Goal: Task Accomplishment & Management: Complete application form

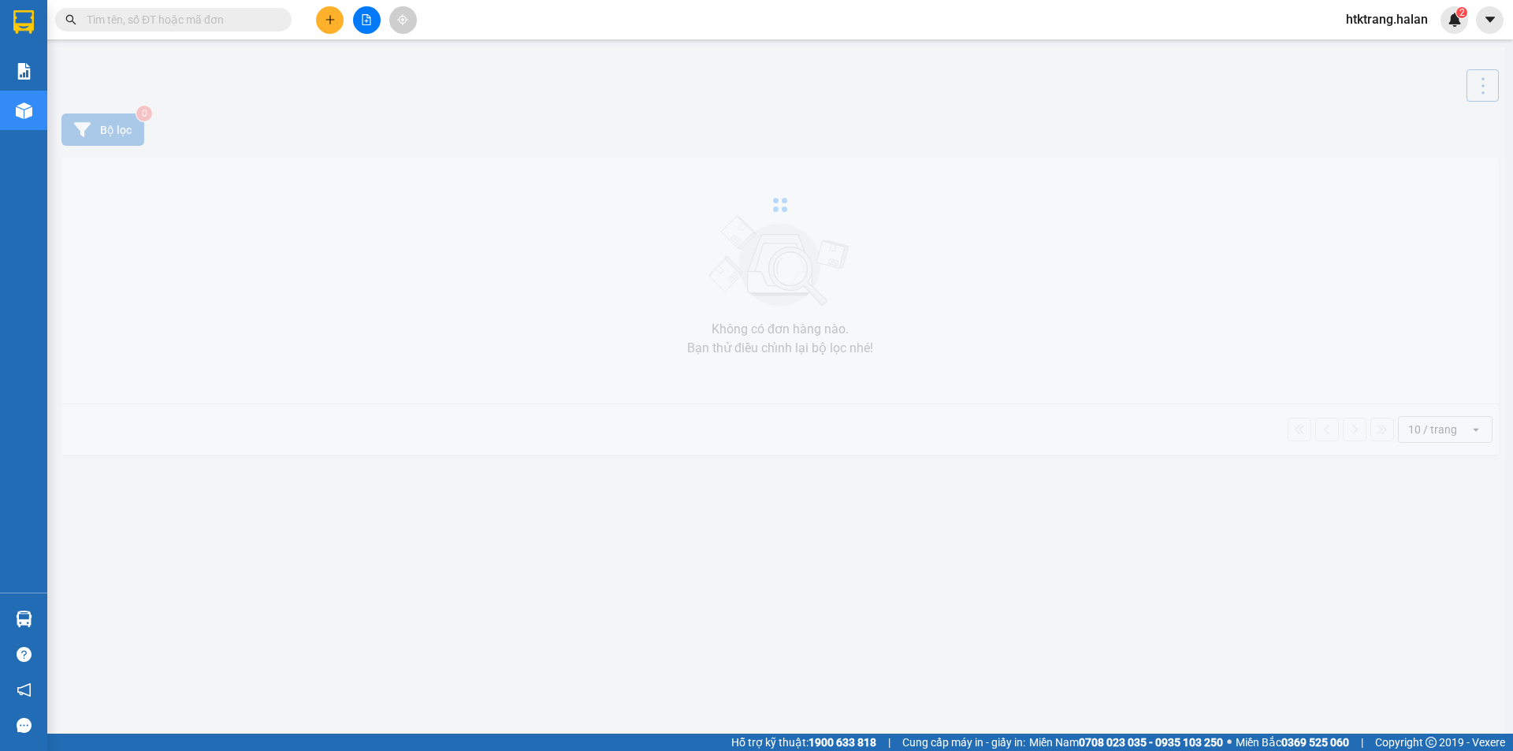
click at [223, 13] on input "text" at bounding box center [180, 19] width 186 height 17
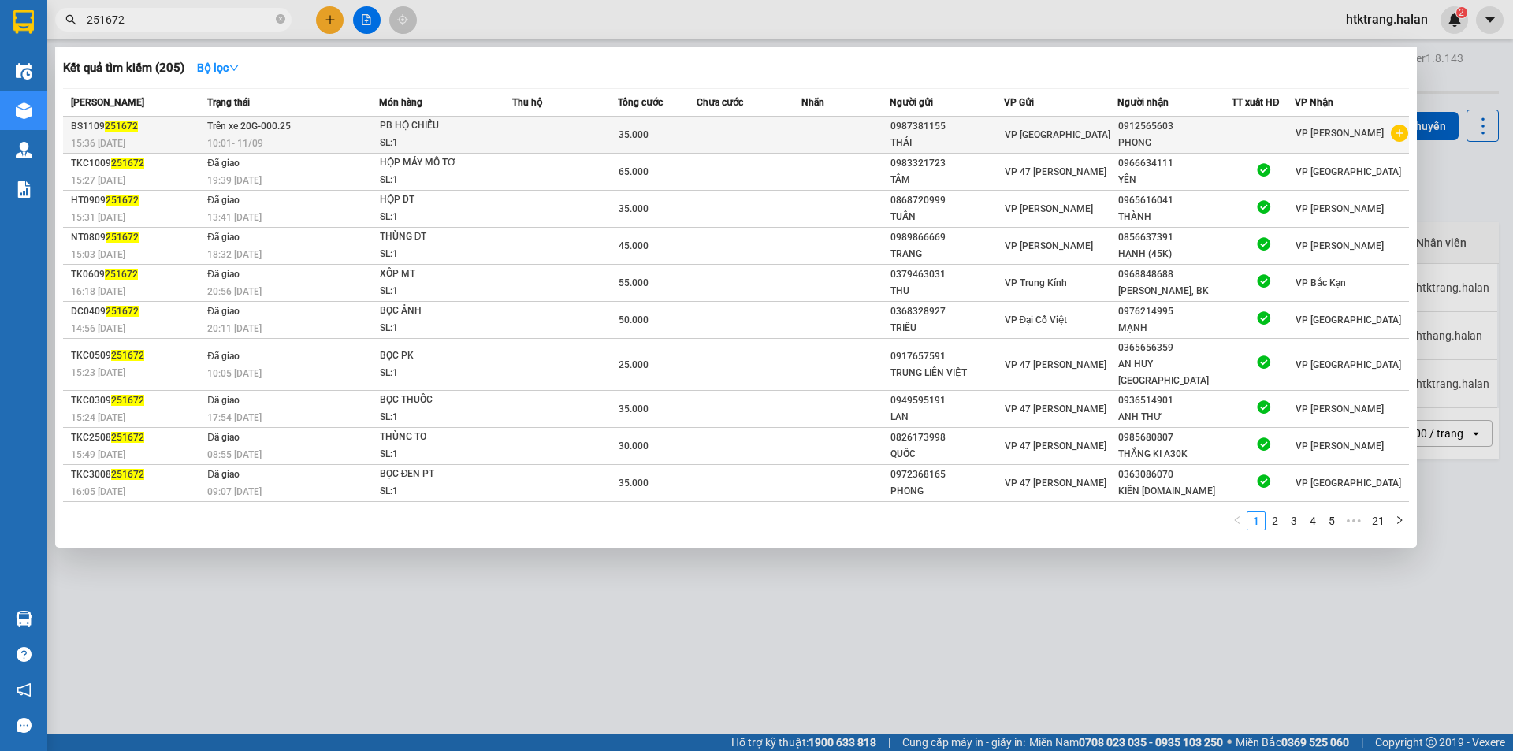
type input "251672"
click at [858, 143] on td at bounding box center [844, 135] width 87 height 37
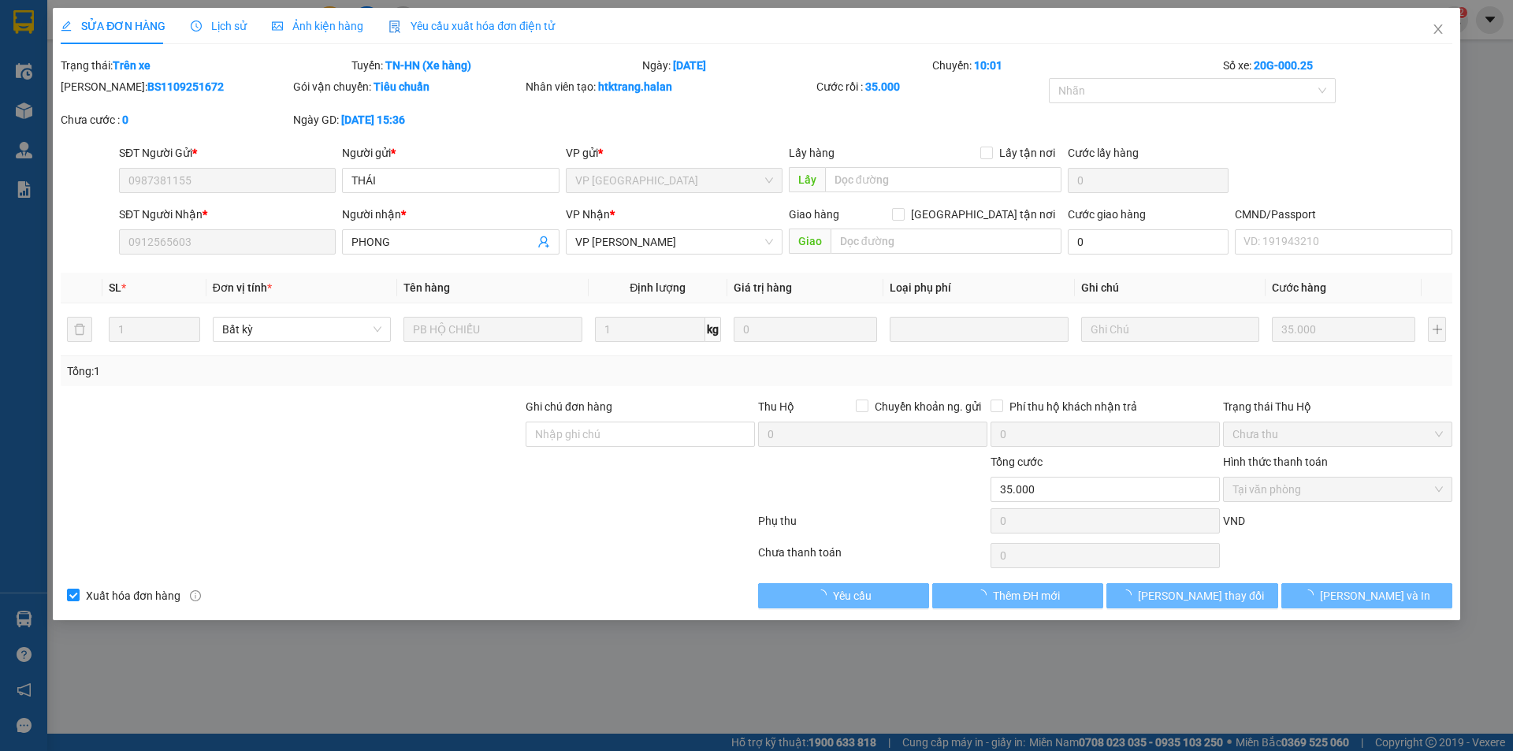
type input "0987381155"
type input "0912565603"
type input "35.000"
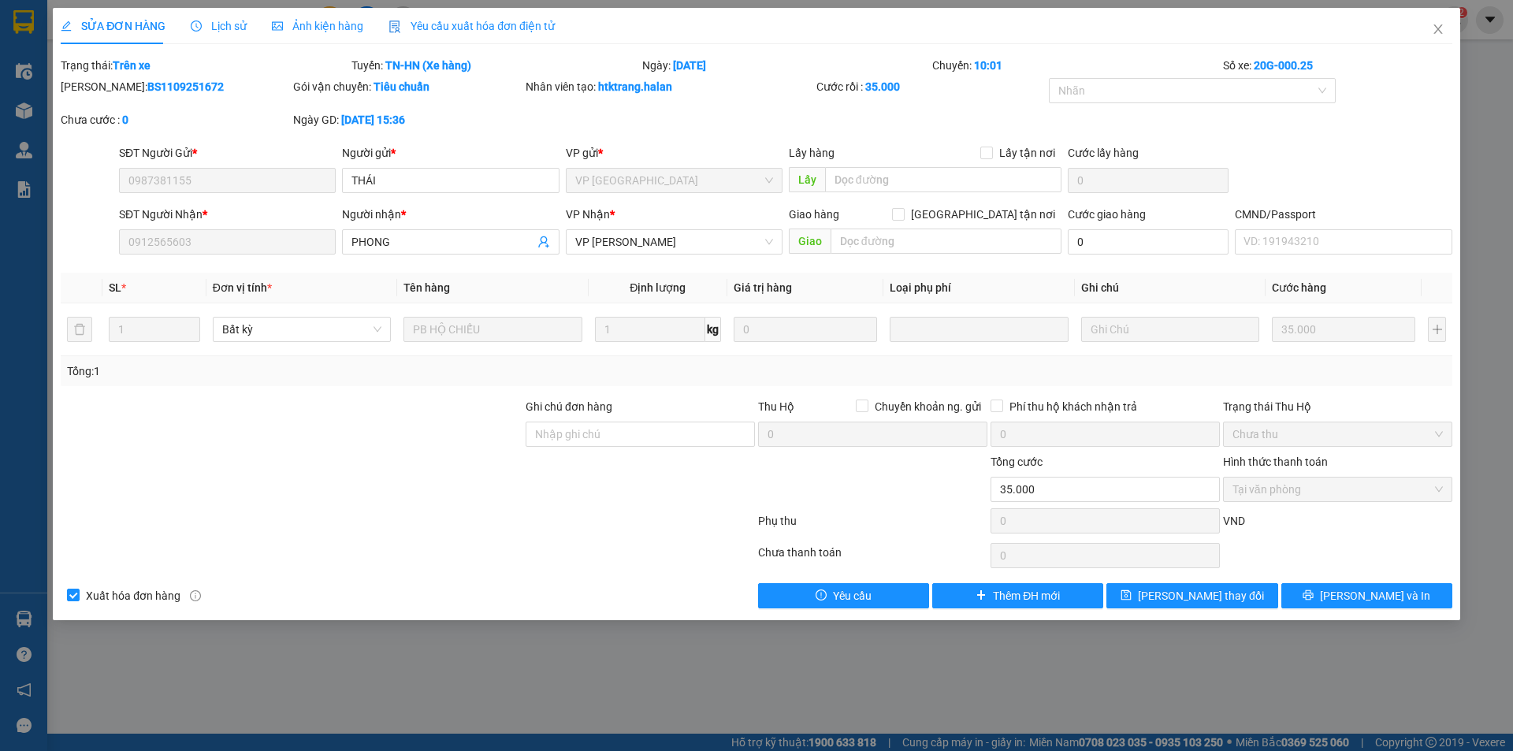
click at [162, 89] on b "BS1109251672" at bounding box center [185, 86] width 76 height 13
copy b "BS1109251672"
click at [217, 15] on div "Lịch sử" at bounding box center [219, 26] width 56 height 36
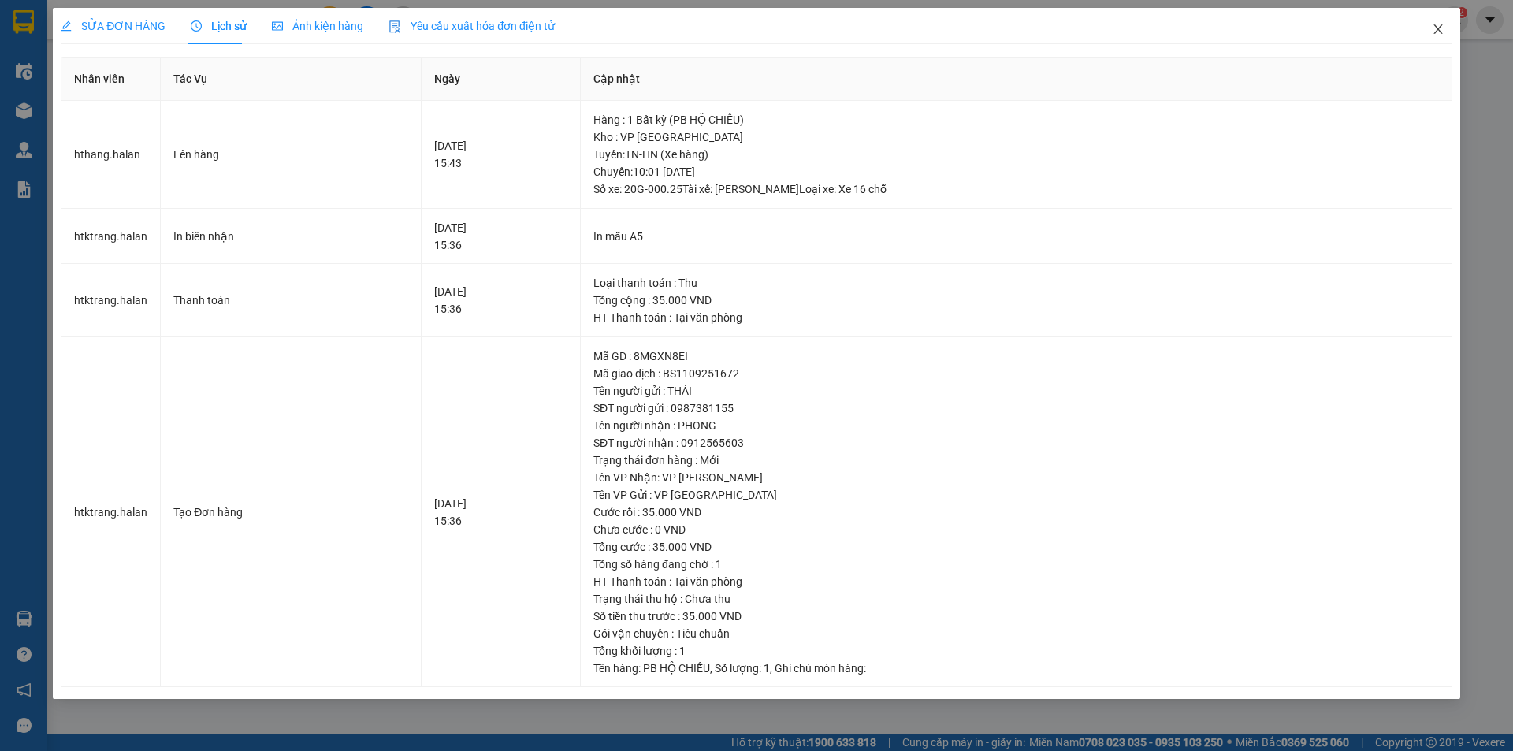
click at [1437, 35] on icon "close" at bounding box center [1438, 29] width 13 height 13
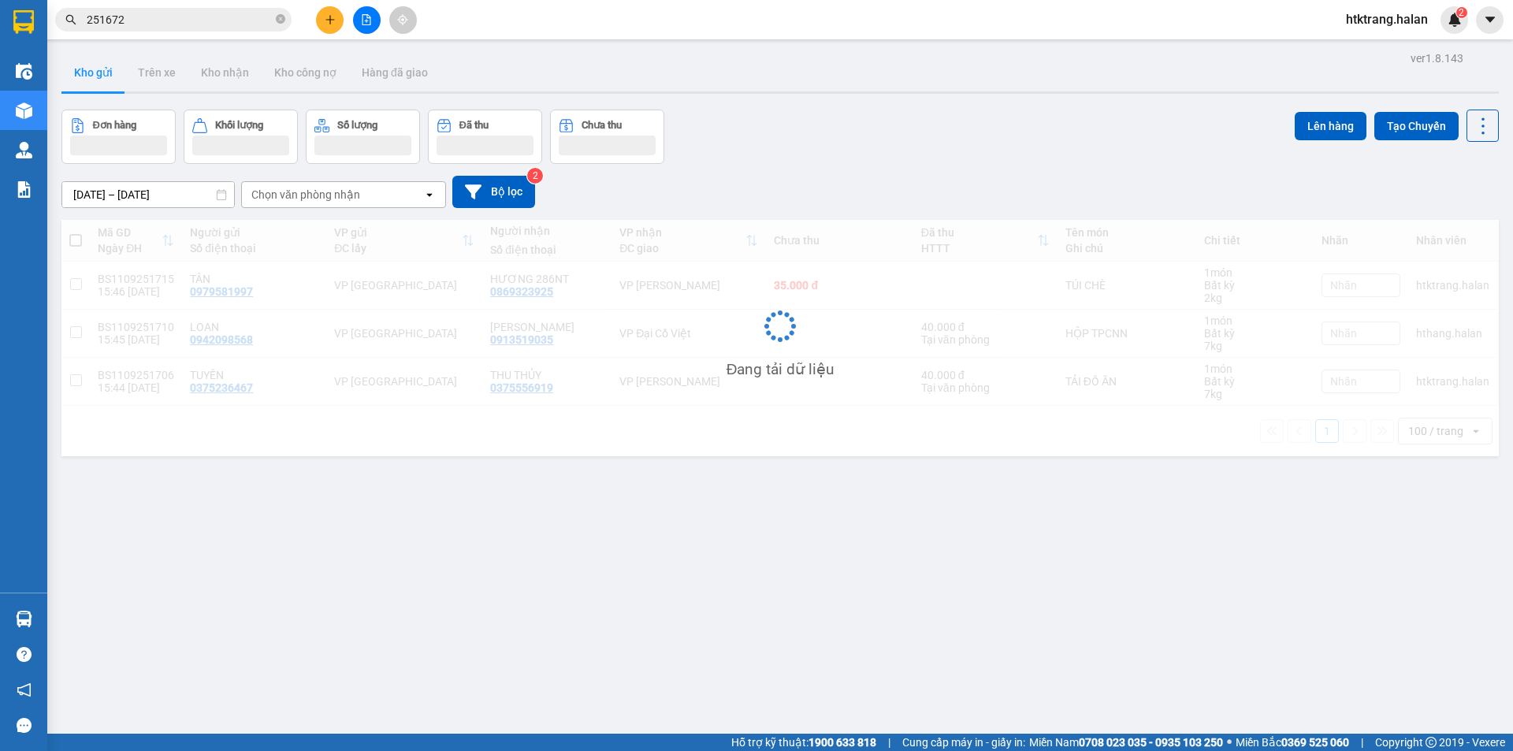
click at [173, 18] on input "251672" at bounding box center [180, 19] width 186 height 17
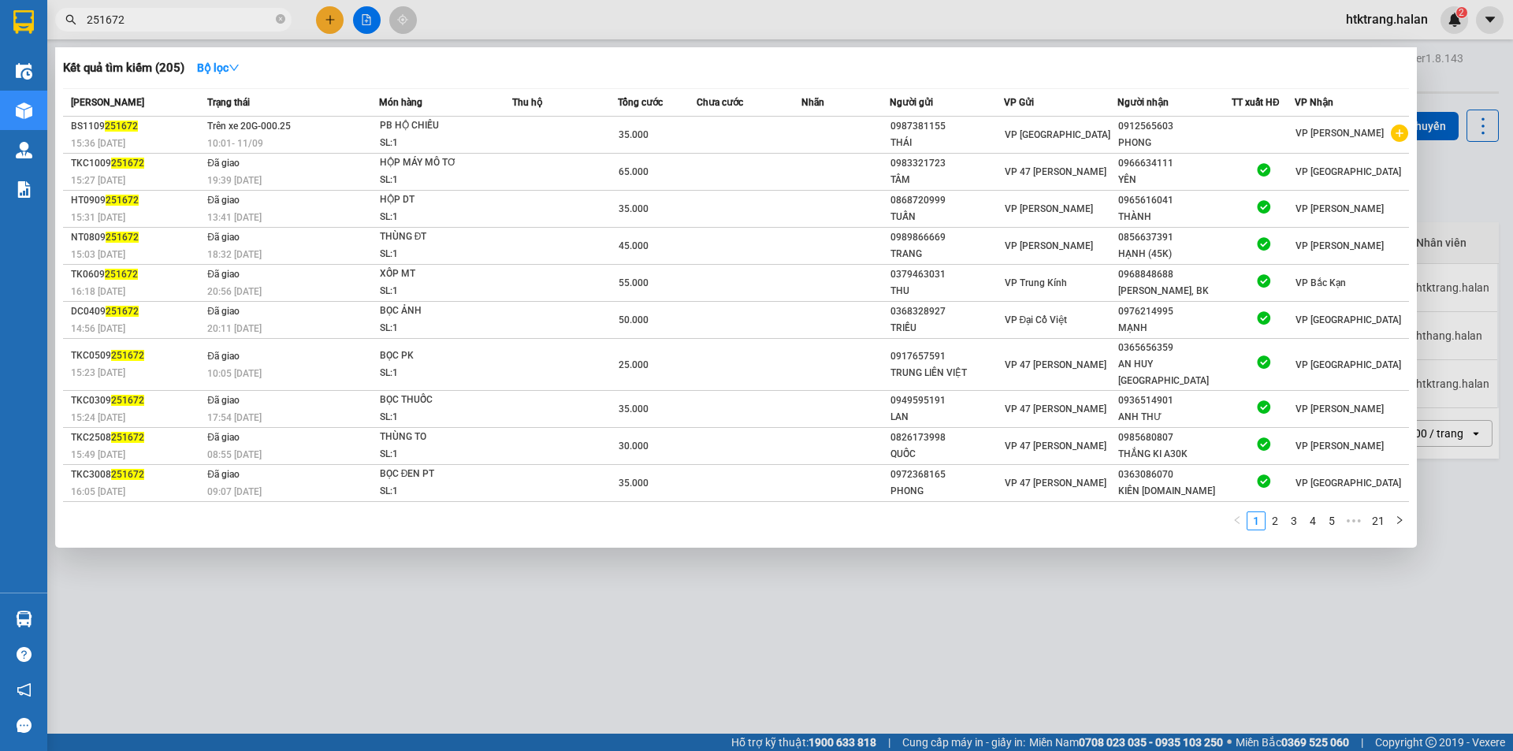
click at [173, 18] on input "251672" at bounding box center [180, 19] width 186 height 17
click at [329, 23] on div at bounding box center [756, 375] width 1513 height 751
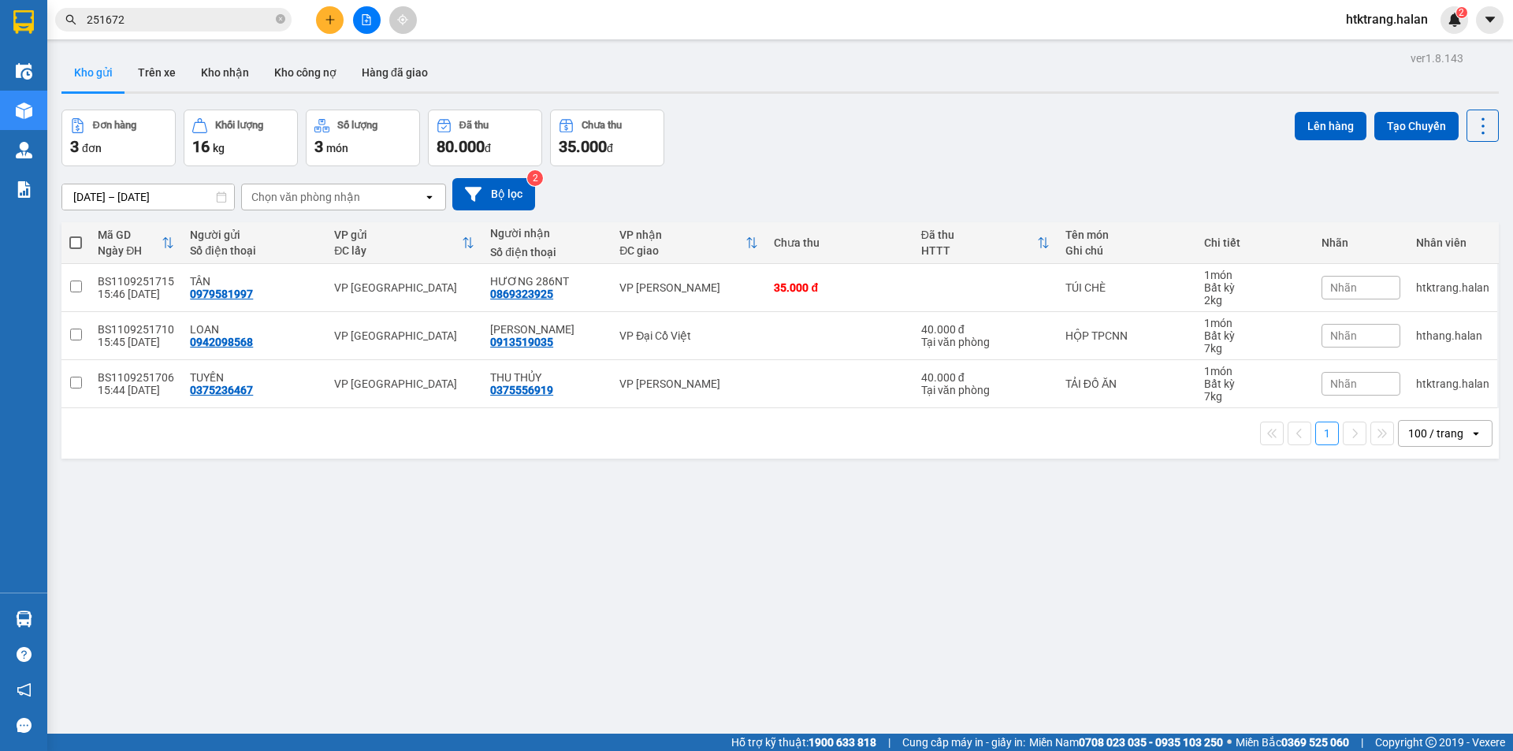
click at [329, 23] on icon "plus" at bounding box center [330, 19] width 11 height 11
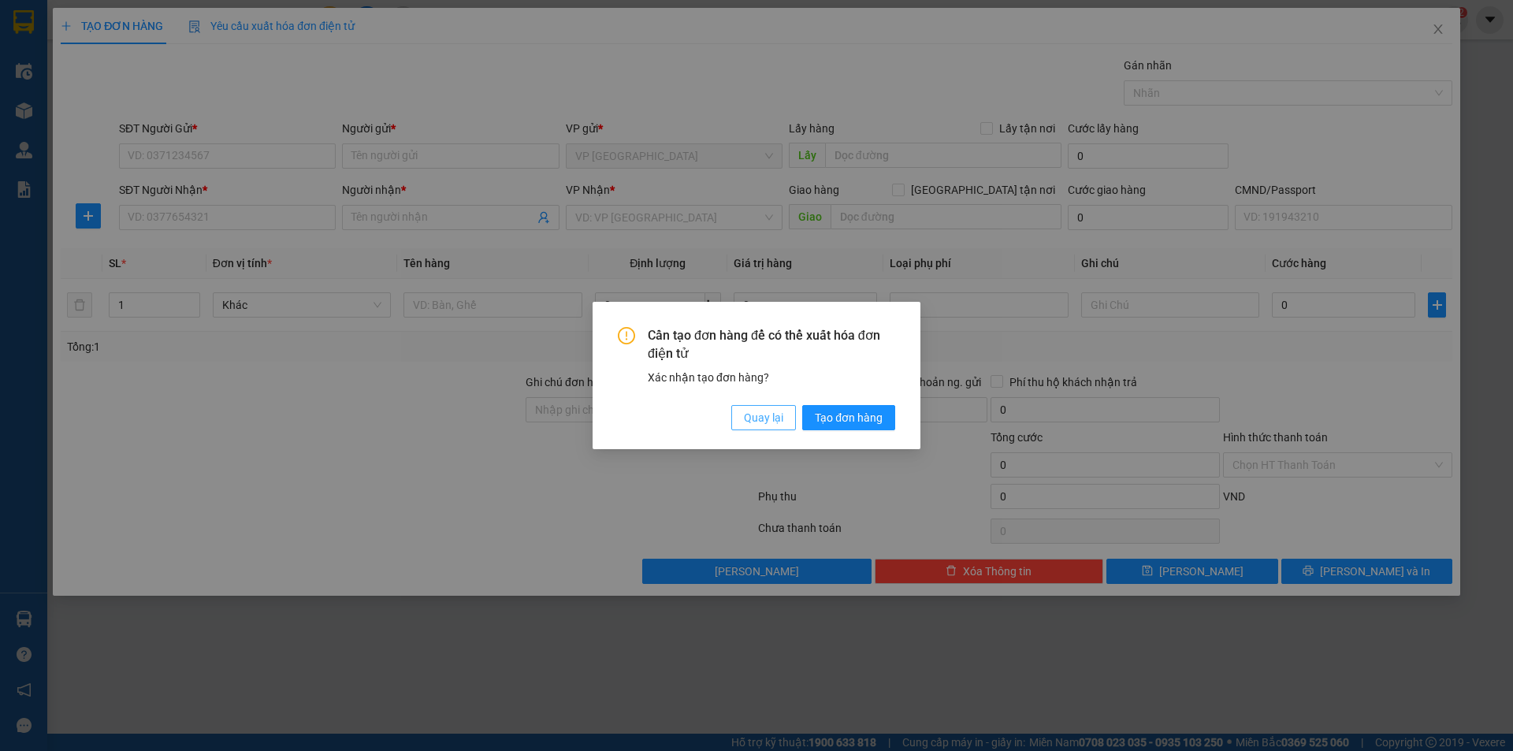
click at [749, 418] on span "Quay lại" at bounding box center [763, 417] width 39 height 17
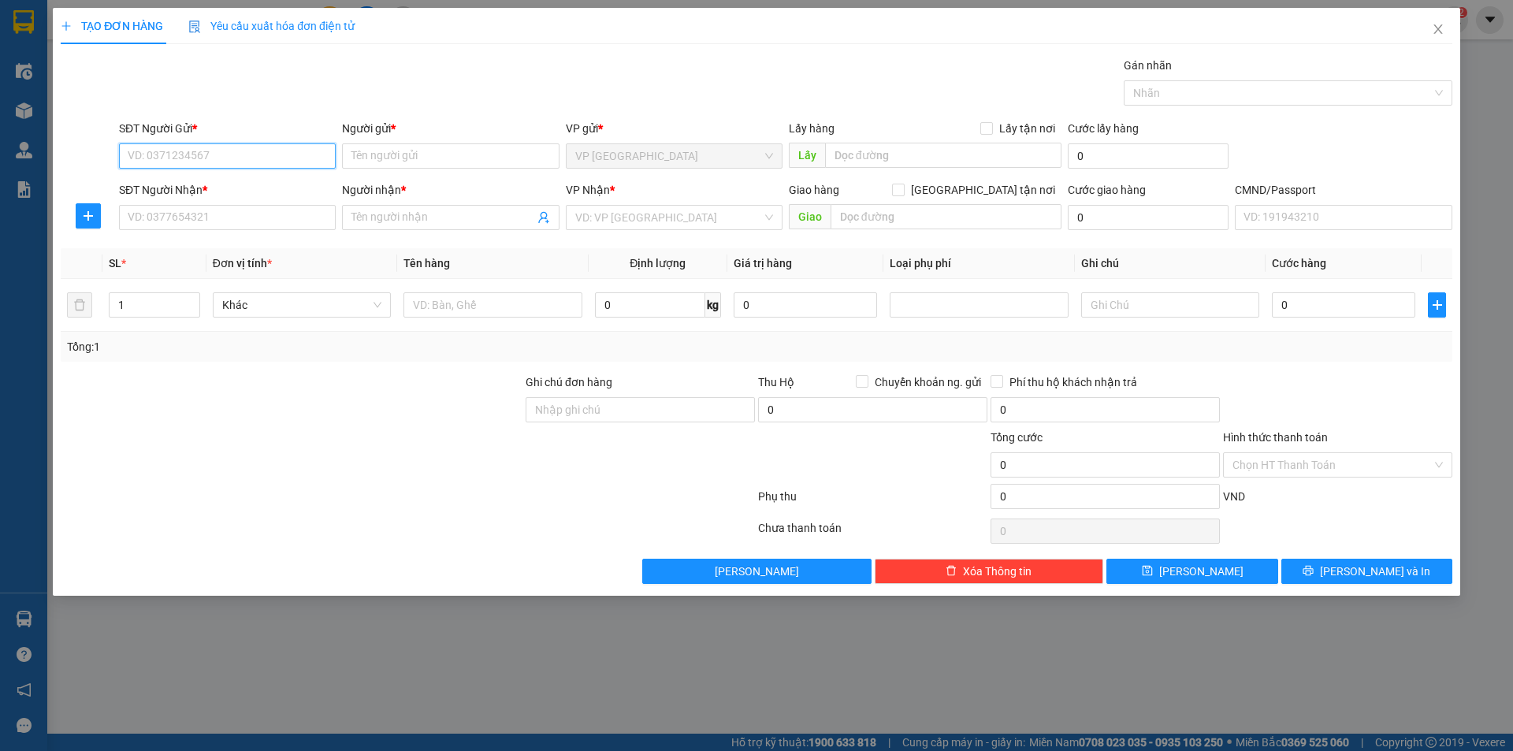
click at [289, 168] on input "SĐT Người Gửi *" at bounding box center [227, 155] width 217 height 25
type input "0919821200"
click at [292, 191] on div "0919821200 - TÚ" at bounding box center [227, 187] width 198 height 17
type input "TÚ"
type input "0919821200"
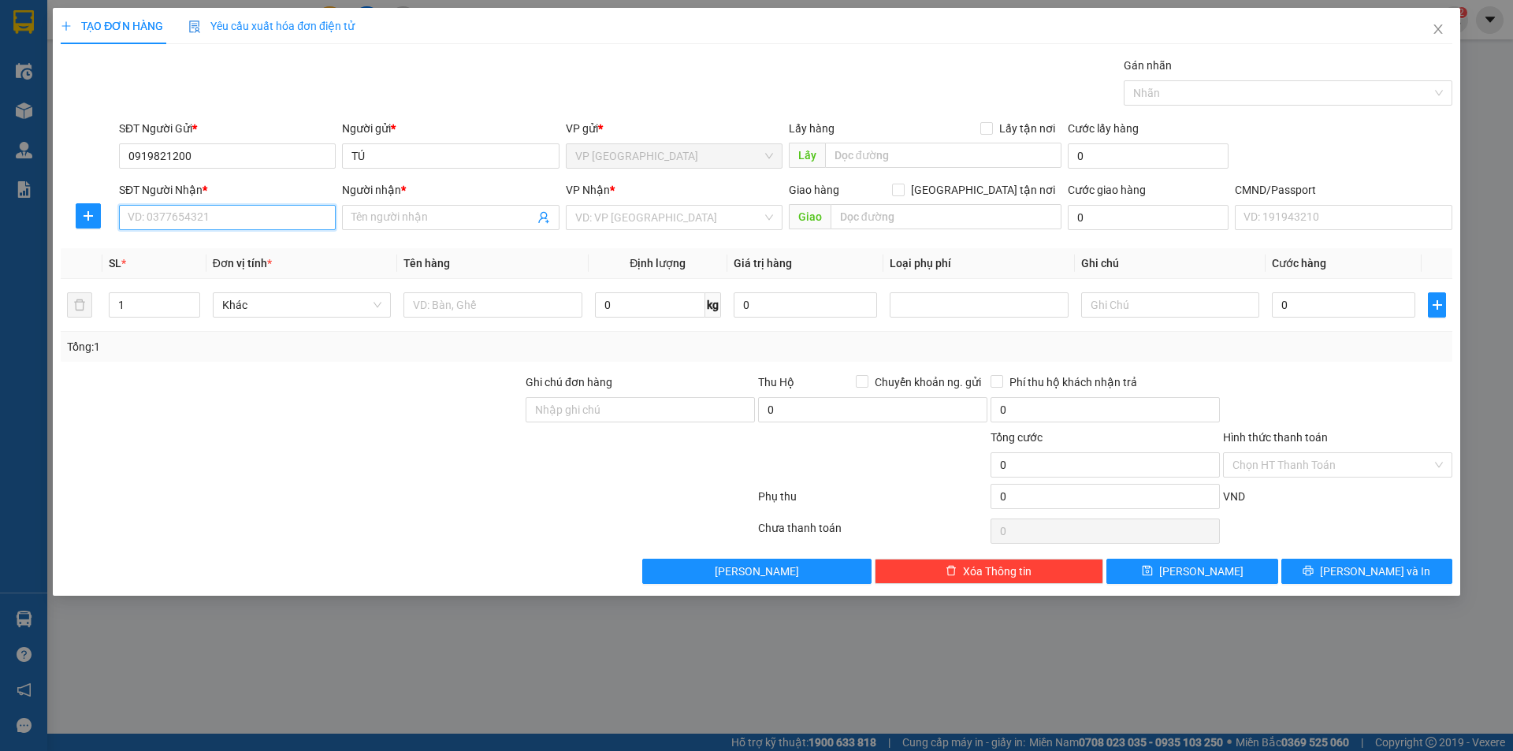
click at [299, 229] on input "SĐT Người Nhận *" at bounding box center [227, 217] width 217 height 25
type input "0985639898"
click at [242, 251] on div "0985639898 - MINH" at bounding box center [227, 248] width 198 height 17
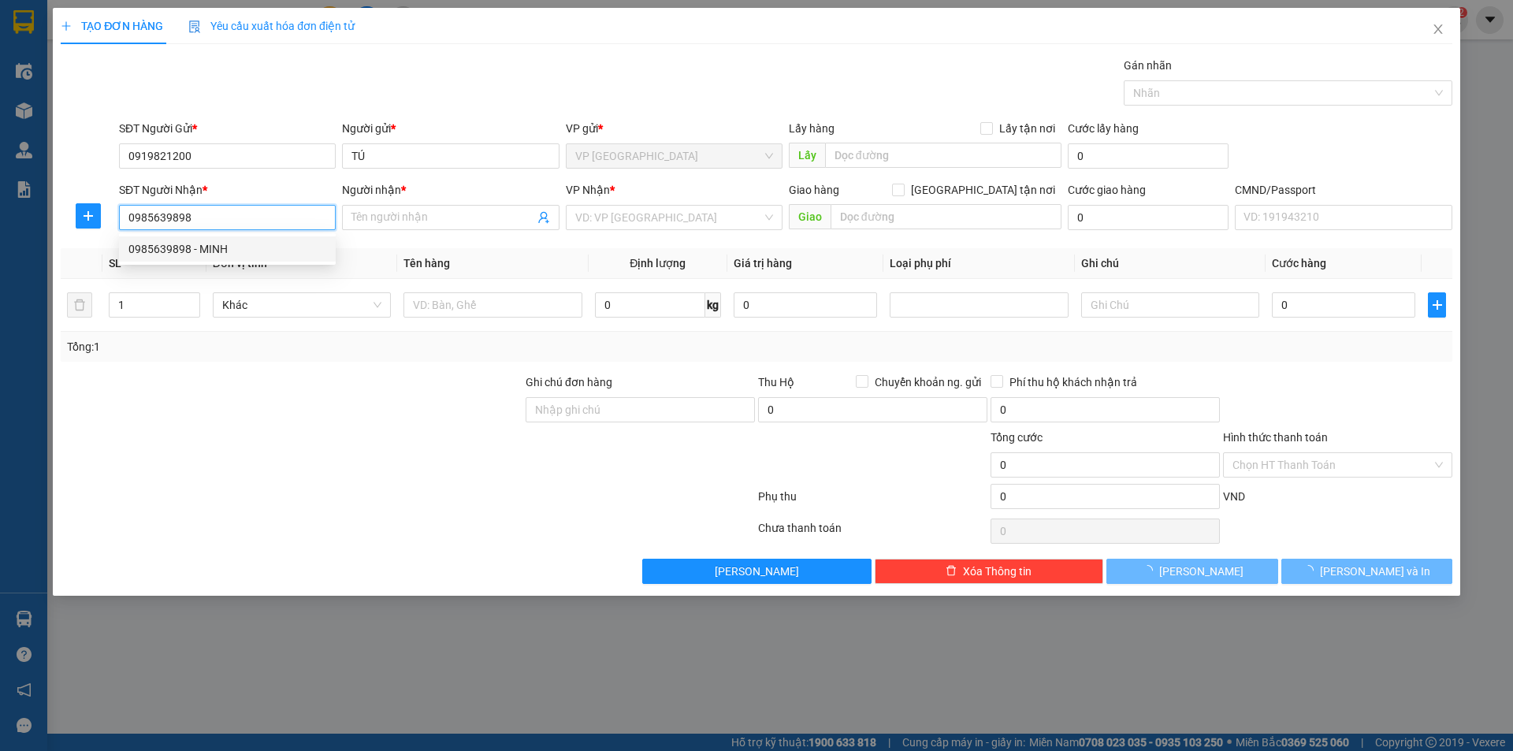
type input "MINH"
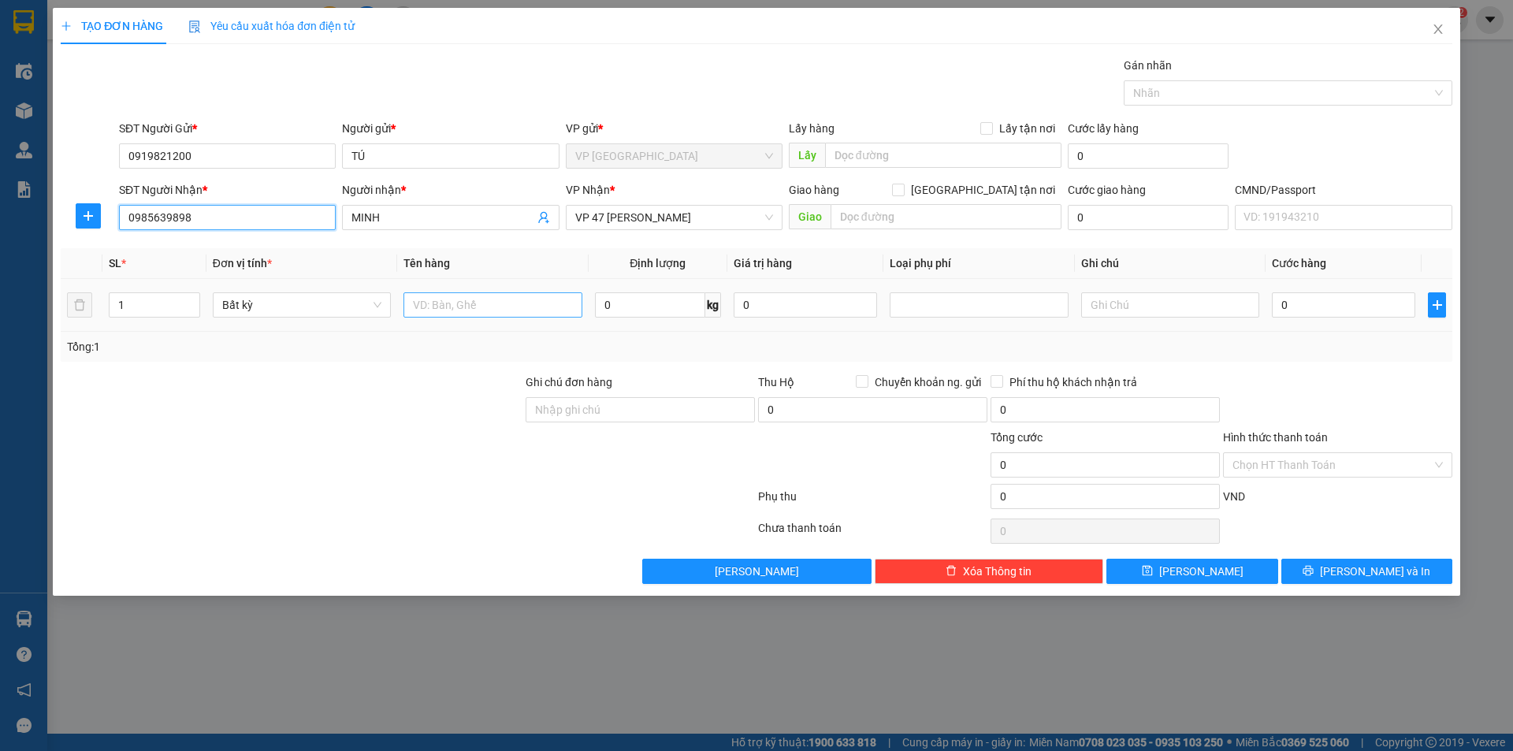
type input "0985639898"
click at [504, 311] on input "text" at bounding box center [492, 304] width 178 height 25
type input "HỘP ĐỒ ĂN"
click at [614, 295] on input "0" at bounding box center [650, 304] width 110 height 25
type input "9"
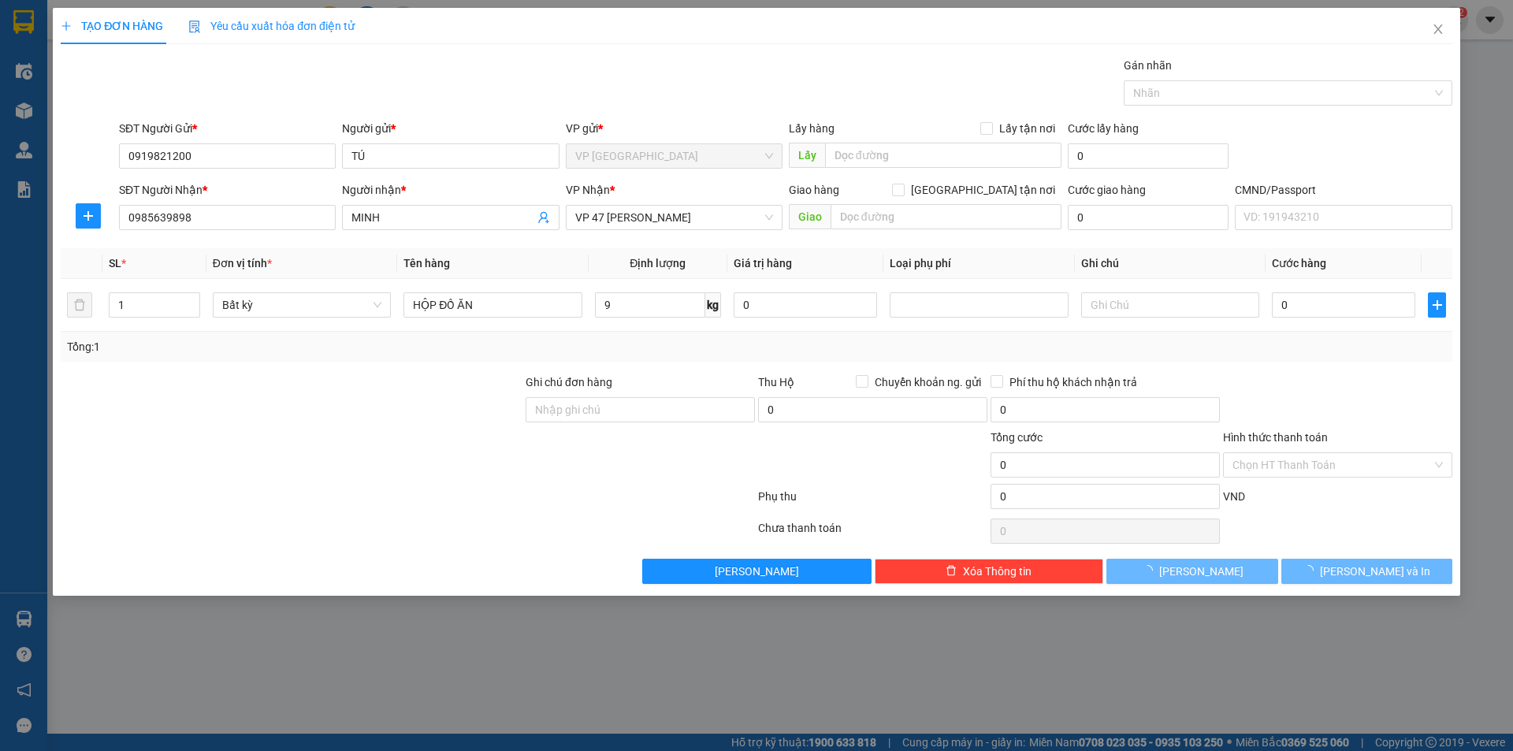
click at [661, 332] on div "Tổng: 1" at bounding box center [757, 347] width 1392 height 30
type input "40.000"
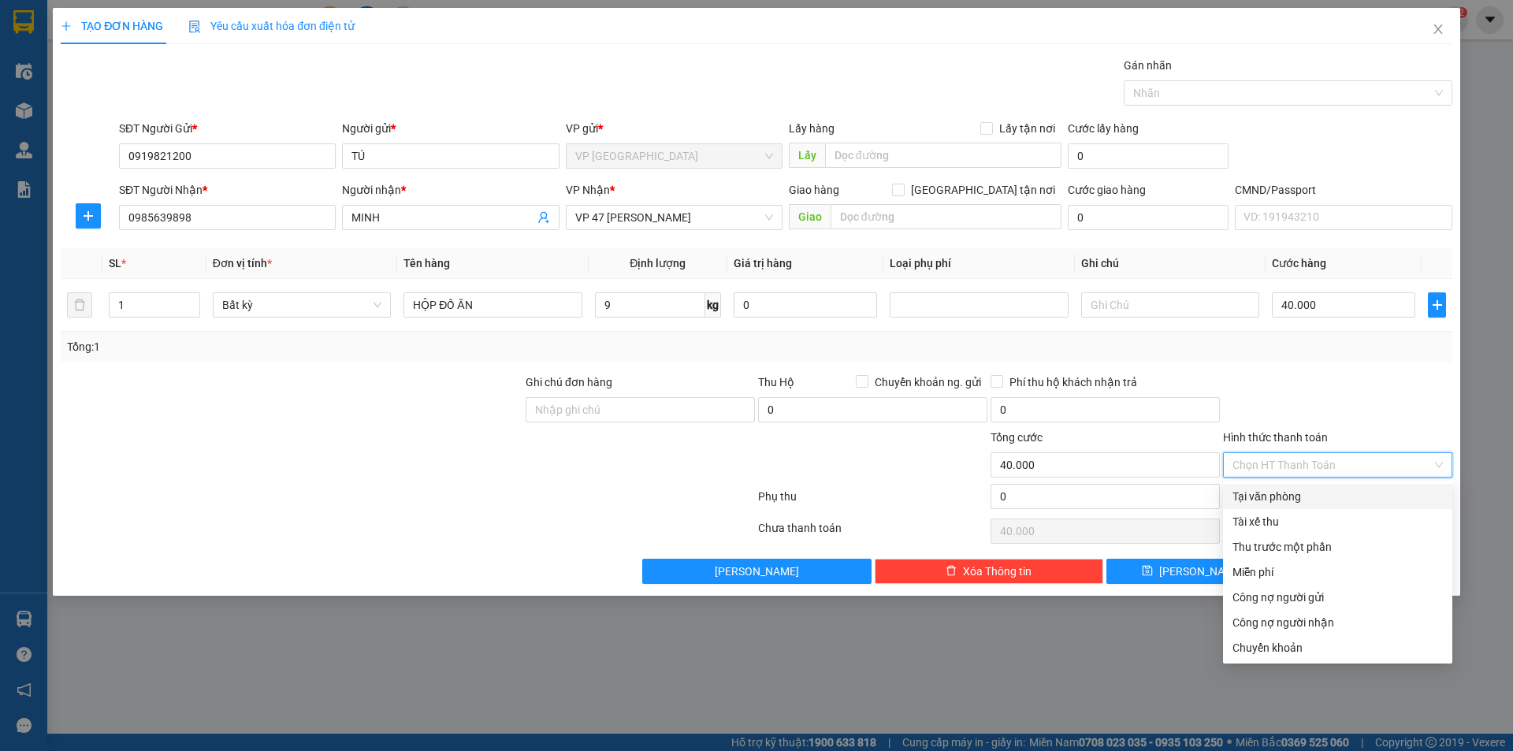
click at [1290, 474] on input "Hình thức thanh toán" at bounding box center [1331, 465] width 199 height 24
click at [1273, 495] on div "Tại văn phòng" at bounding box center [1337, 496] width 210 height 17
type input "0"
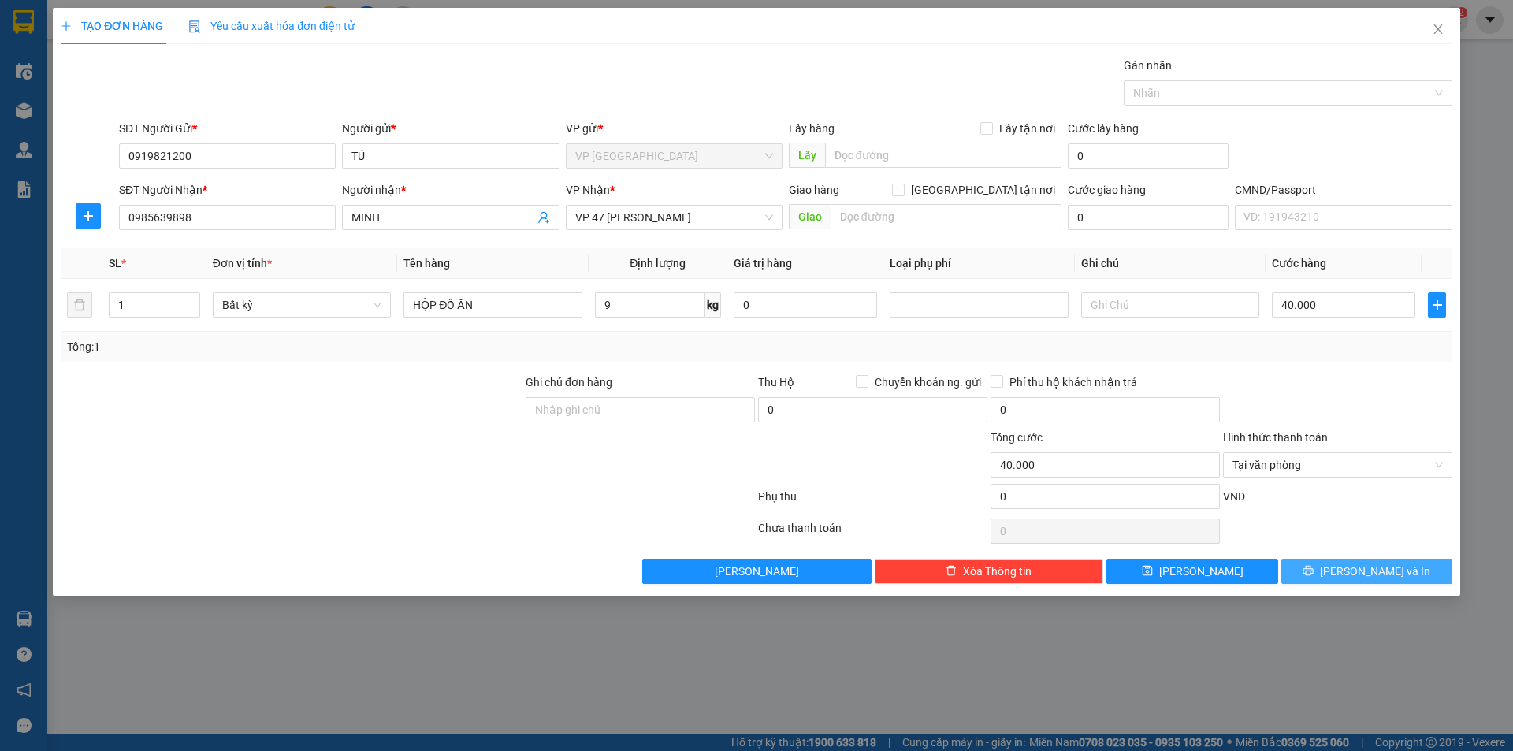
click at [1365, 579] on span "[PERSON_NAME] và In" at bounding box center [1375, 571] width 110 height 17
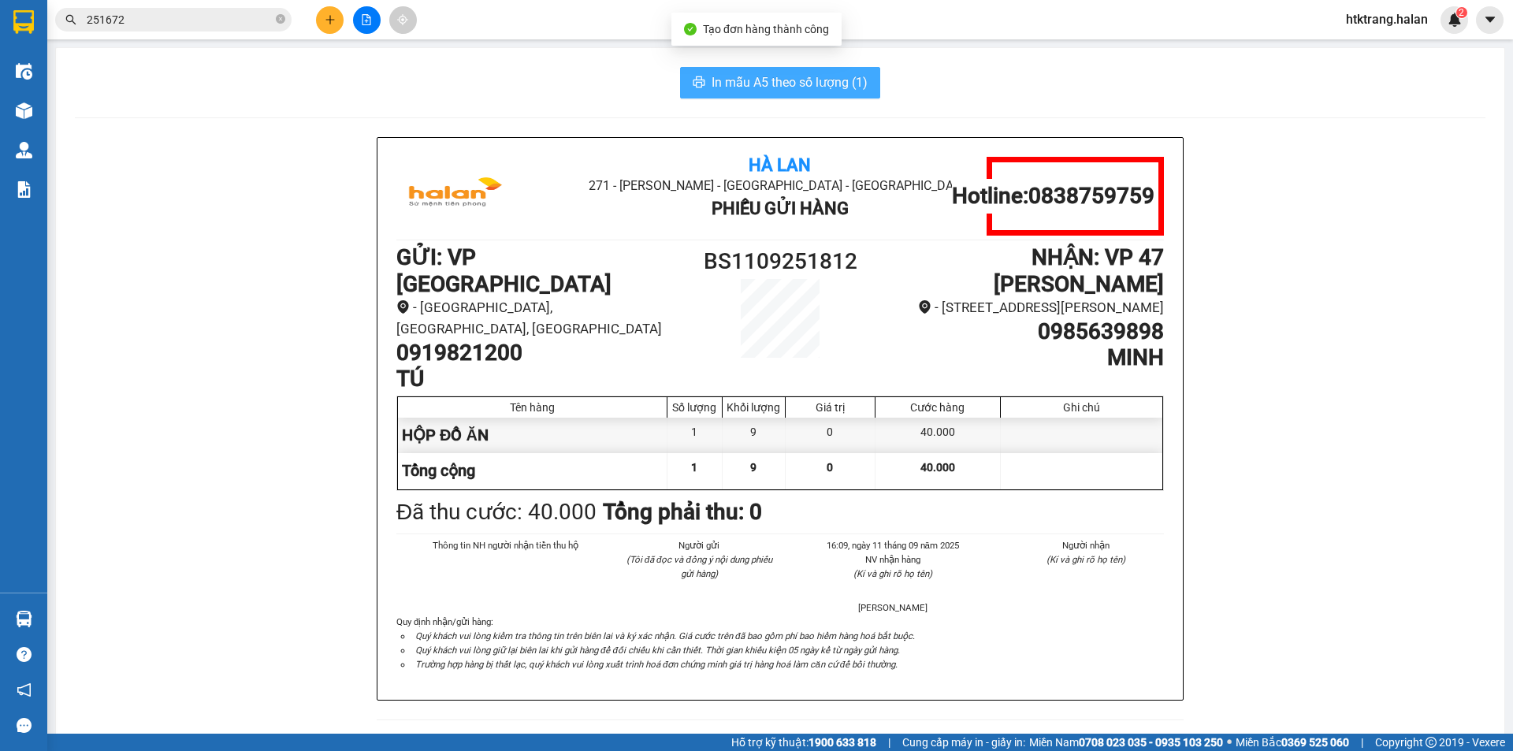
click at [808, 86] on span "In mẫu A5 theo số lượng (1)" at bounding box center [790, 82] width 156 height 20
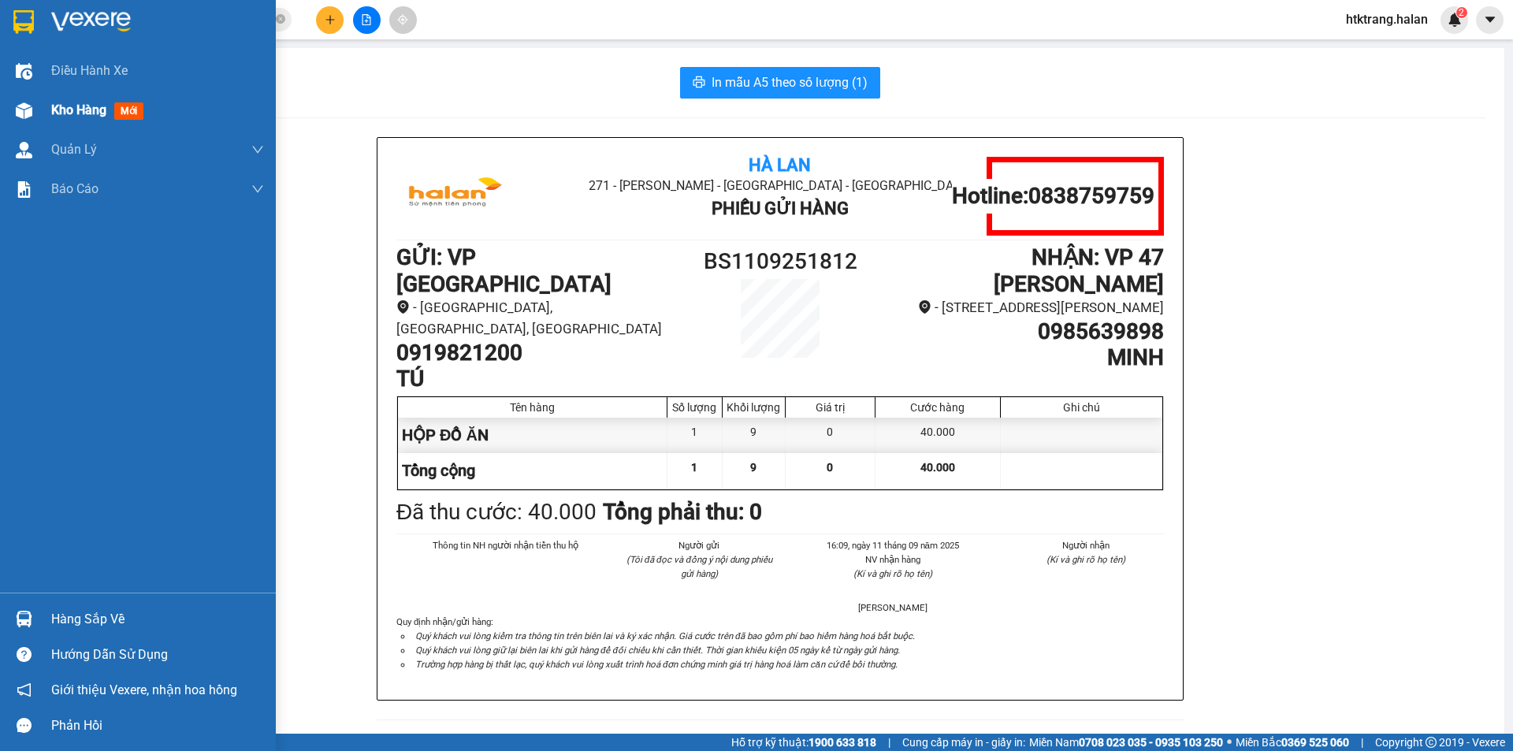
click at [72, 116] on span "Kho hàng" at bounding box center [78, 109] width 55 height 15
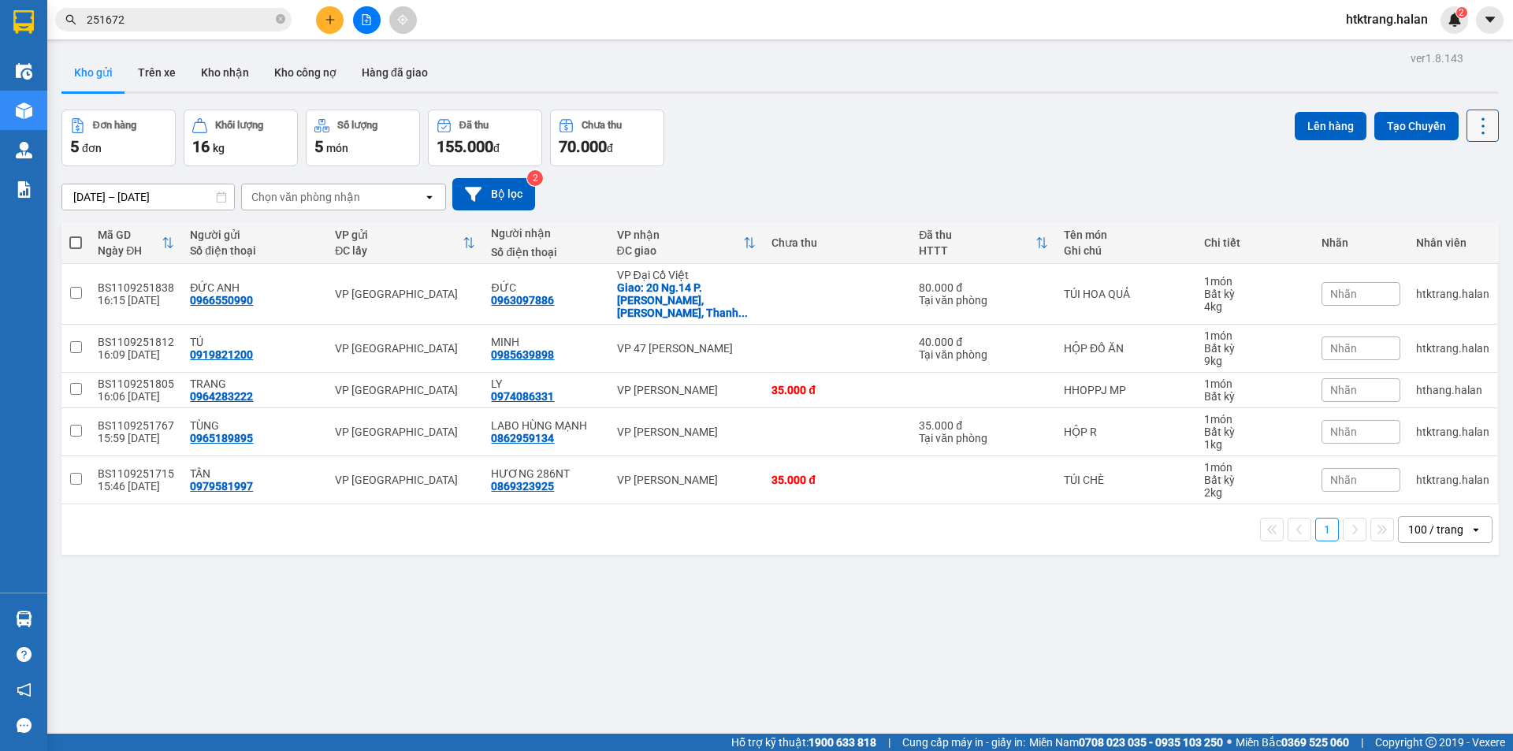
click at [1472, 121] on icon at bounding box center [1483, 126] width 22 height 22
click at [1422, 223] on div "Làm mới" at bounding box center [1442, 225] width 93 height 16
drag, startPoint x: 209, startPoint y: 33, endPoint x: 232, endPoint y: 20, distance: 26.8
click at [210, 33] on div "Kết quả tìm kiếm ( 205 ) Bộ lọc Mã ĐH Trạng thái Món hàng Thu hộ Tổng cước Chưa…" at bounding box center [153, 20] width 307 height 28
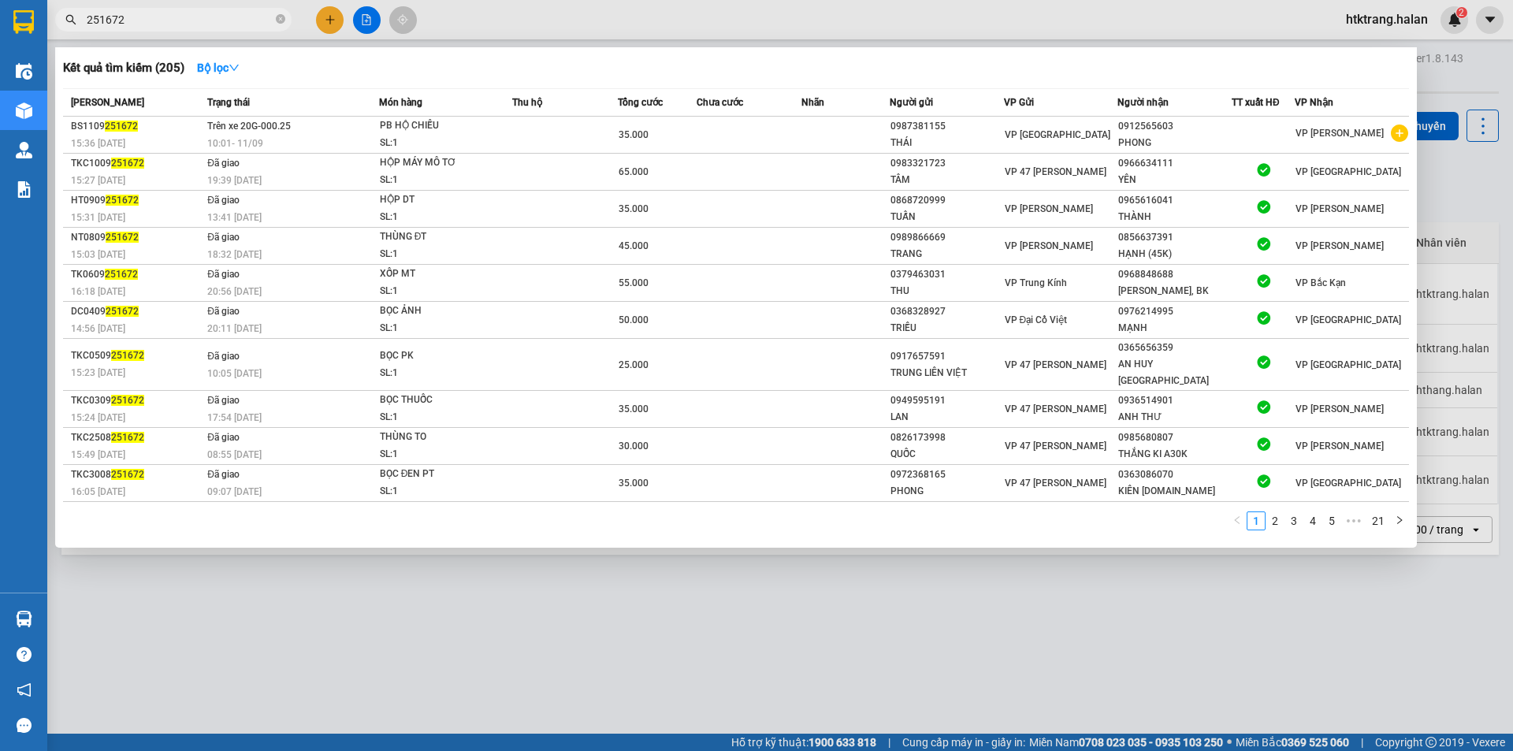
click at [232, 20] on input "251672" at bounding box center [180, 19] width 186 height 17
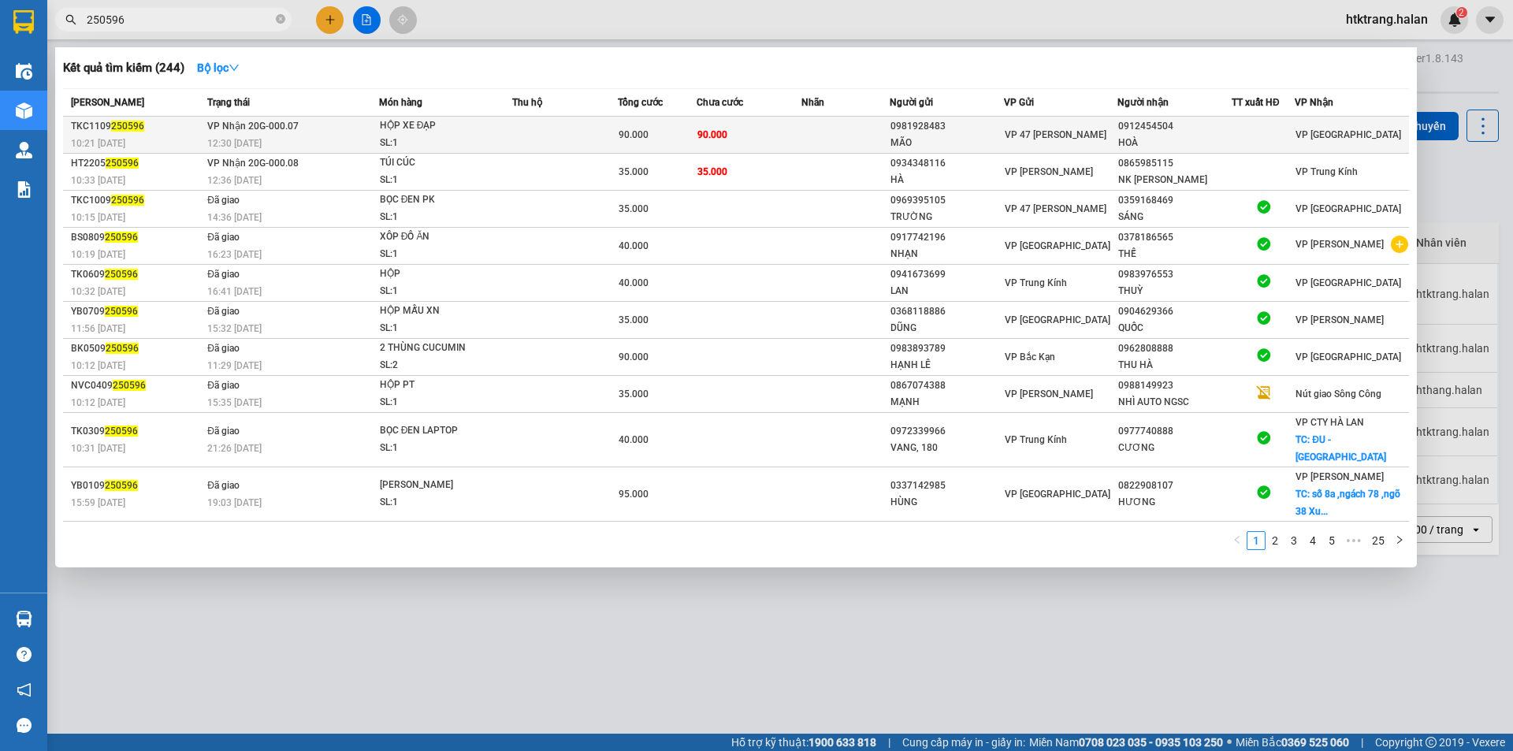
type input "250596"
click at [511, 131] on span "HỘP XE ĐẠP SL: 1" at bounding box center [446, 134] width 132 height 34
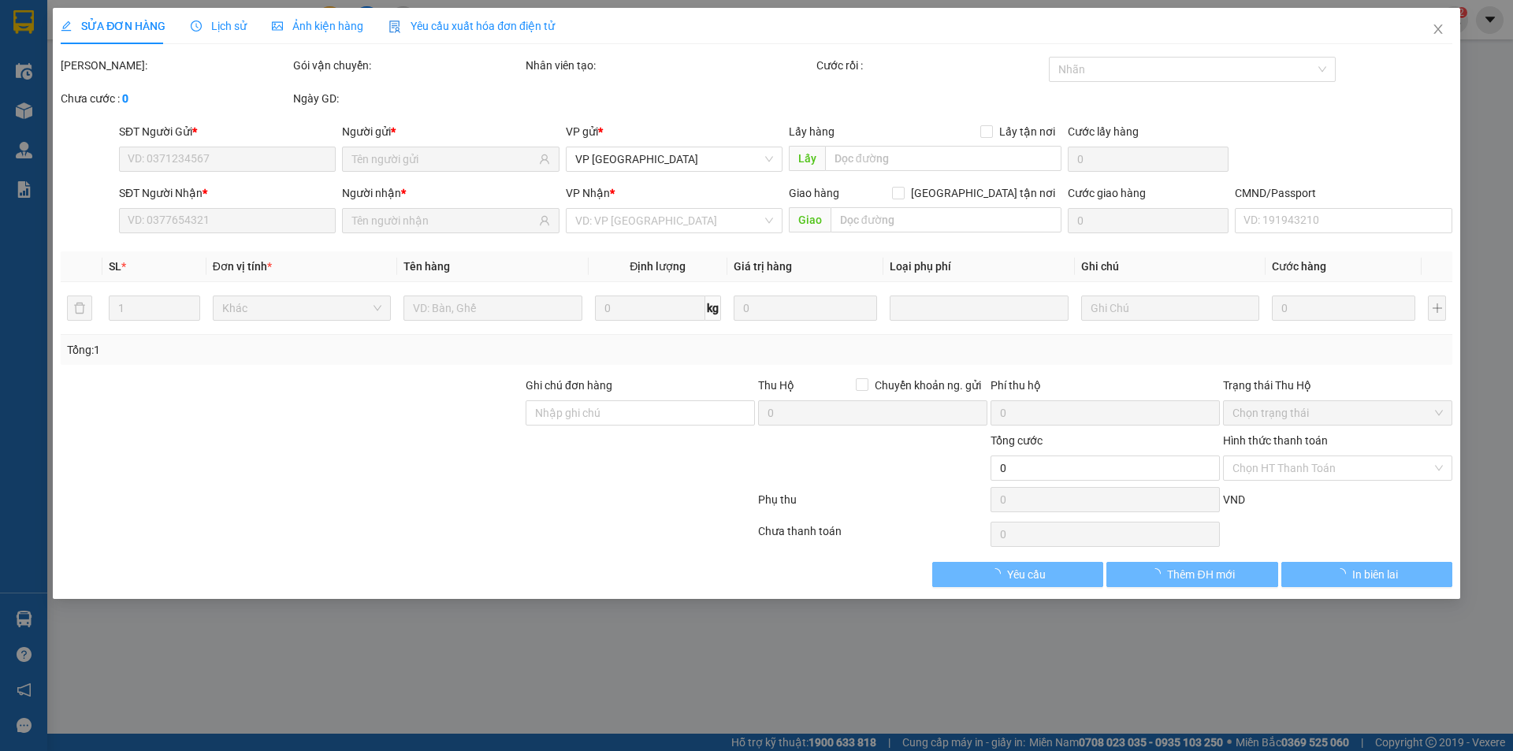
type input "0981928483"
type input "MÃO"
type input "0912454504"
type input "HOÀ"
type input "90.000"
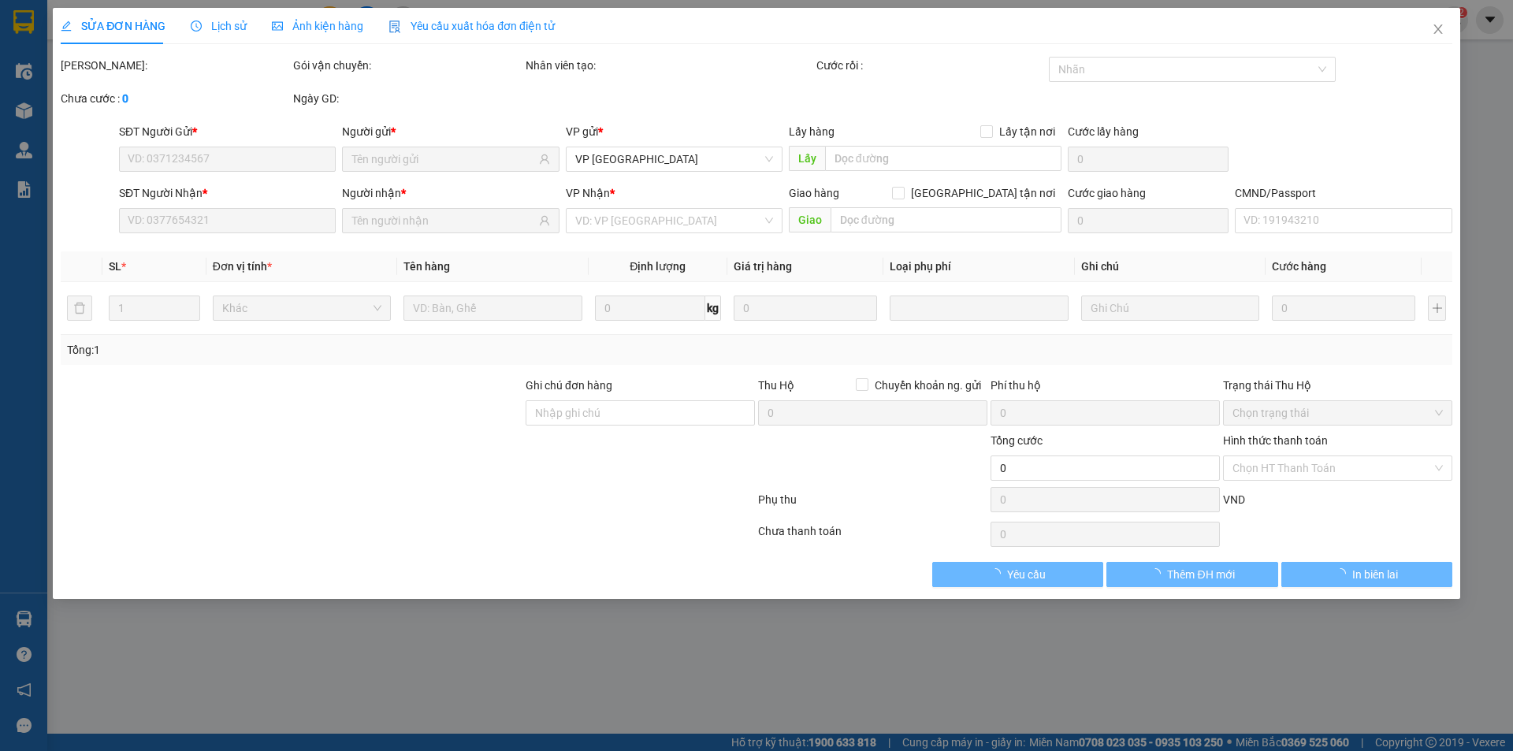
type input "90.000"
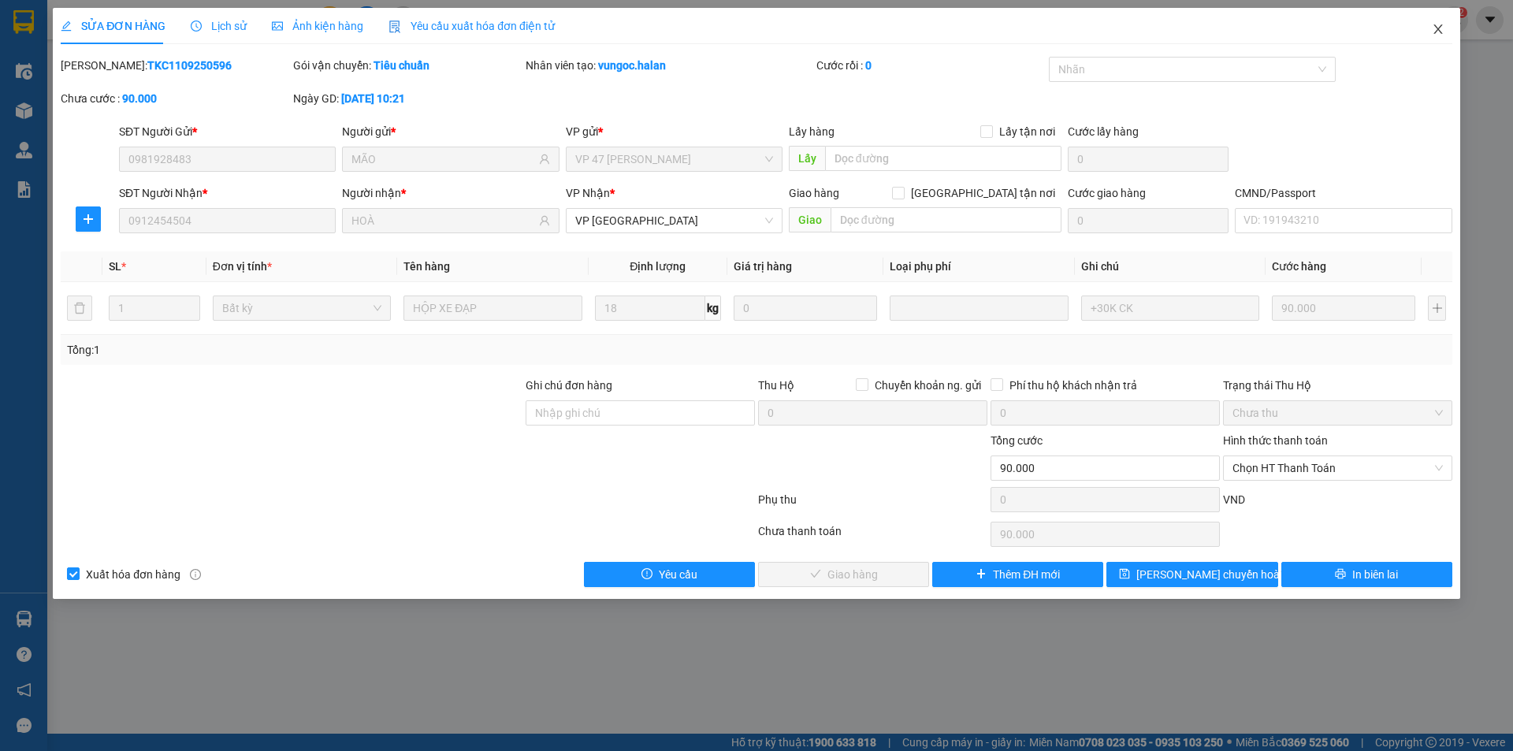
click at [1420, 30] on span "Close" at bounding box center [1438, 30] width 44 height 44
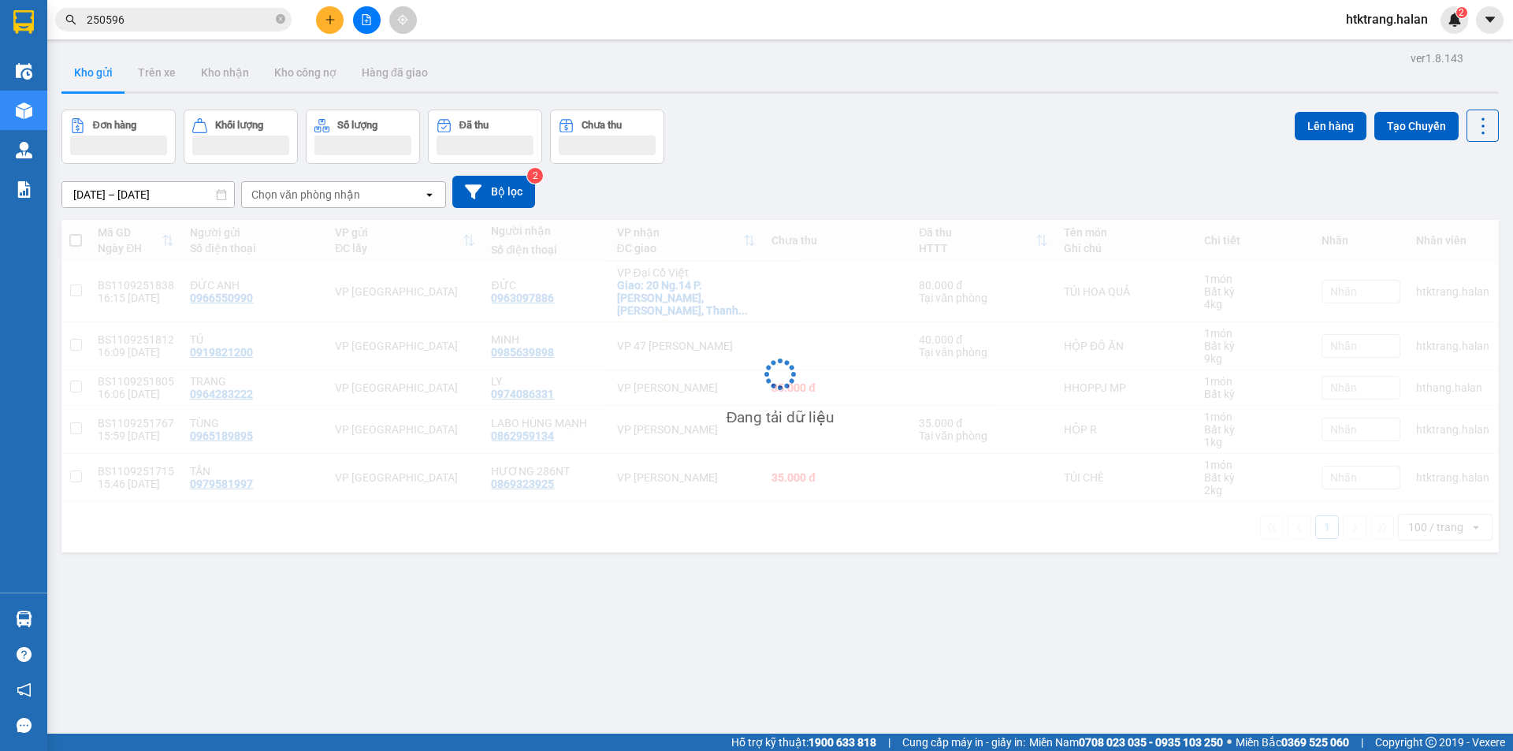
click at [177, 32] on div "Kết quả tìm kiếm ( 244 ) Bộ lọc Mã ĐH Trạng thái Món hàng Thu hộ Tổng cước Chưa…" at bounding box center [153, 20] width 307 height 28
click at [191, 20] on input "250596" at bounding box center [180, 19] width 186 height 17
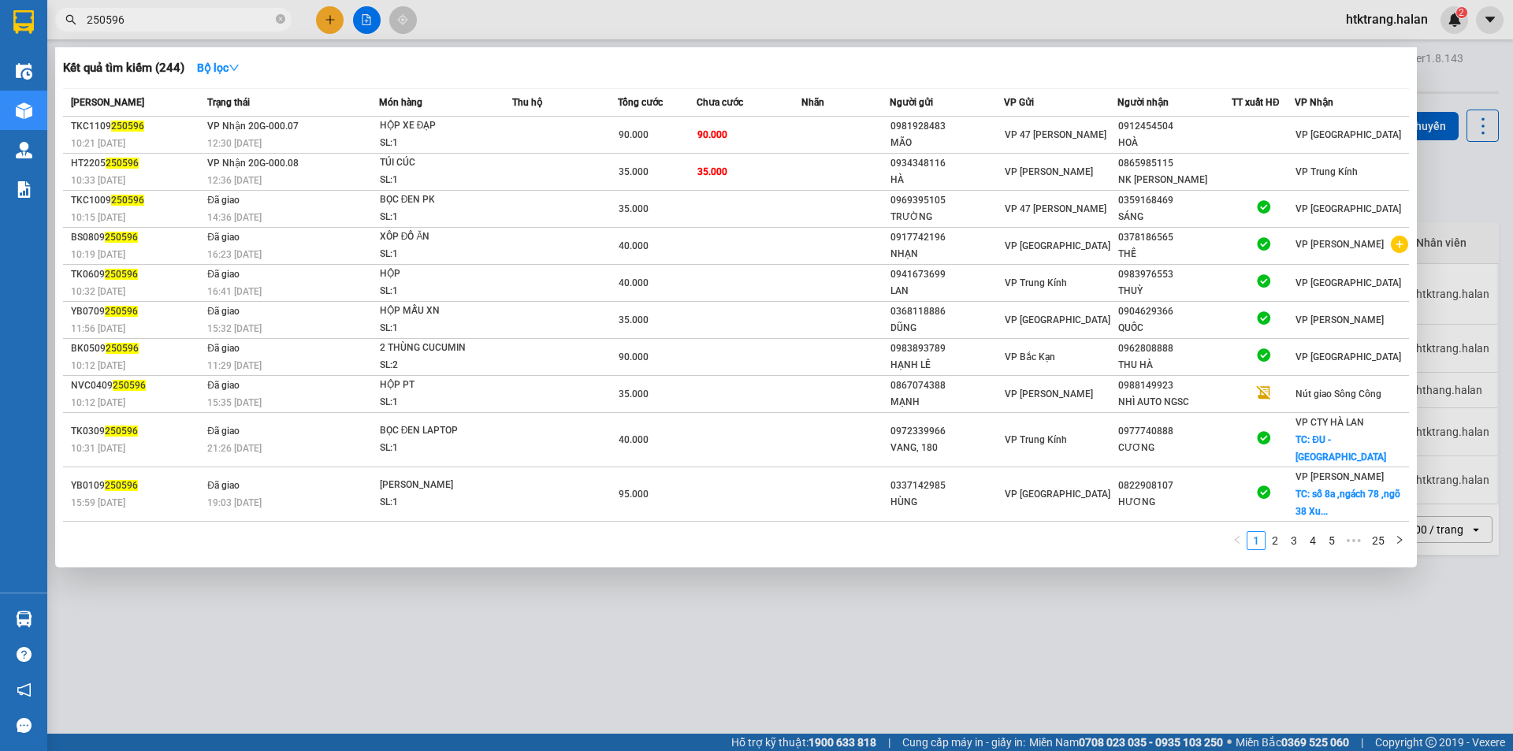
click at [191, 20] on input "250596" at bounding box center [180, 19] width 186 height 17
paste input "0912454504"
type input "0912454504"
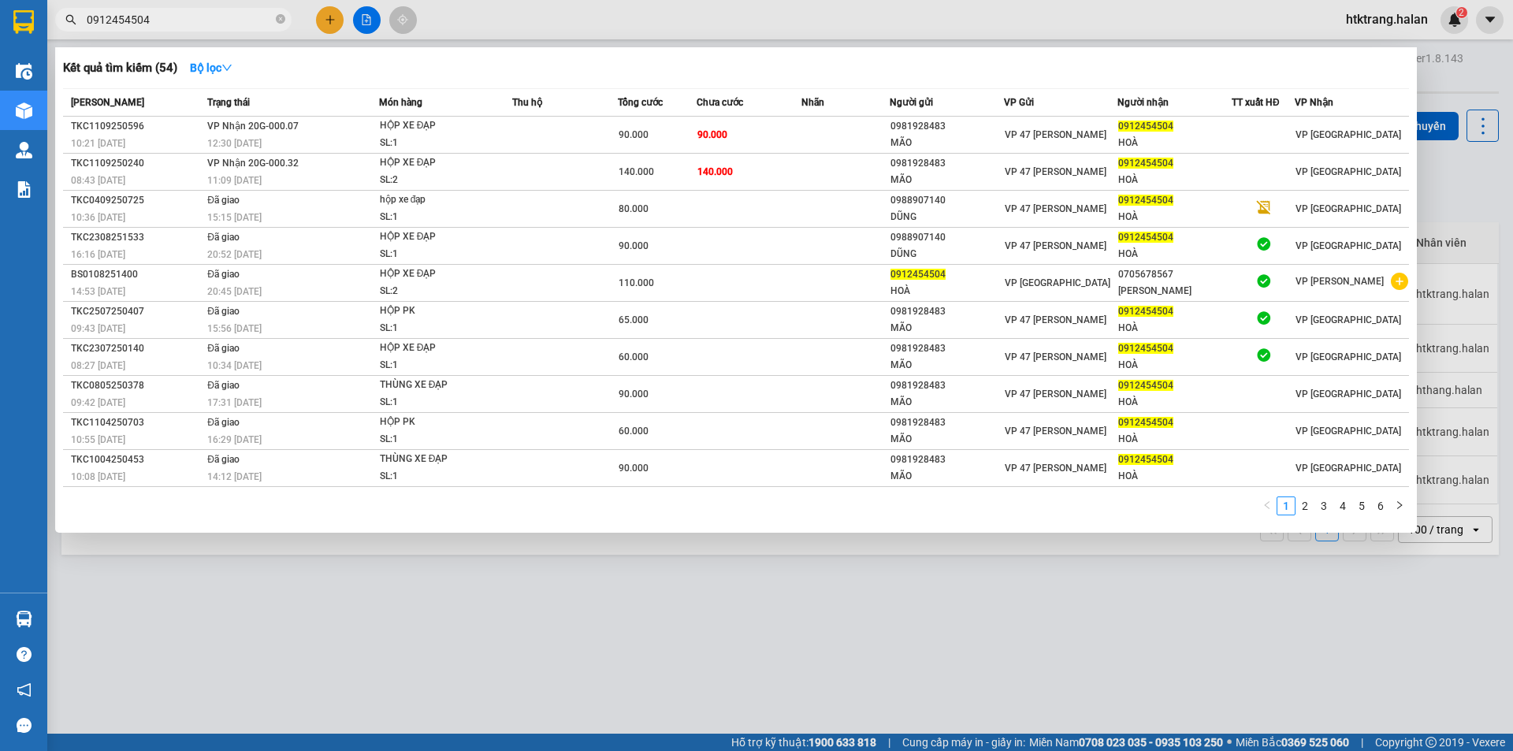
click at [225, 17] on input "0912454504" at bounding box center [180, 19] width 186 height 17
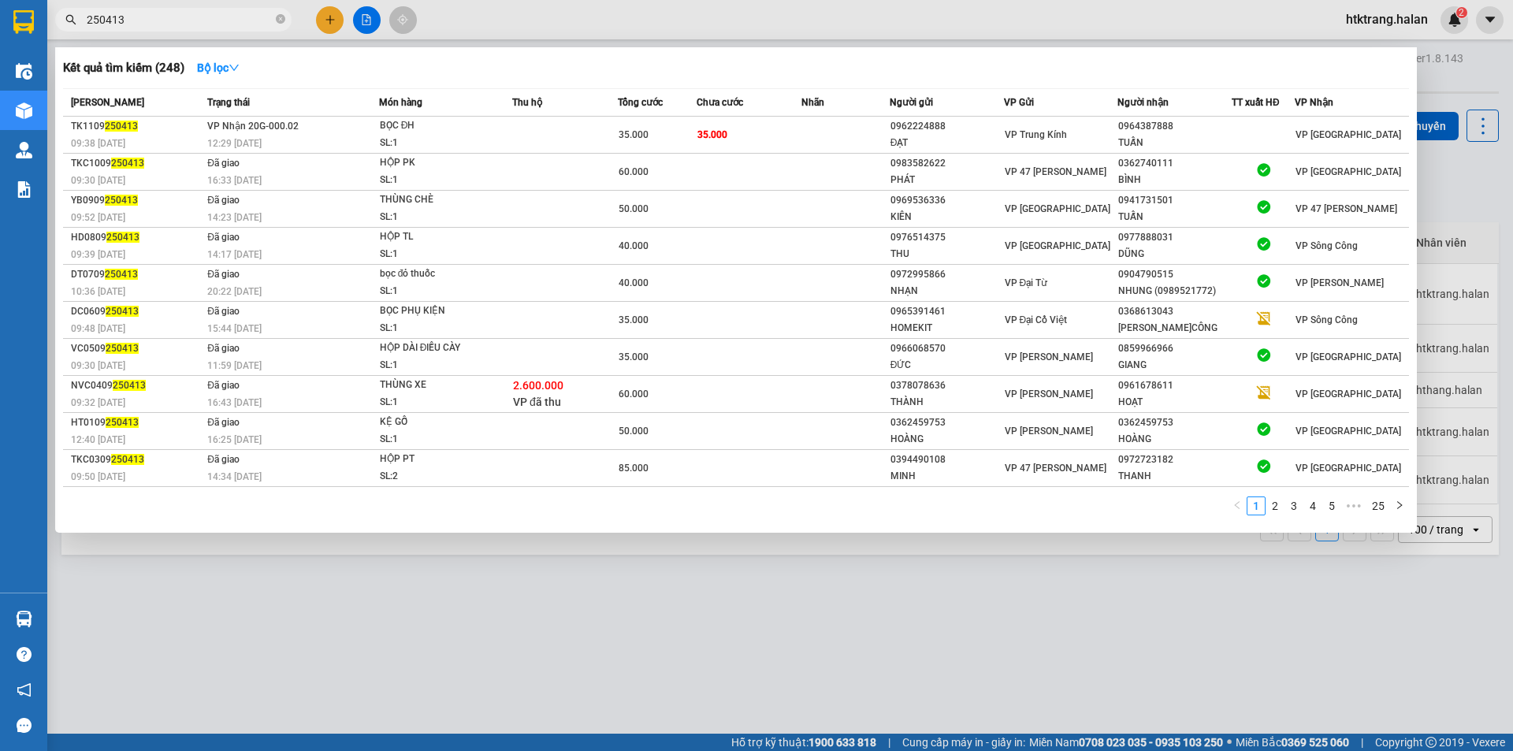
type input "250413"
drag, startPoint x: 115, startPoint y: 552, endPoint x: 120, endPoint y: 527, distance: 24.9
click at [119, 539] on div at bounding box center [756, 375] width 1513 height 751
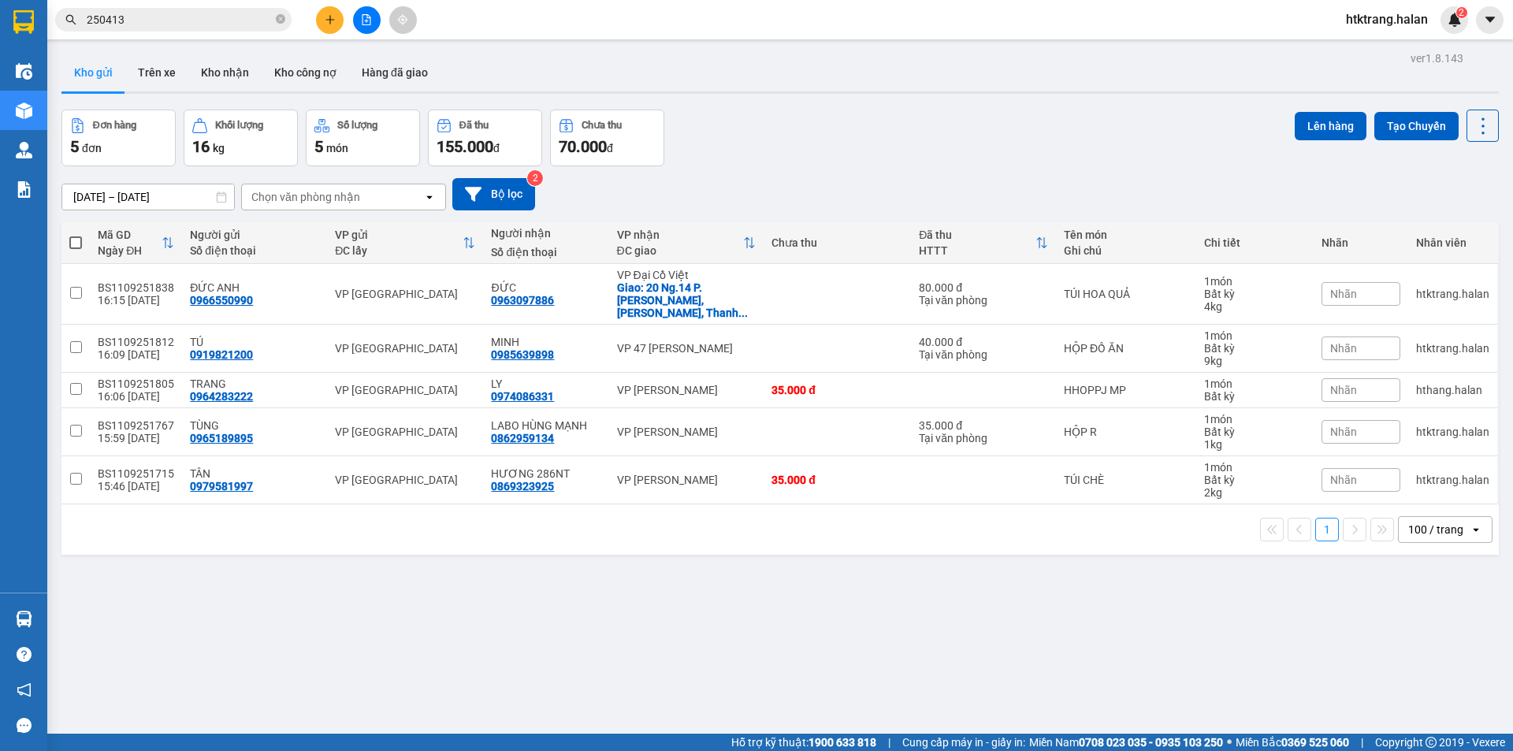
click at [337, 198] on div "Chọn văn phòng nhận" at bounding box center [305, 197] width 109 height 16
type input "DCV"
click at [326, 230] on span "VP Đại Cồ Việt" at bounding box center [294, 230] width 80 height 16
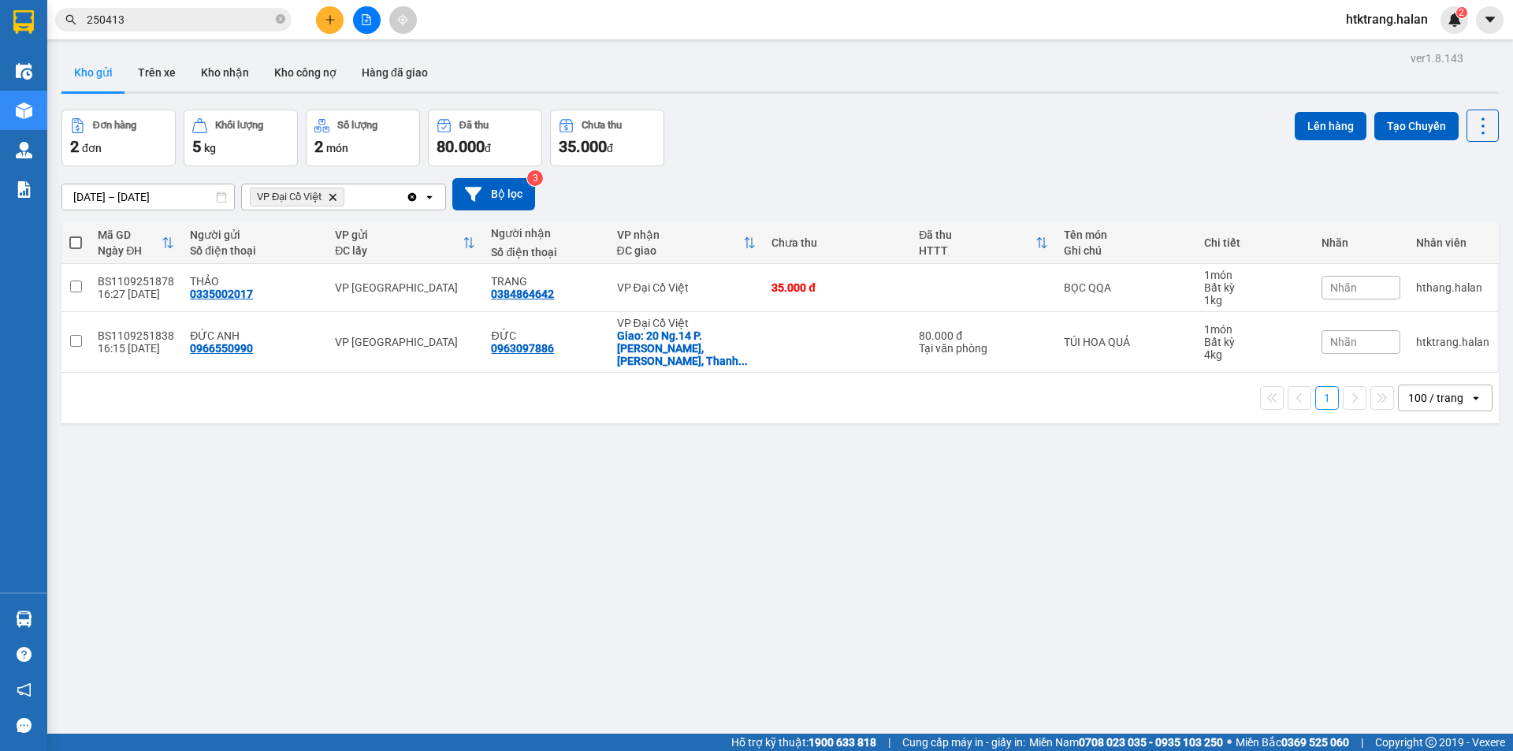
click at [243, 36] on div "Kết quả tìm kiếm ( 248 ) Bộ lọc Mã ĐH Trạng thái Món hàng Thu hộ Tổng cước Chưa…" at bounding box center [756, 19] width 1513 height 39
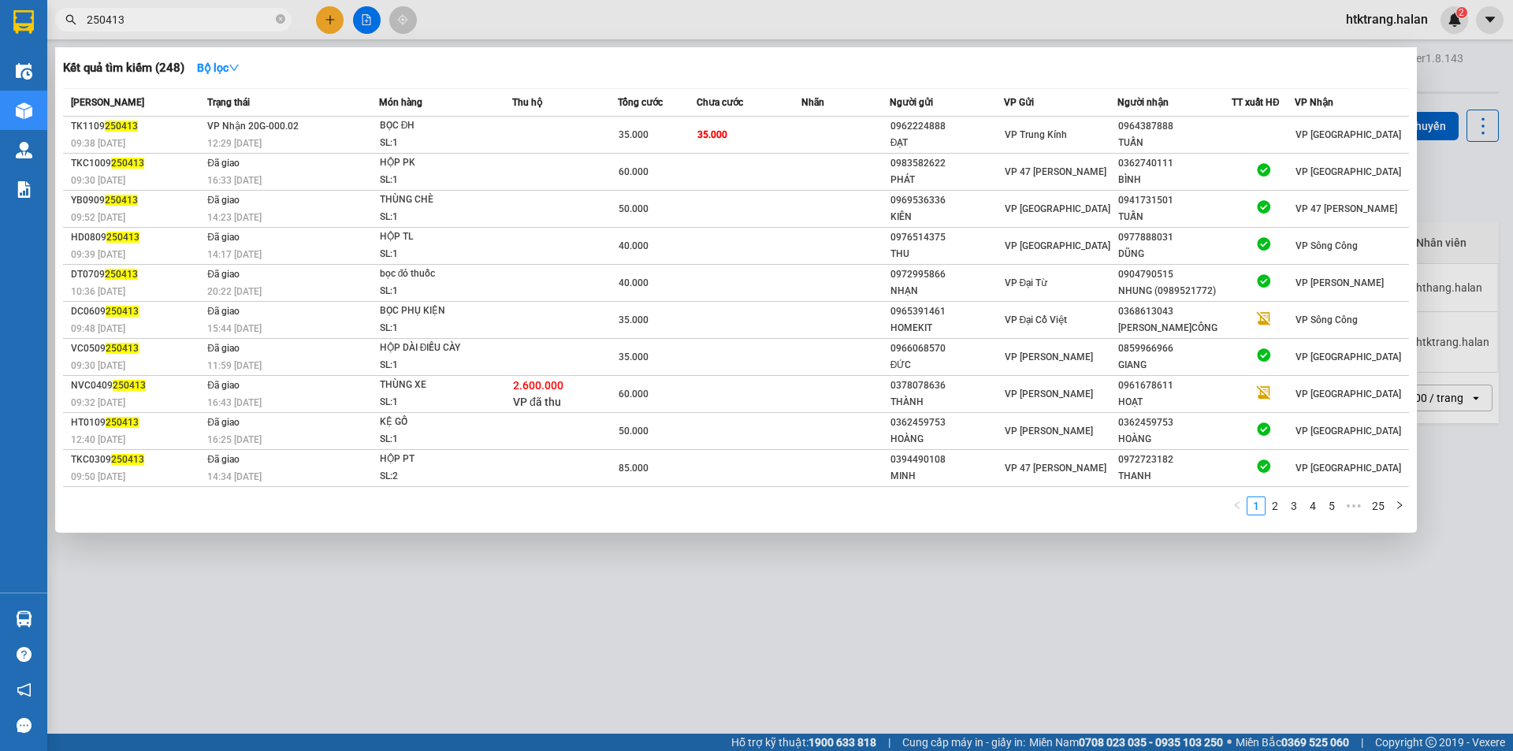
click at [251, 21] on input "250413" at bounding box center [180, 19] width 186 height 17
click at [251, 20] on input "250413" at bounding box center [180, 19] width 186 height 17
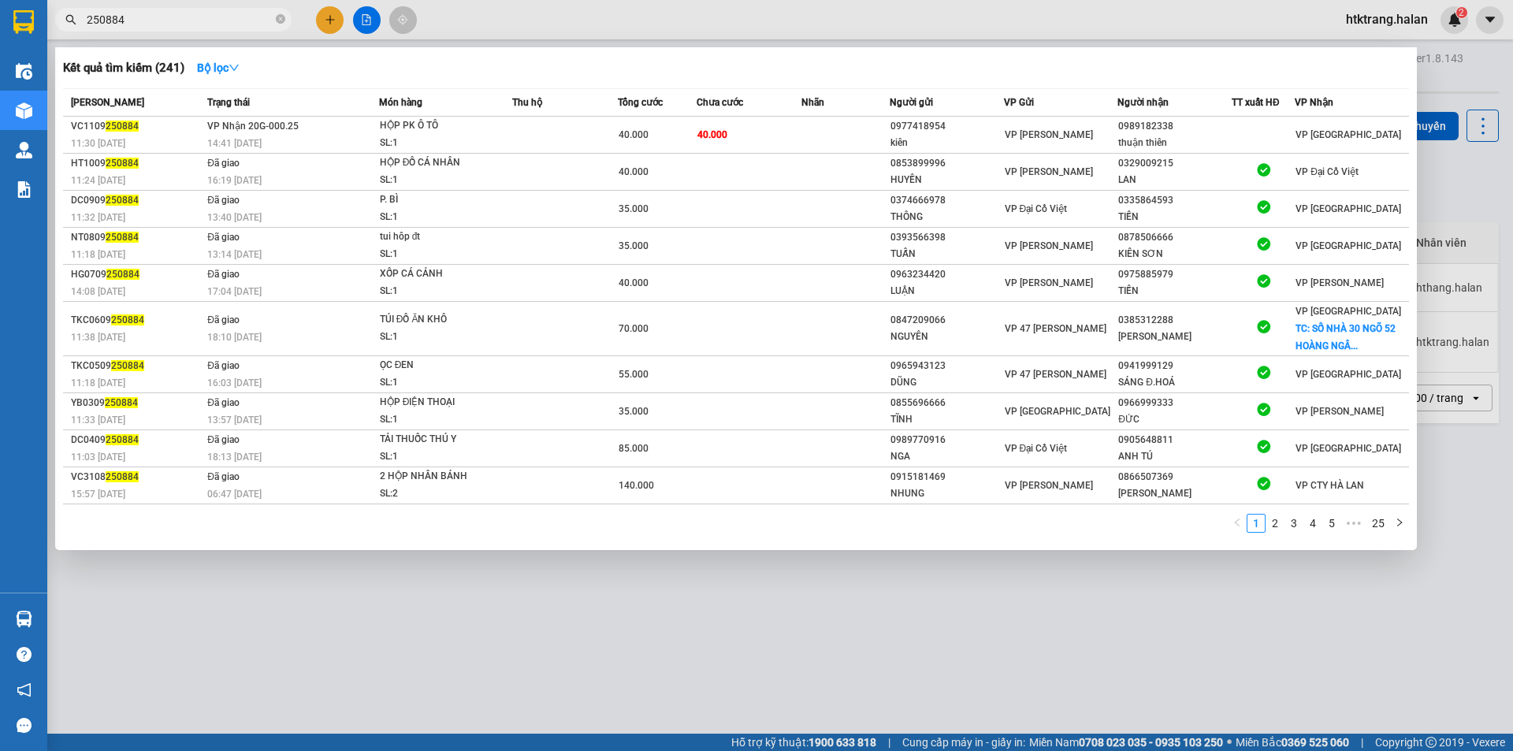
click at [234, 13] on input "250884" at bounding box center [180, 19] width 186 height 17
click at [238, 13] on input "250884" at bounding box center [180, 19] width 186 height 17
type input "2"
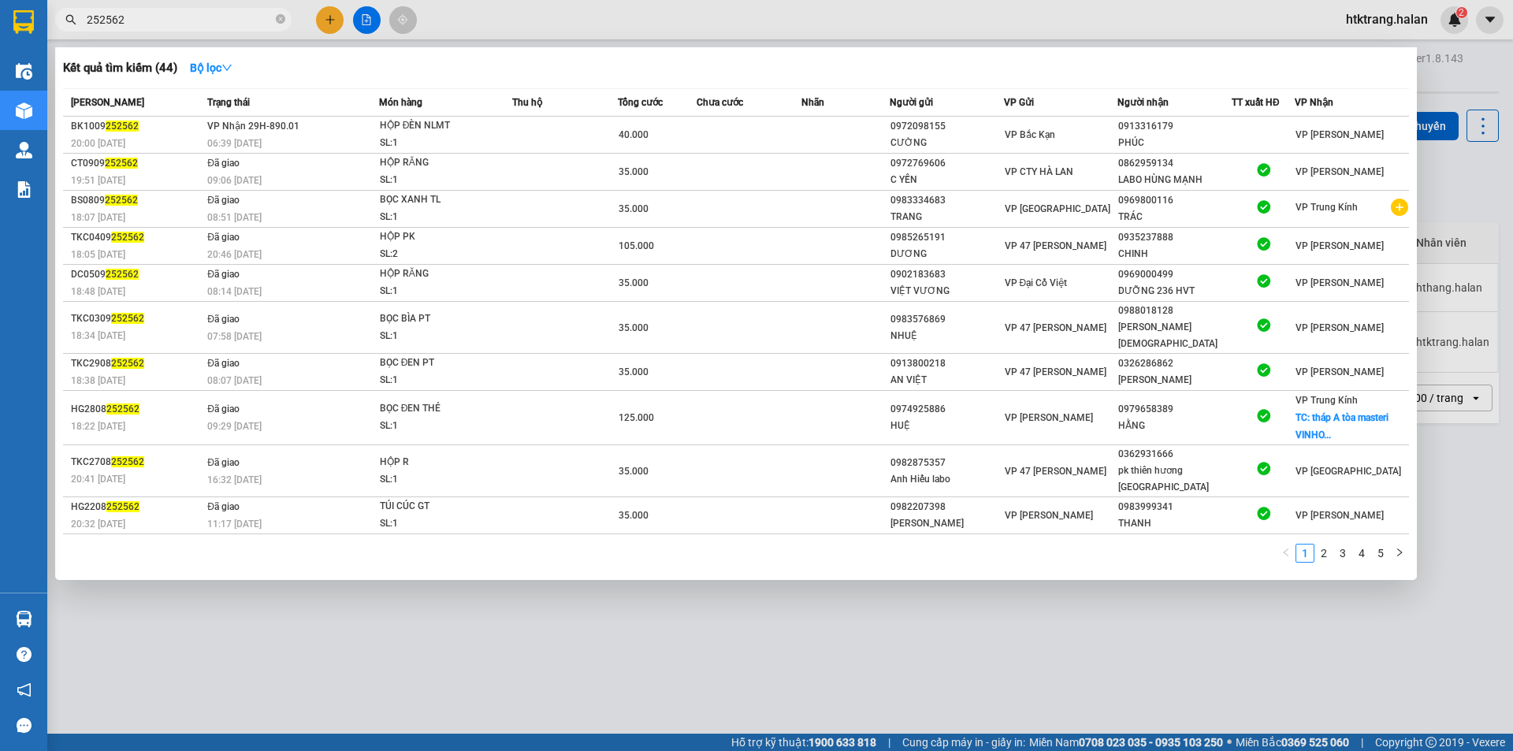
click at [237, 20] on input "252562" at bounding box center [180, 19] width 186 height 17
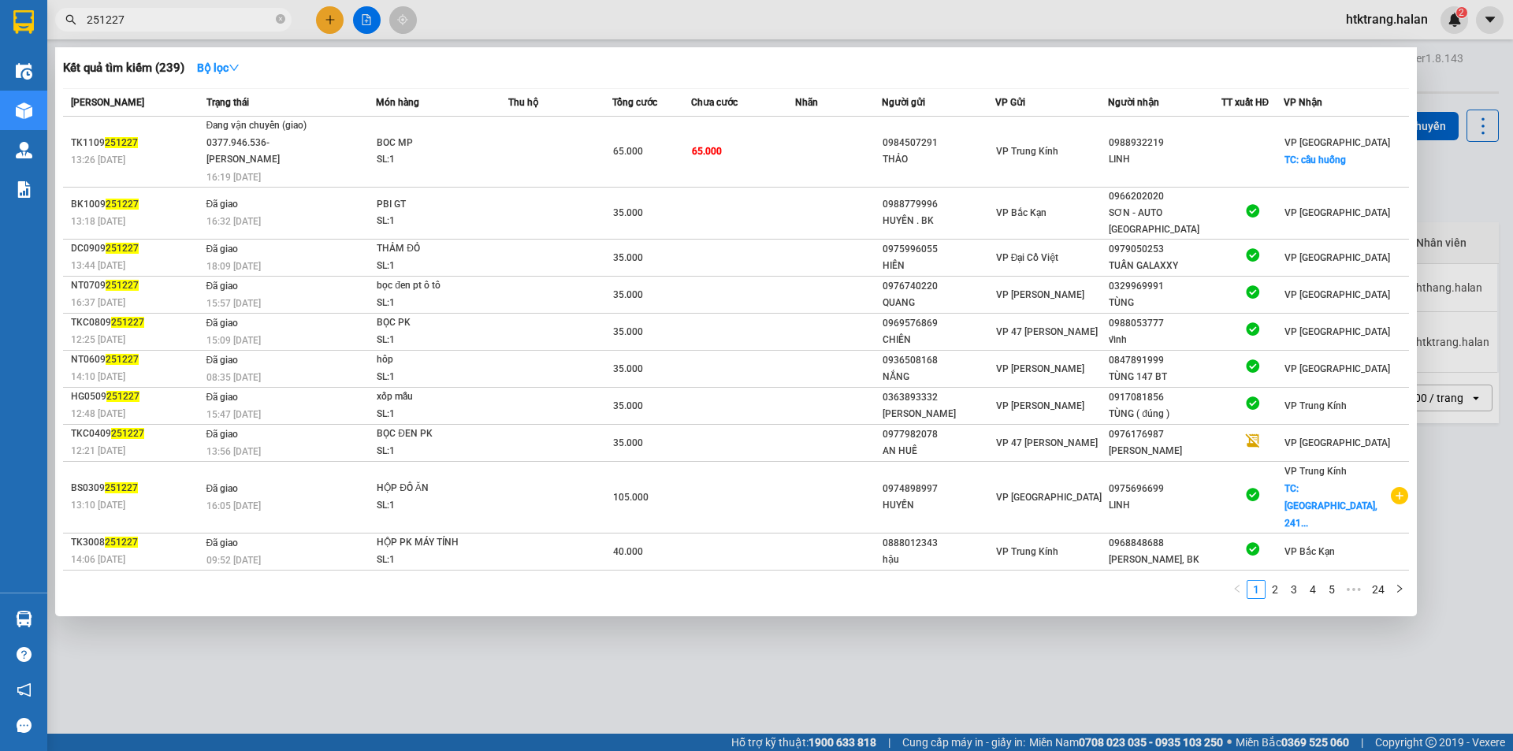
type input "251227"
click at [767, 634] on div at bounding box center [756, 375] width 1513 height 751
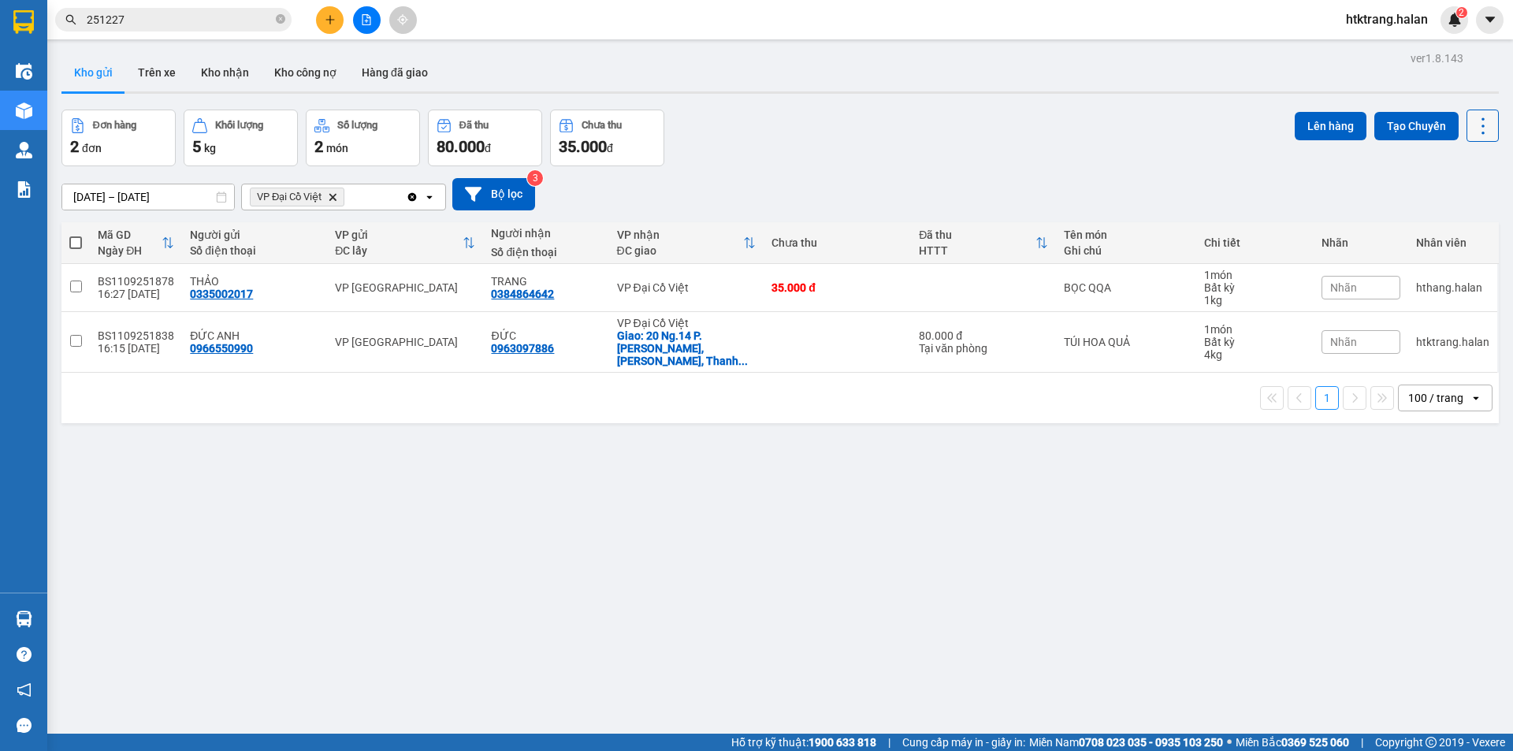
click at [1474, 127] on icon at bounding box center [1483, 126] width 22 height 22
click at [1446, 222] on span "Làm mới" at bounding box center [1448, 225] width 43 height 16
click at [911, 281] on td at bounding box center [983, 288] width 145 height 48
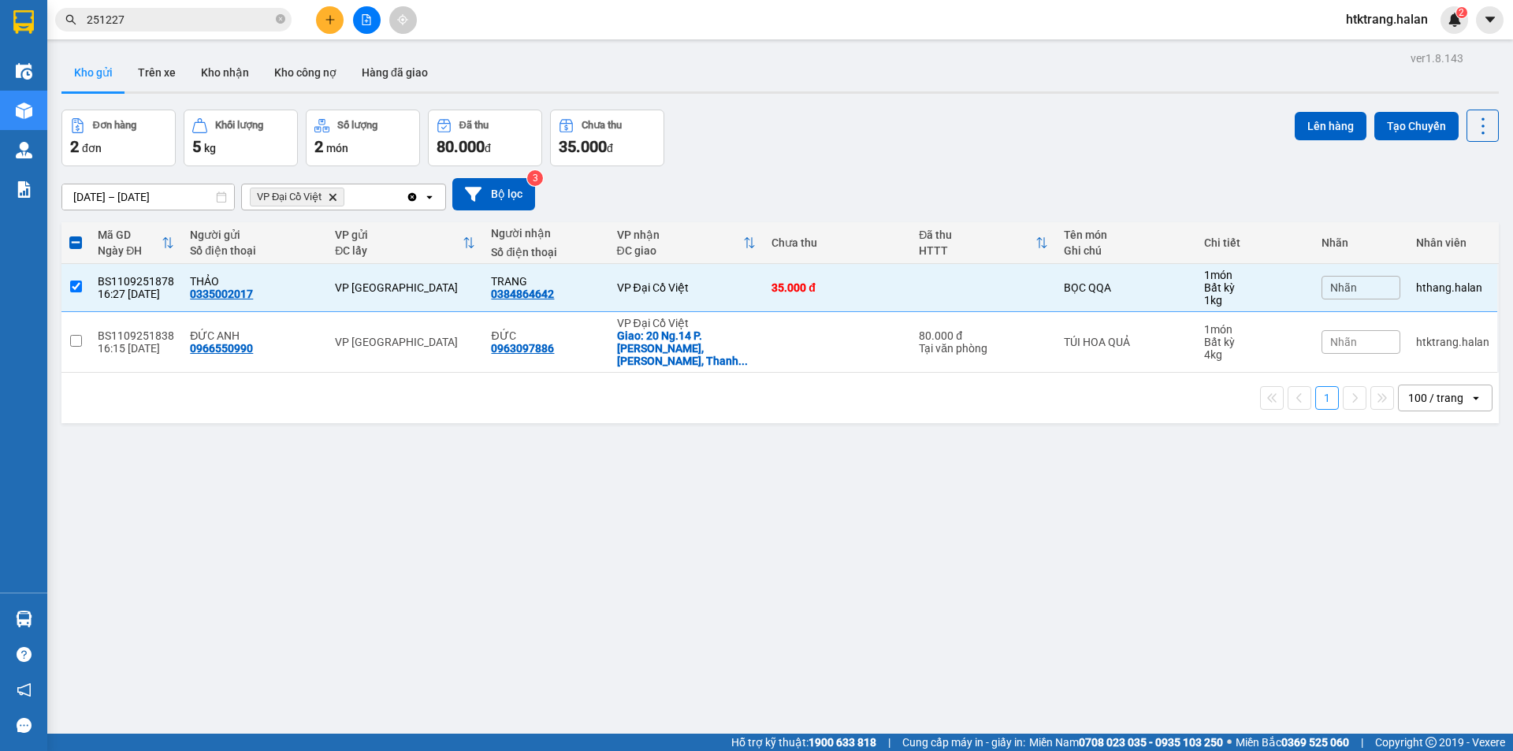
click at [336, 199] on icon "VP Đại Cồ Việt, close by backspace" at bounding box center [332, 196] width 7 height 7
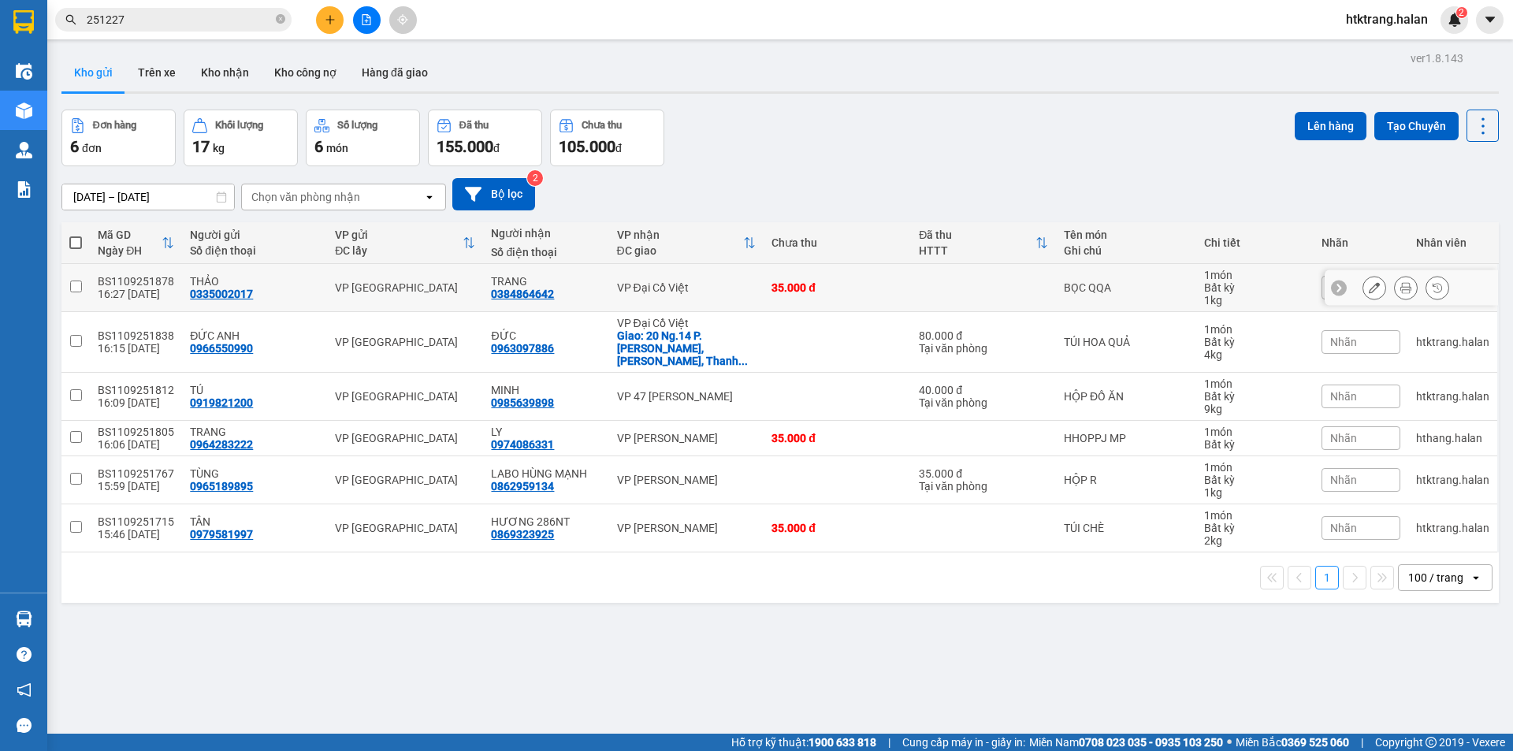
click at [685, 293] on div "VP Đại Cồ Việt" at bounding box center [686, 287] width 139 height 13
checkbox input "true"
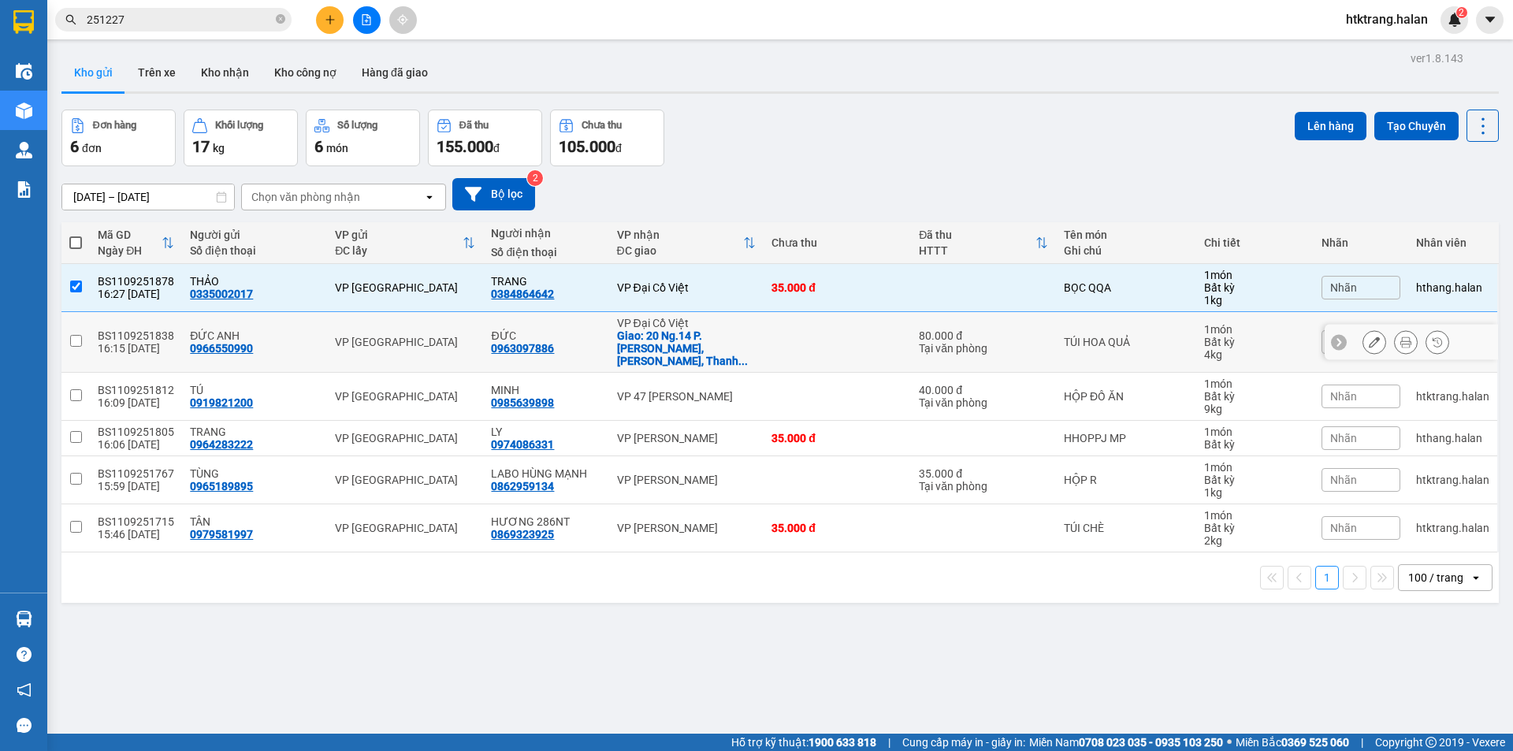
click at [686, 325] on div "VP Đại Cồ Việt" at bounding box center [686, 323] width 139 height 13
checkbox input "true"
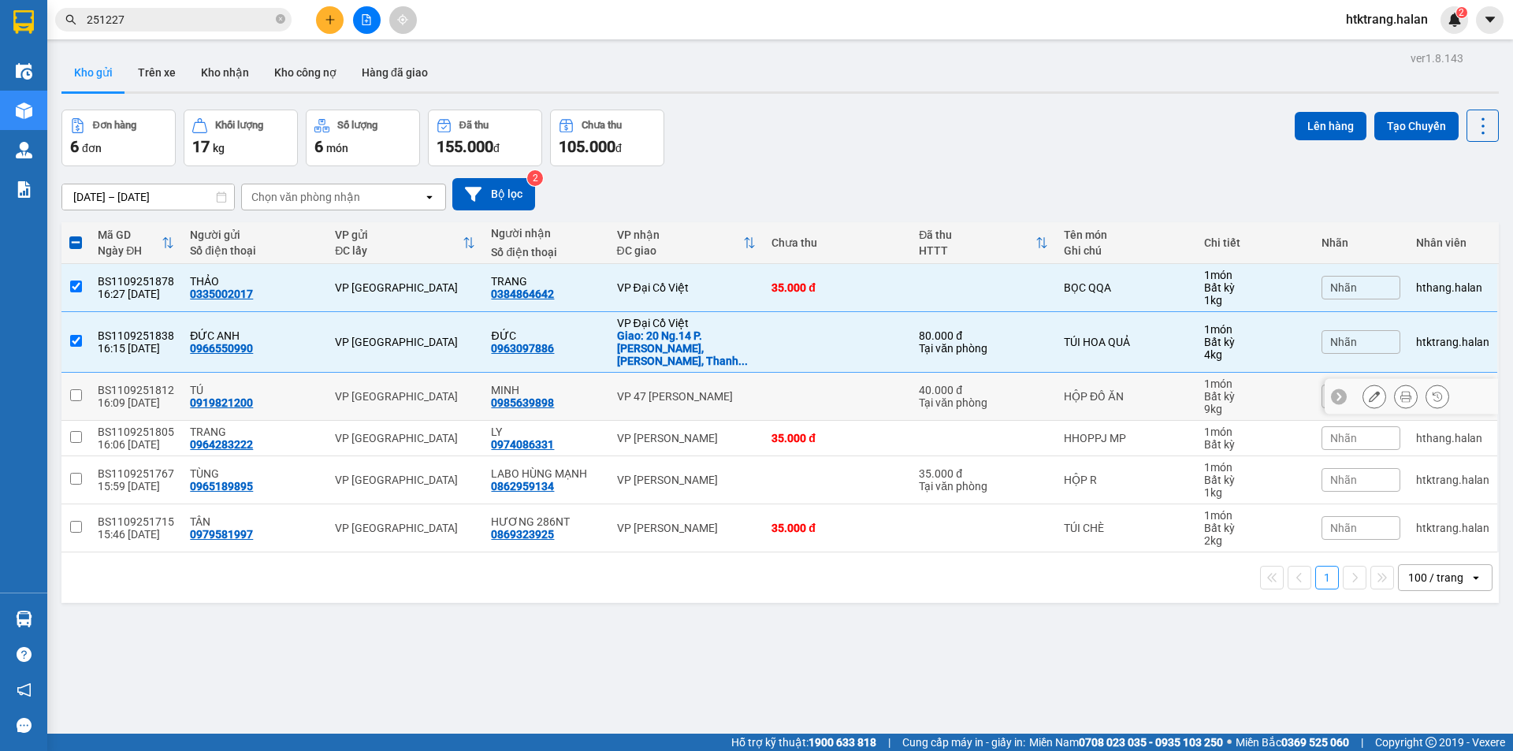
click at [689, 373] on td "VP 47 [PERSON_NAME]" at bounding box center [686, 397] width 155 height 48
checkbox input "true"
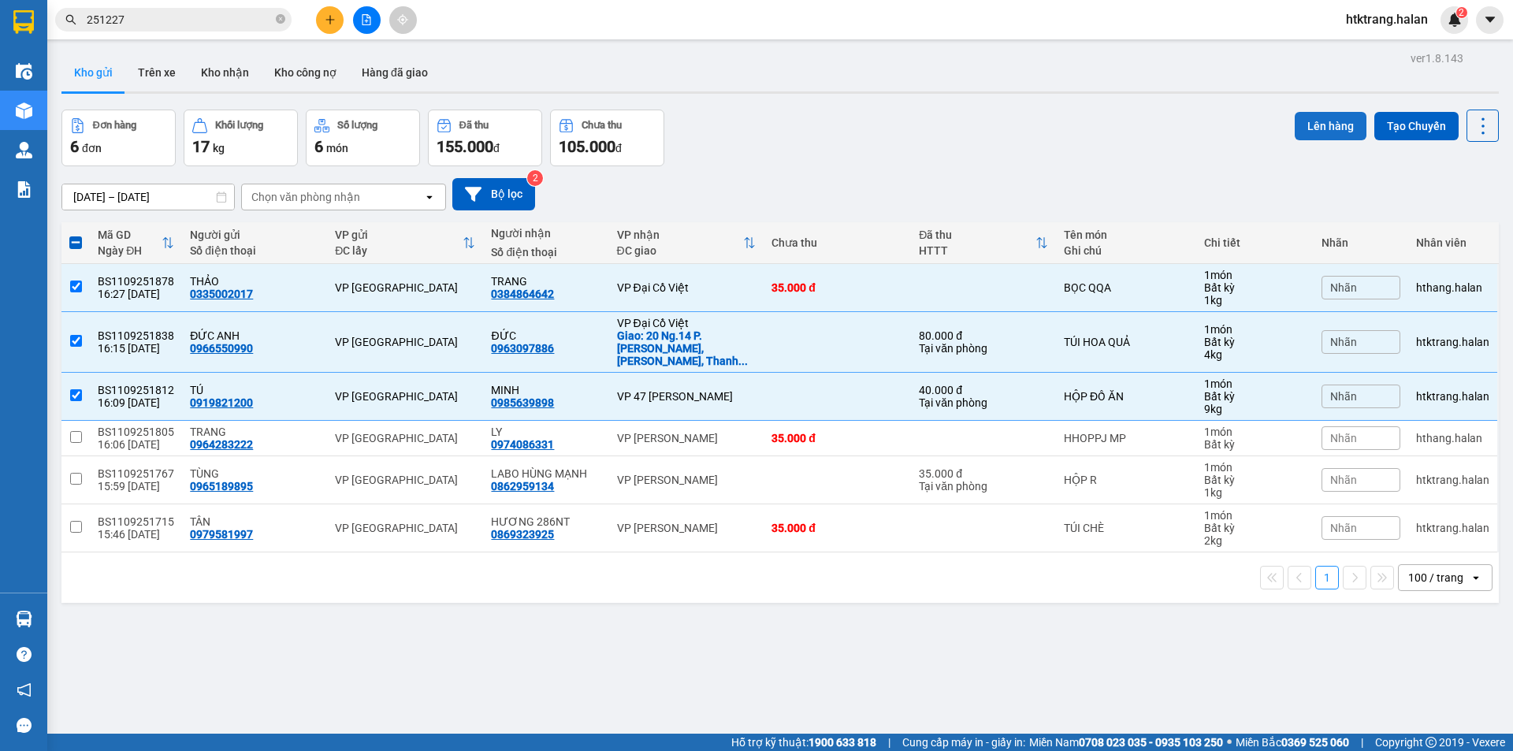
click at [1329, 127] on button "Lên hàng" at bounding box center [1331, 126] width 72 height 28
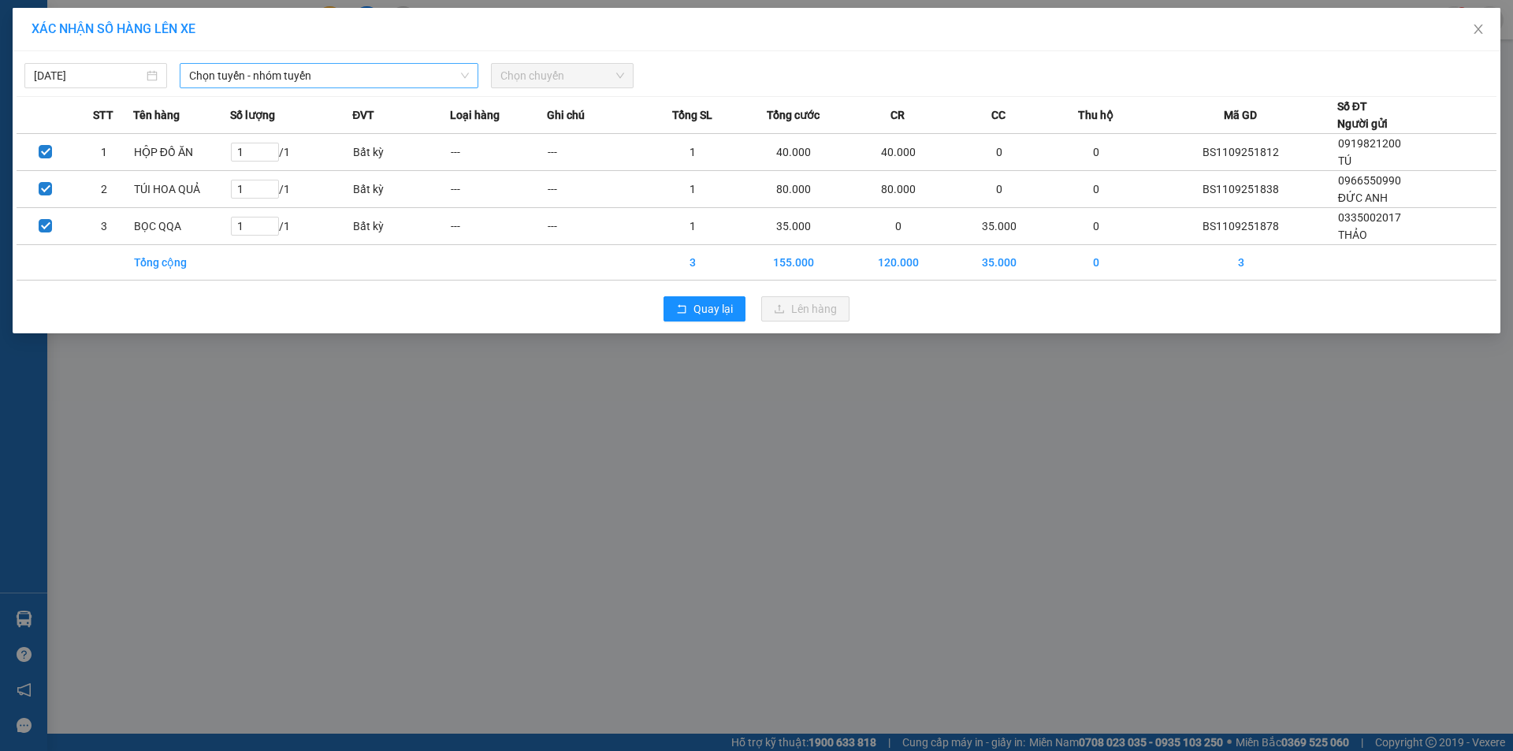
click at [231, 70] on span "Chọn tuyến - nhóm tuyến" at bounding box center [329, 76] width 280 height 24
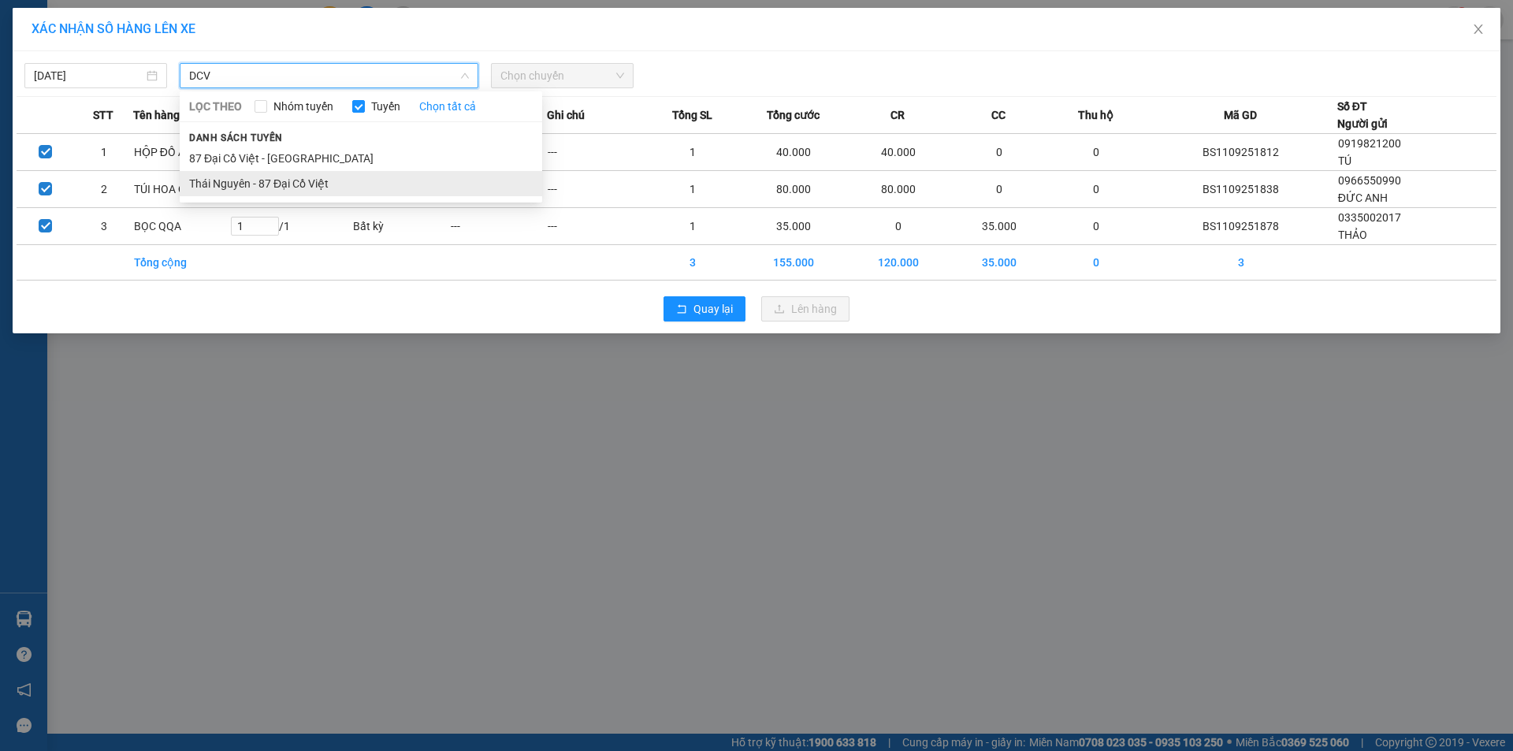
type input "DCV"
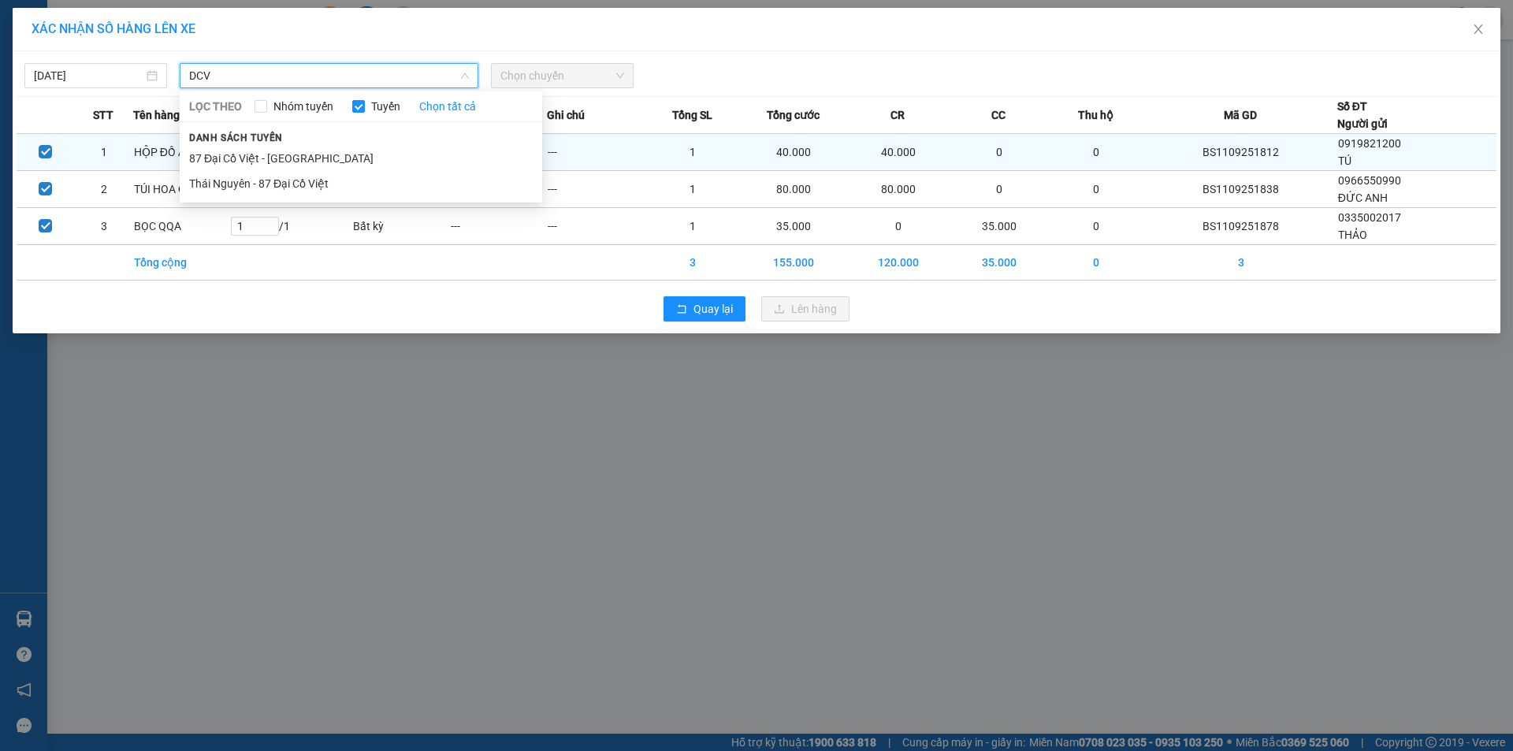
drag, startPoint x: 298, startPoint y: 188, endPoint x: 342, endPoint y: 158, distance: 53.3
click at [297, 188] on li "Thái Nguyên - 87 Đại Cồ Việt" at bounding box center [361, 183] width 362 height 25
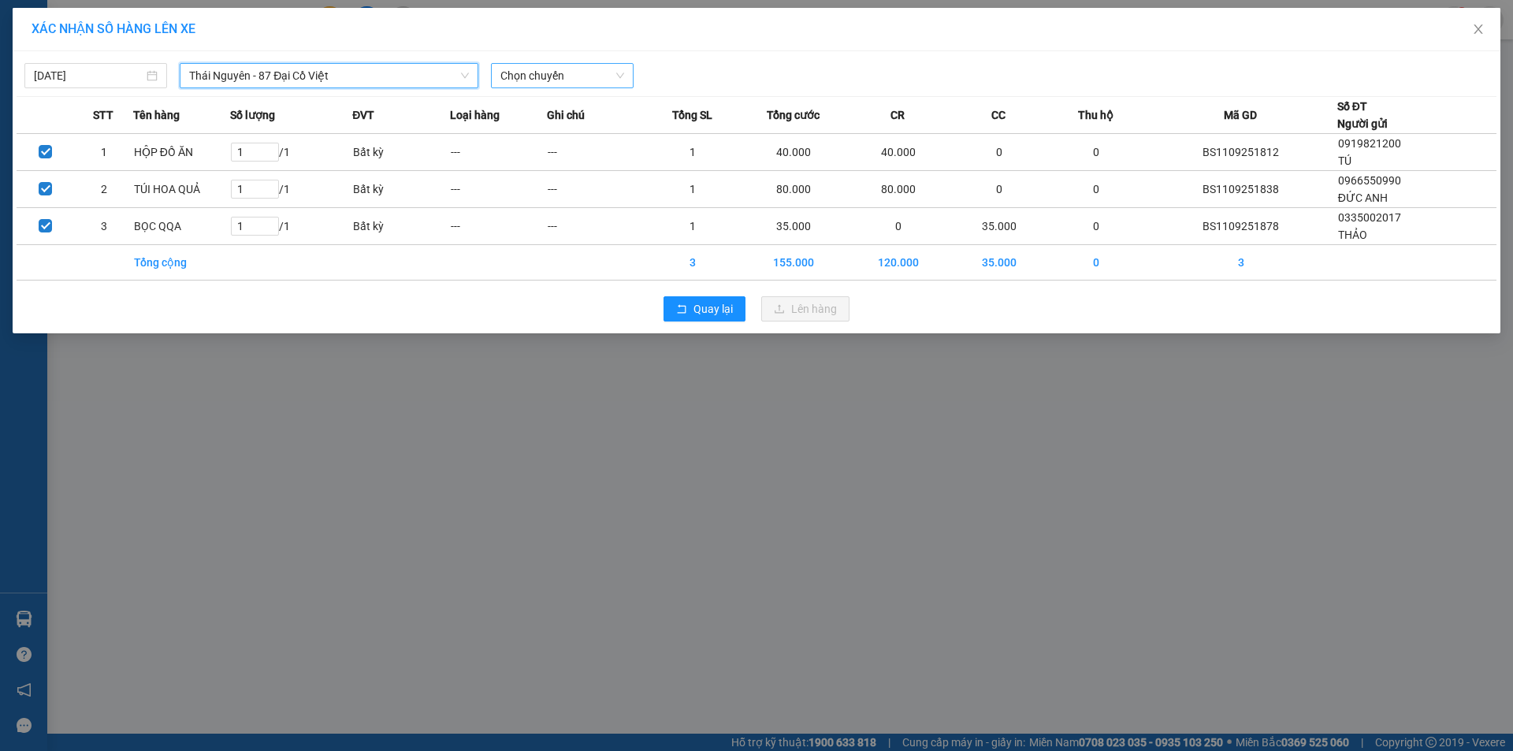
click at [543, 84] on span "Chọn chuyến" at bounding box center [562, 76] width 124 height 24
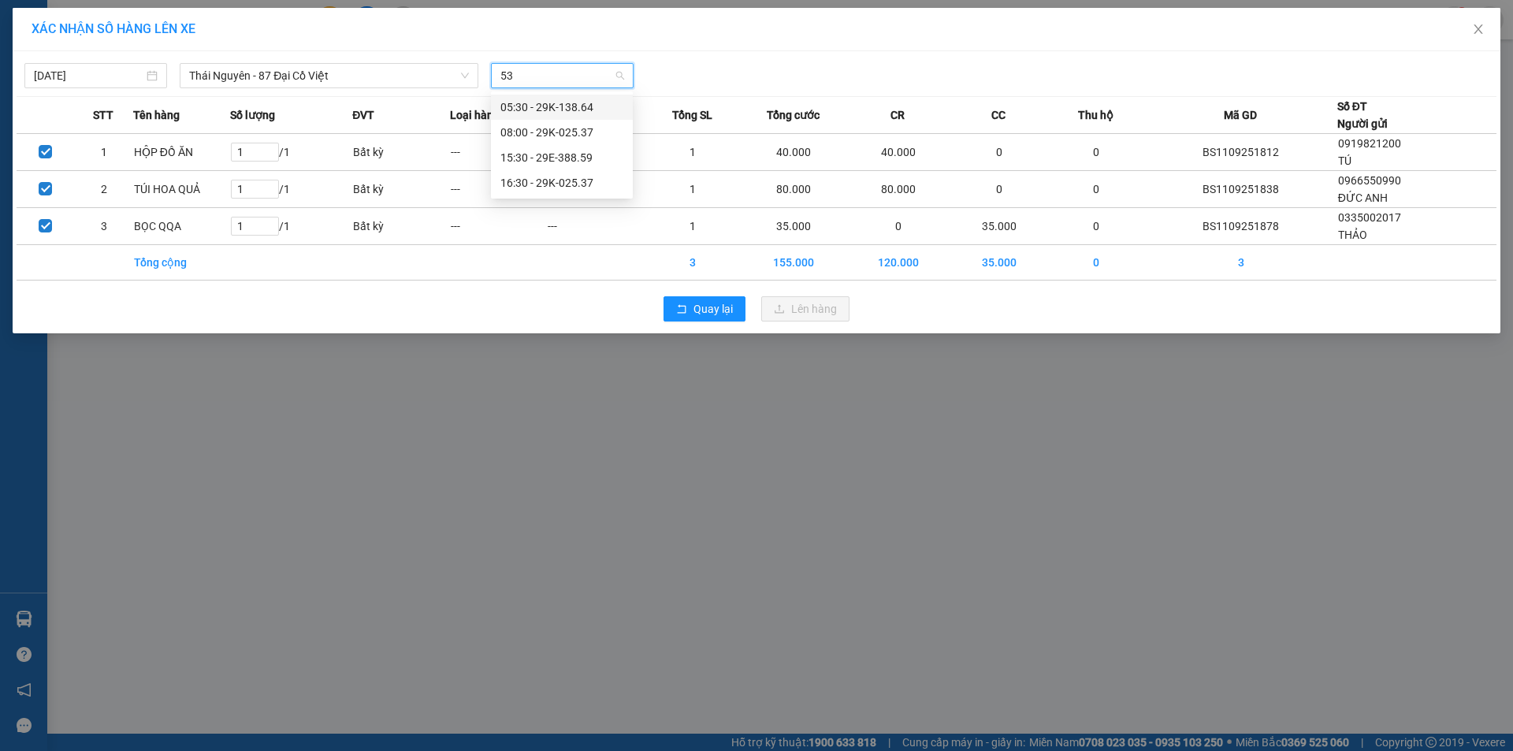
type input "537"
click at [539, 139] on div "16:30 - 29K-025.37" at bounding box center [561, 132] width 123 height 17
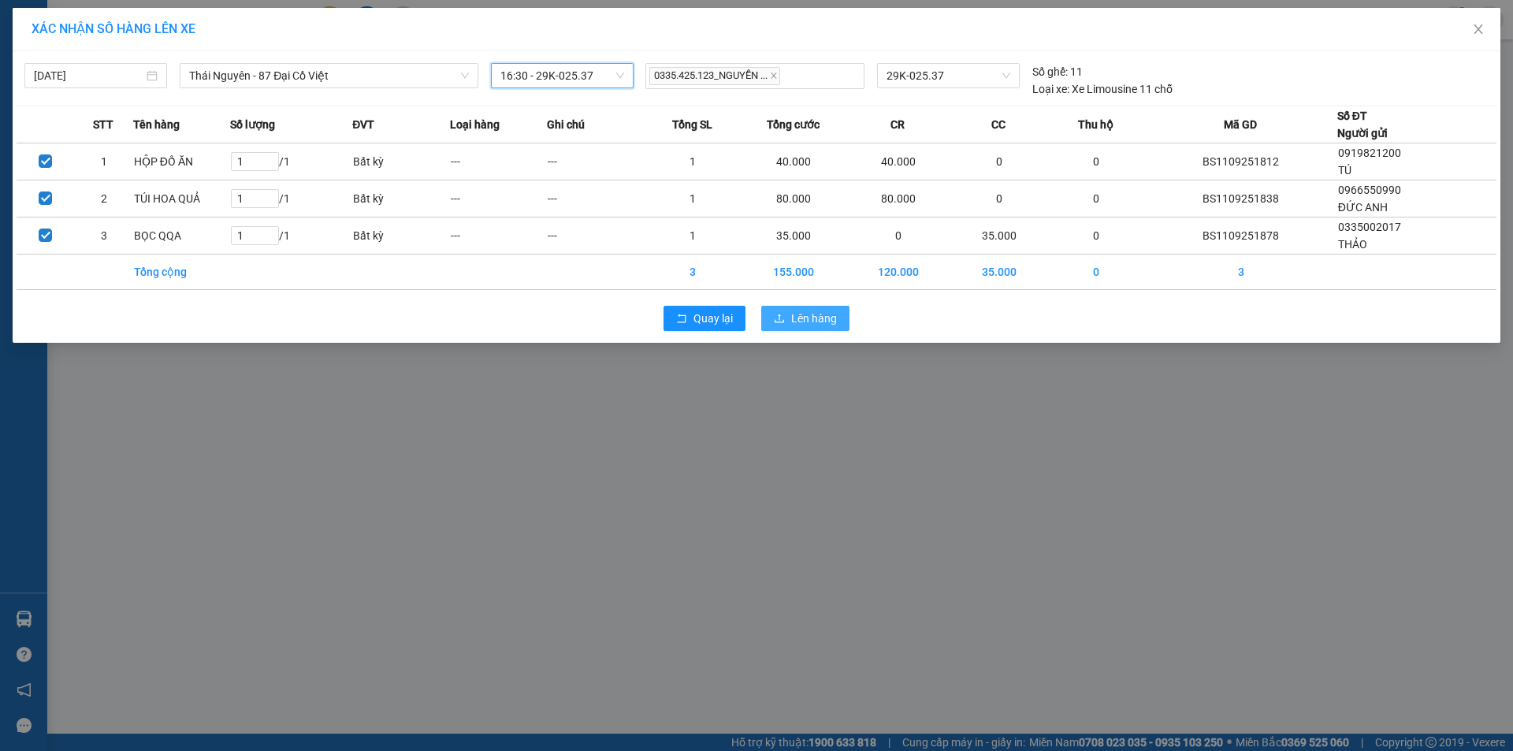
click at [823, 329] on button "Lên hàng" at bounding box center [805, 318] width 88 height 25
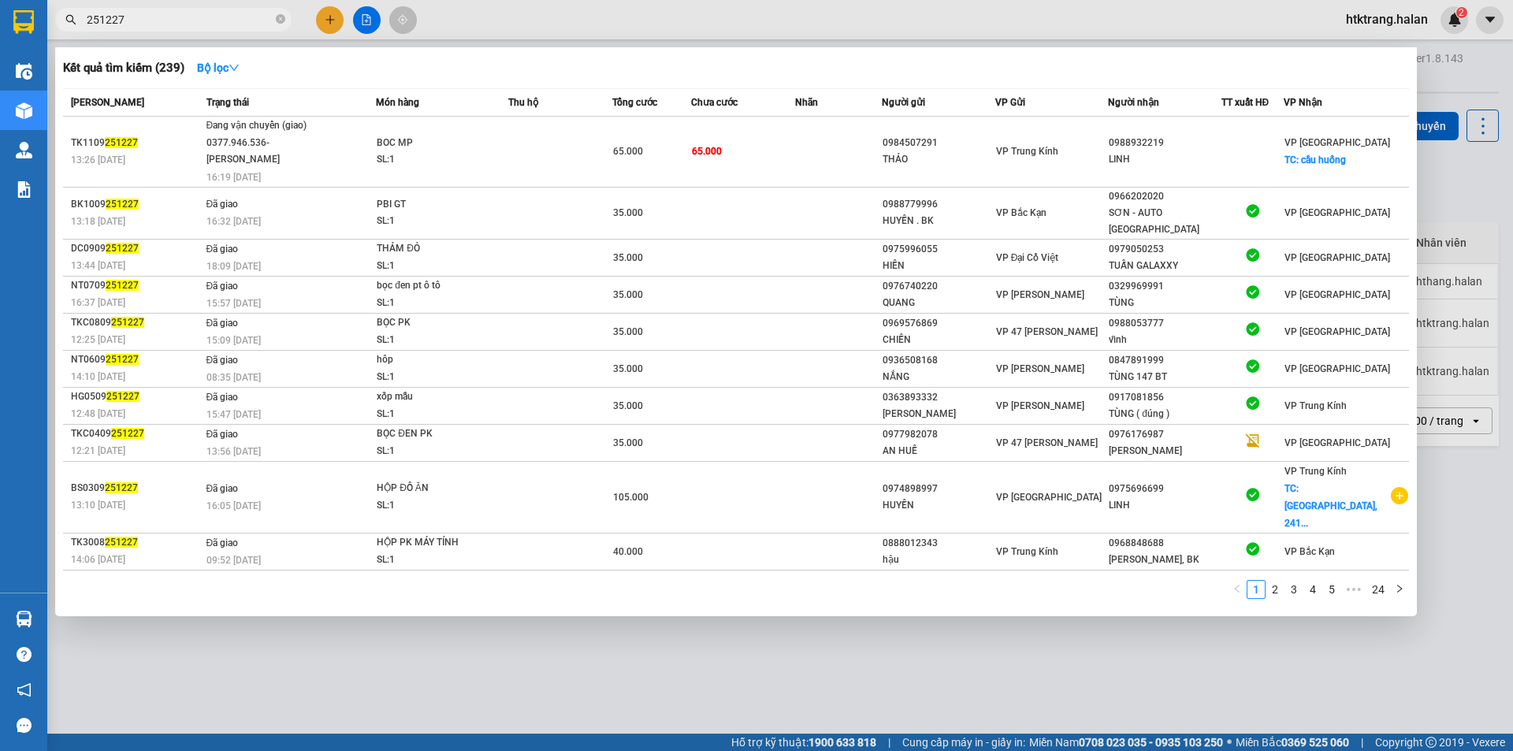
click at [192, 20] on input "251227" at bounding box center [180, 19] width 186 height 17
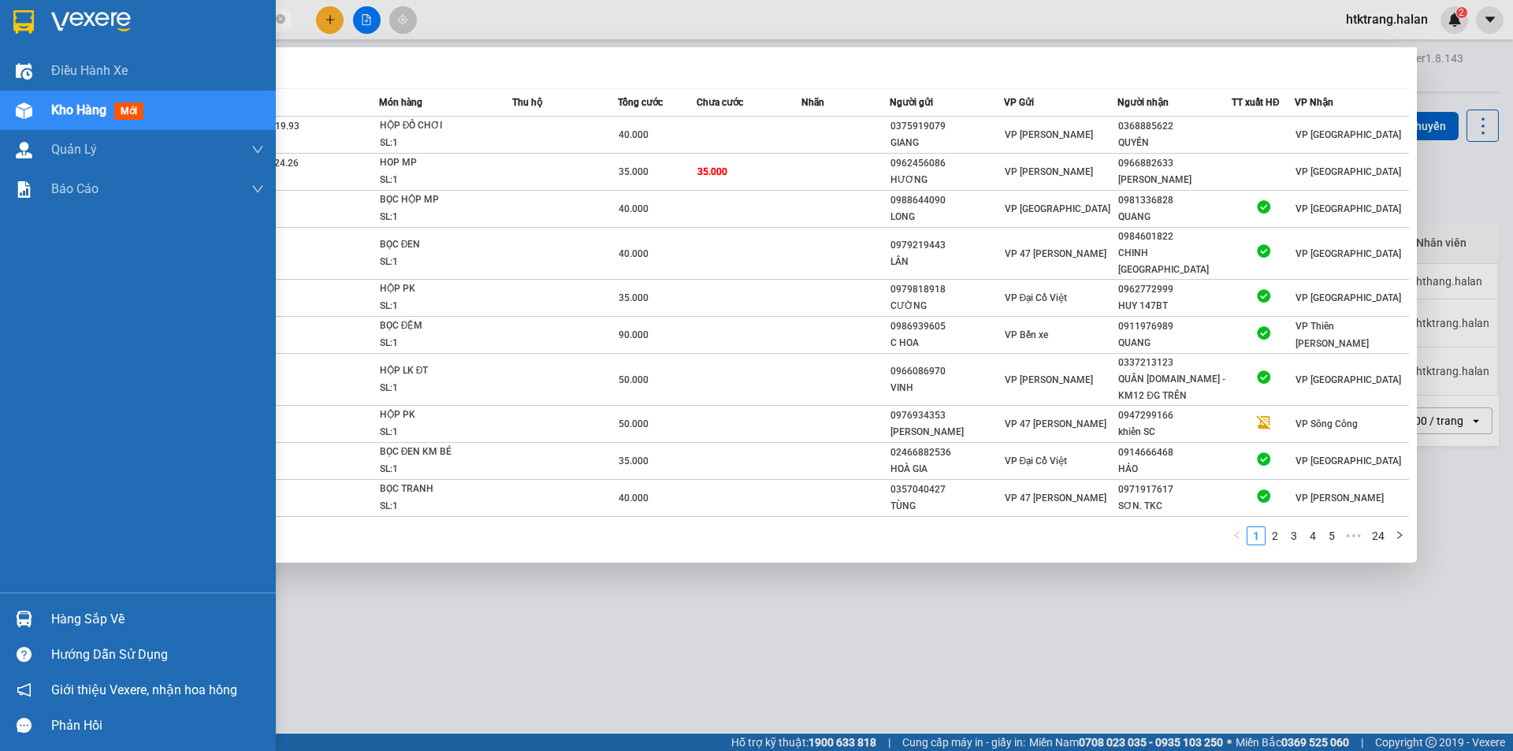
type input "251168"
drag, startPoint x: 41, startPoint y: 604, endPoint x: 143, endPoint y: 669, distance: 121.5
click at [42, 604] on div "Hàng sắp về" at bounding box center [138, 618] width 276 height 35
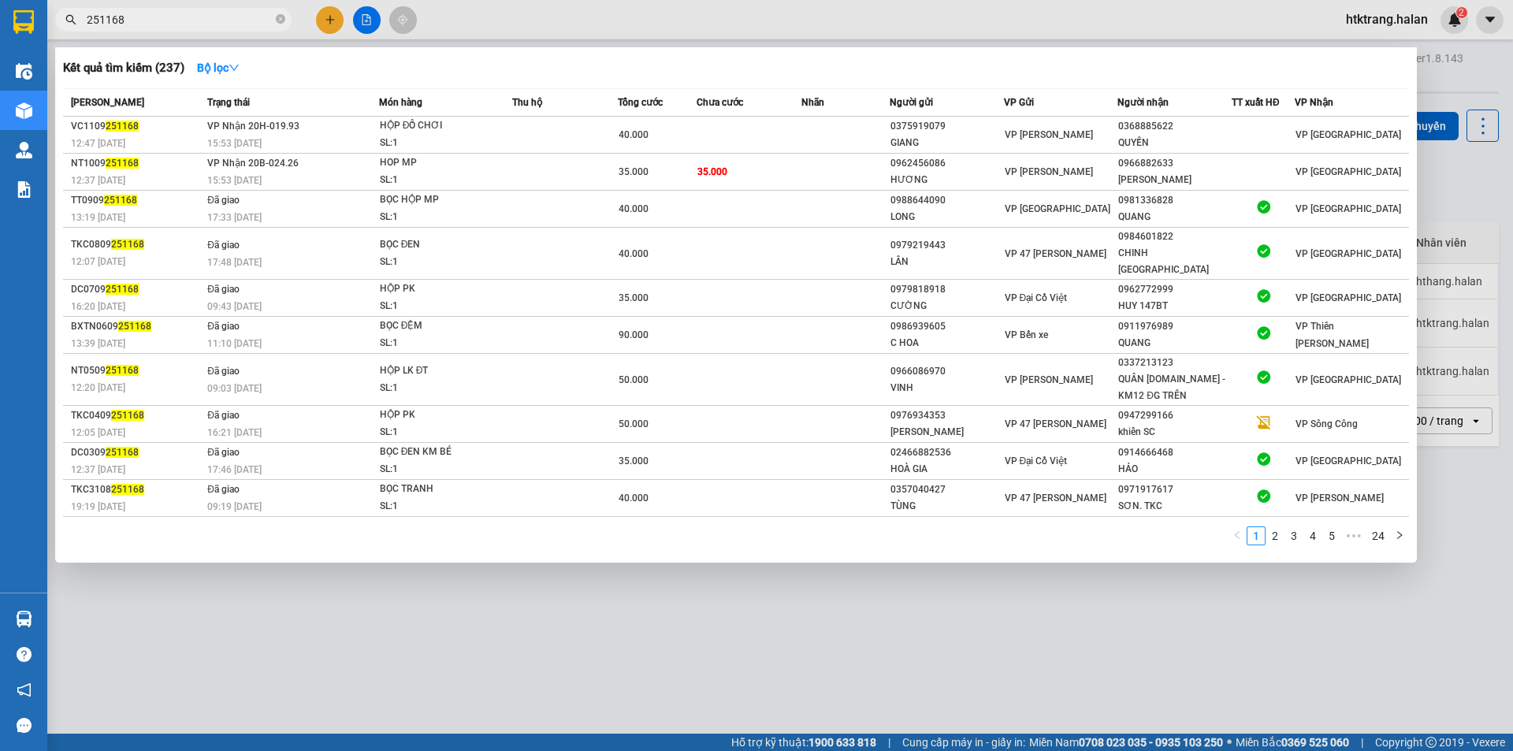
click at [951, 618] on section "Kết quả tìm kiếm ( 237 ) Bộ lọc Mã ĐH Trạng thái Món hàng Thu hộ Tổng cước Chưa…" at bounding box center [756, 375] width 1513 height 751
click at [951, 618] on div at bounding box center [756, 375] width 1513 height 751
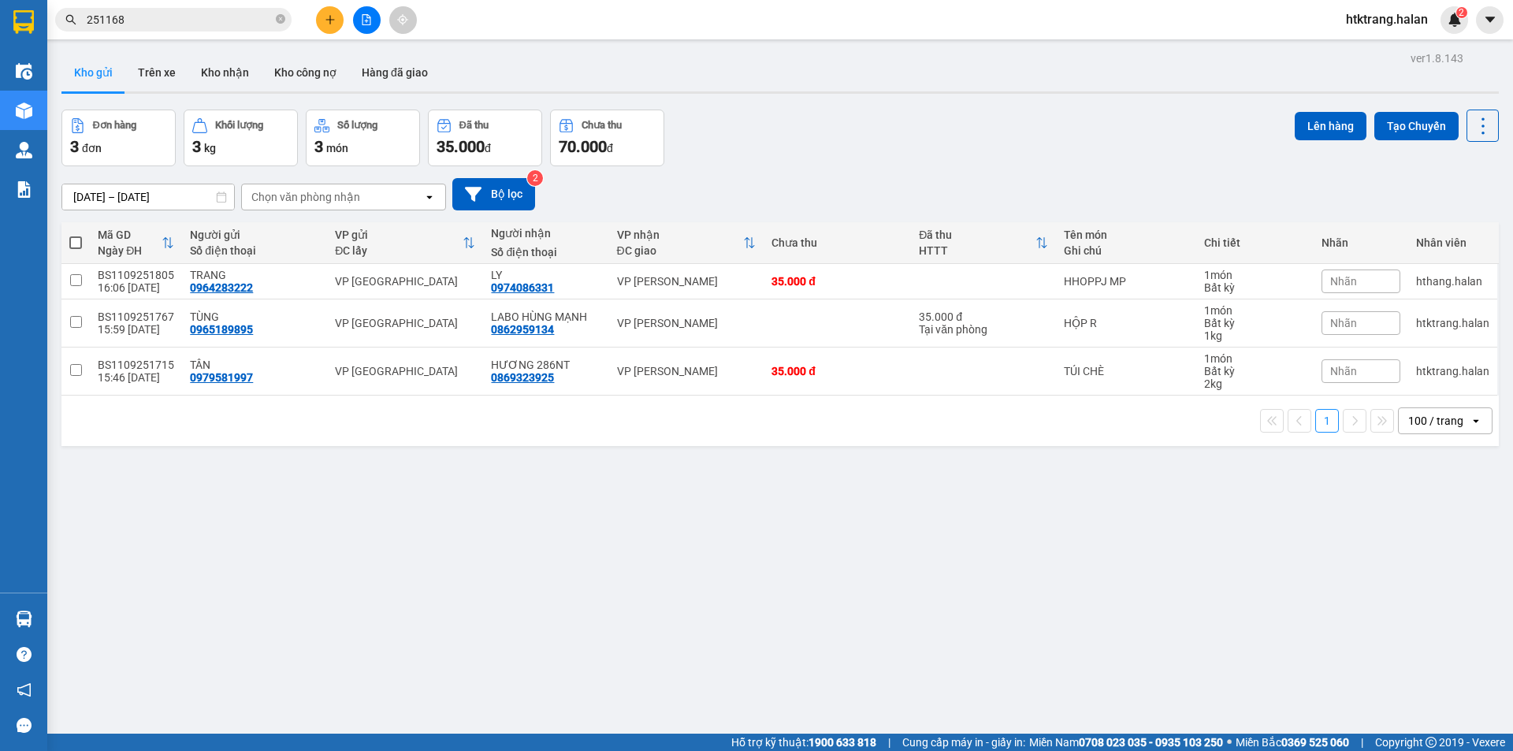
click at [191, 21] on input "251168" at bounding box center [180, 19] width 186 height 17
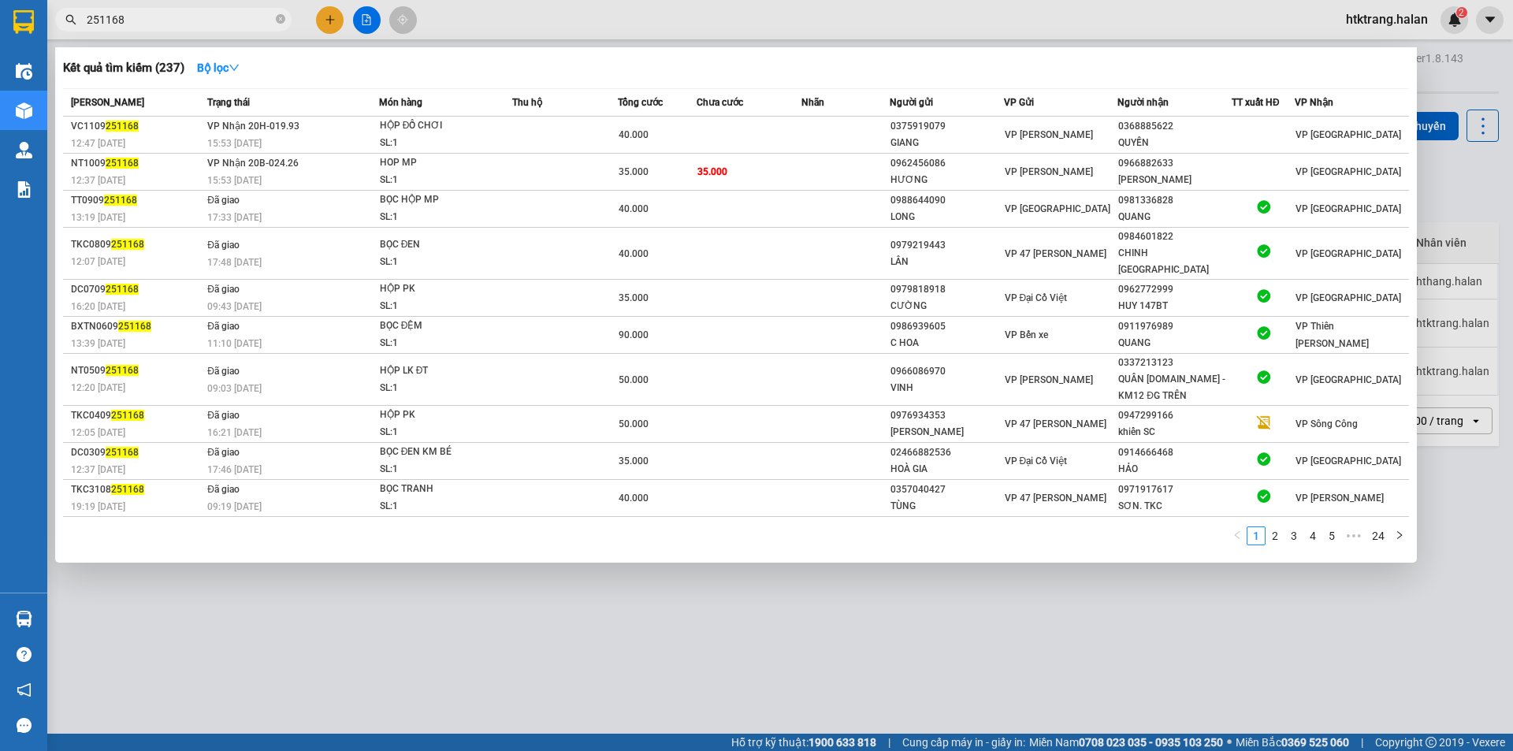
click at [191, 21] on input "251168" at bounding box center [180, 19] width 186 height 17
click at [334, 22] on div at bounding box center [756, 375] width 1513 height 751
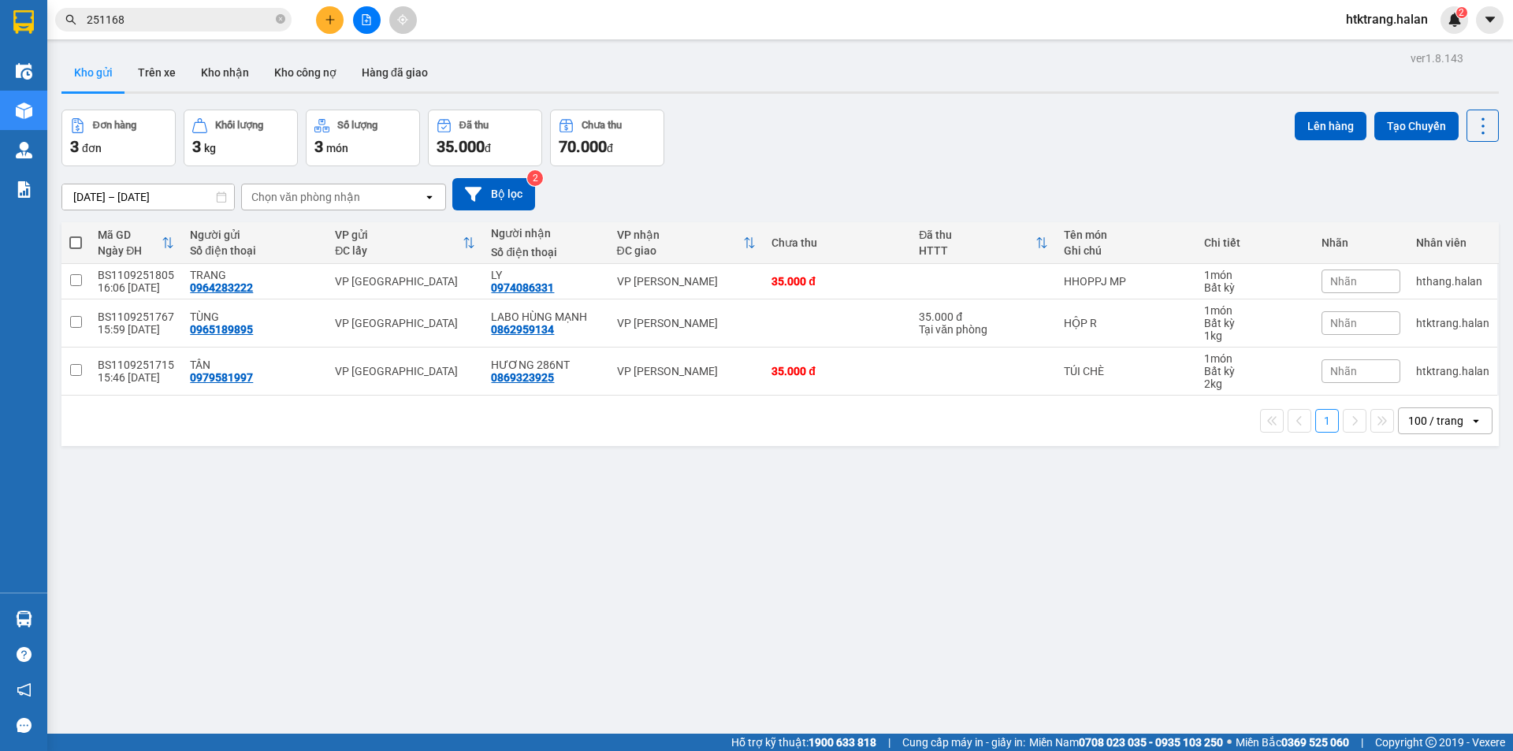
click at [334, 22] on icon "plus" at bounding box center [330, 19] width 11 height 11
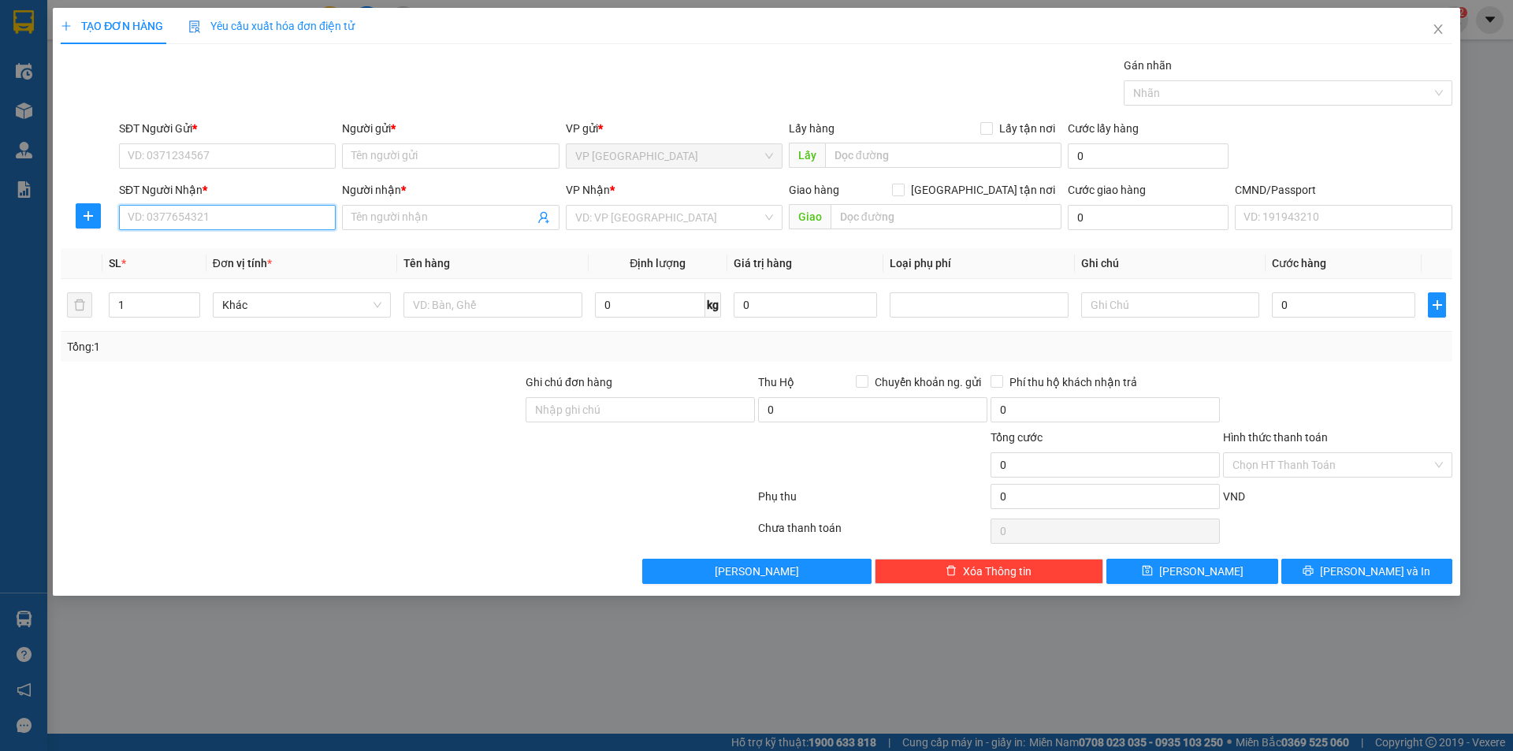
click at [281, 213] on input "SĐT Người Nhận *" at bounding box center [227, 217] width 217 height 25
click at [258, 162] on input "SĐT Người Gửi *" at bounding box center [227, 155] width 217 height 25
type input "0987765818"
click at [270, 188] on div "0987765818 - TÚ SC" at bounding box center [227, 187] width 198 height 17
type input "TÚ SC"
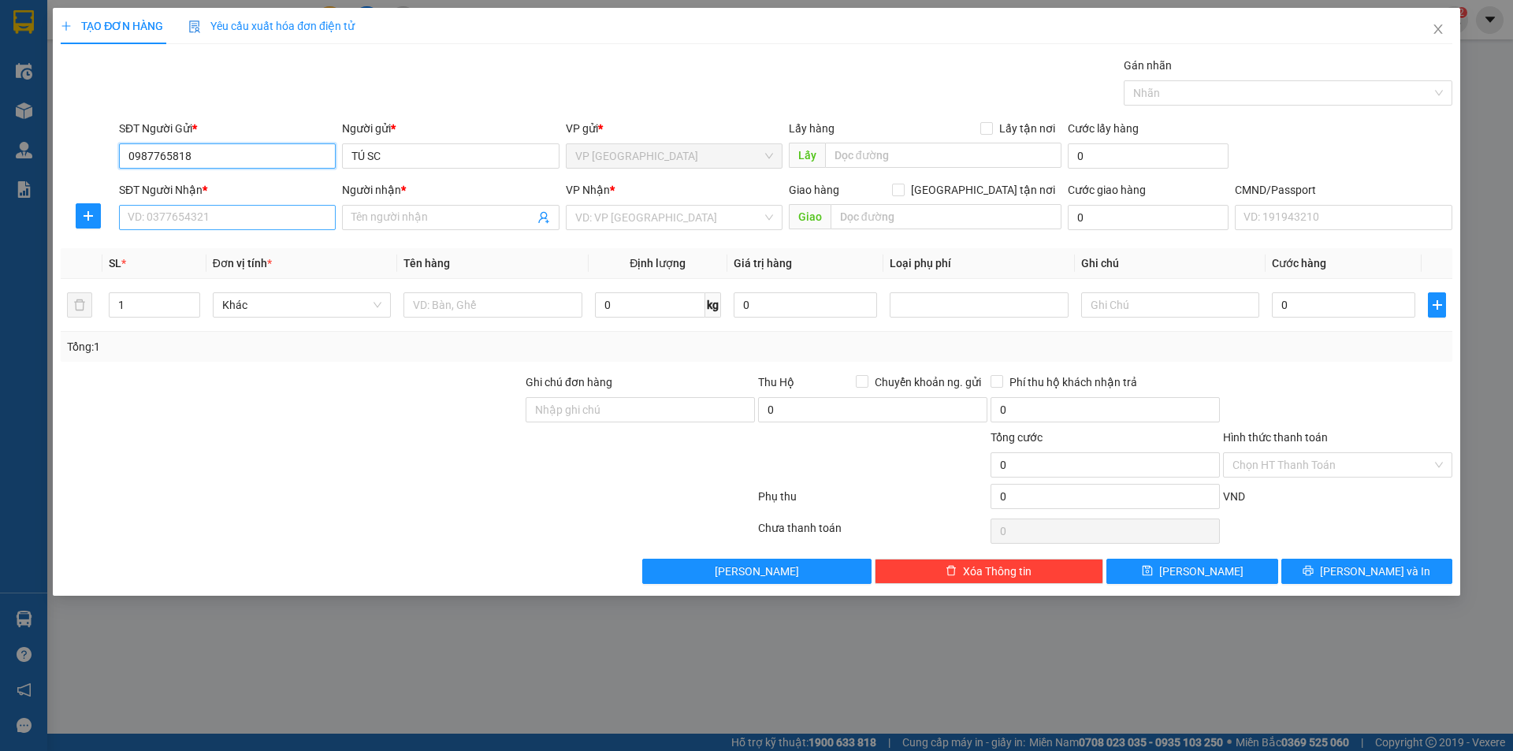
type input "0987765818"
click at [269, 219] on input "SĐT Người Nhận *" at bounding box center [227, 217] width 217 height 25
type input "0812324686"
click at [262, 247] on div "0812324686 - CHI ANH" at bounding box center [227, 248] width 198 height 17
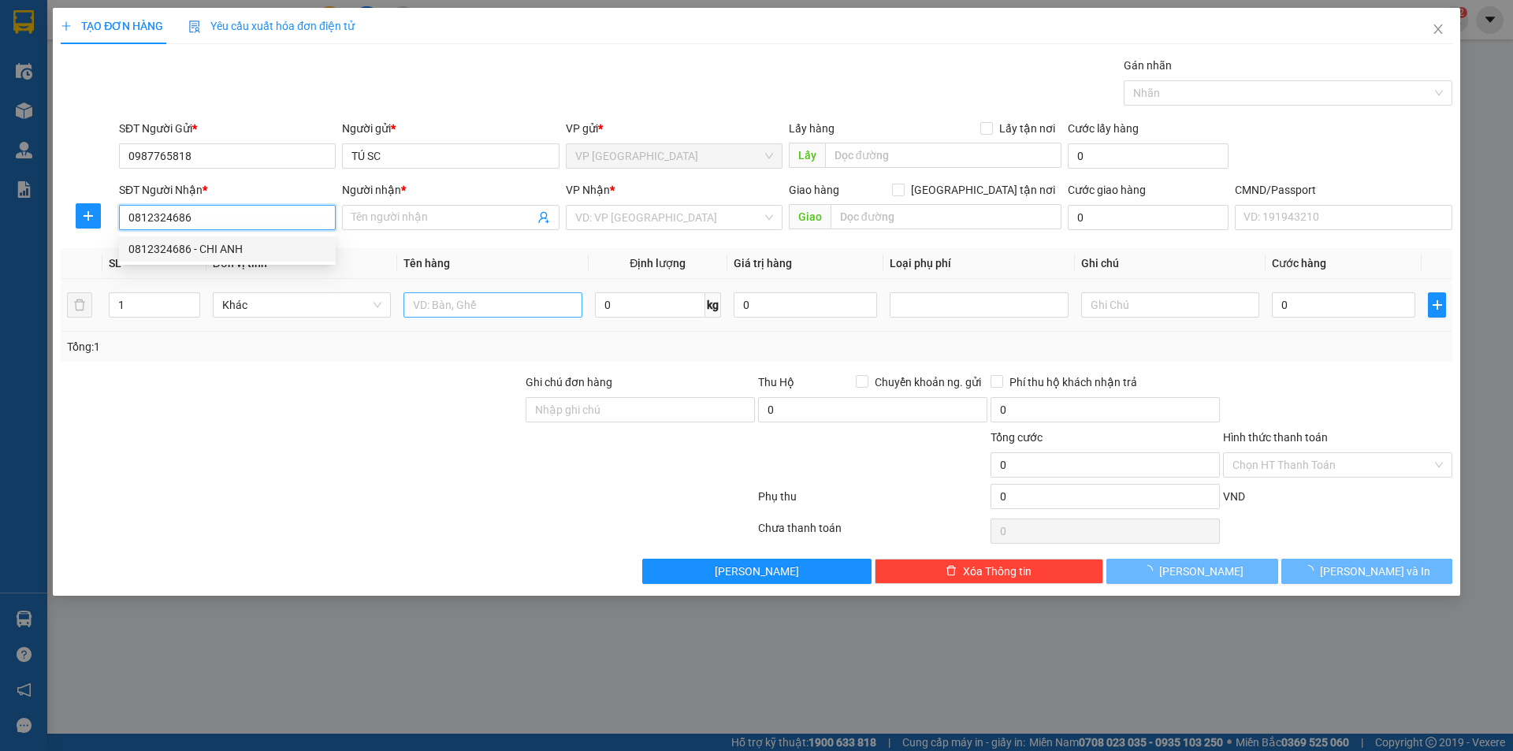
type input "CHI ANH"
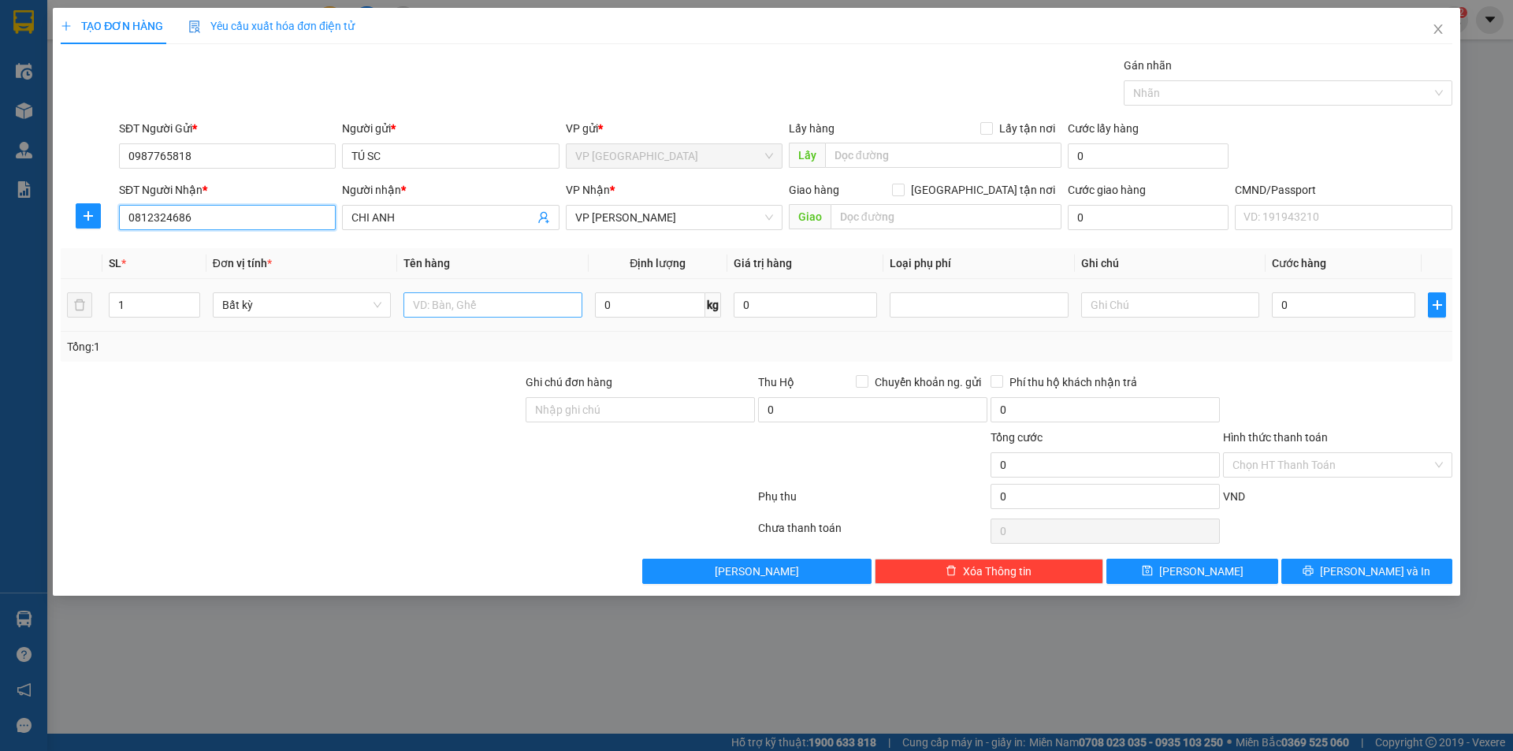
type input "0812324686"
click at [512, 302] on input "text" at bounding box center [492, 304] width 178 height 25
type input "HỘP MT"
click at [695, 306] on input "0" at bounding box center [650, 304] width 110 height 25
type input "1"
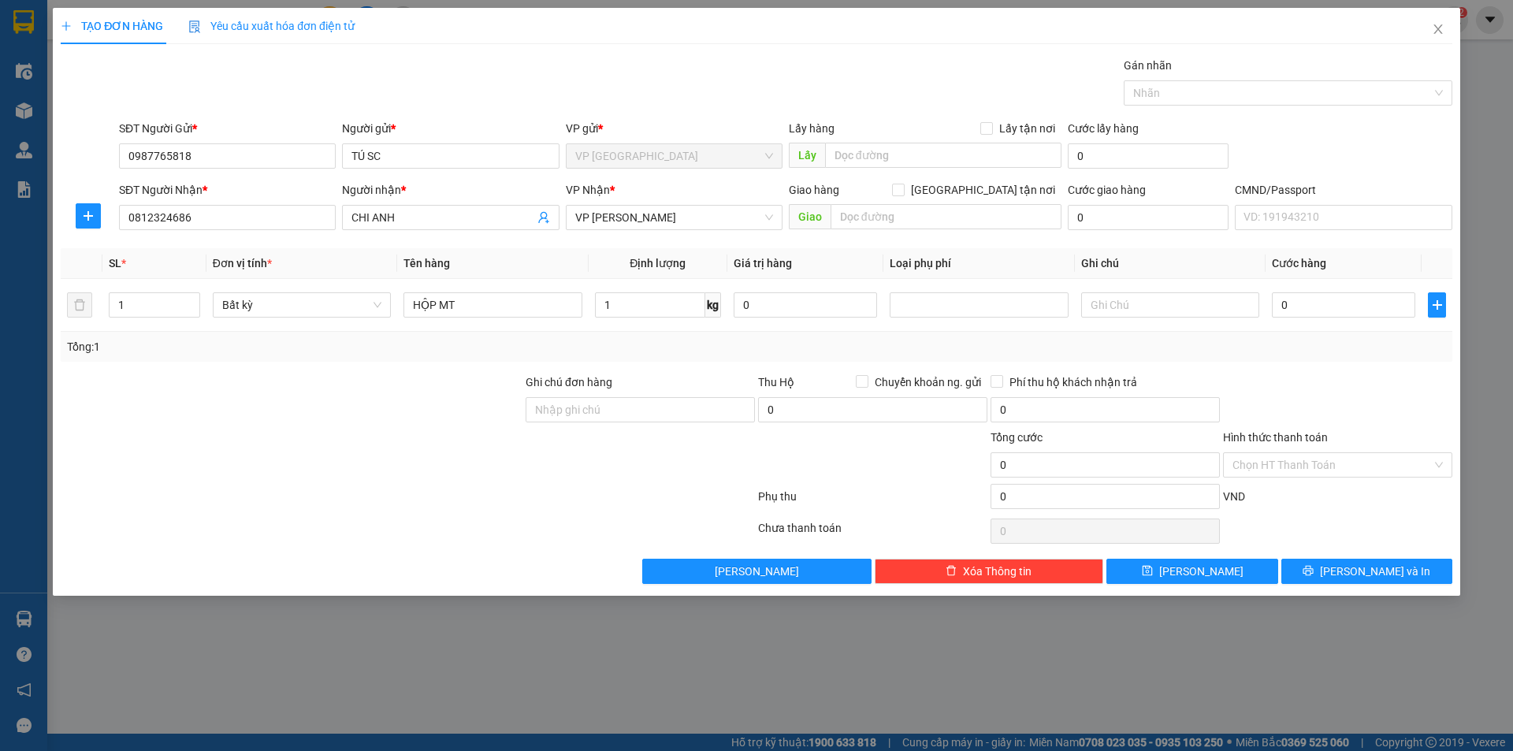
click at [643, 348] on div "Tổng: 1" at bounding box center [756, 346] width 1379 height 17
click at [659, 349] on div "Tổng: 1" at bounding box center [756, 346] width 1379 height 17
type input "35.000"
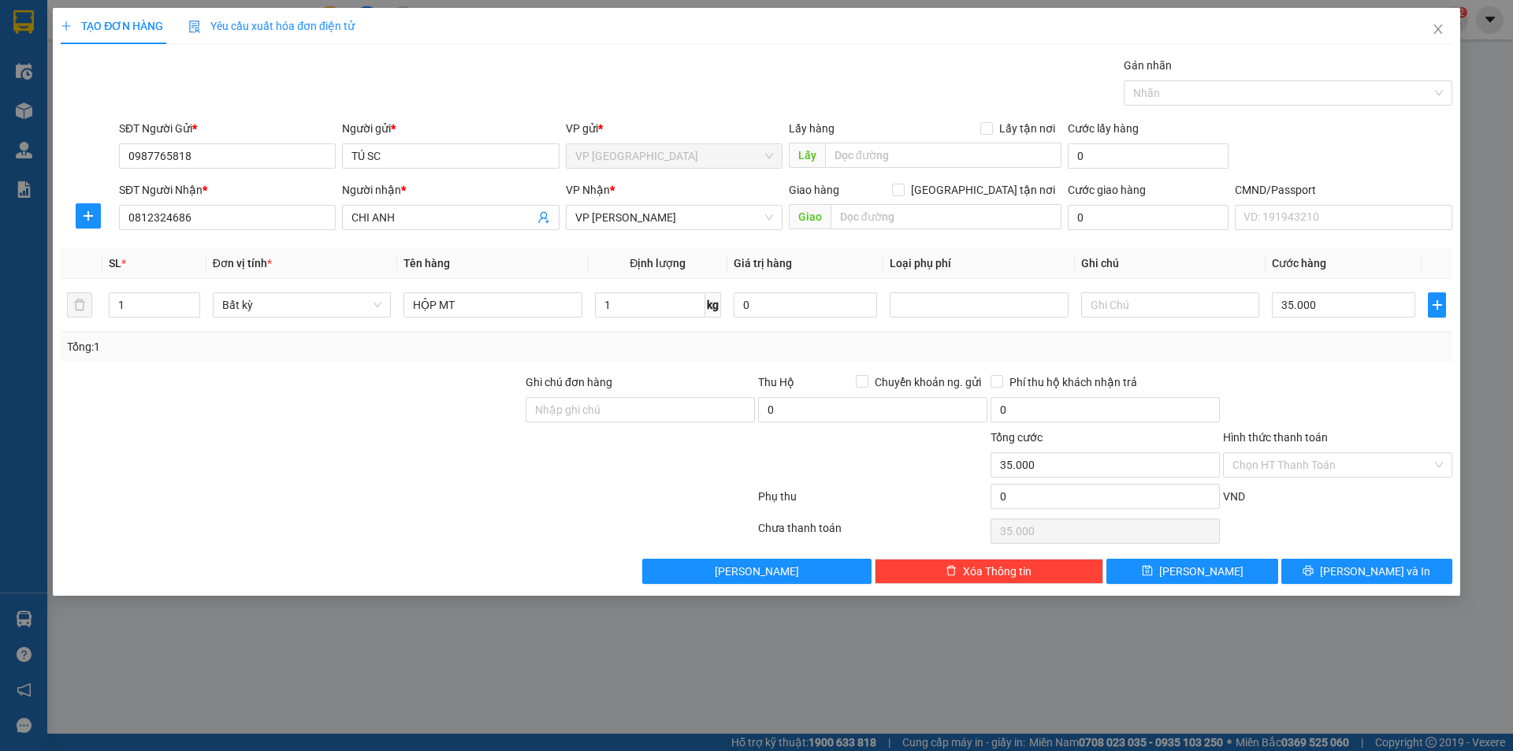
click at [670, 351] on div "Tổng: 1" at bounding box center [756, 346] width 1379 height 17
click at [1288, 329] on td "35.000" at bounding box center [1344, 305] width 156 height 53
click at [1336, 367] on div "Transit Pickup Surcharge Ids Transit Deliver Surcharge Ids Transit Deliver Surc…" at bounding box center [757, 320] width 1392 height 527
click at [643, 293] on input "1" at bounding box center [650, 304] width 110 height 25
type input "2"
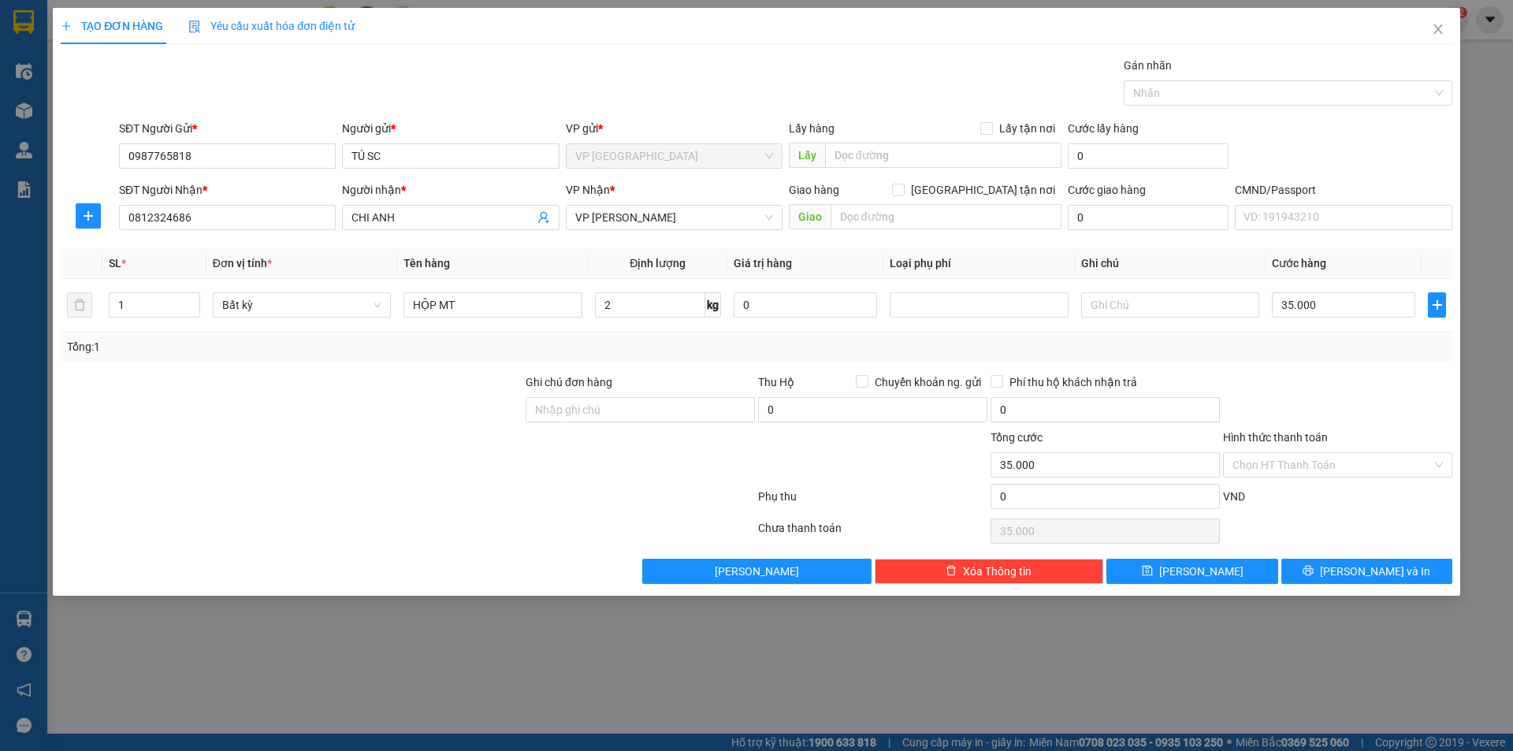
click at [861, 336] on div "Tổng: 1" at bounding box center [757, 347] width 1392 height 30
click at [1335, 372] on div "Transit Pickup Surcharge Ids Transit Deliver Surcharge Ids Transit Deliver Surc…" at bounding box center [757, 320] width 1392 height 527
click at [1344, 559] on button "[PERSON_NAME] và In" at bounding box center [1366, 571] width 171 height 25
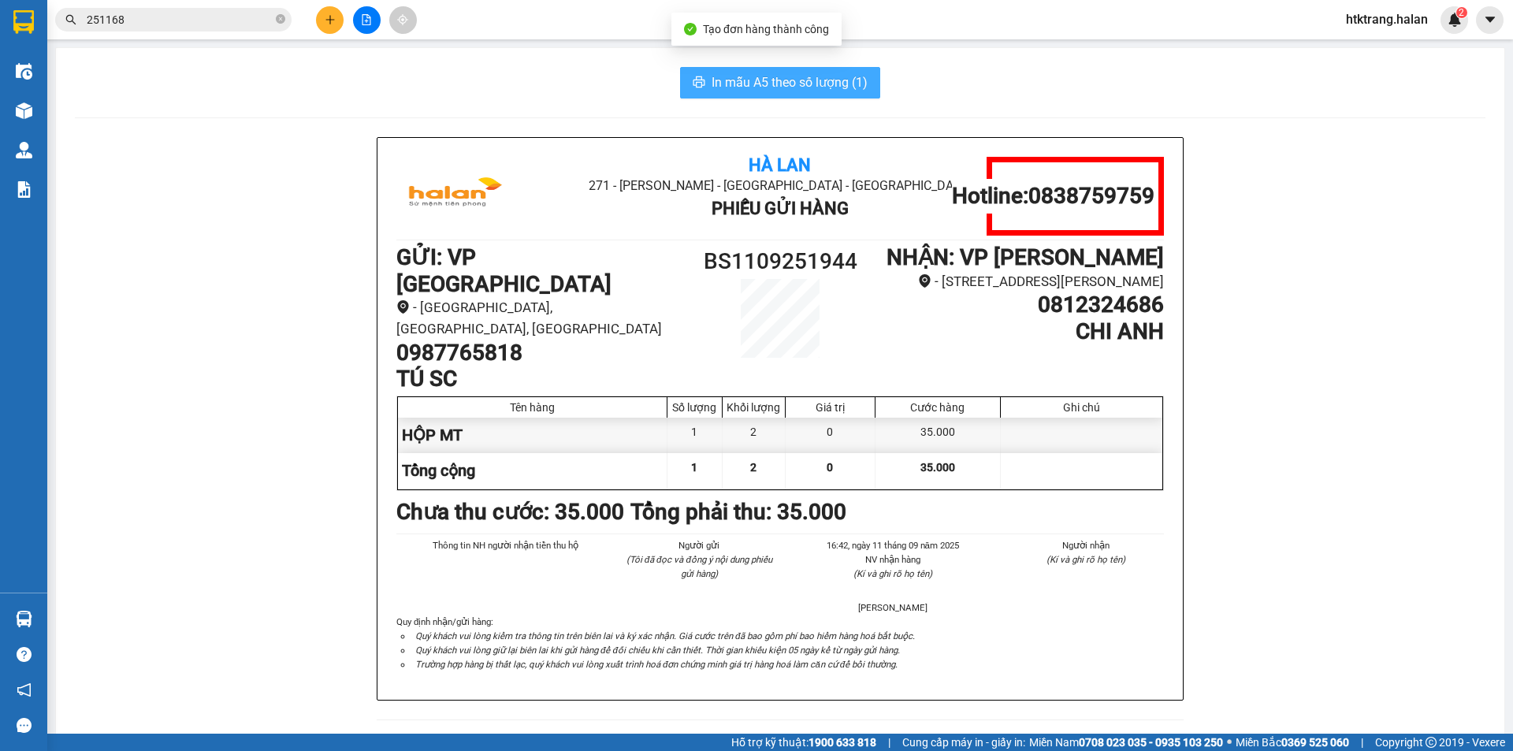
click at [827, 98] on button "In mẫu A5 theo số lượng (1)" at bounding box center [780, 83] width 200 height 32
click at [325, 24] on icon "plus" at bounding box center [330, 19] width 11 height 11
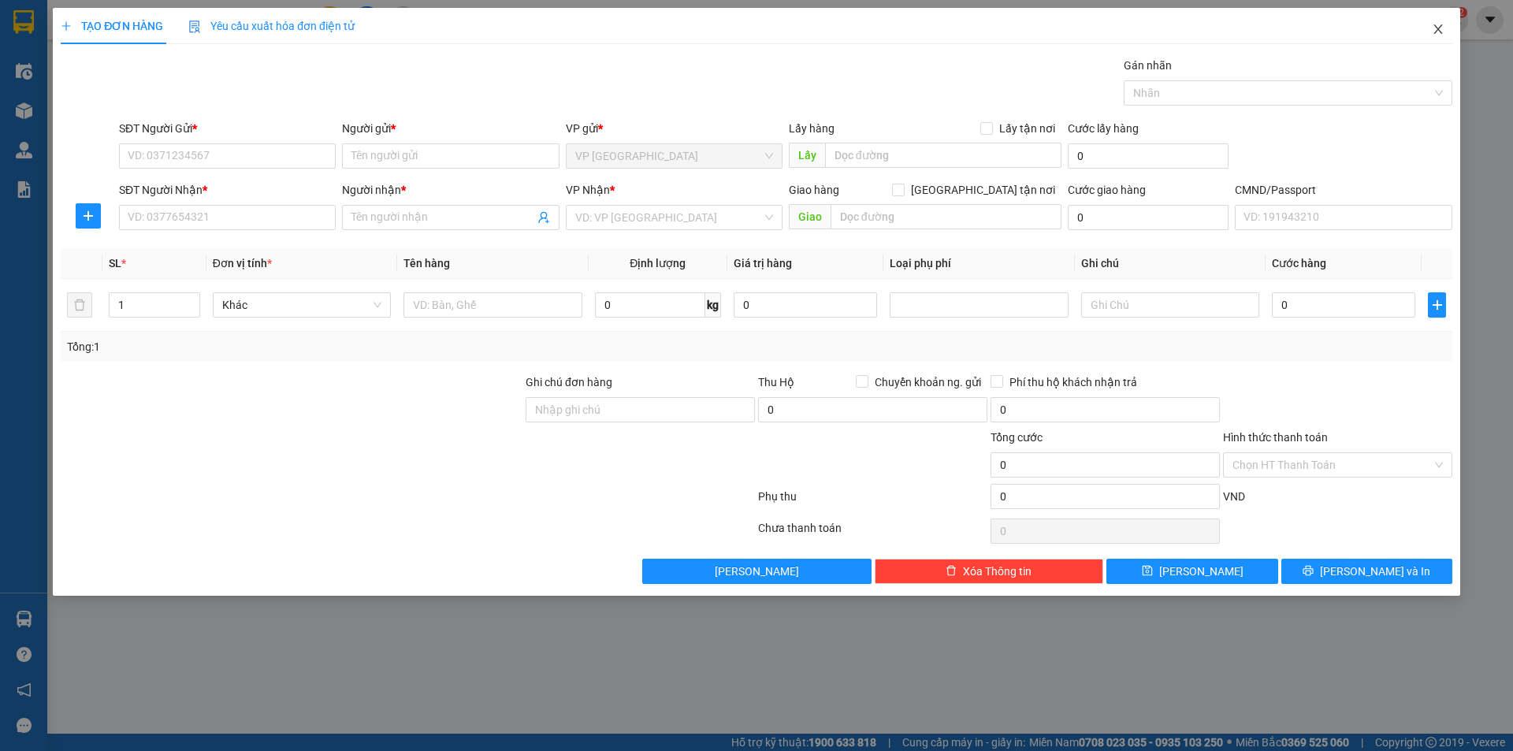
click at [1451, 34] on span "Close" at bounding box center [1438, 30] width 44 height 44
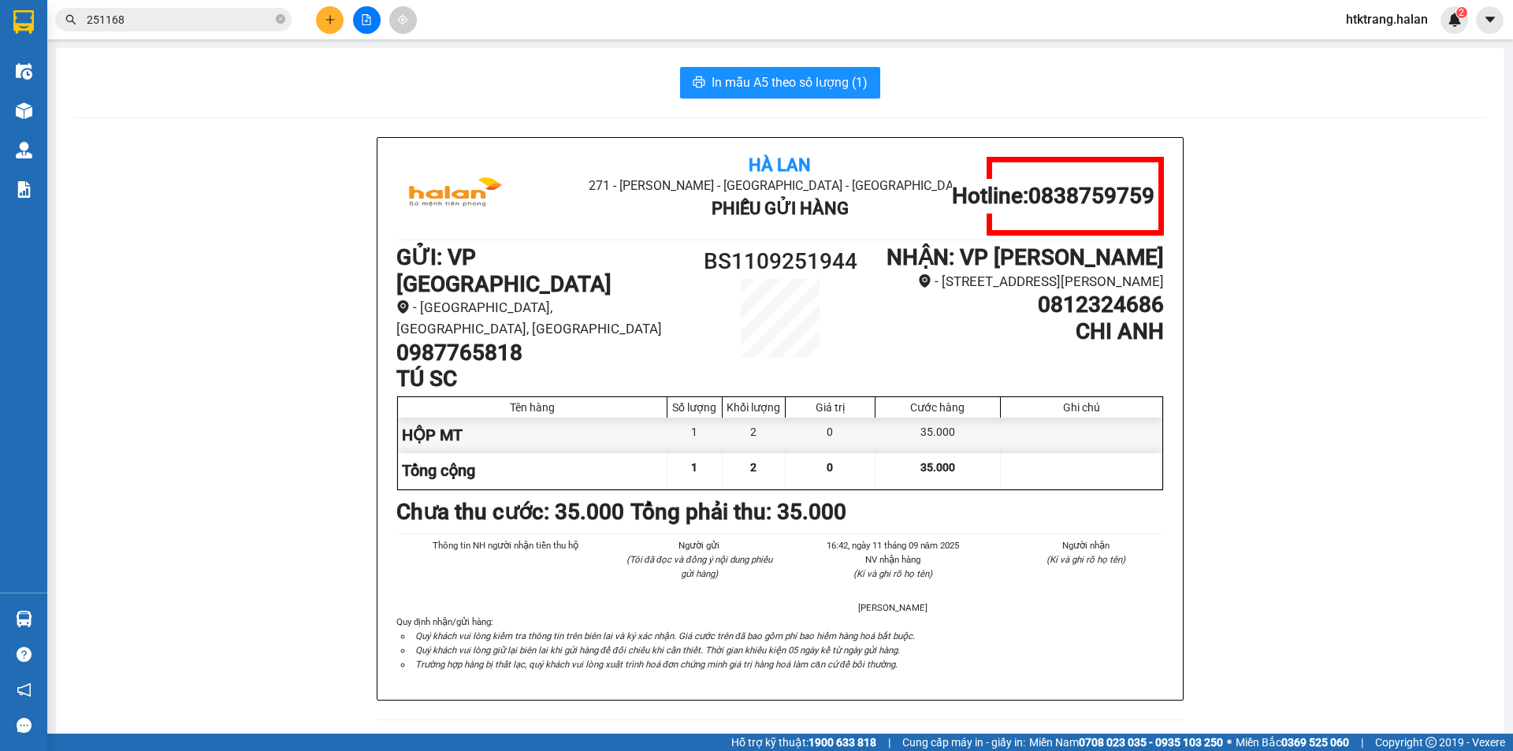
click at [491, 340] on h1 "0987765818" at bounding box center [540, 353] width 288 height 27
copy h1 "0987765818"
click at [324, 13] on button at bounding box center [330, 20] width 28 height 28
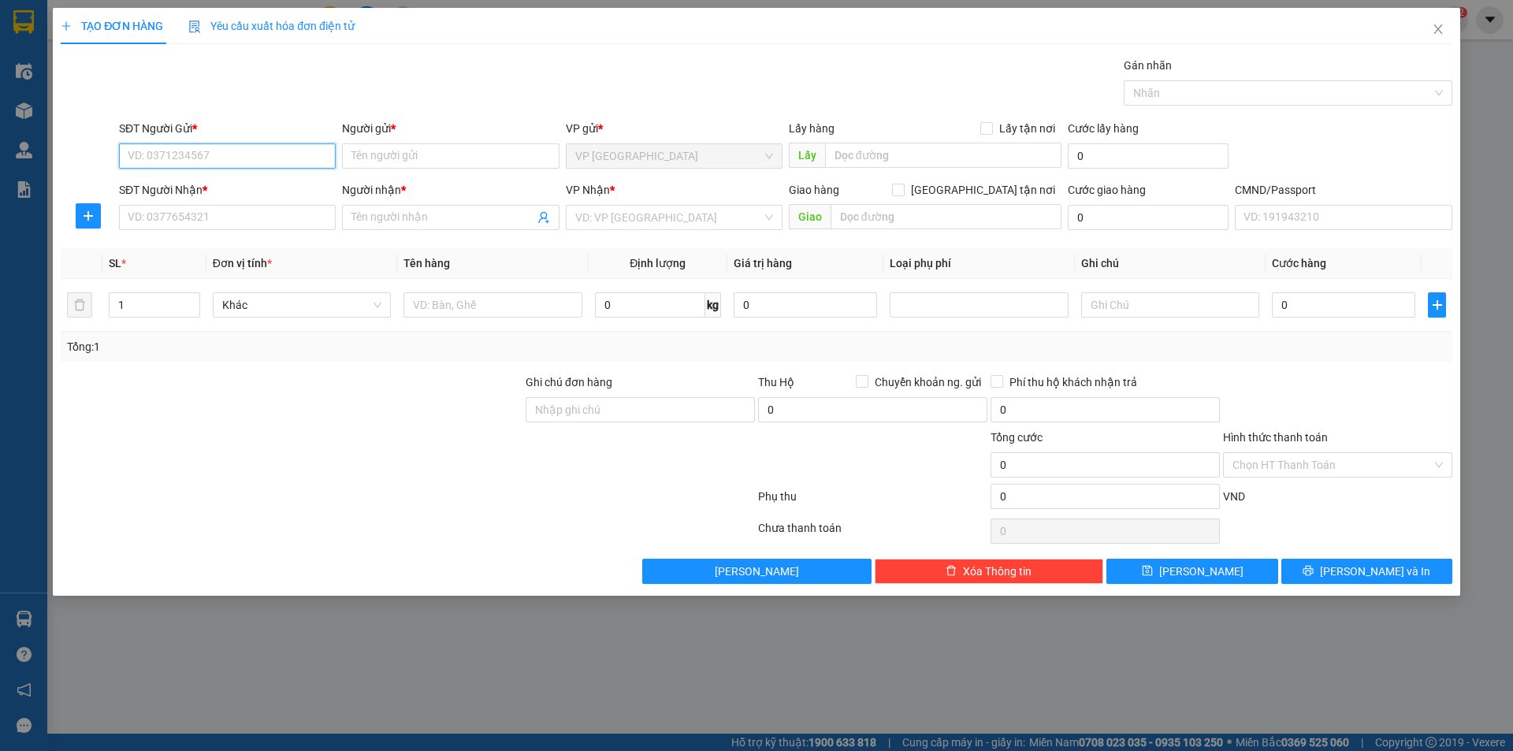
click at [240, 162] on input "SĐT Người Gửi *" at bounding box center [227, 155] width 217 height 25
paste input "0987765818"
type input "0987765818"
click at [236, 184] on div "0987765818 - TÚ SC" at bounding box center [227, 187] width 198 height 17
type input "TÚ SC"
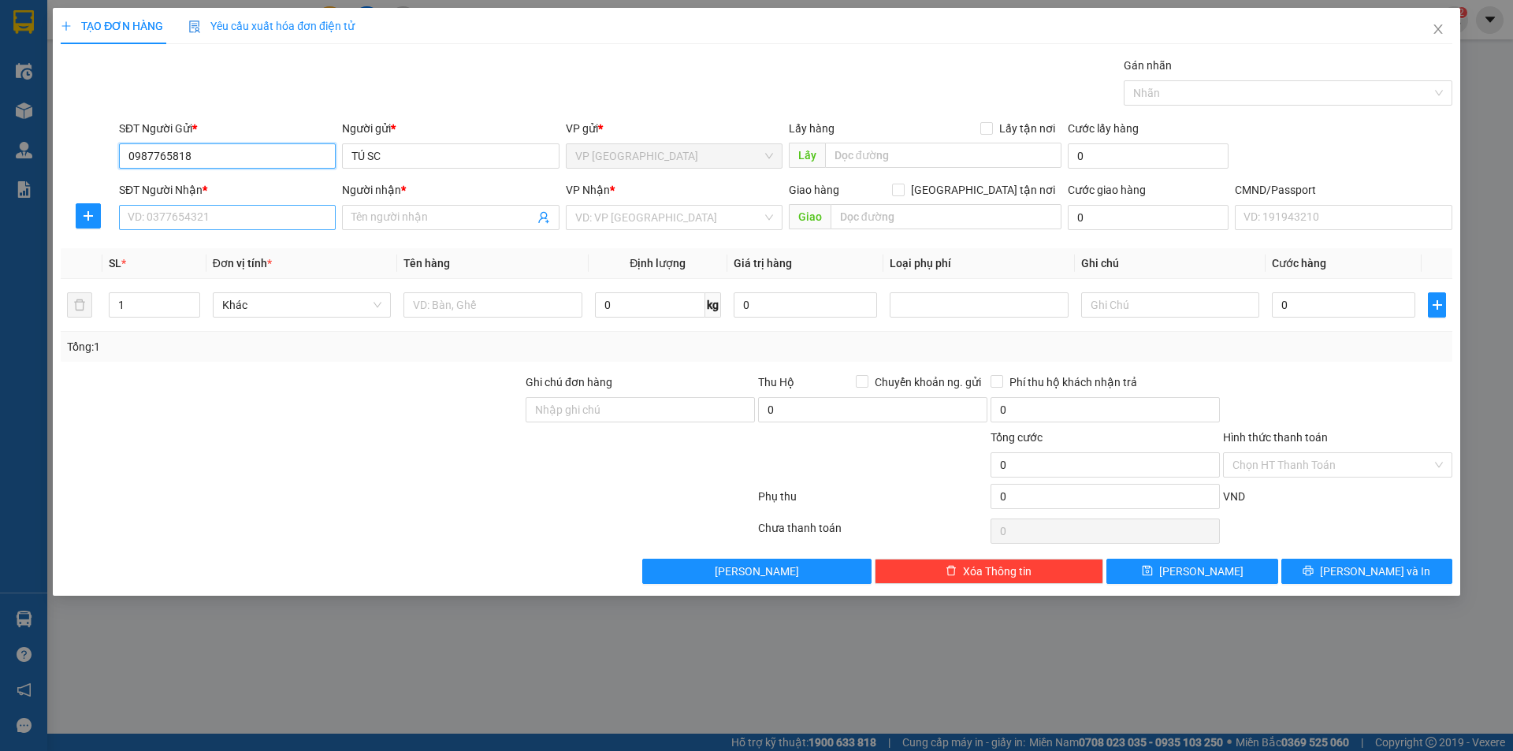
type input "0987765818"
click at [238, 218] on input "SĐT Người Nhận *" at bounding box center [227, 217] width 217 height 25
type input "0834801333"
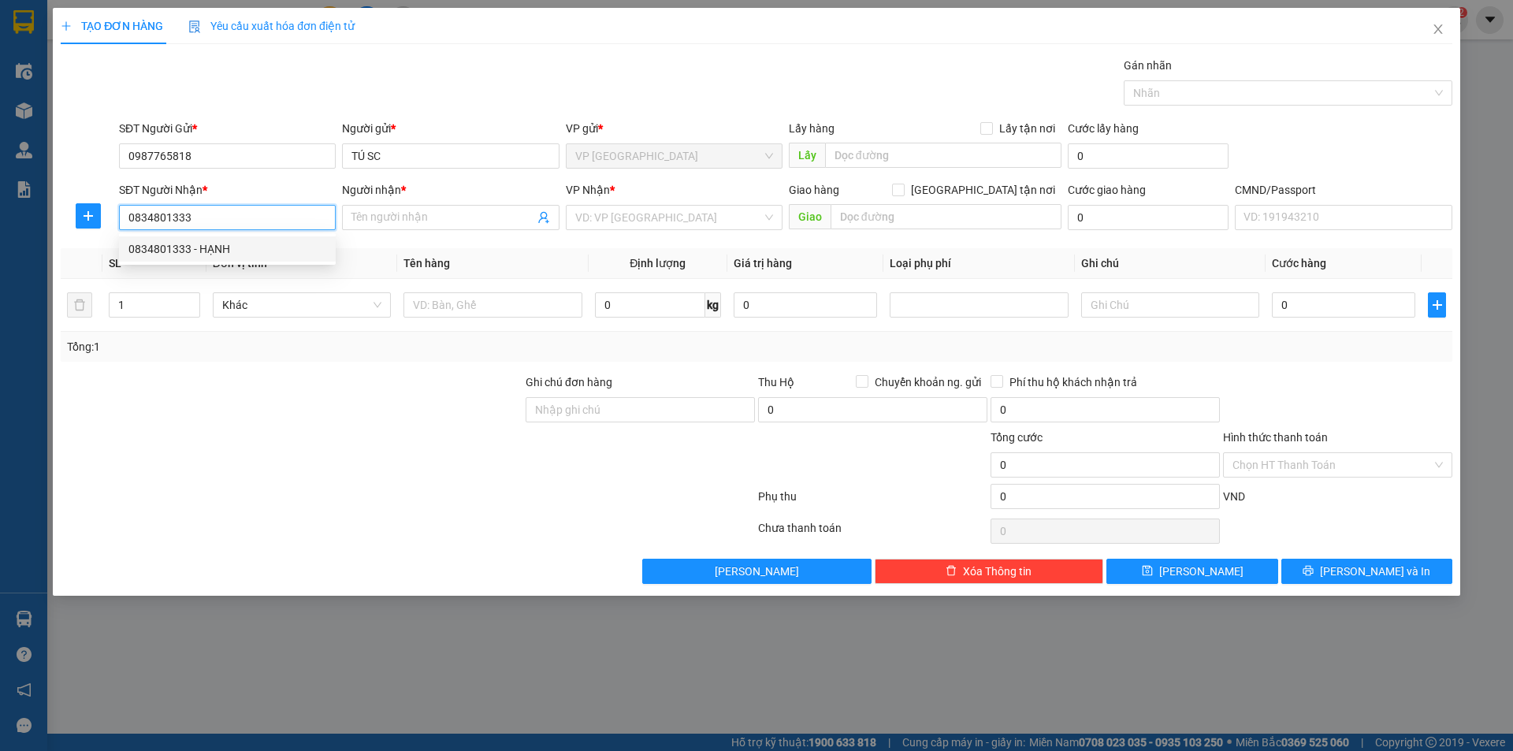
click at [235, 245] on div "0834801333 - HẠNH" at bounding box center [227, 248] width 198 height 17
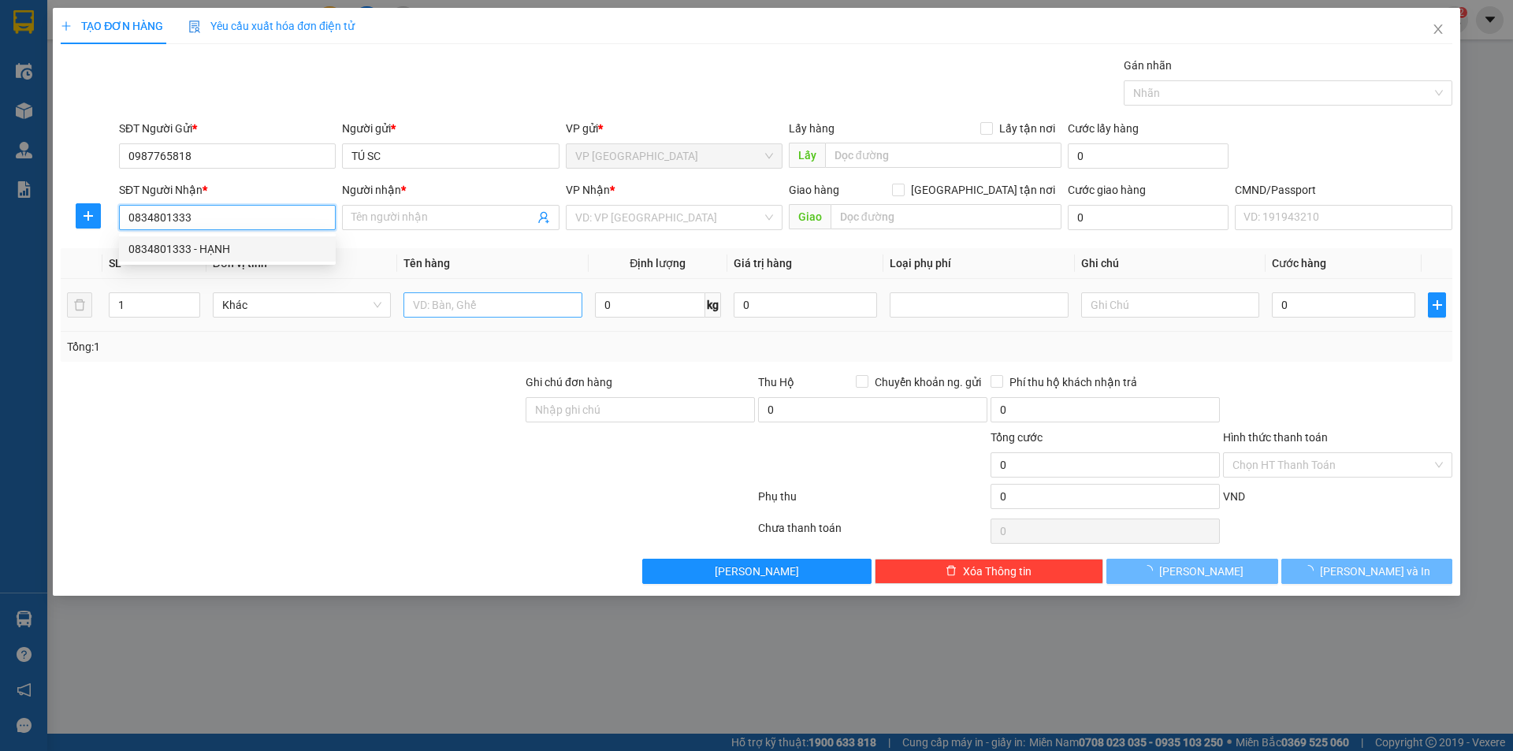
type input "HẠNH"
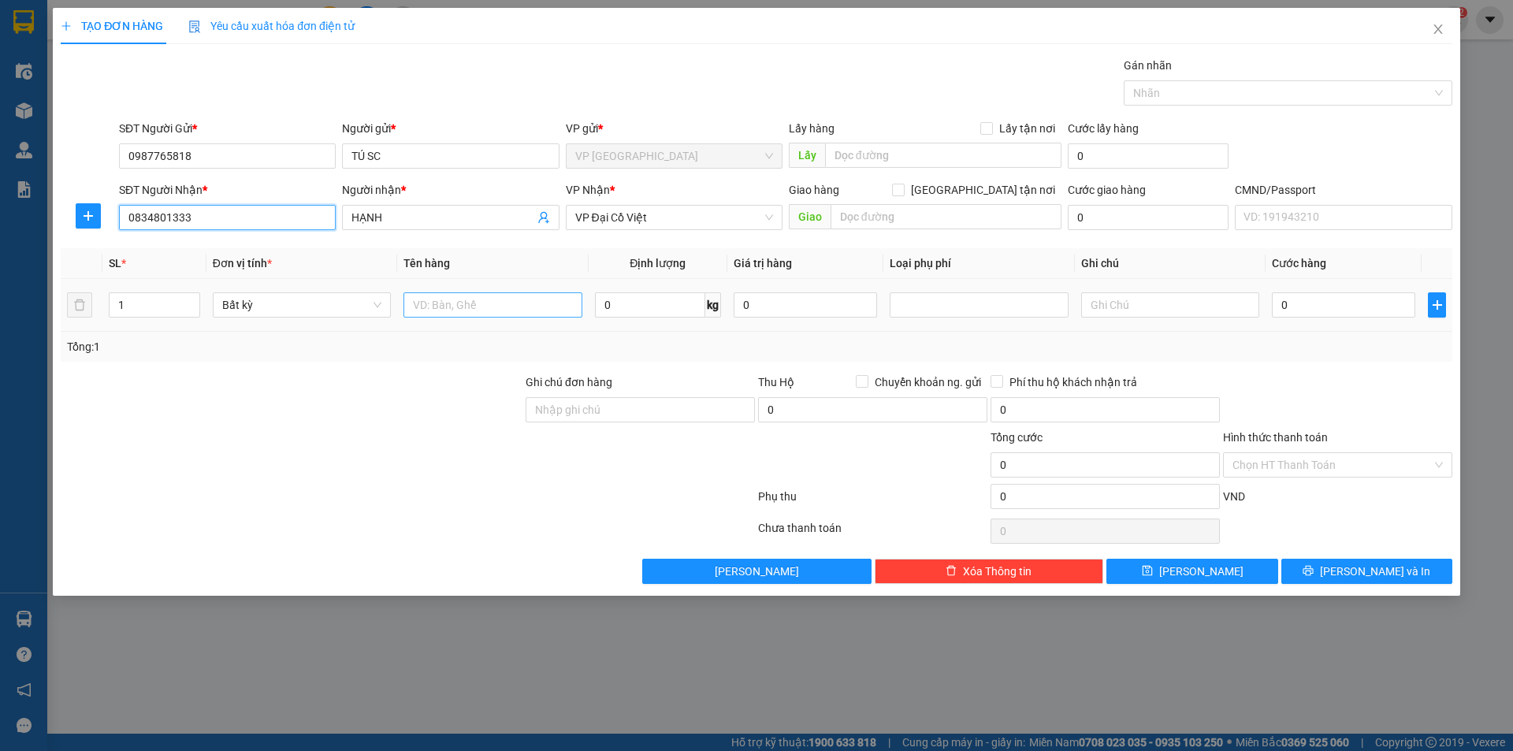
type input "0834801333"
click at [530, 313] on input "text" at bounding box center [492, 304] width 178 height 25
type input "HỘP MT"
click at [648, 307] on input "0" at bounding box center [650, 304] width 110 height 25
click at [653, 317] on input "1" at bounding box center [650, 304] width 110 height 25
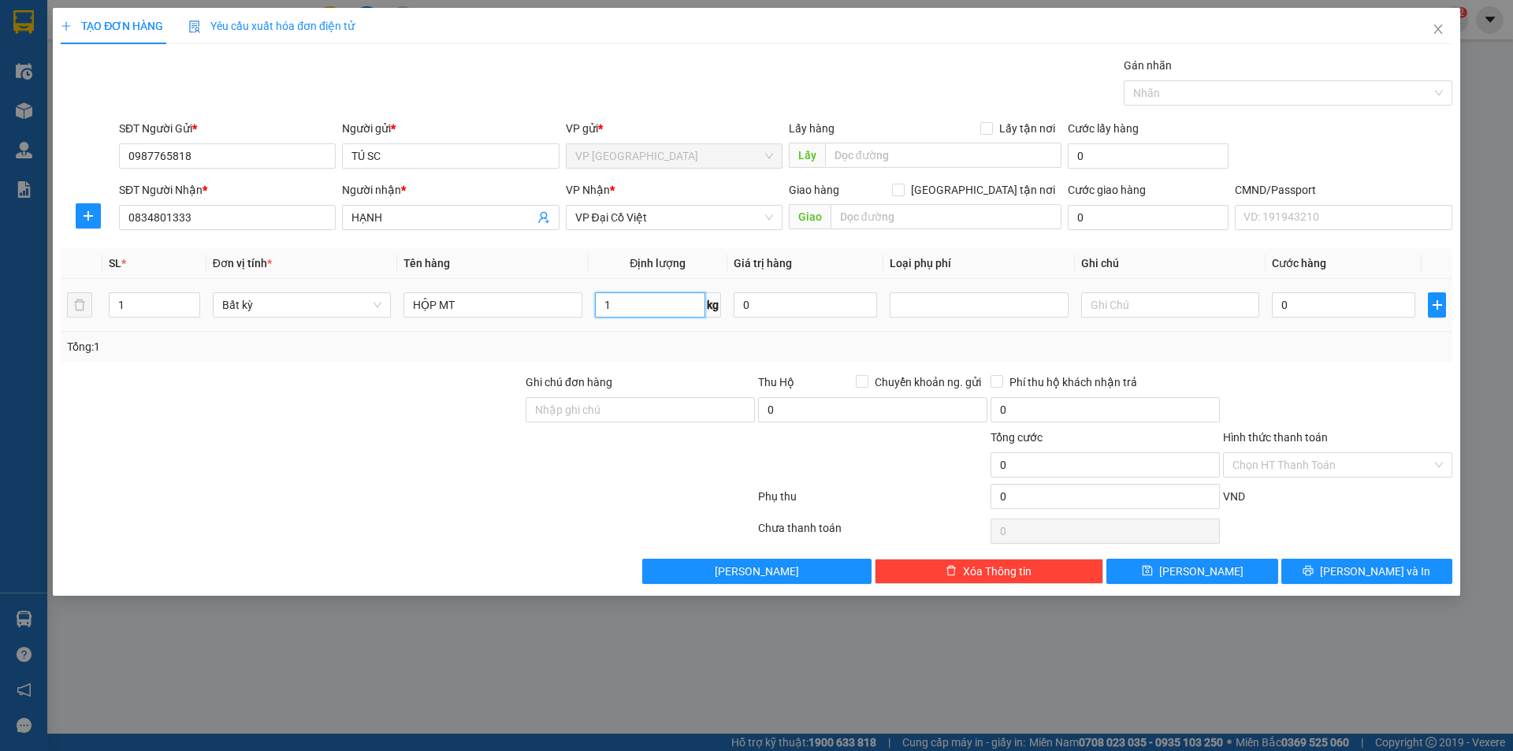
click at [653, 317] on input "1" at bounding box center [650, 304] width 110 height 25
type input "2"
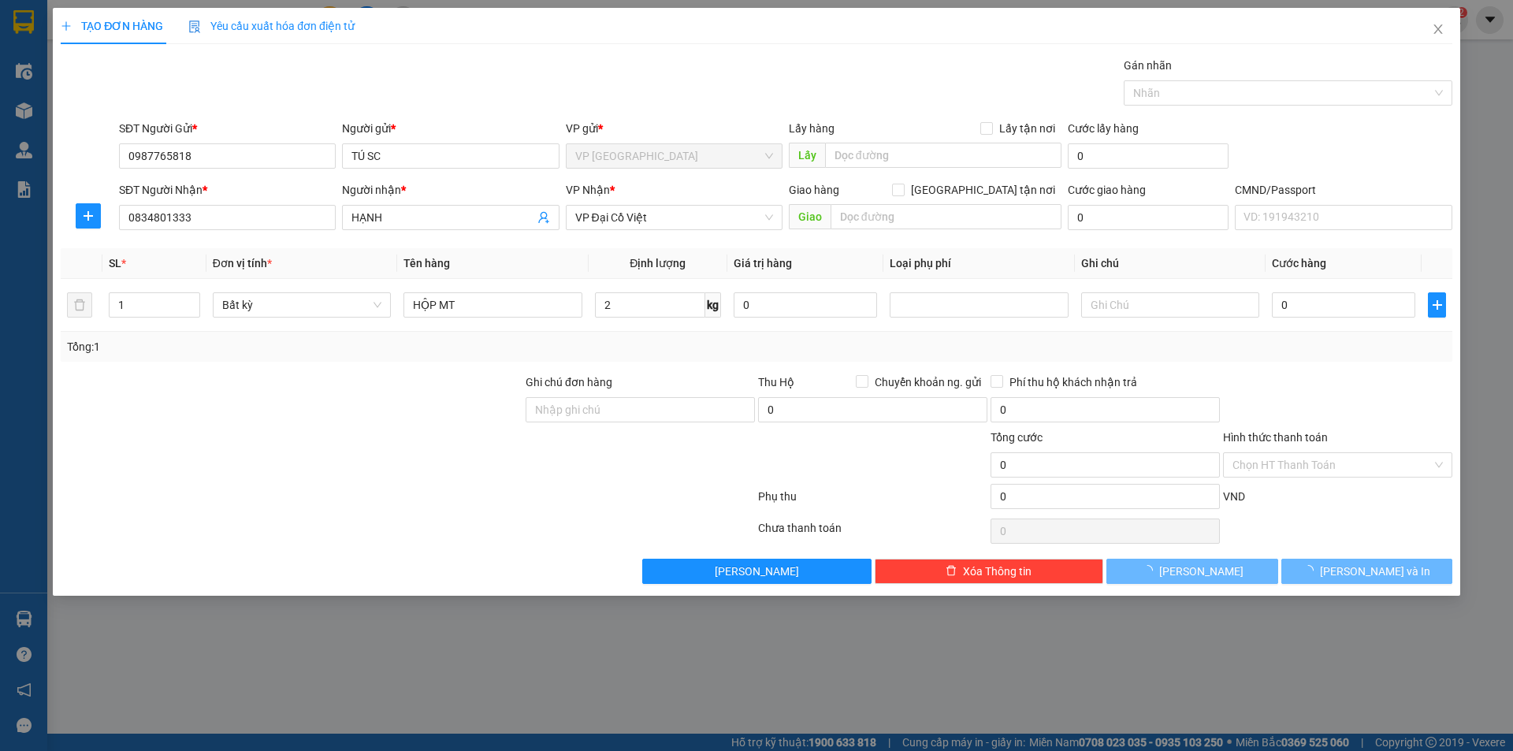
click at [655, 334] on div "Tổng: 1" at bounding box center [757, 347] width 1392 height 30
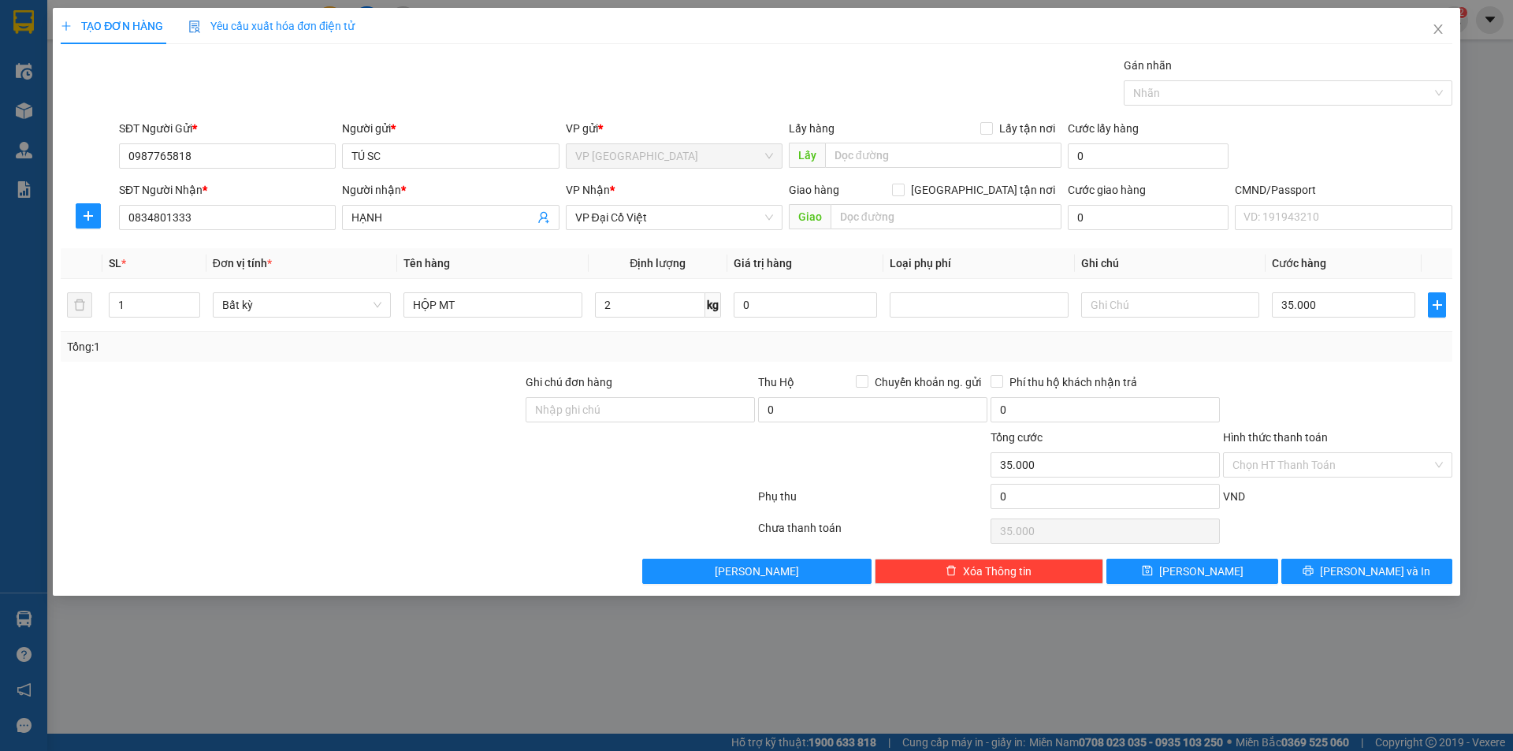
type input "35.000"
click at [1337, 461] on input "Hình thức thanh toán" at bounding box center [1331, 465] width 199 height 24
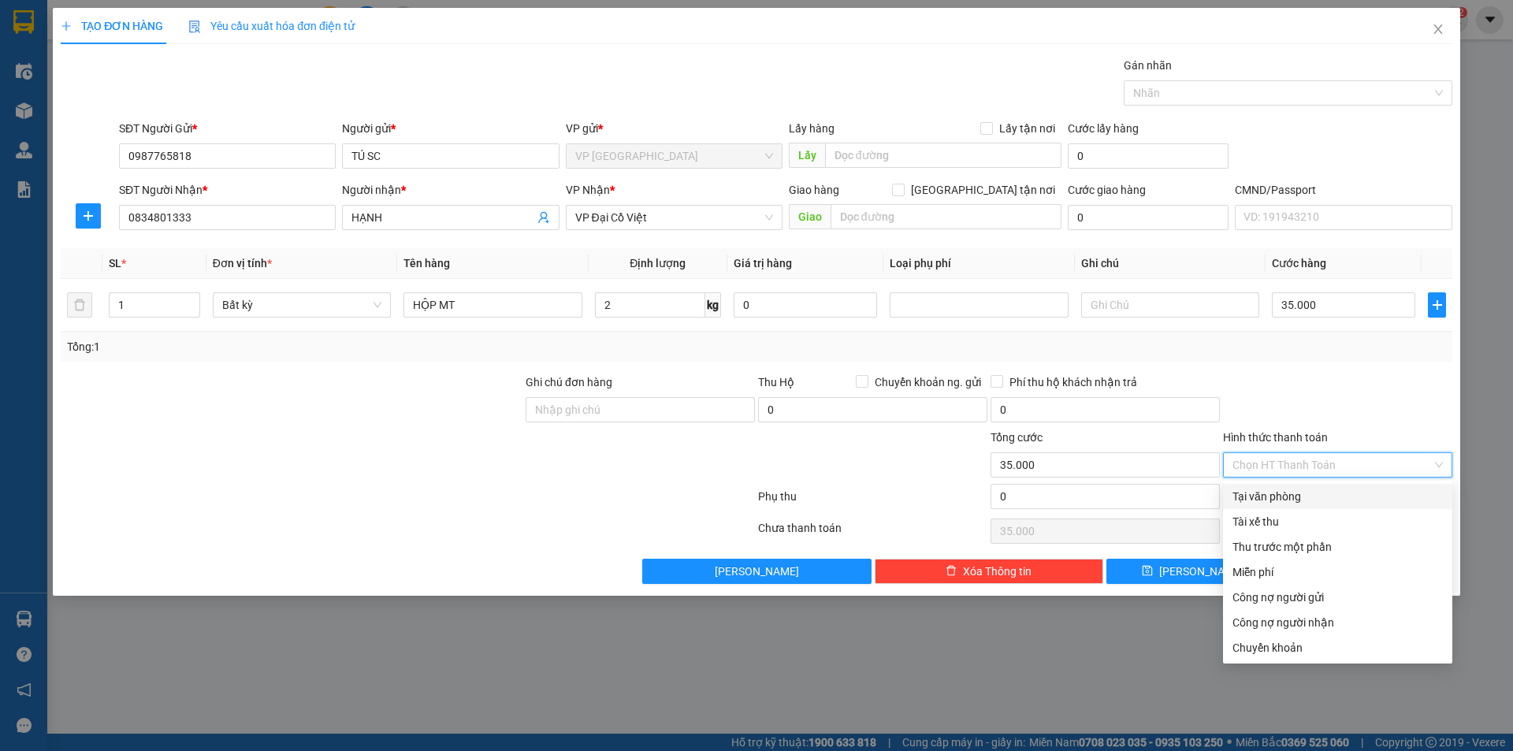
drag, startPoint x: 1298, startPoint y: 487, endPoint x: 1322, endPoint y: 443, distance: 50.4
click at [1297, 487] on div "Tại văn phòng" at bounding box center [1337, 496] width 229 height 25
type input "0"
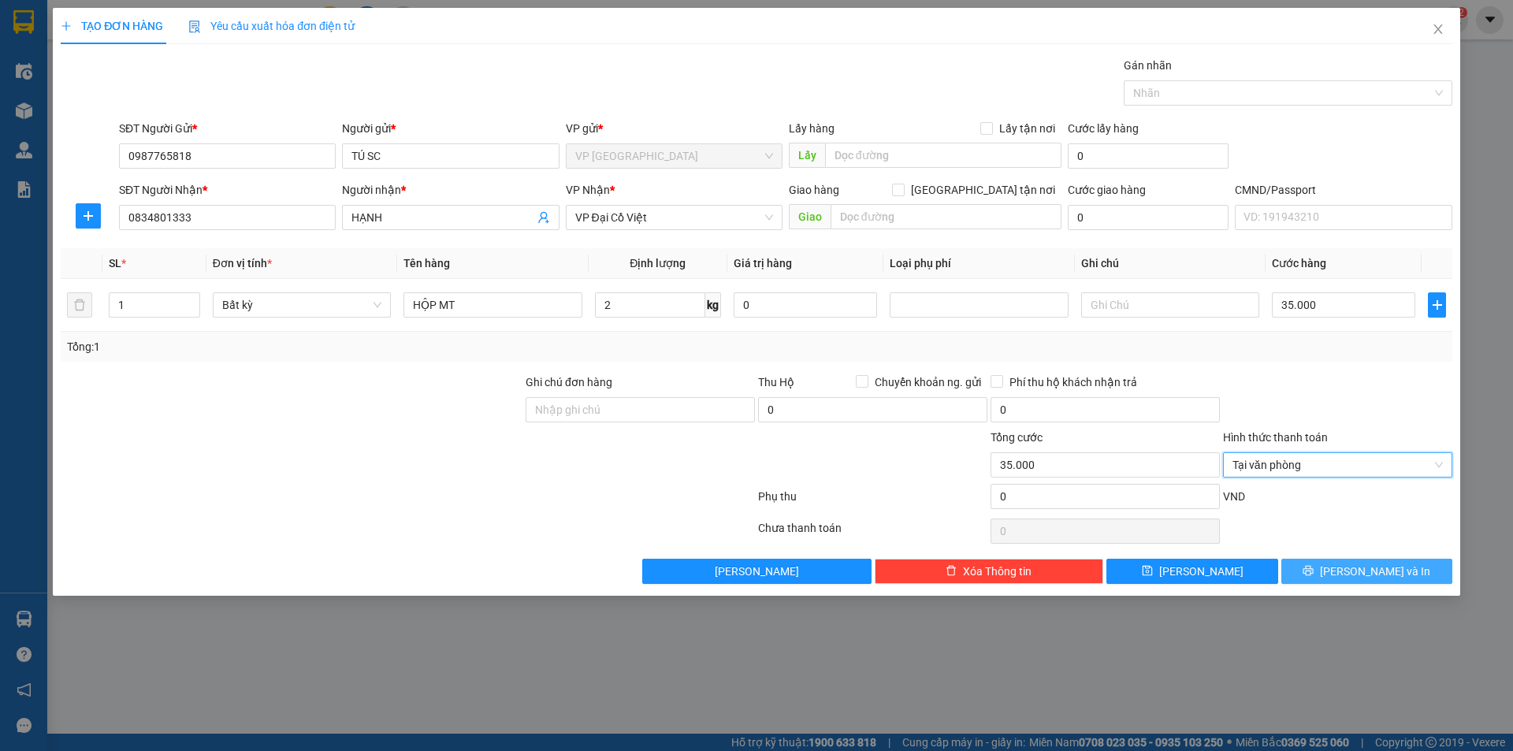
click at [1393, 574] on span "[PERSON_NAME] và In" at bounding box center [1375, 571] width 110 height 17
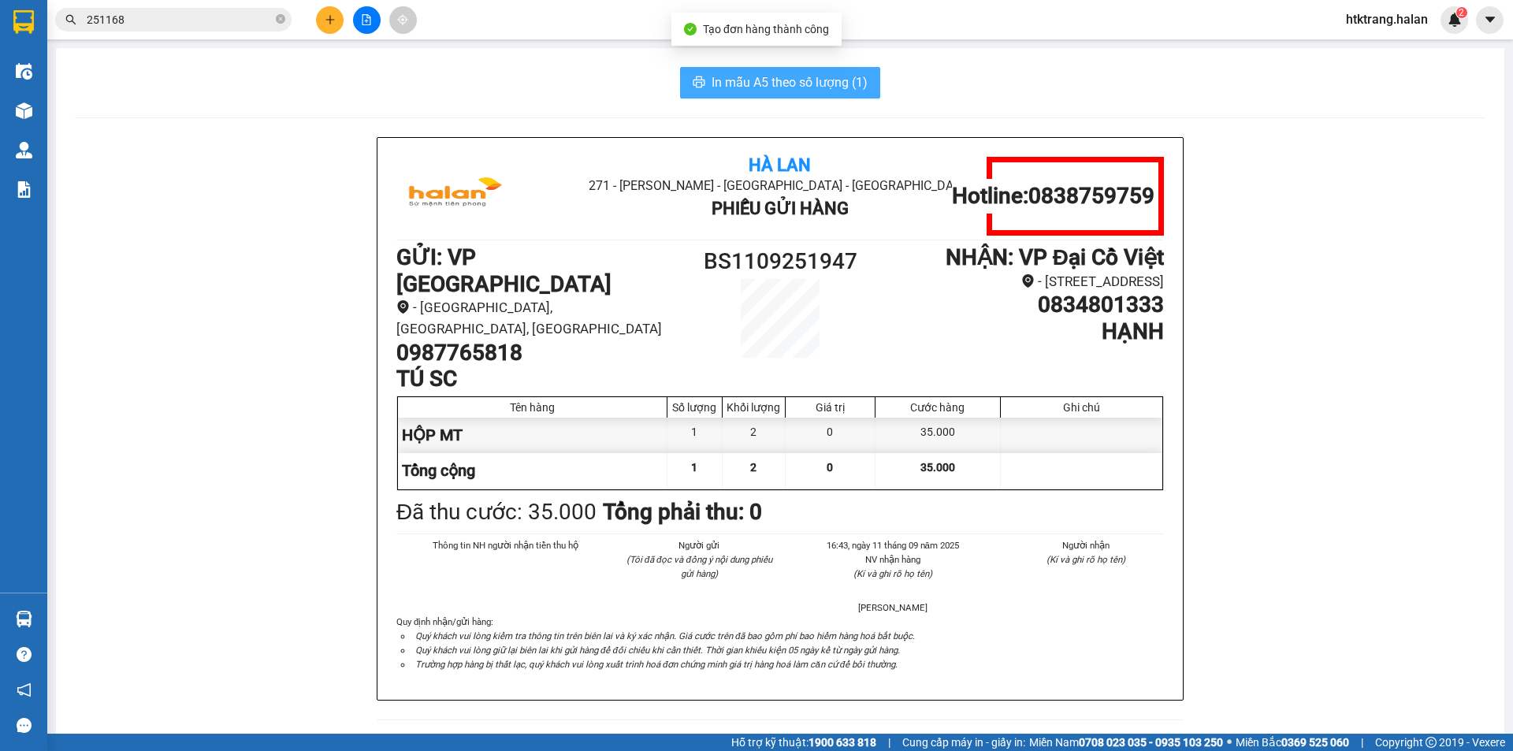
click at [831, 95] on button "In mẫu A5 theo số lượng (1)" at bounding box center [780, 83] width 200 height 32
click at [208, 28] on input "251168" at bounding box center [180, 19] width 186 height 17
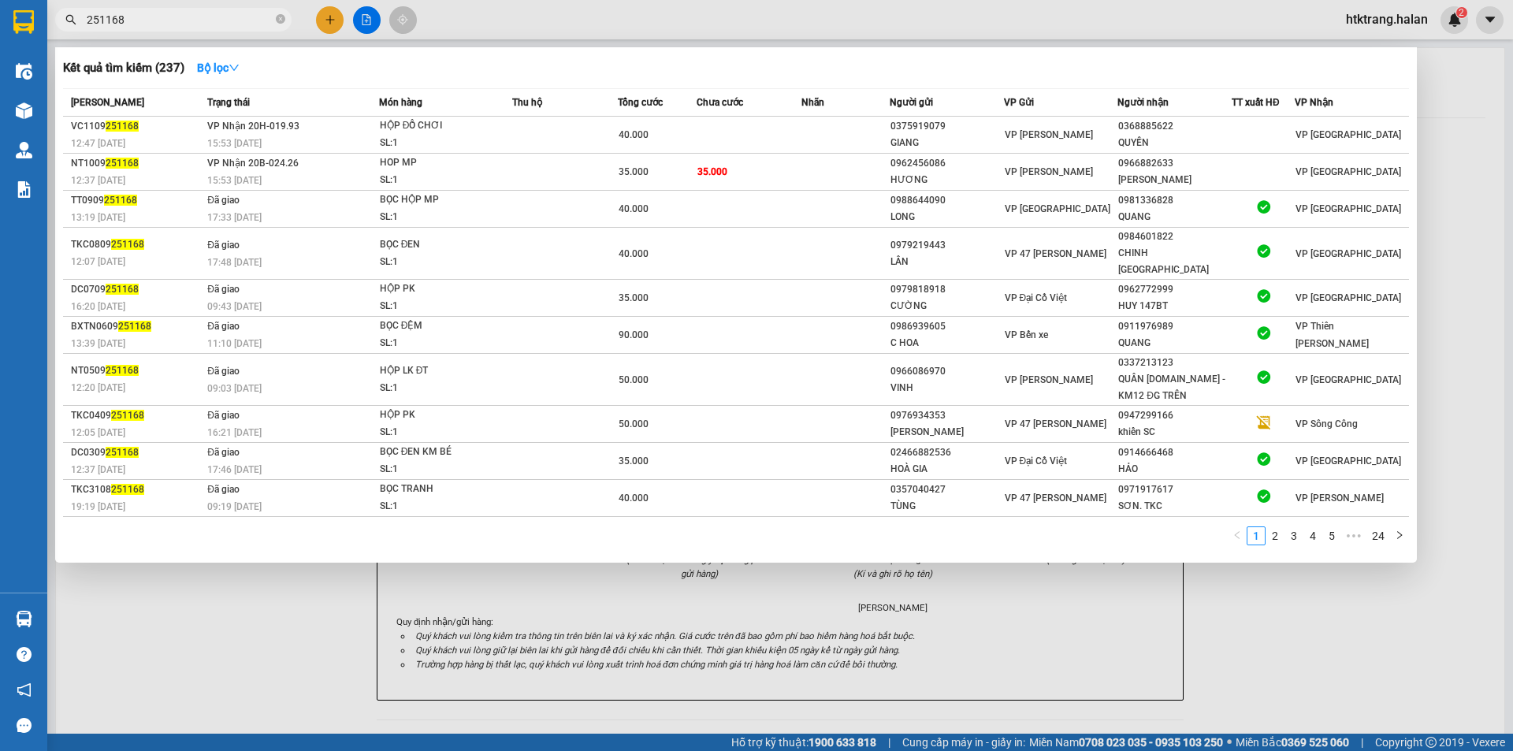
click at [208, 28] on input "251168" at bounding box center [180, 19] width 186 height 17
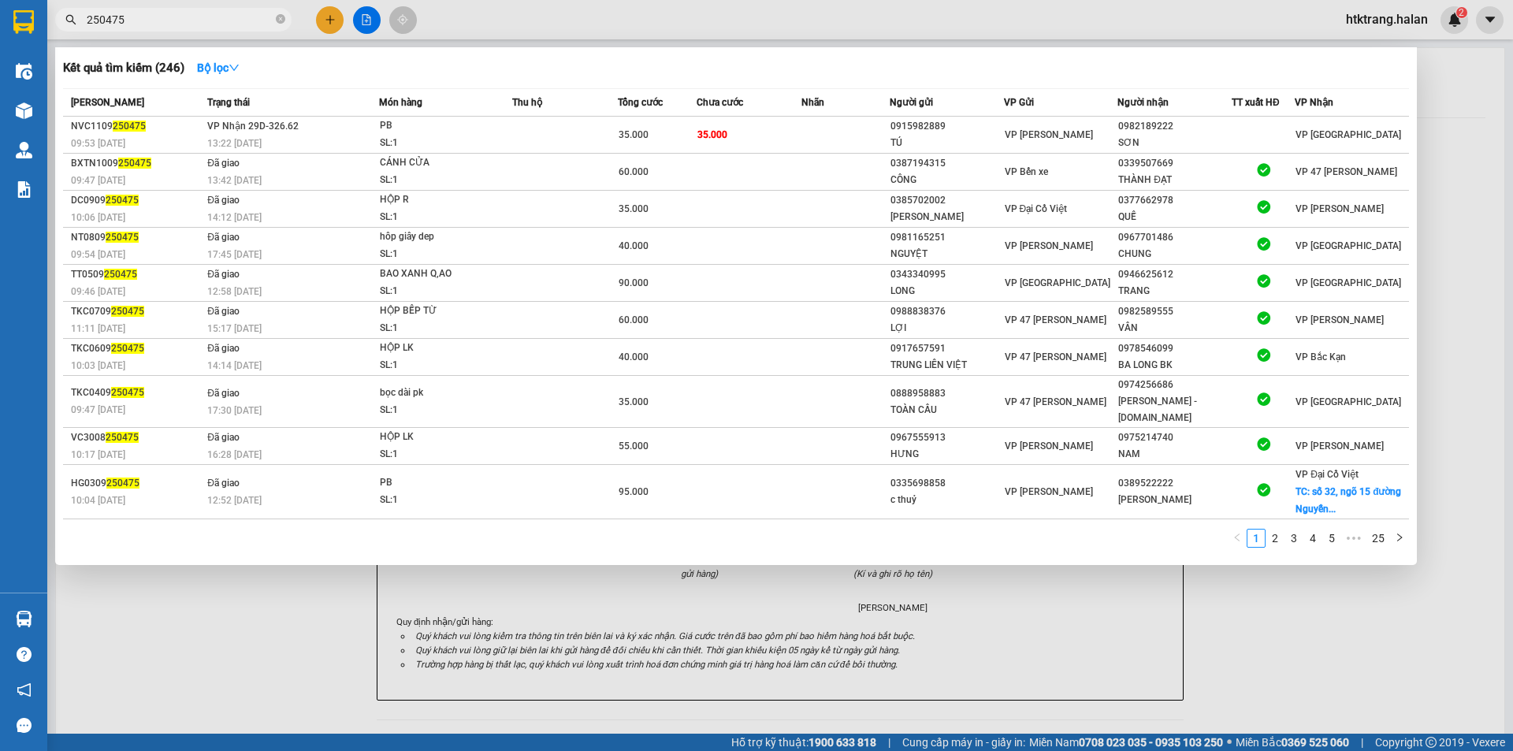
click at [193, 27] on input "250475" at bounding box center [180, 19] width 186 height 17
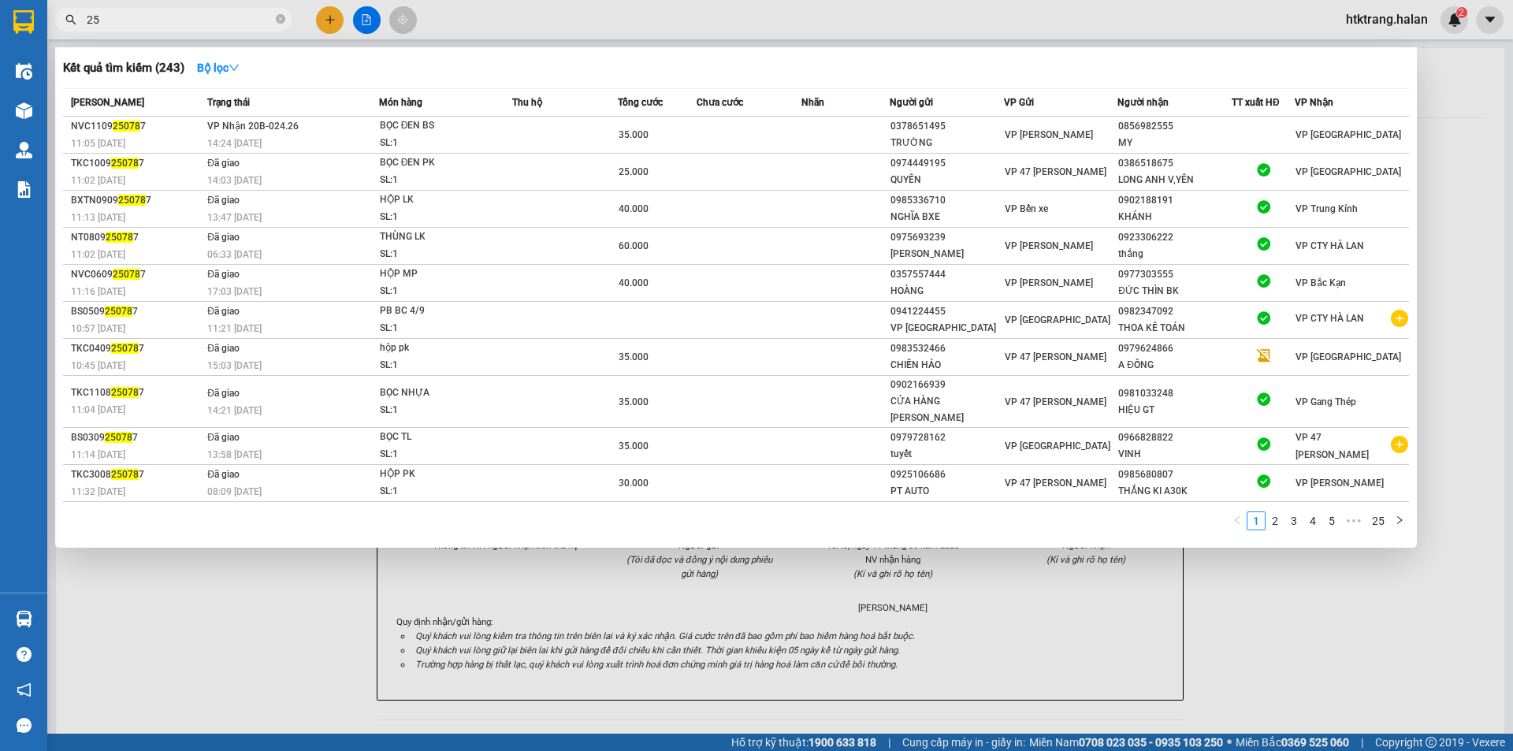
type input "2"
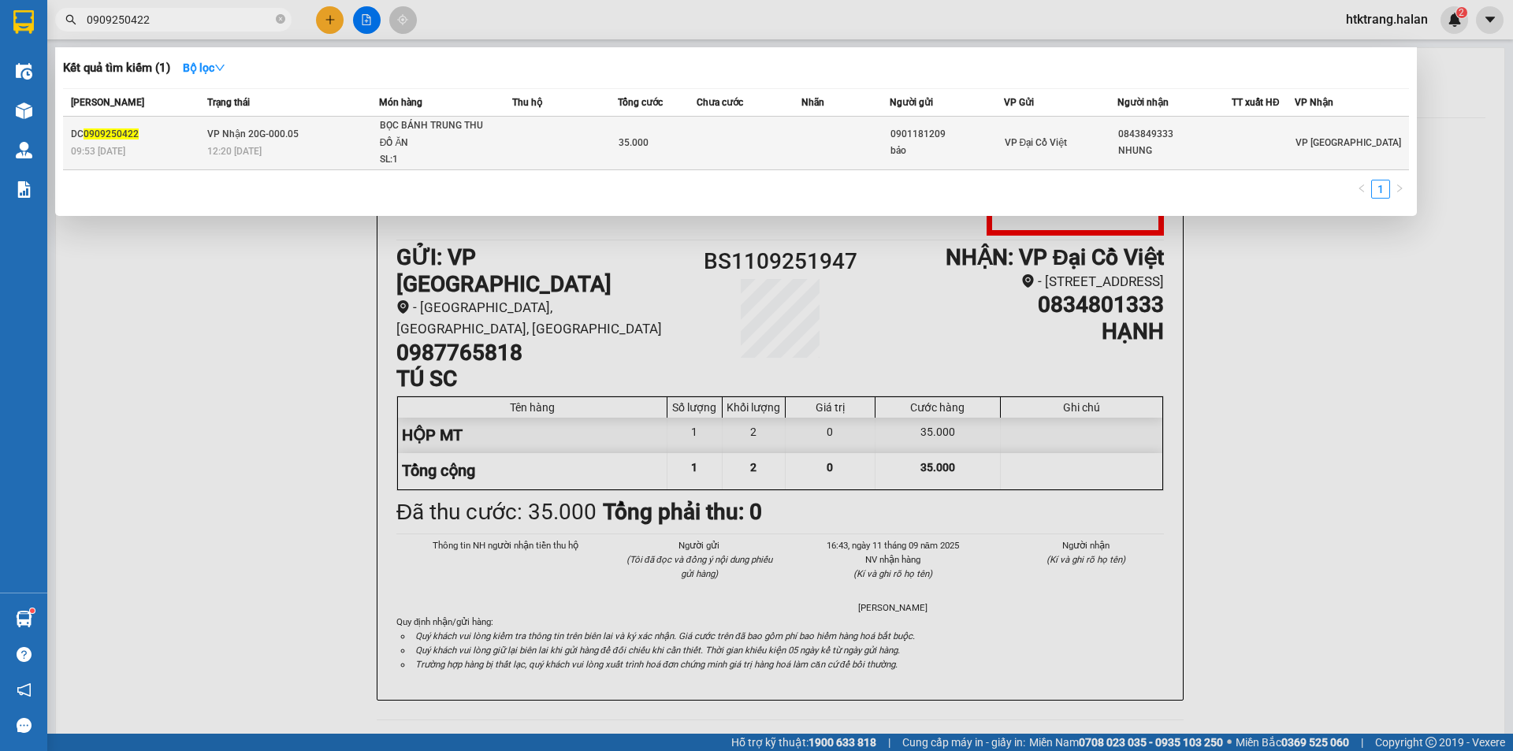
type input "0909250422"
click at [530, 151] on td at bounding box center [565, 144] width 106 height 54
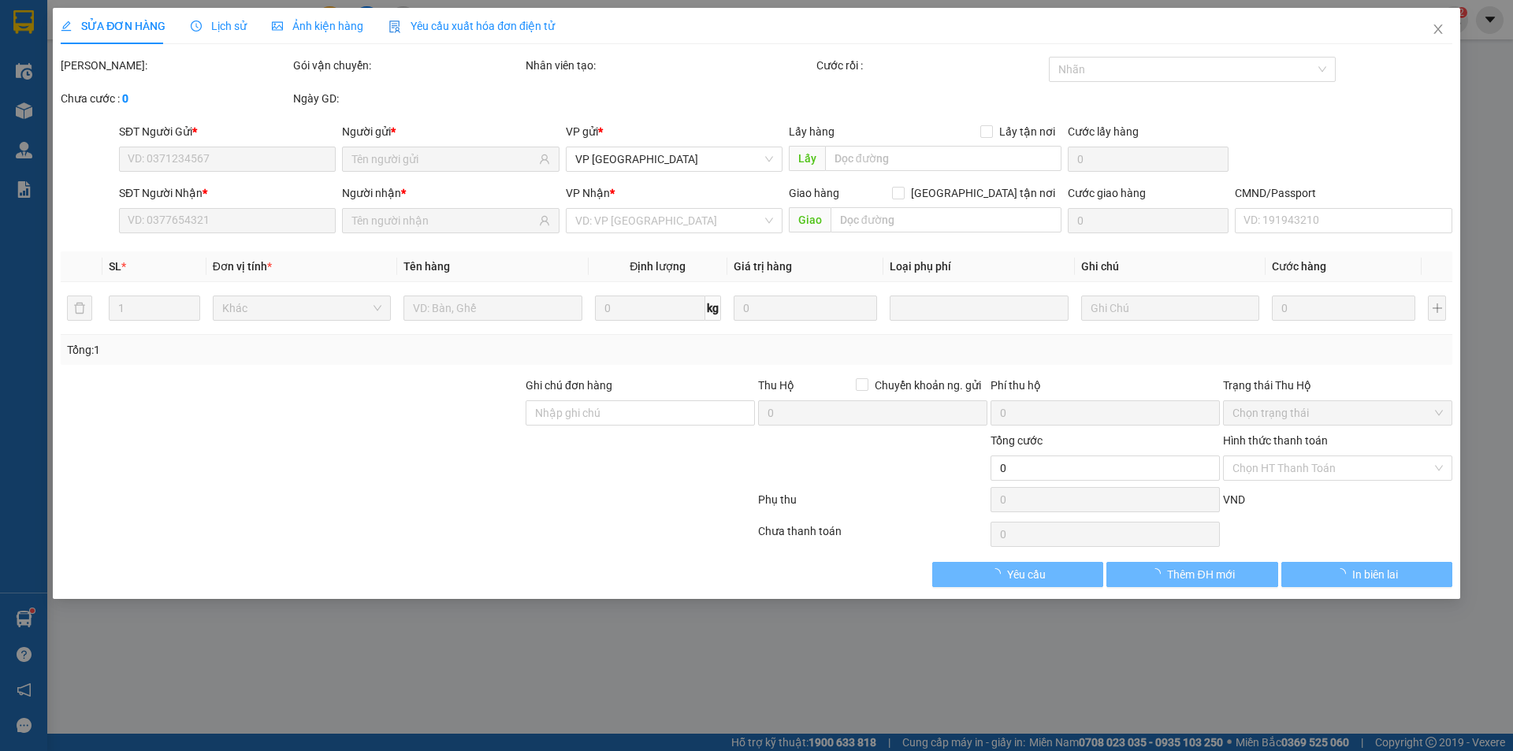
type input "0901181209"
type input "bảo"
type input "0843849333"
type input "NHUNG"
type input "35.000"
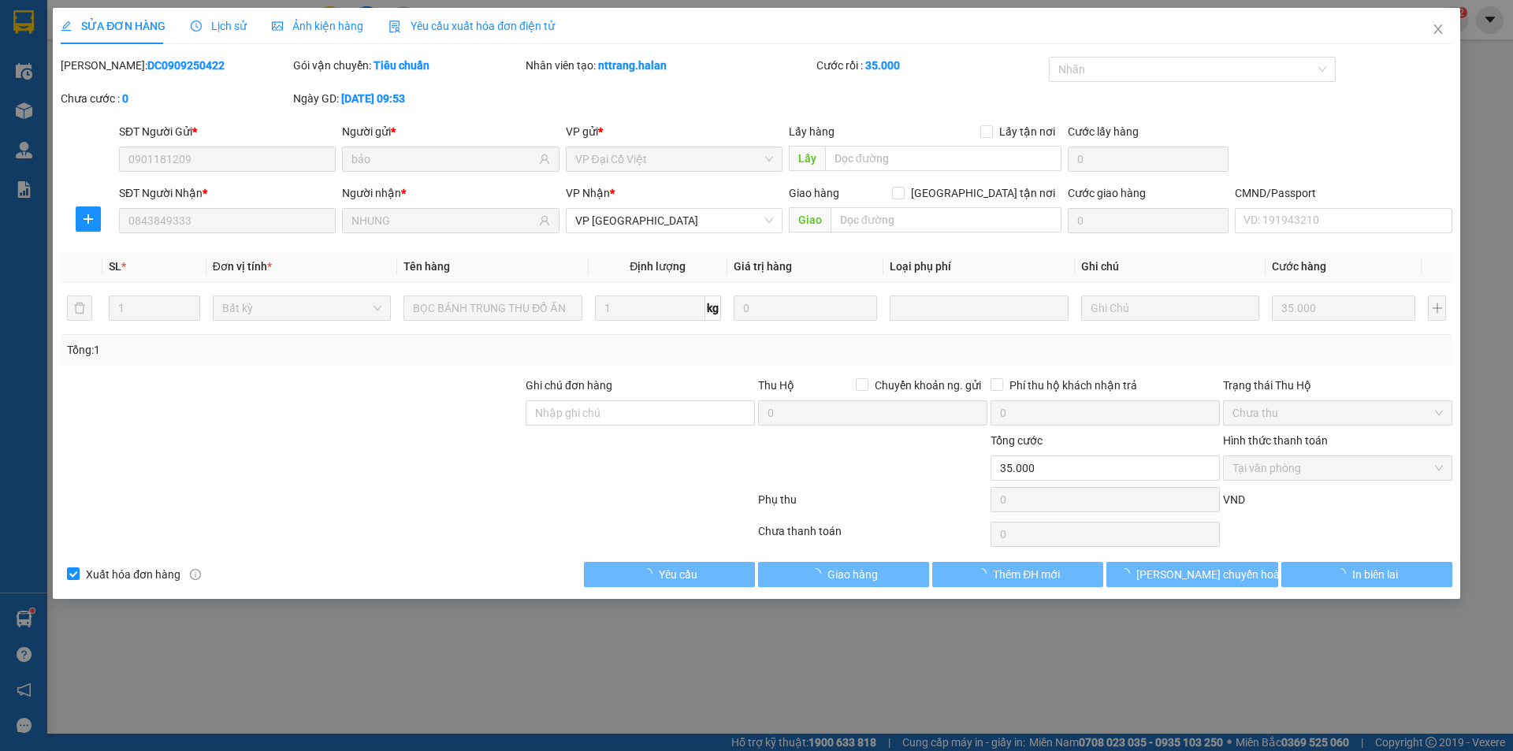
click at [1264, 477] on span "Tại văn phòng" at bounding box center [1337, 468] width 210 height 24
click at [837, 566] on span "Giao hàng" at bounding box center [852, 574] width 50 height 17
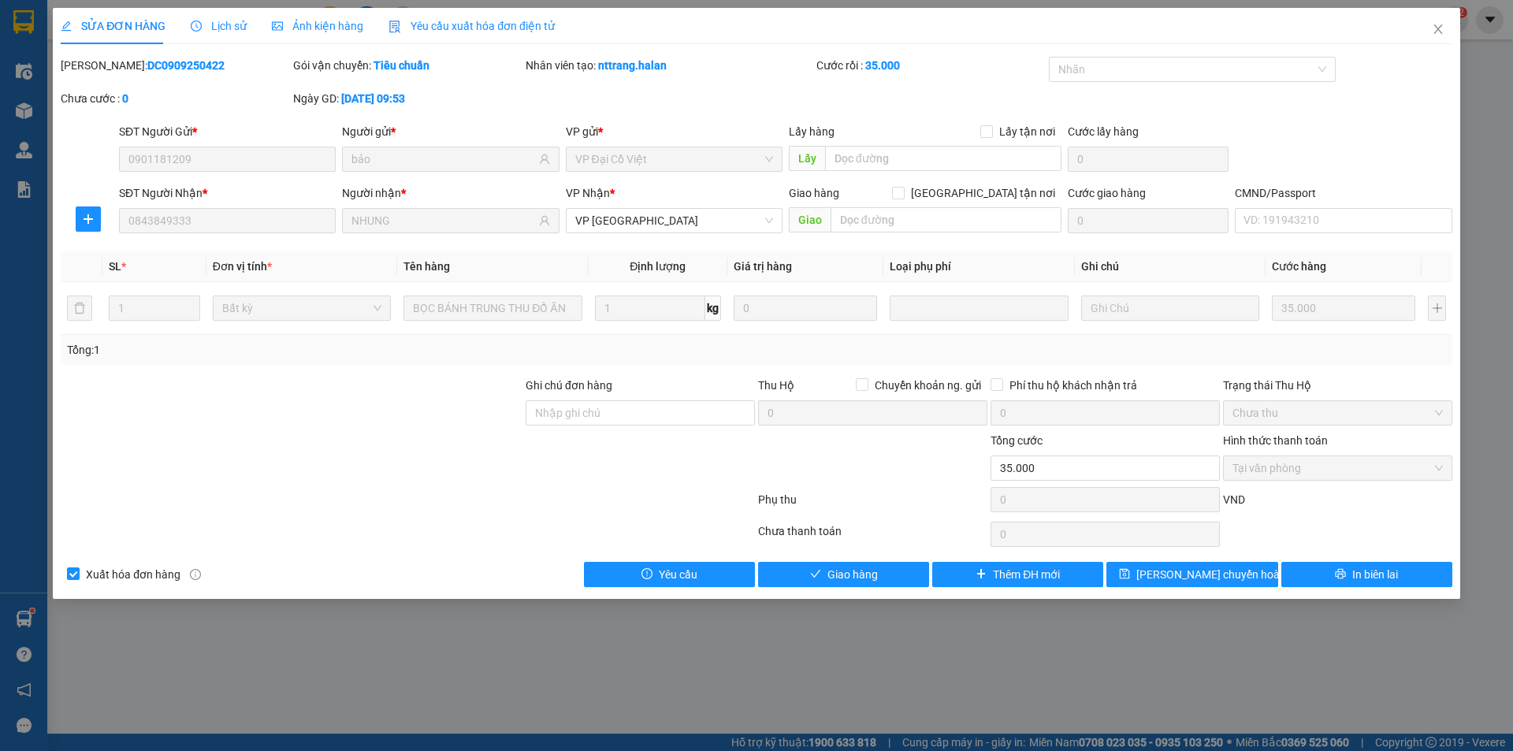
click at [889, 512] on div "Phụ thu" at bounding box center [872, 505] width 232 height 28
click at [874, 576] on span "Giao hàng" at bounding box center [852, 574] width 50 height 17
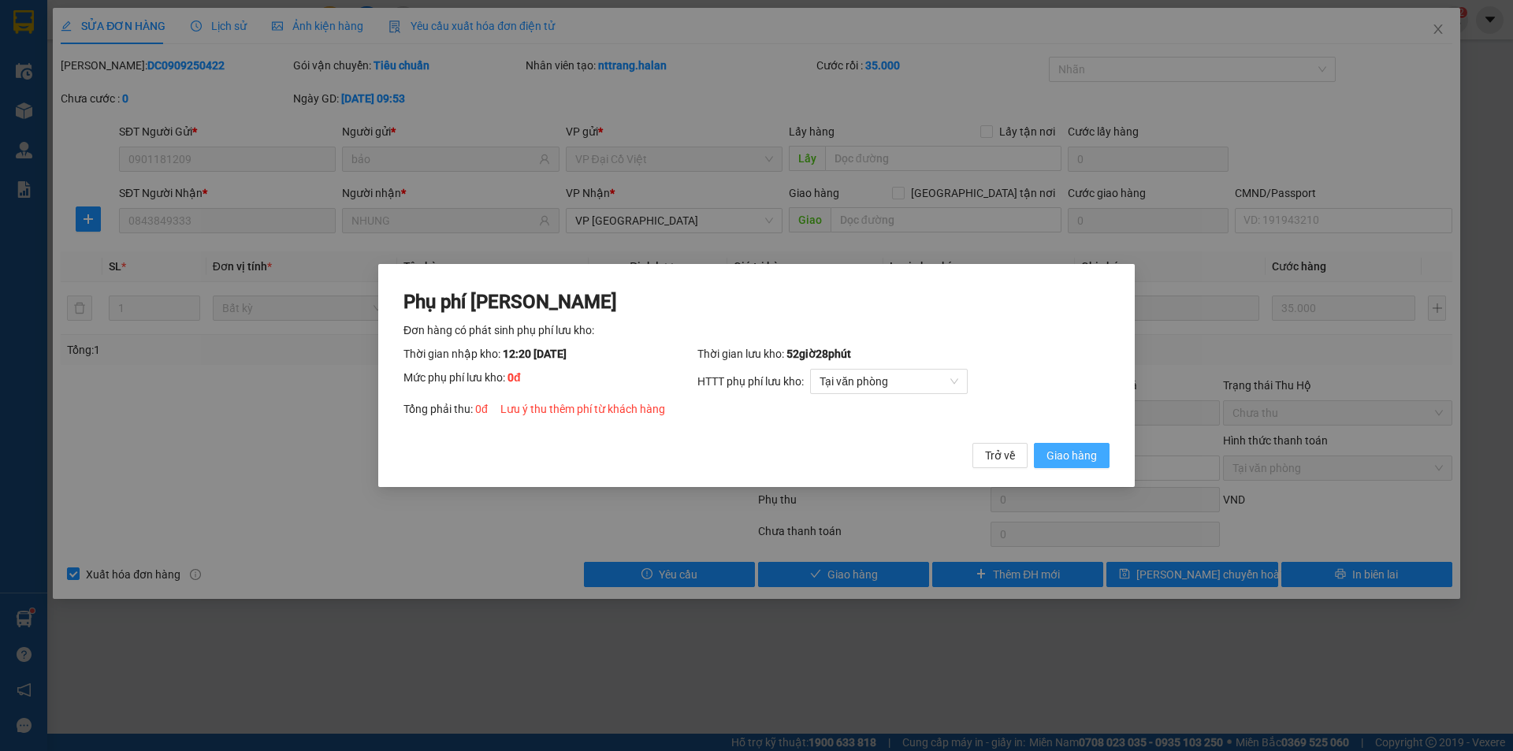
click at [1076, 459] on span "Giao hàng" at bounding box center [1071, 455] width 50 height 17
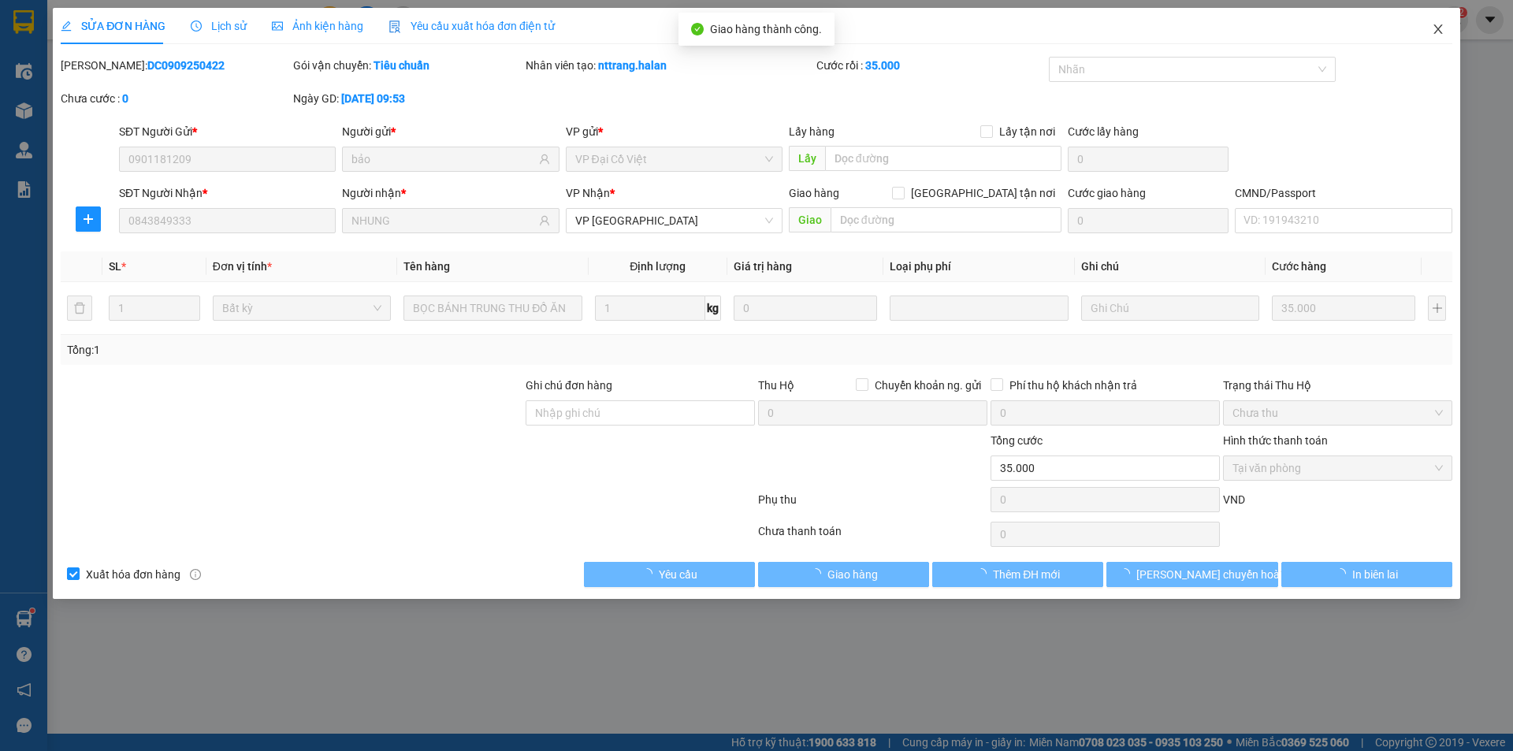
click at [1435, 39] on span "Close" at bounding box center [1438, 30] width 44 height 44
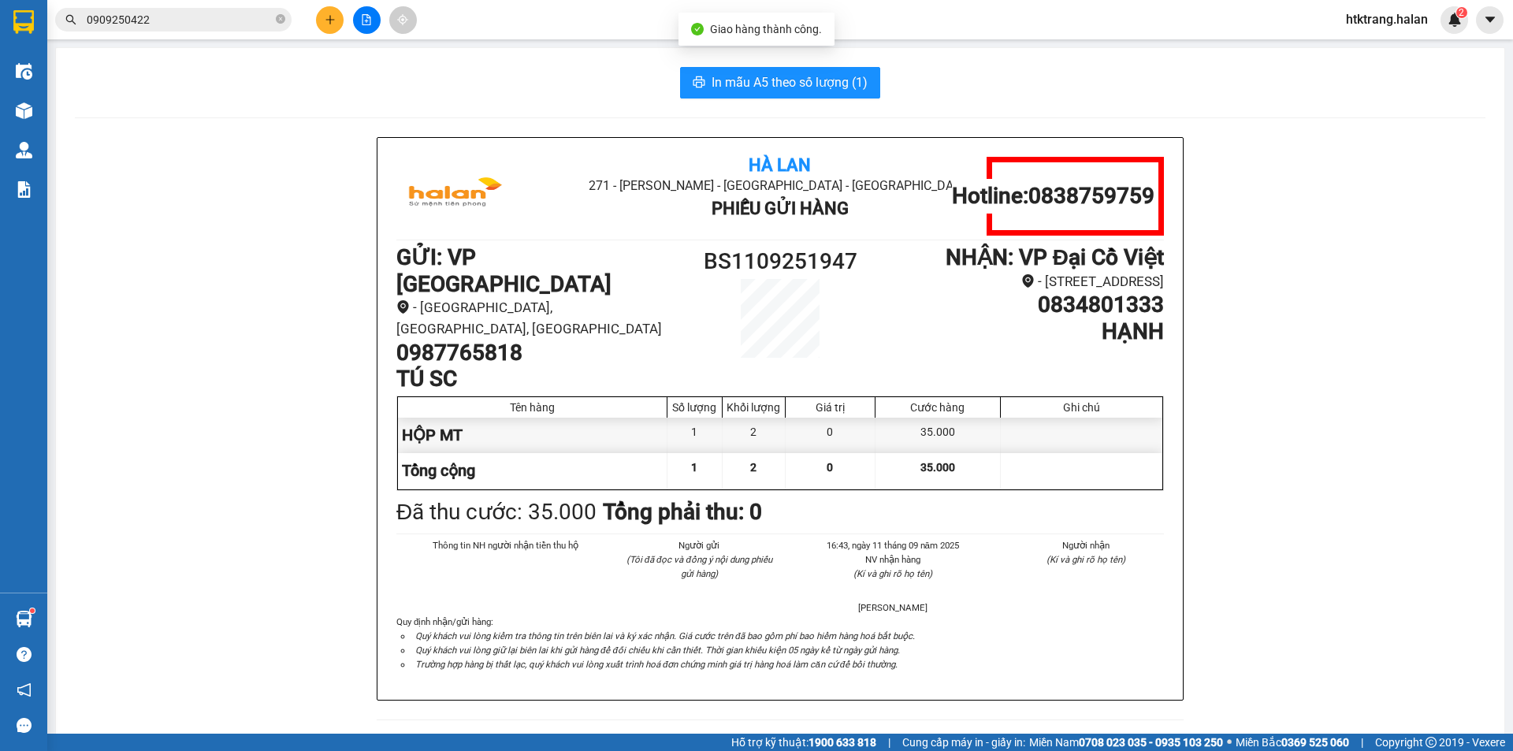
click at [344, 20] on div at bounding box center [366, 20] width 118 height 28
click at [338, 12] on button at bounding box center [330, 20] width 28 height 28
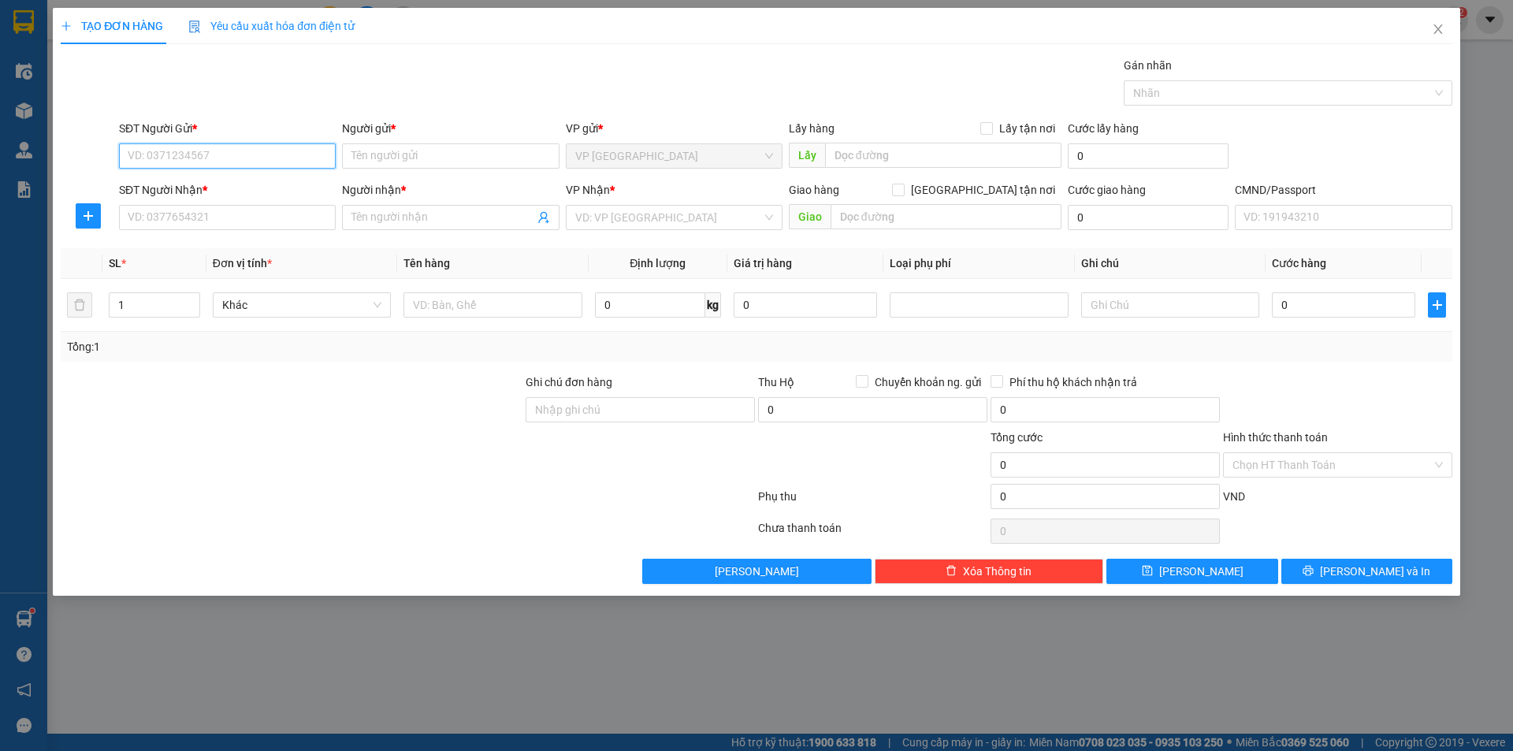
click at [210, 162] on input "SĐT Người Gửi *" at bounding box center [227, 155] width 217 height 25
type input "0378656689"
click at [236, 191] on div "0378656689 - [PERSON_NAME]" at bounding box center [227, 187] width 198 height 17
type input "[PERSON_NAME]"
type input "0378656689"
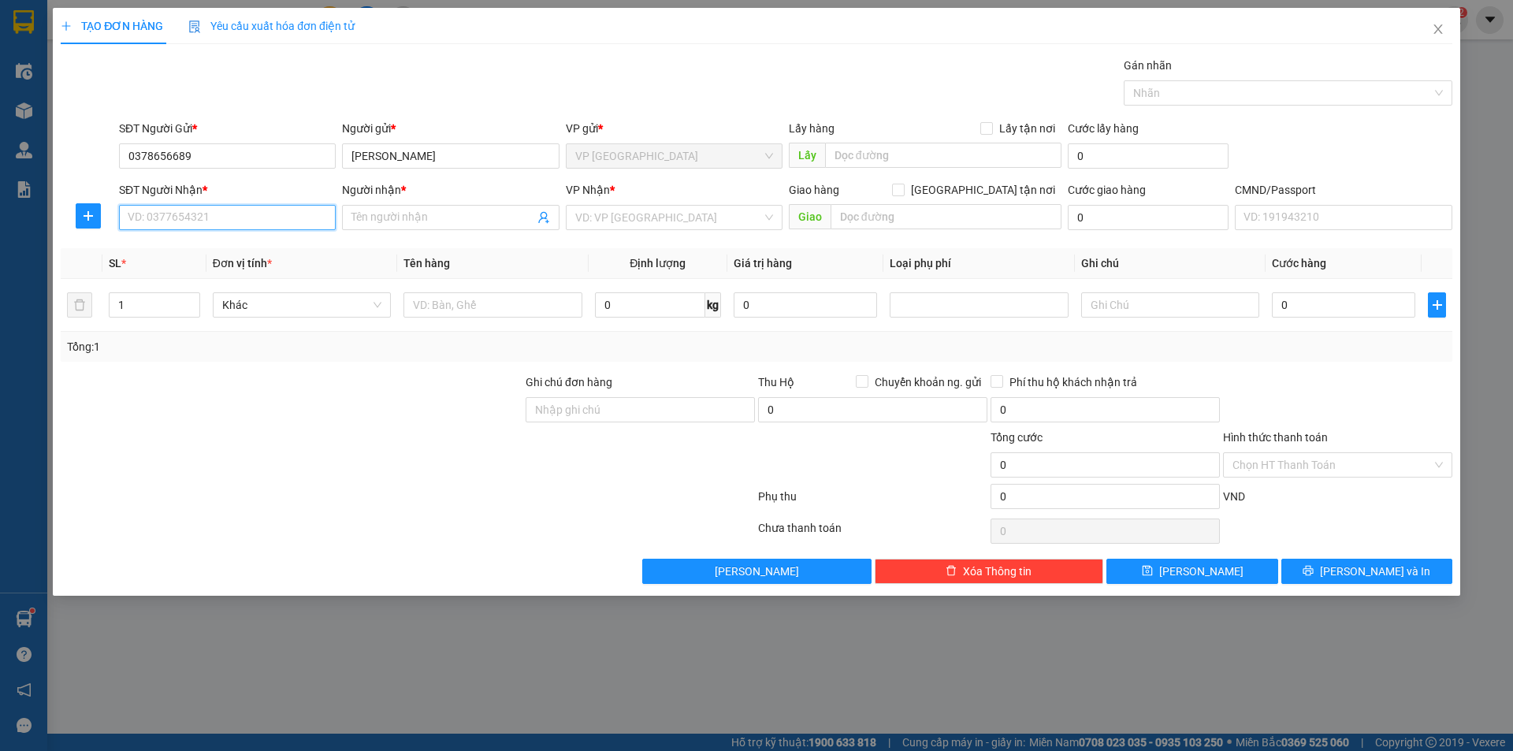
click at [251, 218] on input "SĐT Người Nhận *" at bounding box center [227, 217] width 217 height 25
type input "0377542512"
click at [230, 250] on div "0377542512 - HƯƠNG" at bounding box center [227, 248] width 198 height 17
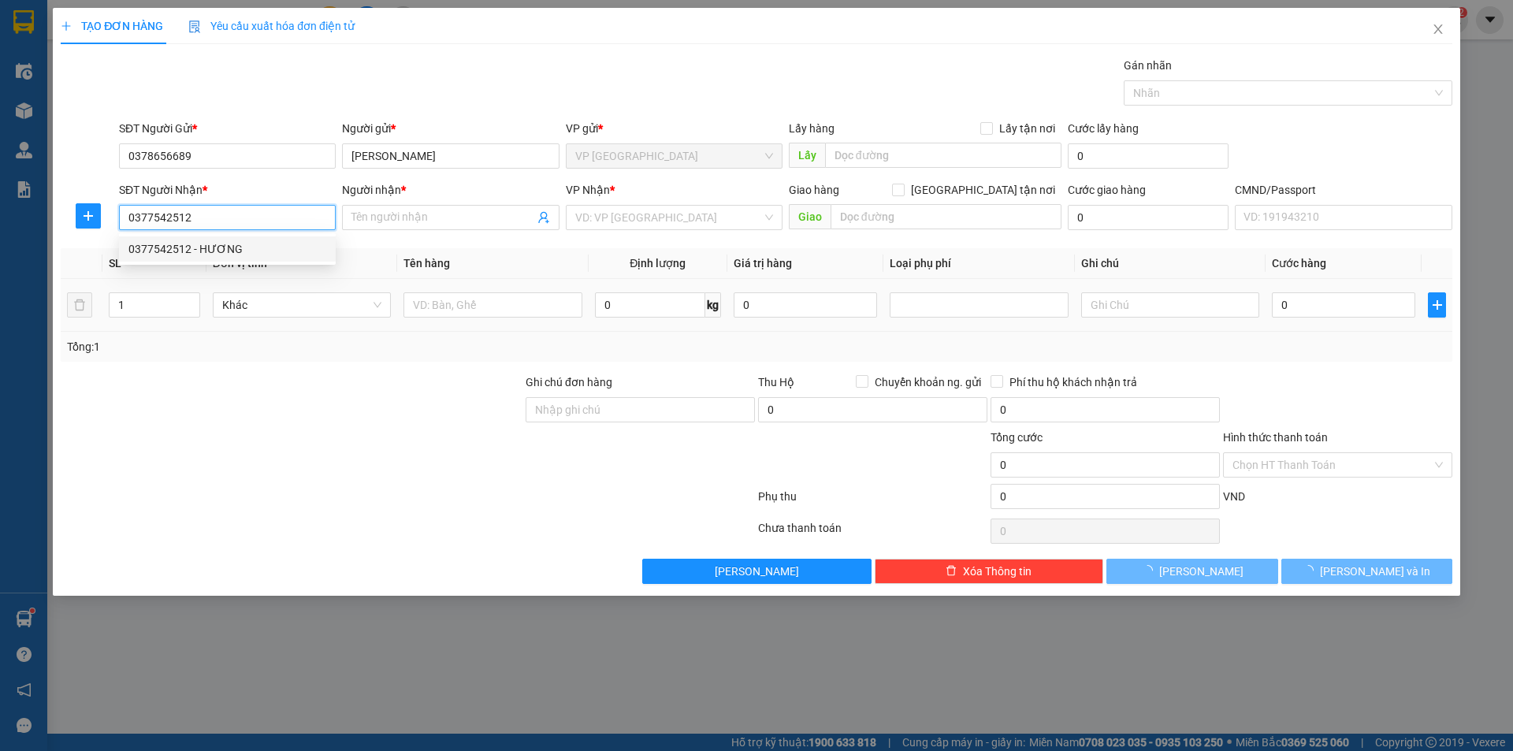
type input "HƯƠNG"
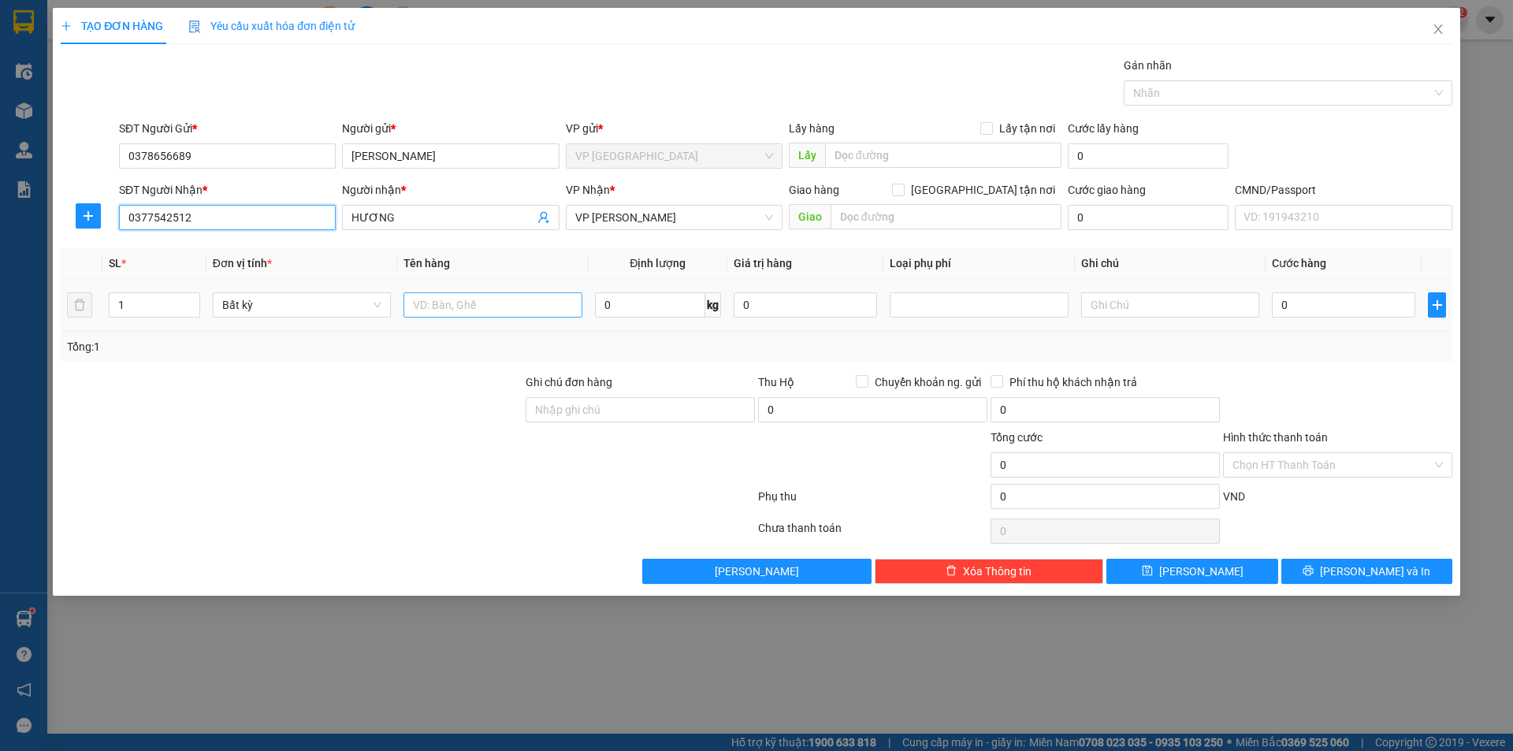
type input "0377542512"
click at [508, 300] on input "text" at bounding box center [492, 304] width 178 height 25
type input "XỐP ĐỒ ĂN"
click at [634, 297] on input "0" at bounding box center [650, 304] width 110 height 25
type input "12"
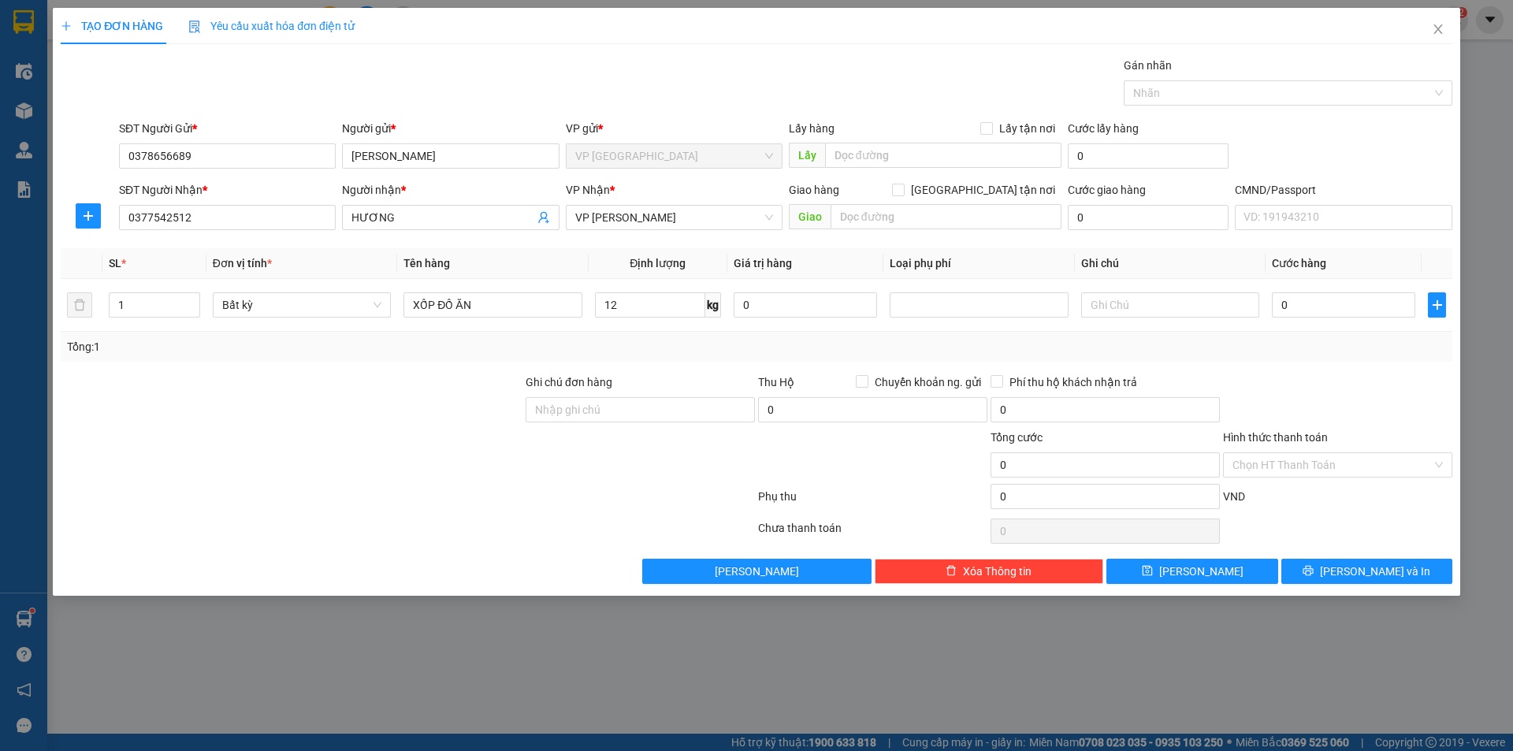
click at [617, 340] on div "Tổng: 1" at bounding box center [756, 346] width 1379 height 17
type input "50.000"
click at [1352, 581] on button "[PERSON_NAME] và In" at bounding box center [1366, 571] width 171 height 25
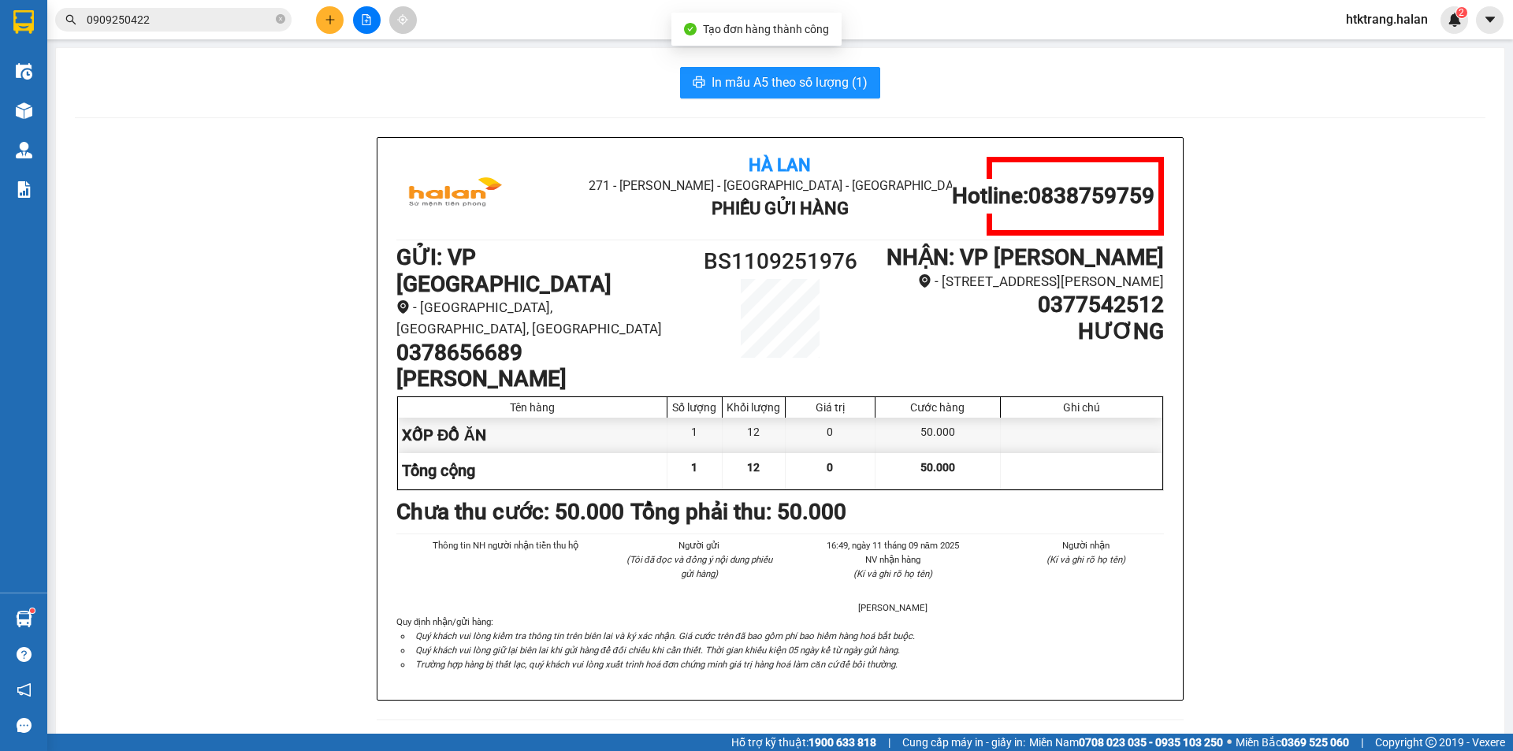
click at [810, 102] on div "In mẫu A5 theo số lượng (1) Hà Lan 271 - [PERSON_NAME] - [GEOGRAPHIC_DATA] Long…" at bounding box center [780, 703] width 1448 height 1311
click at [822, 95] on button "In mẫu A5 theo số lượng (1)" at bounding box center [780, 83] width 200 height 32
click at [340, 24] on button at bounding box center [330, 20] width 28 height 28
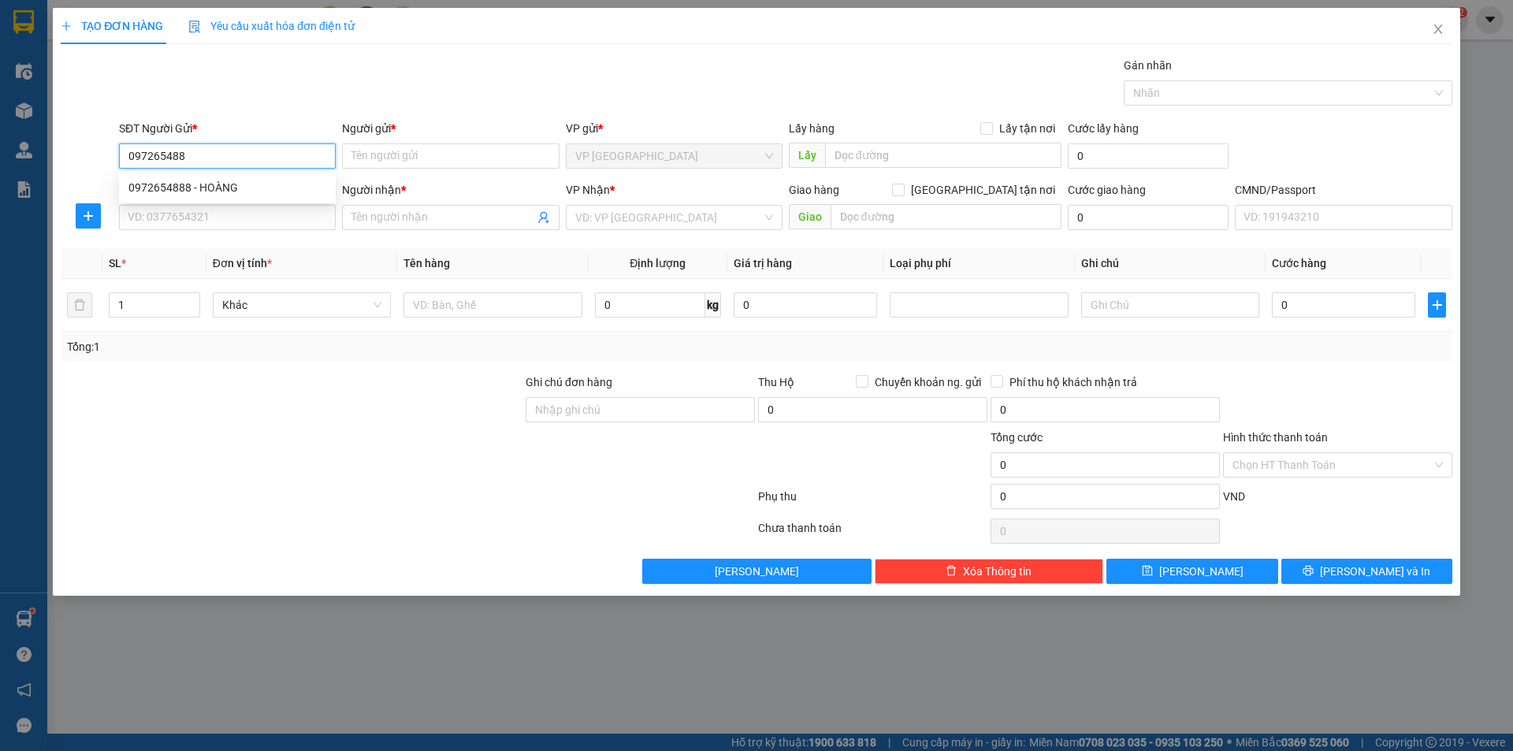
type input "0972654888"
click at [297, 188] on div "0972654888 - HOÀNG" at bounding box center [227, 187] width 198 height 17
type input "HOÀNG"
type input "0972654888"
click at [269, 219] on input "SĐT Người Nhận *" at bounding box center [227, 217] width 217 height 25
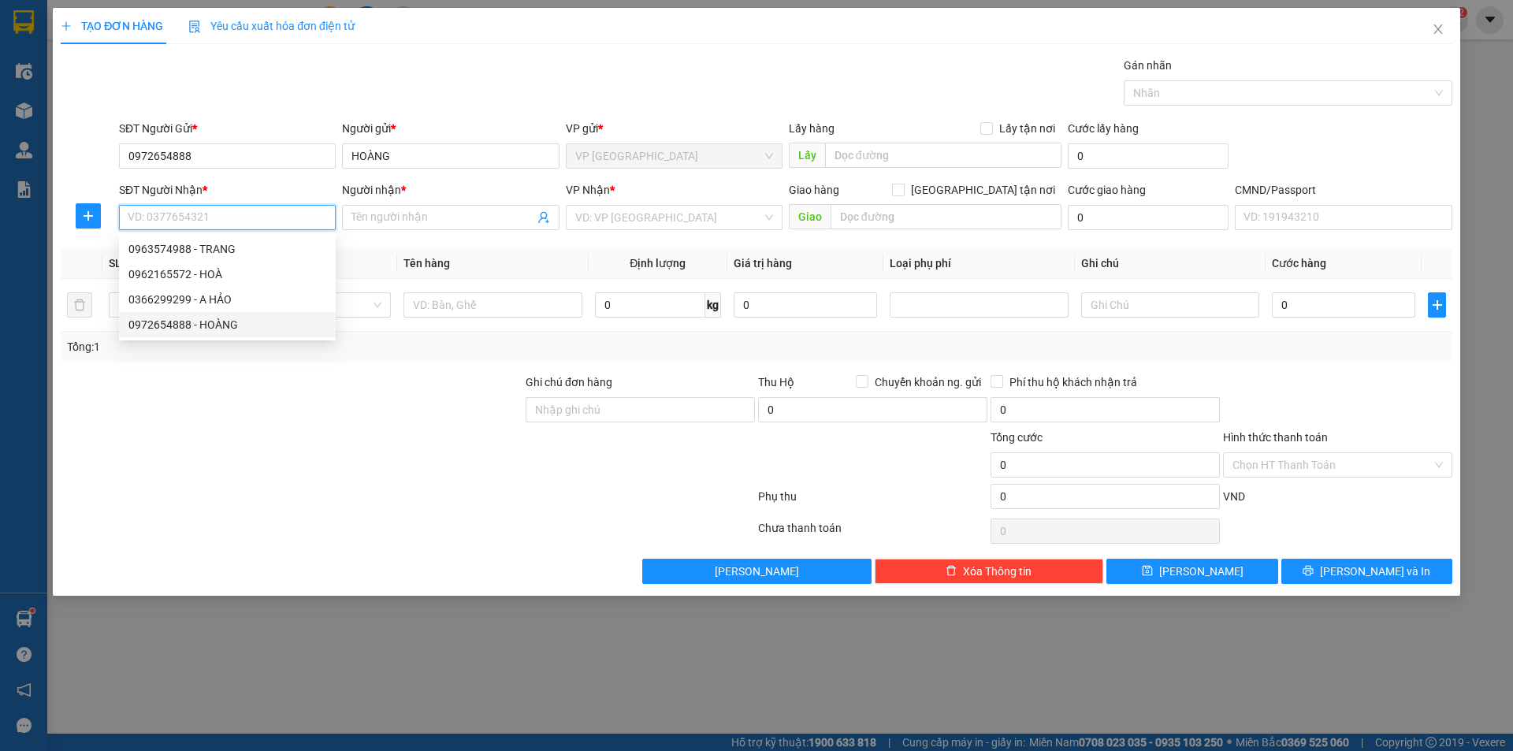
click at [274, 325] on div "0972654888 - HOÀNG" at bounding box center [227, 324] width 198 height 17
type input "0972654888"
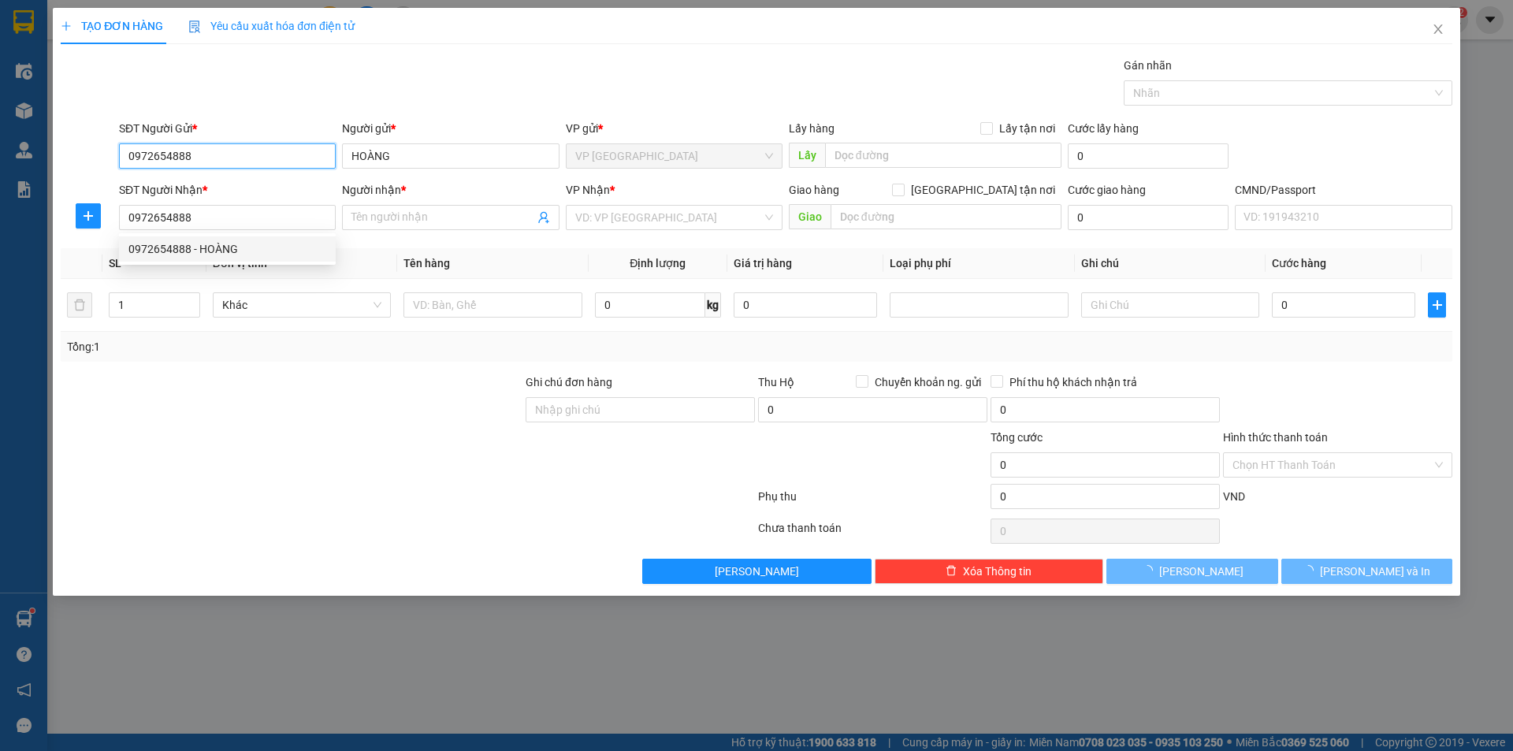
click at [260, 158] on input "0972654888" at bounding box center [227, 155] width 217 height 25
type input "HOÀNG"
checkbox input "true"
type input "qua bv đồng hỷ 200m"
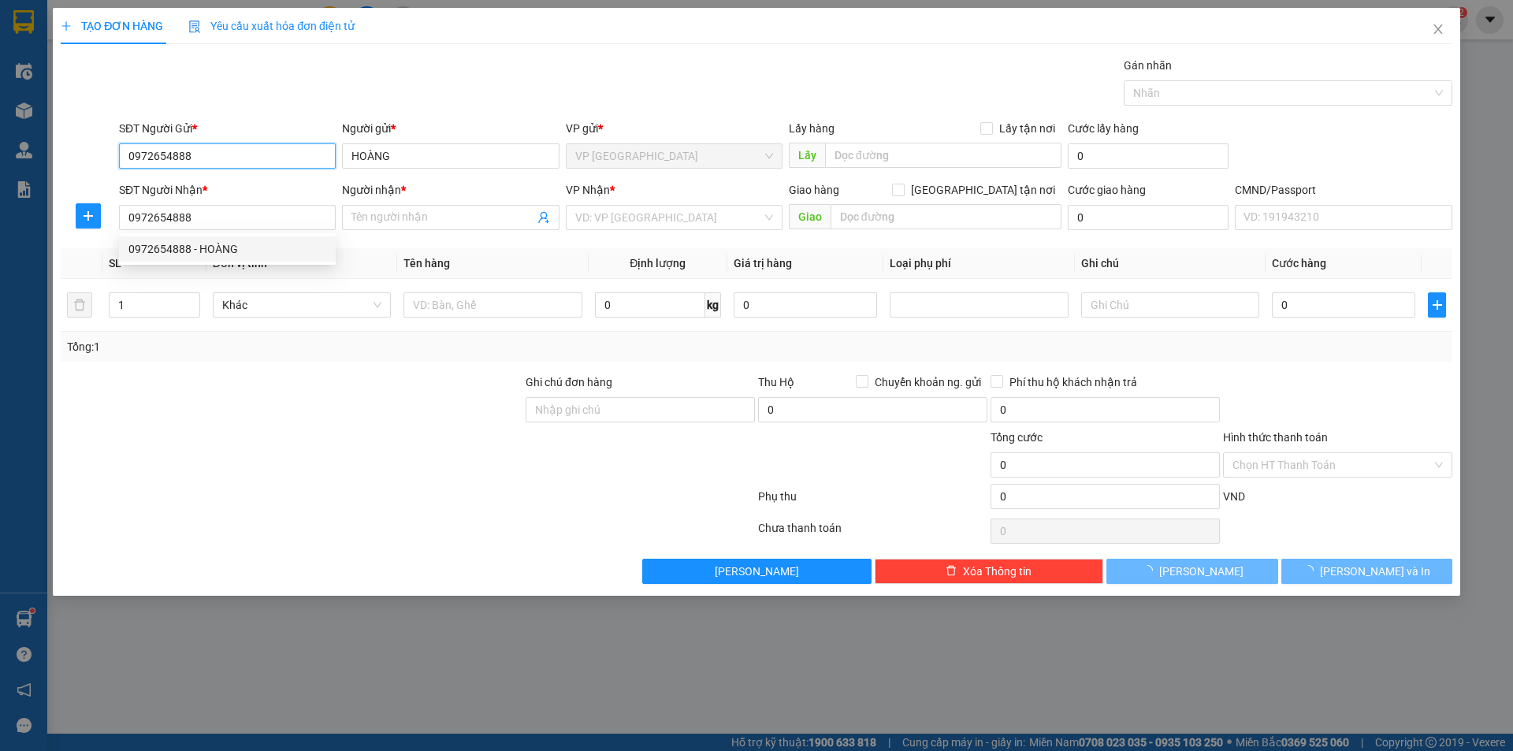
type input "15.000"
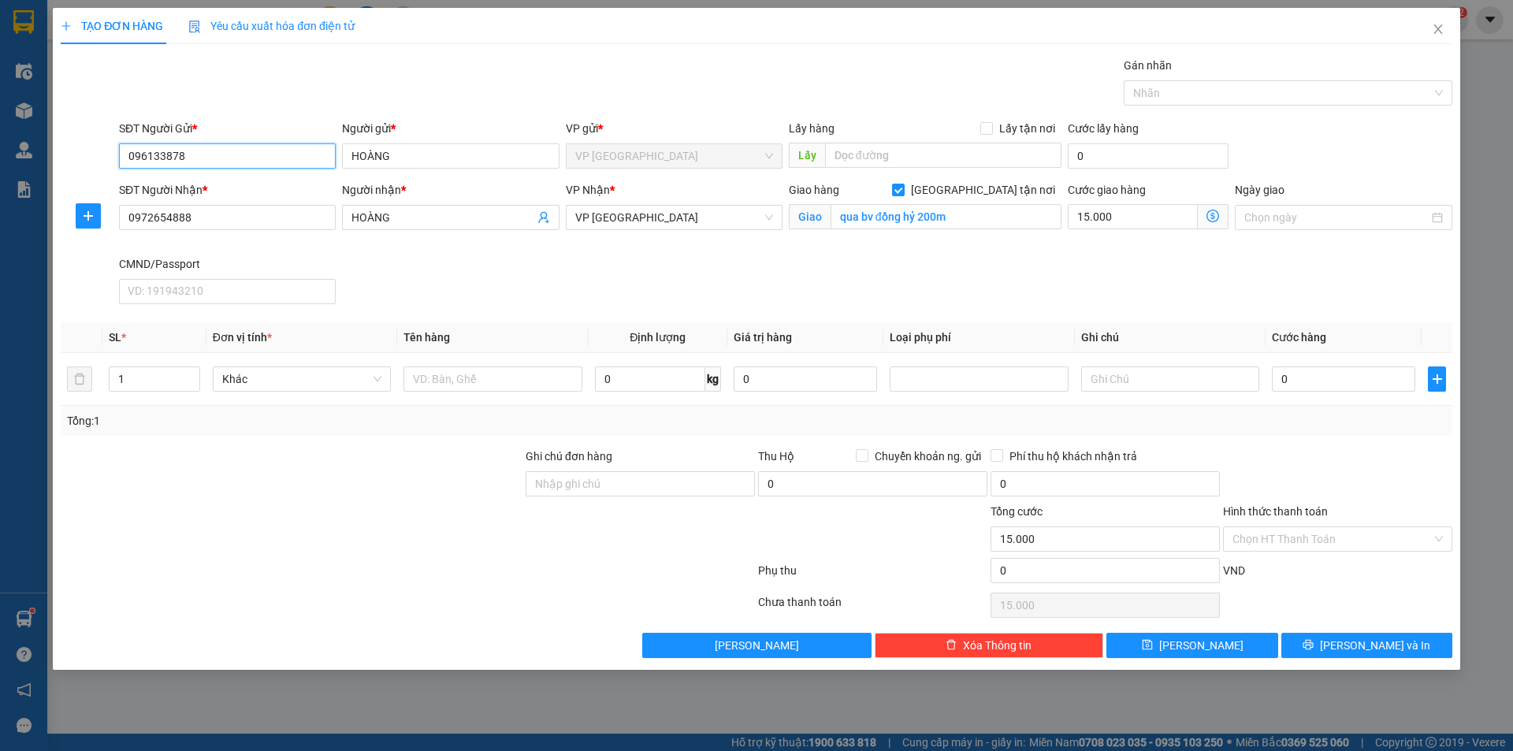
type input "0961338786"
click at [217, 191] on div "0961338786 - nguyêt" at bounding box center [227, 187] width 198 height 17
type input "nguyêt"
type input "0961338786"
click at [457, 299] on div "SĐT Người Nhận * 0972654888 Người nhận * HOÀNG VP Nhận * VP Bắc Sơn Giao hàng […" at bounding box center [786, 245] width 1340 height 129
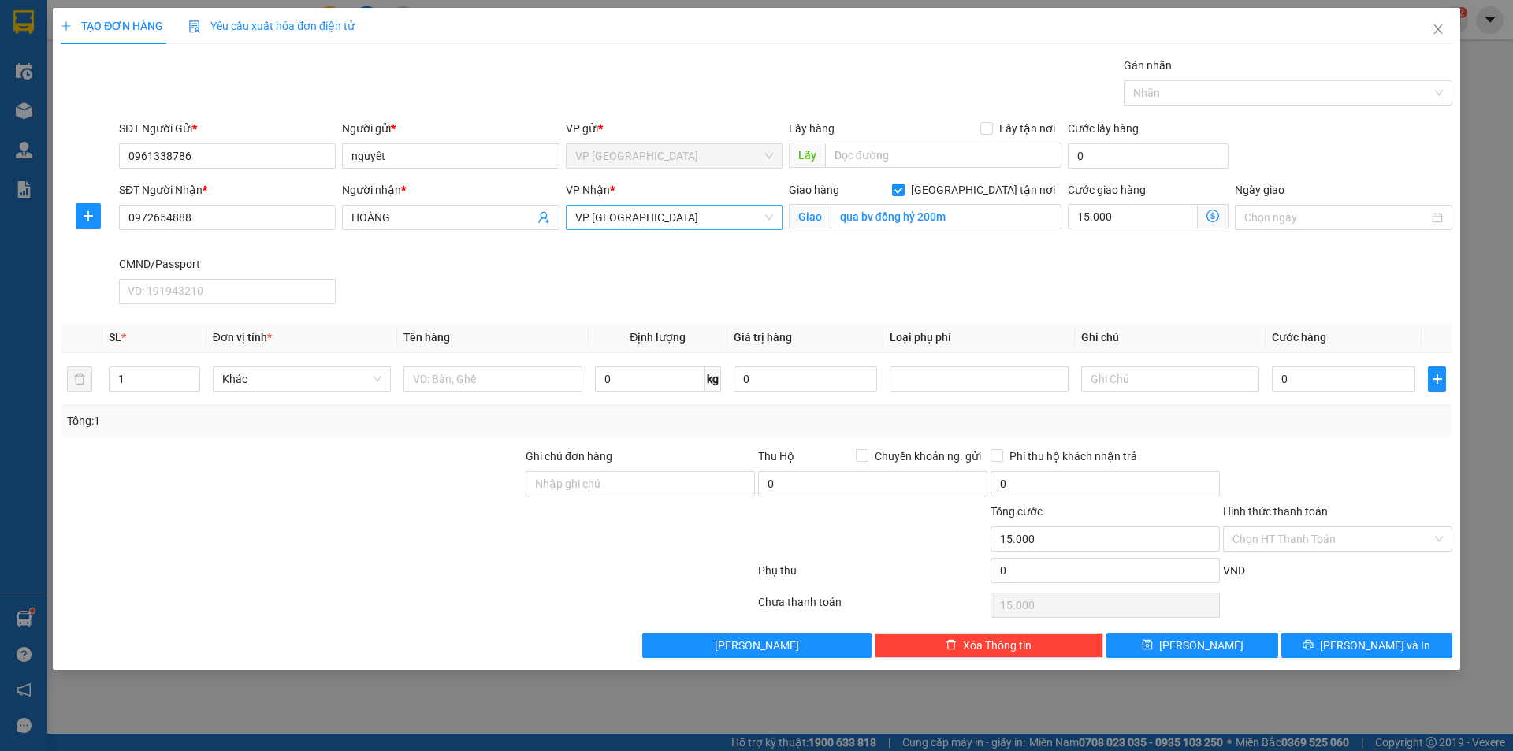
click at [655, 219] on span "VP [GEOGRAPHIC_DATA]" at bounding box center [674, 218] width 198 height 24
type input "DCV"
click at [682, 248] on div "VP Đại Cồ Việt" at bounding box center [674, 248] width 198 height 17
click at [920, 214] on input "qua bv đồng hỷ 200m" at bounding box center [946, 216] width 231 height 25
click at [991, 188] on span "[GEOGRAPHIC_DATA] tận nơi" at bounding box center [983, 189] width 157 height 17
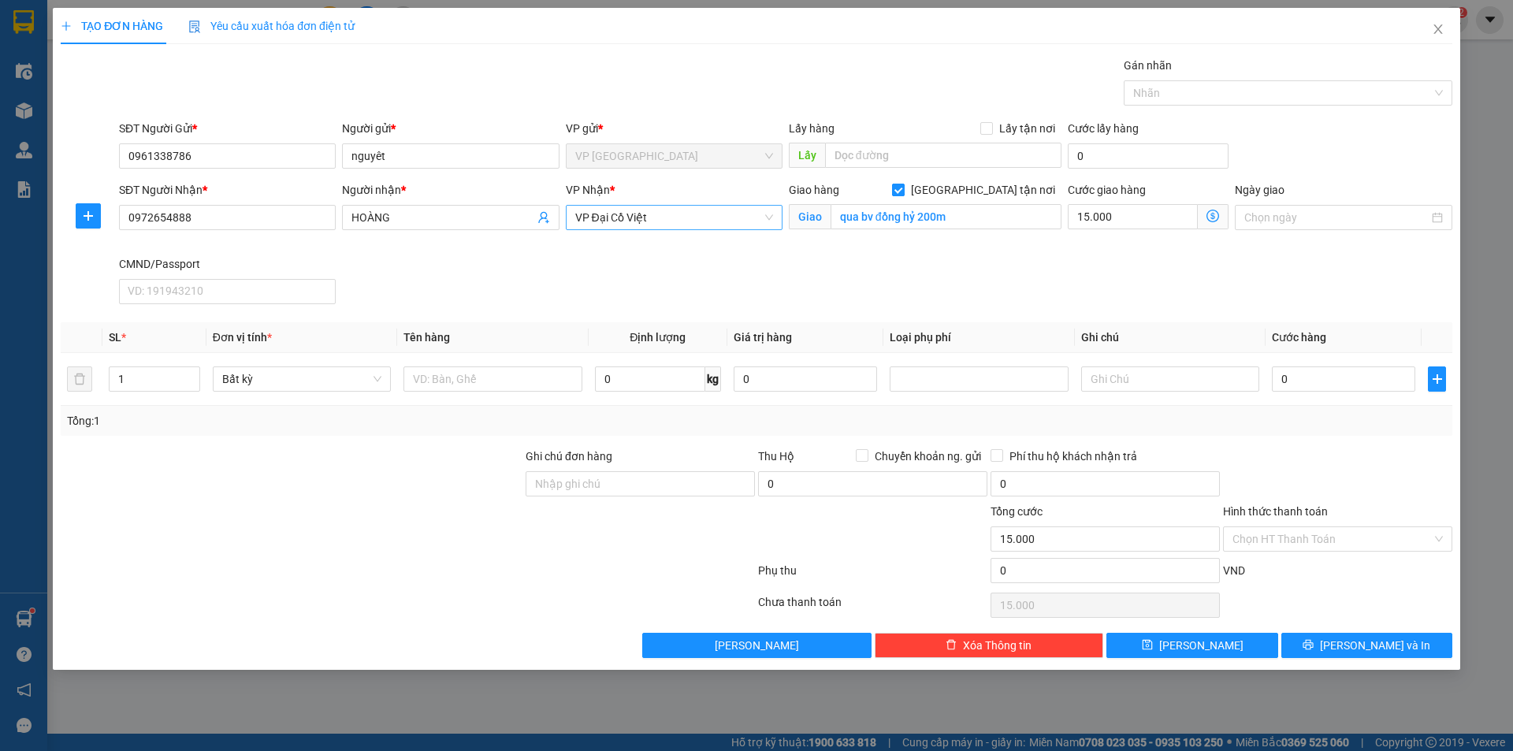
click at [903, 188] on input "[GEOGRAPHIC_DATA] tận nơi" at bounding box center [897, 189] width 11 height 11
checkbox input "false"
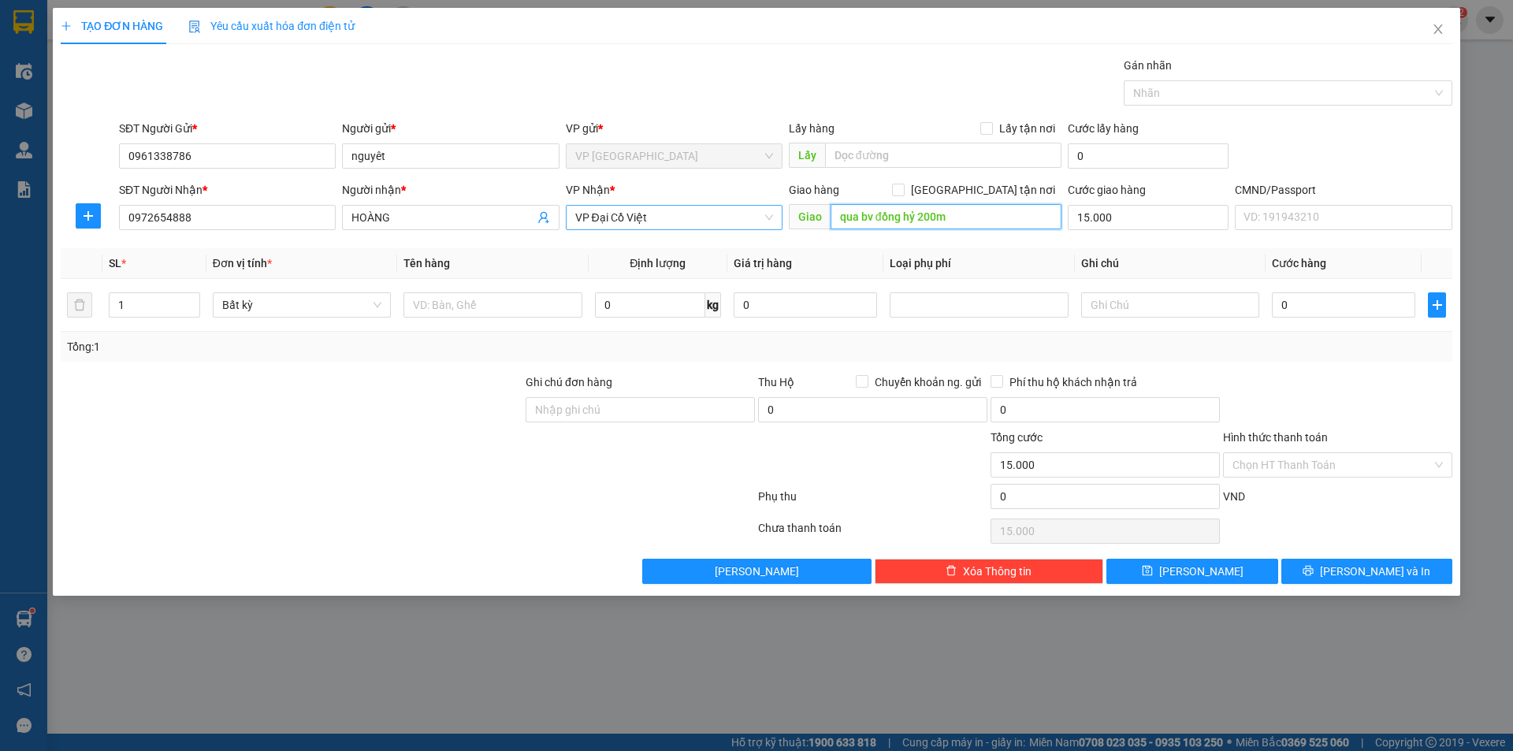
click at [976, 218] on input "qua bv đồng hỷ 200m" at bounding box center [946, 216] width 231 height 25
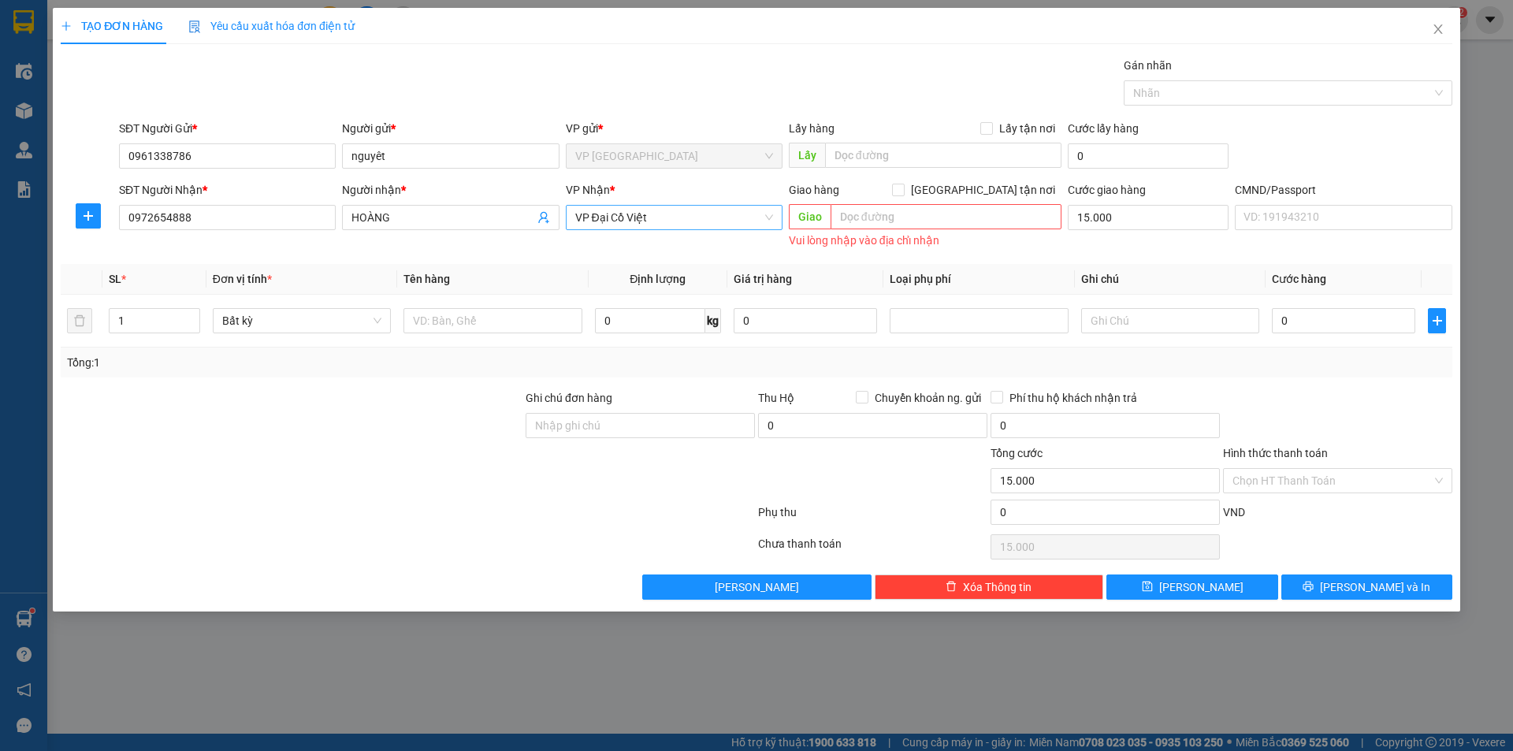
click at [1137, 204] on div "Cước giao hàng" at bounding box center [1148, 193] width 161 height 24
click at [1134, 219] on input "15.000" at bounding box center [1148, 217] width 161 height 25
type input "0"
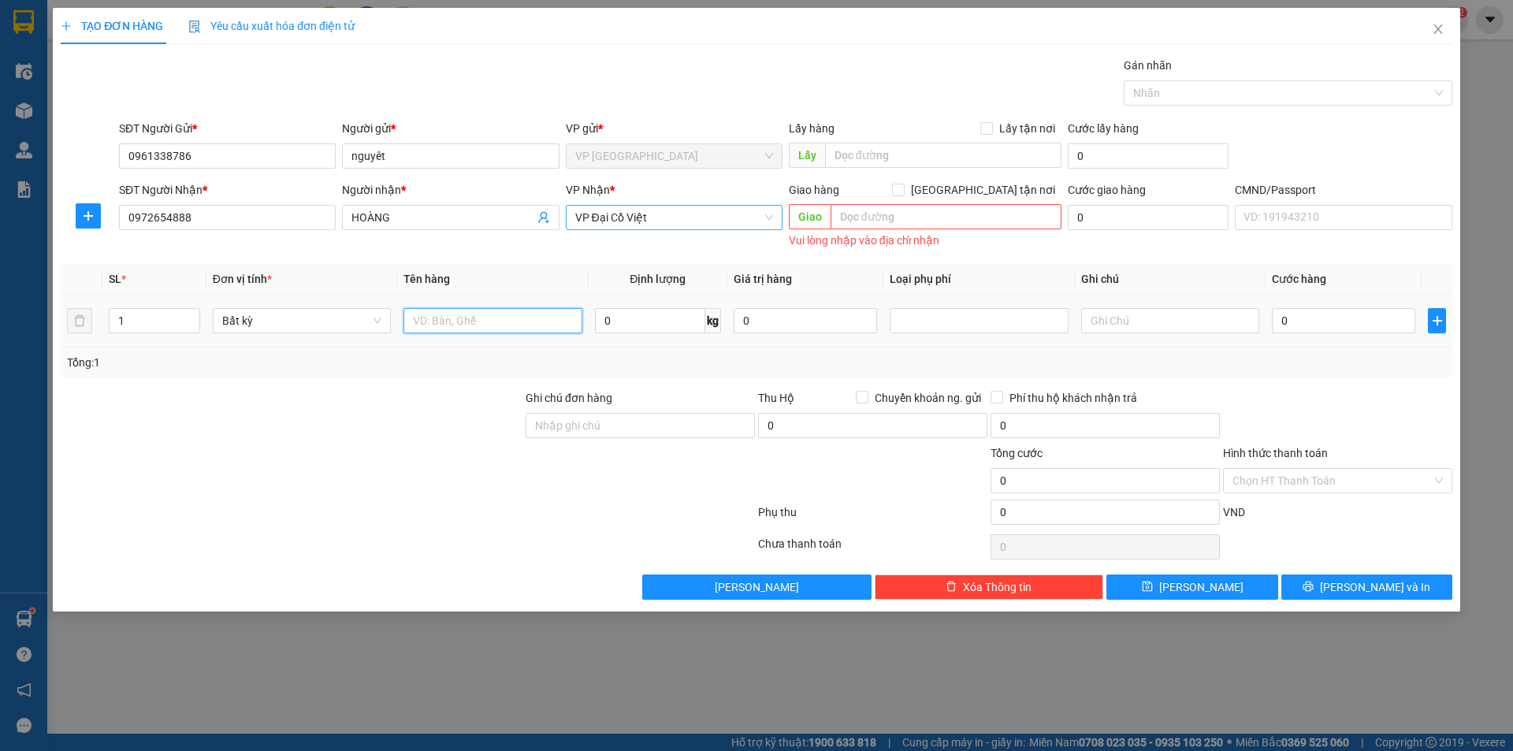
click at [486, 326] on input "text" at bounding box center [492, 320] width 178 height 25
type input "PB GT"
click at [697, 340] on td "0 kg" at bounding box center [658, 321] width 139 height 53
click at [685, 322] on input "0" at bounding box center [650, 320] width 110 height 25
type input "1"
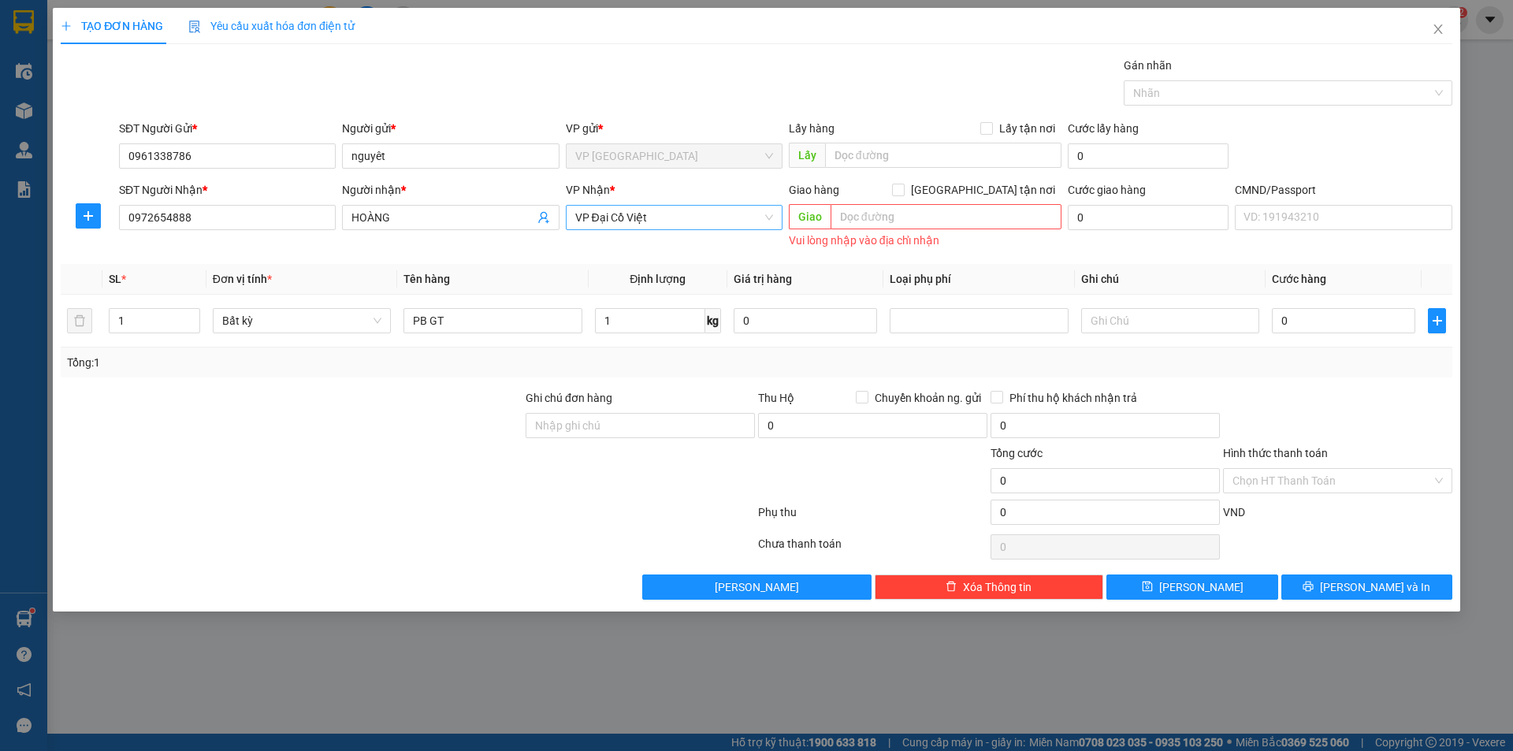
click at [697, 358] on div "Tổng: 1" at bounding box center [756, 362] width 1379 height 17
type input "35.000"
click at [1371, 585] on span "[PERSON_NAME] và In" at bounding box center [1375, 586] width 110 height 17
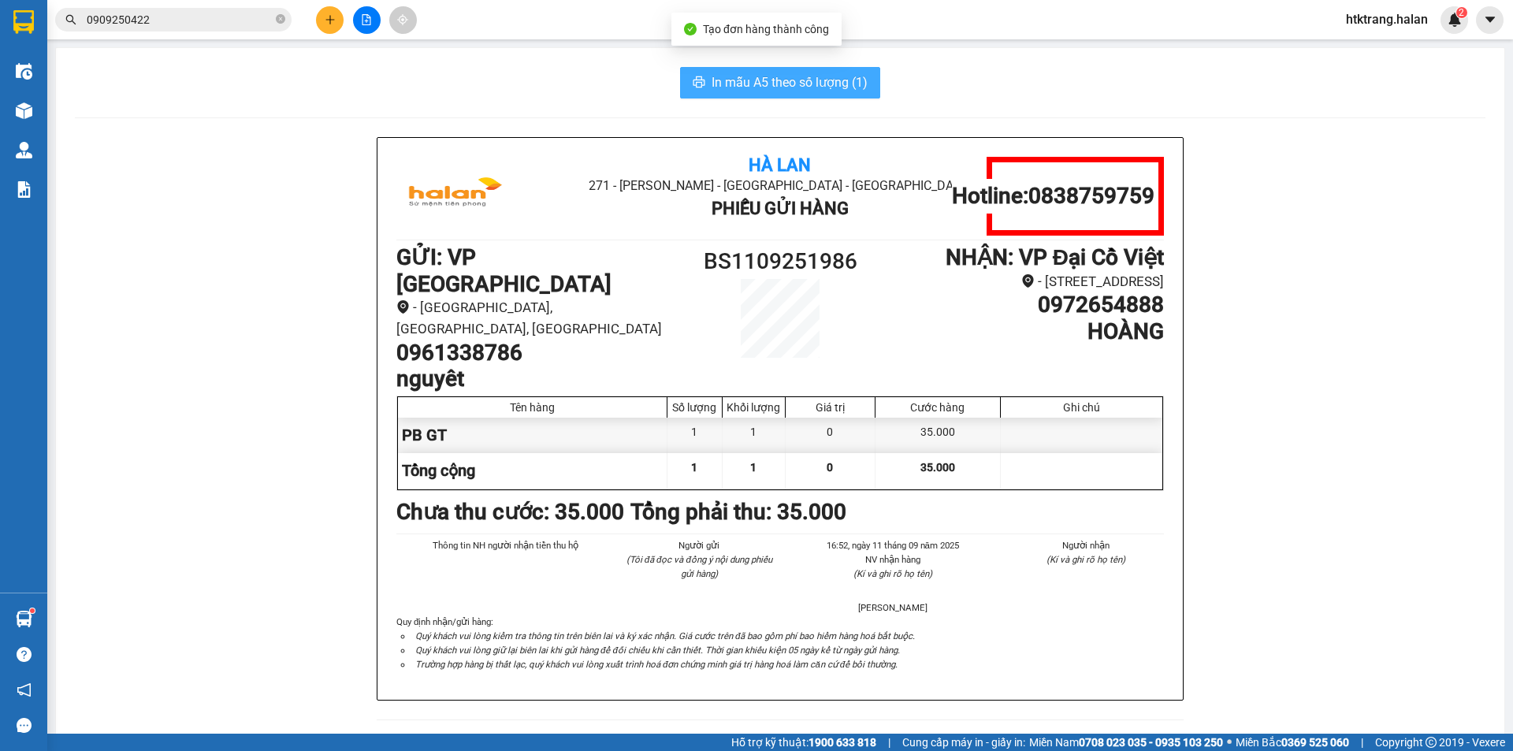
click at [805, 81] on span "In mẫu A5 theo số lượng (1)" at bounding box center [790, 82] width 156 height 20
click at [260, 750] on html "Kết quả tìm kiếm ( 1 ) Bộ lọc Mã ĐH Trạng thái Món hàng Thu hộ Tổng cước Chưa c…" at bounding box center [756, 375] width 1513 height 751
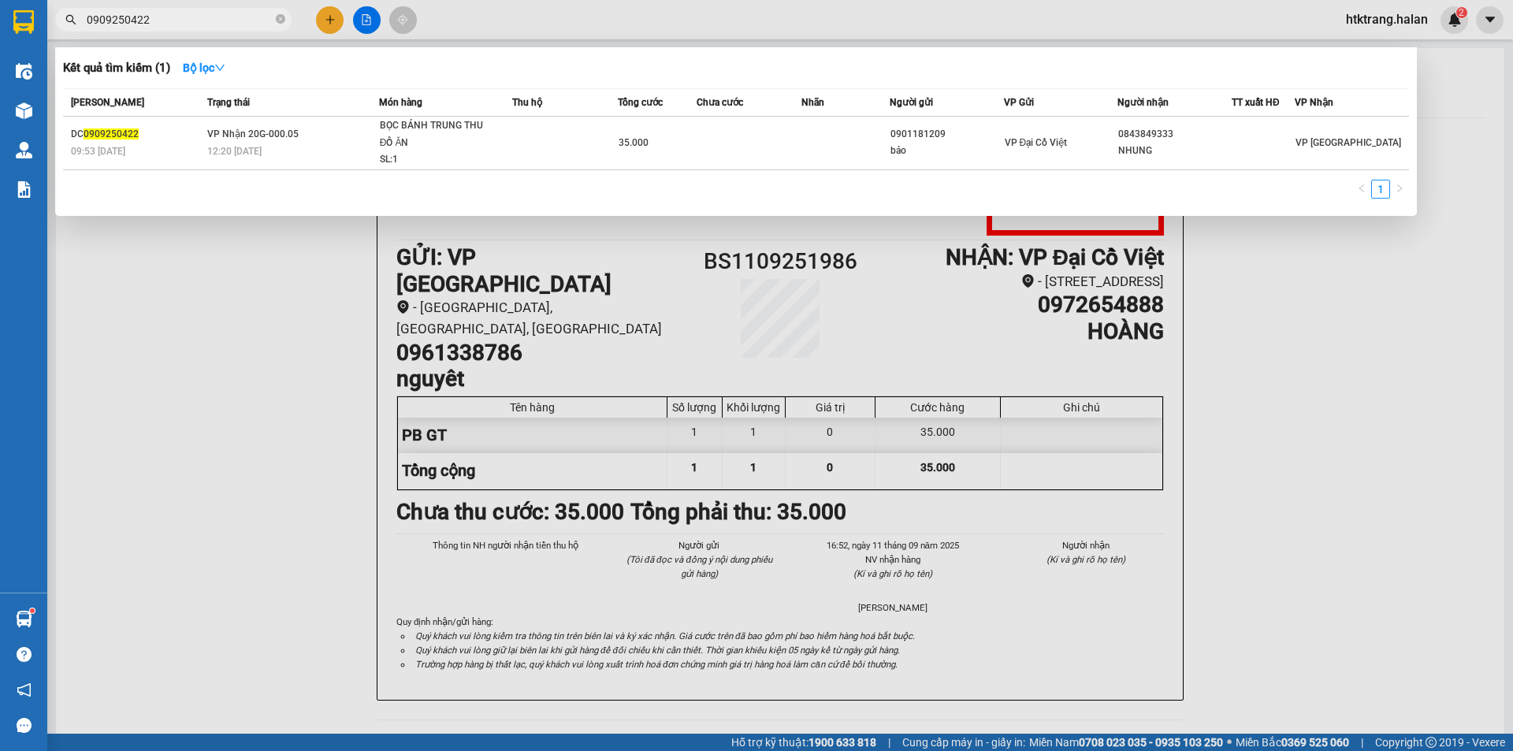
click at [162, 22] on input "0909250422" at bounding box center [180, 19] width 186 height 17
click at [247, 24] on input "0909250422" at bounding box center [180, 19] width 186 height 17
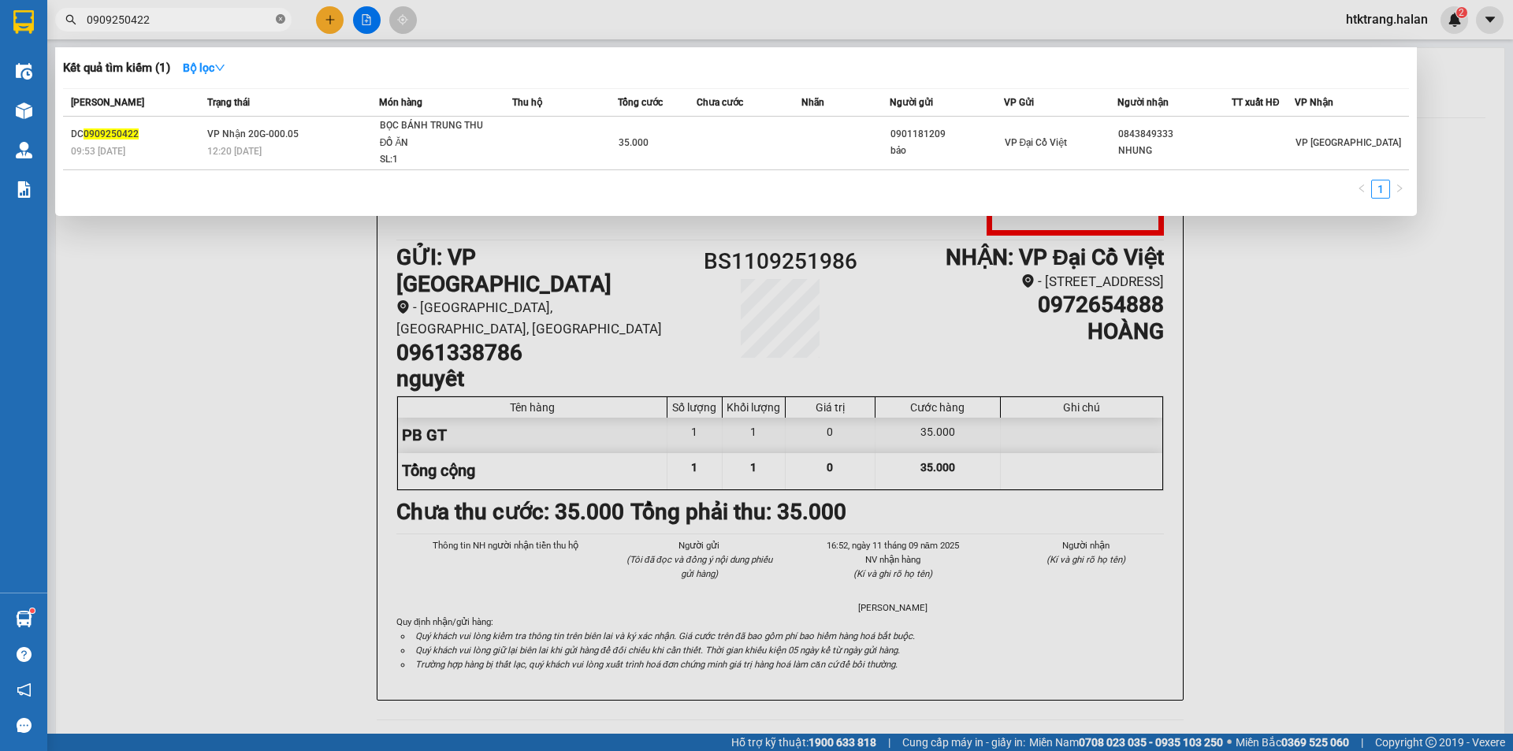
click at [276, 20] on icon "close-circle" at bounding box center [280, 18] width 9 height 9
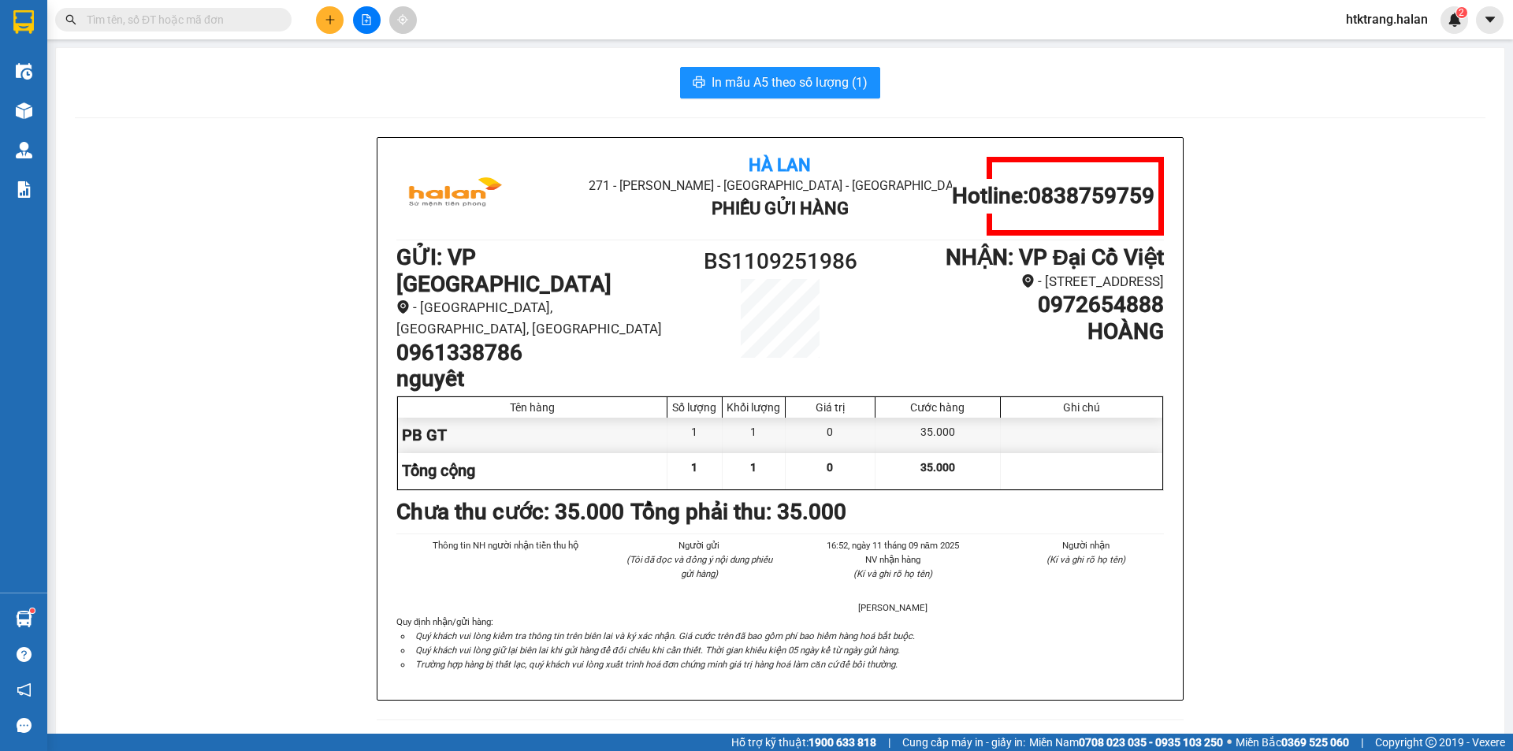
click at [221, 17] on input "text" at bounding box center [180, 19] width 186 height 17
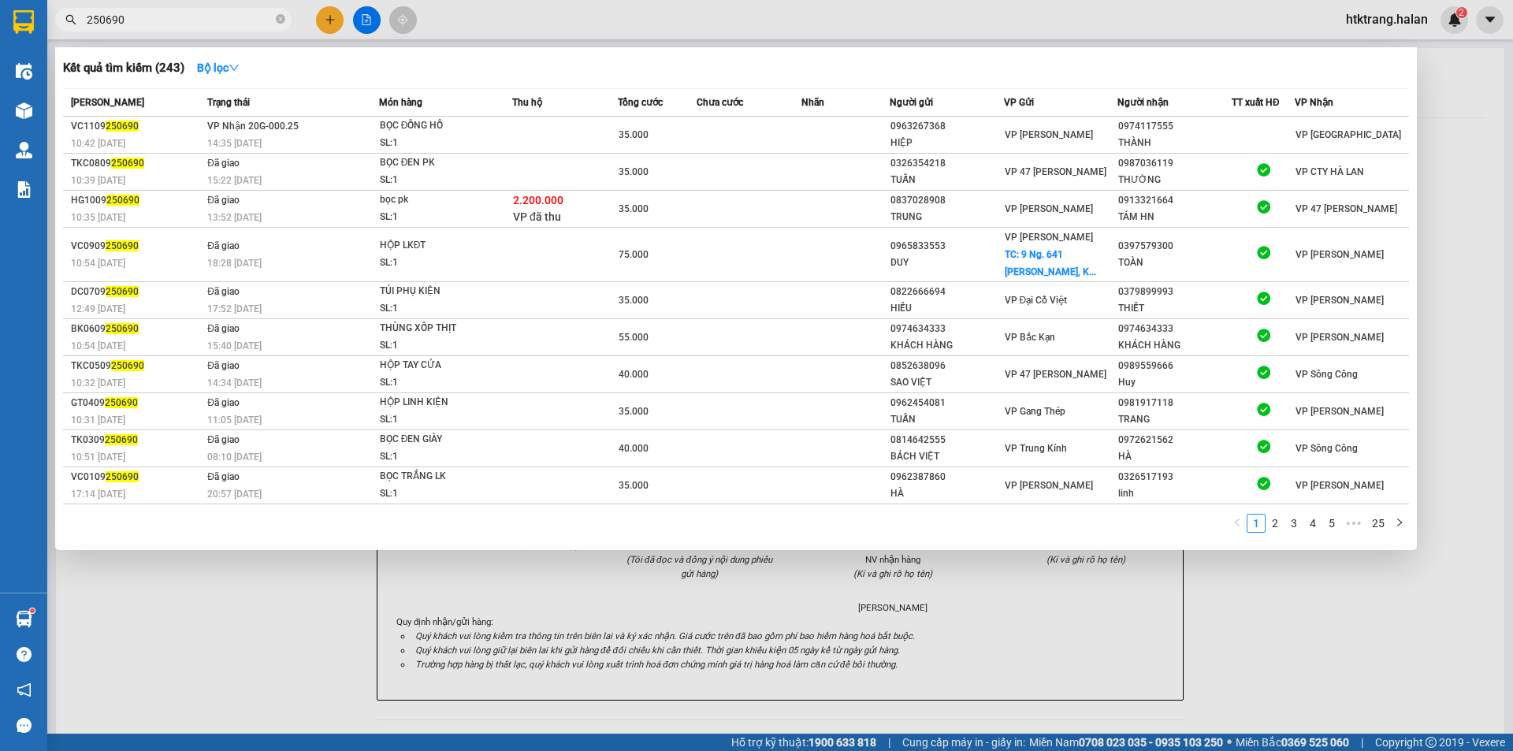
click at [229, 5] on div at bounding box center [756, 375] width 1513 height 751
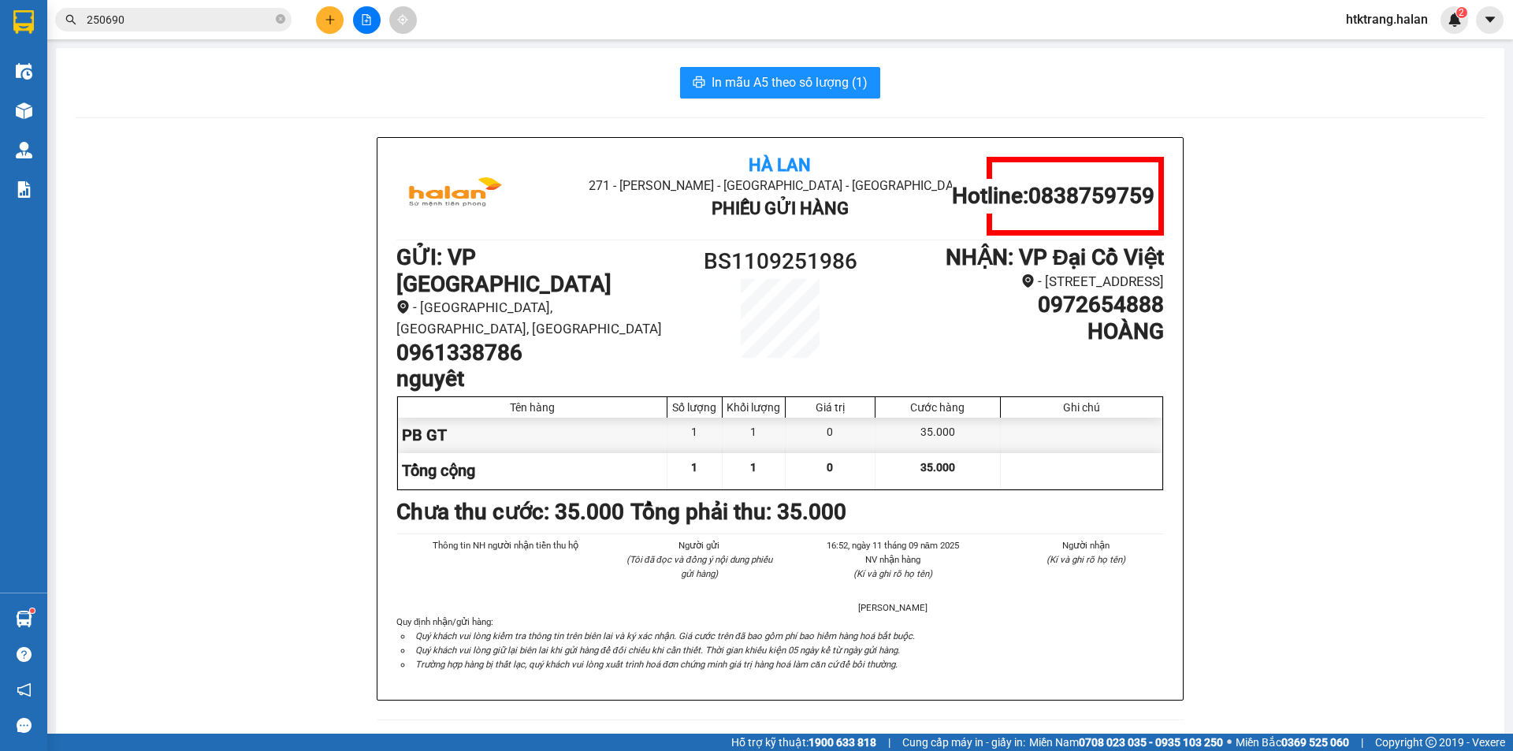
click at [228, 20] on input "250690" at bounding box center [180, 19] width 186 height 17
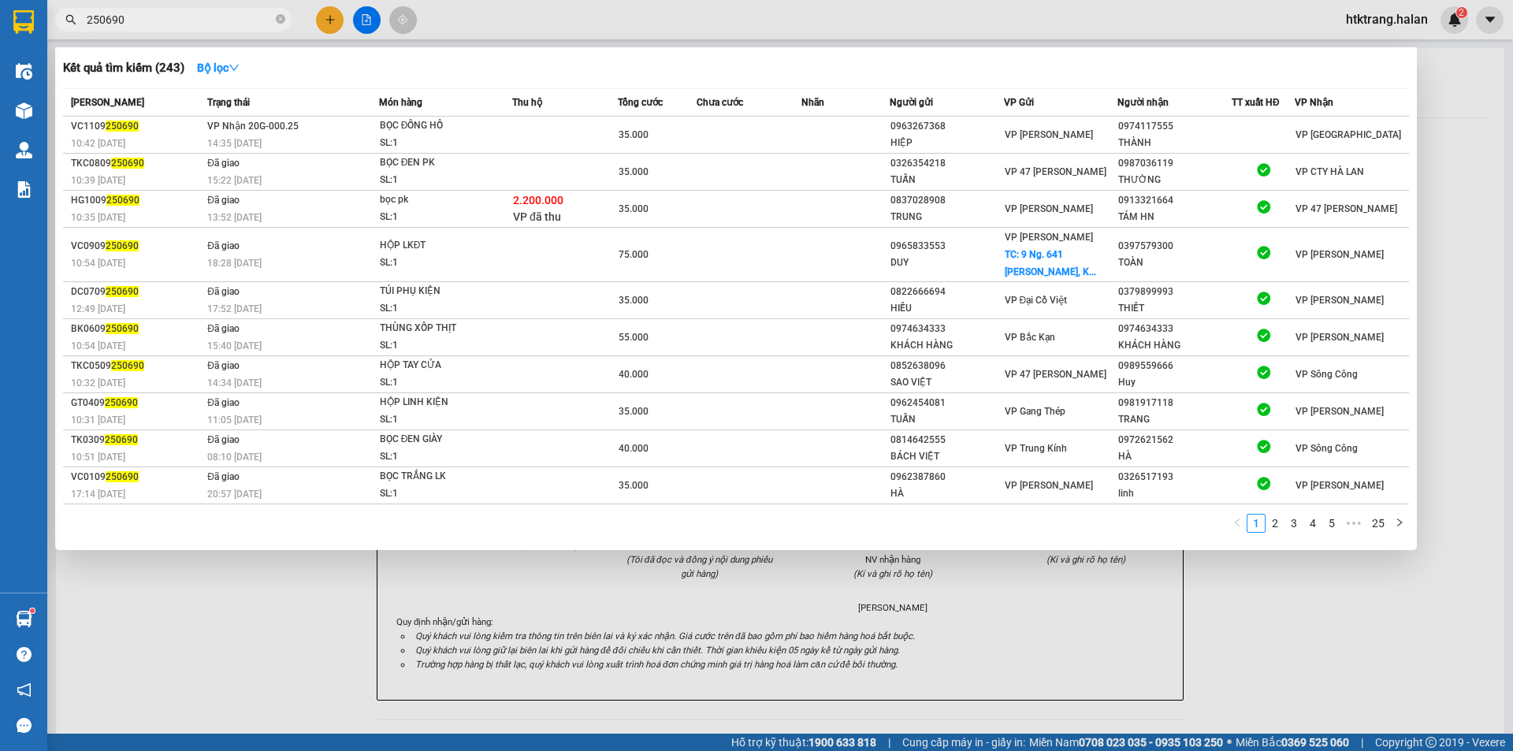
click at [228, 20] on input "250690" at bounding box center [180, 19] width 186 height 17
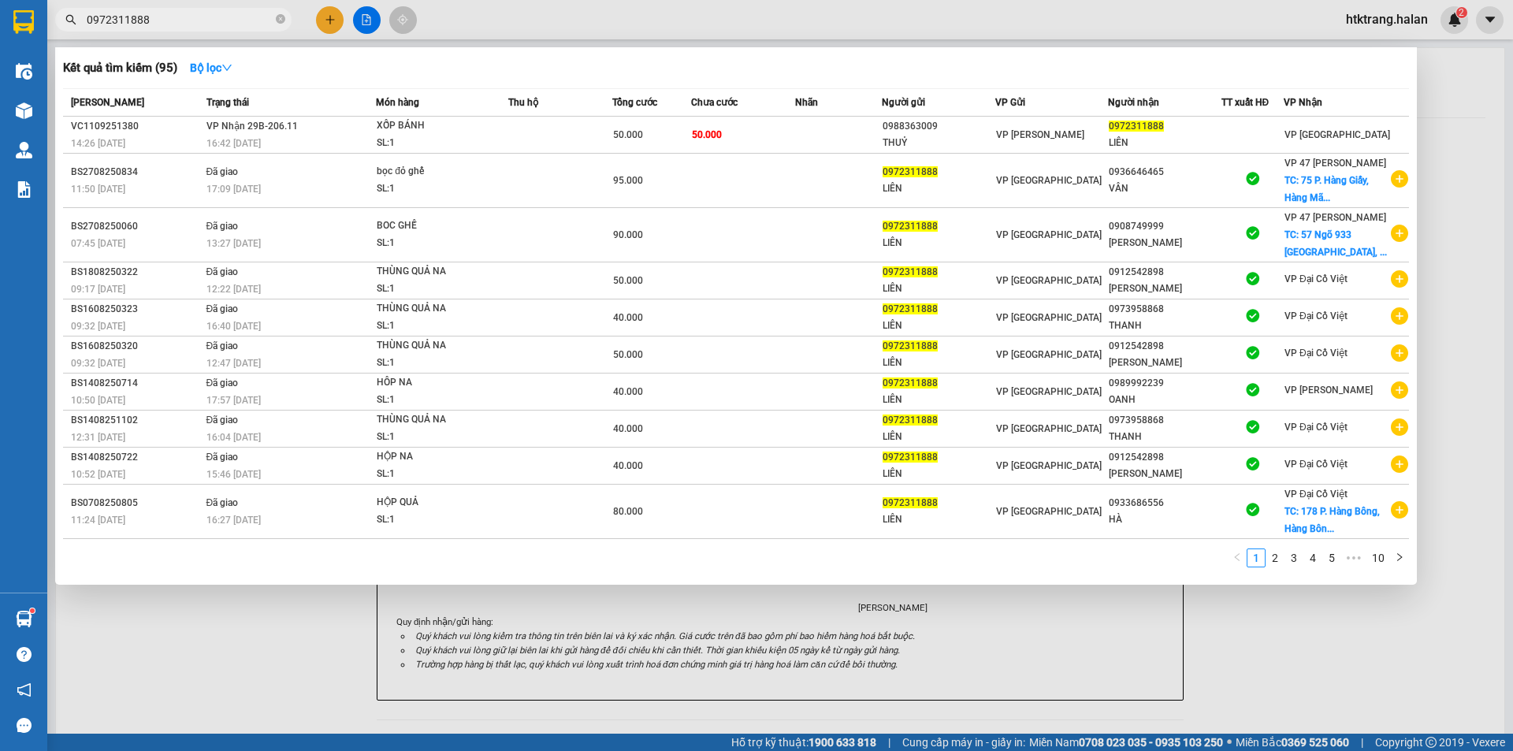
click at [206, 13] on input "0972311888" at bounding box center [180, 19] width 186 height 17
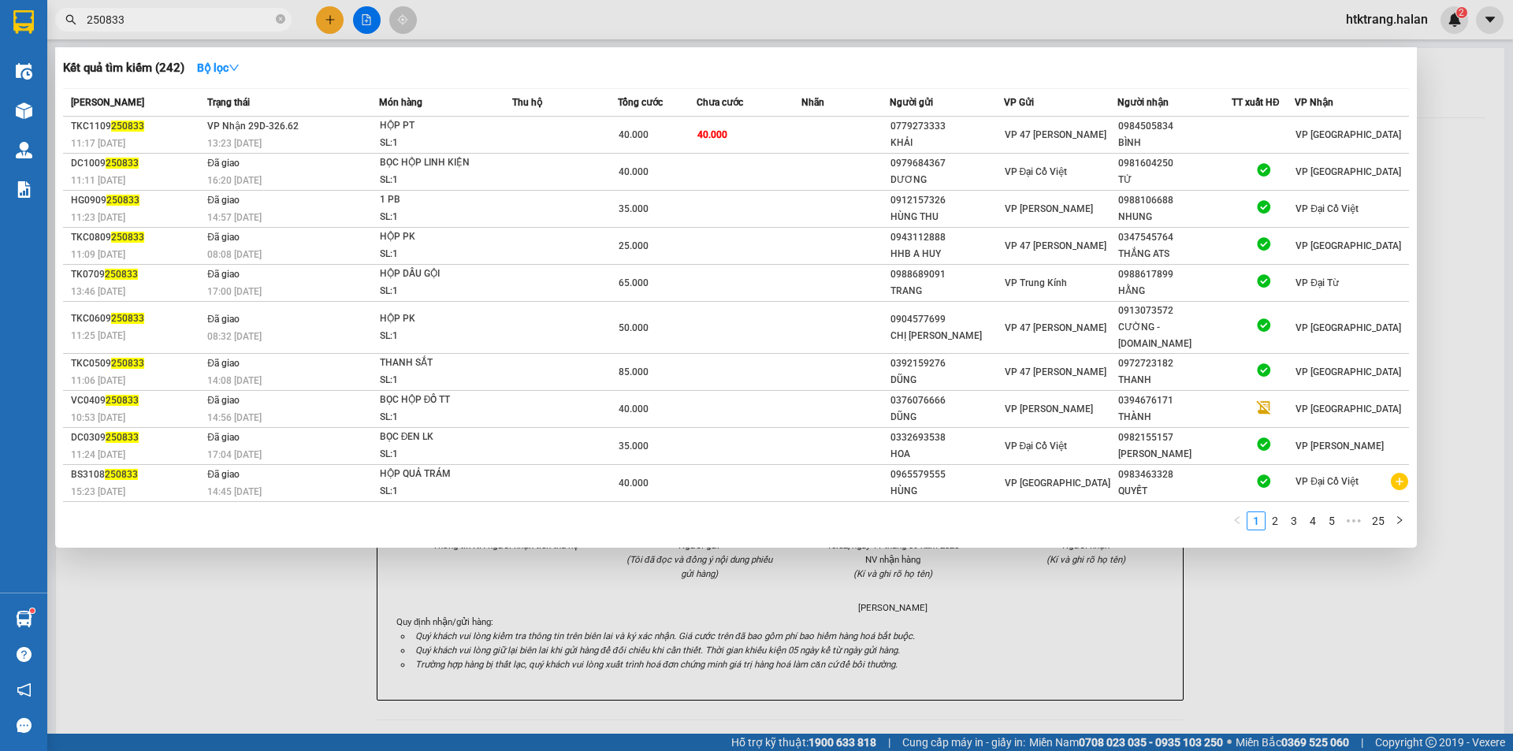
type input "250833"
click at [318, 19] on div at bounding box center [756, 375] width 1513 height 751
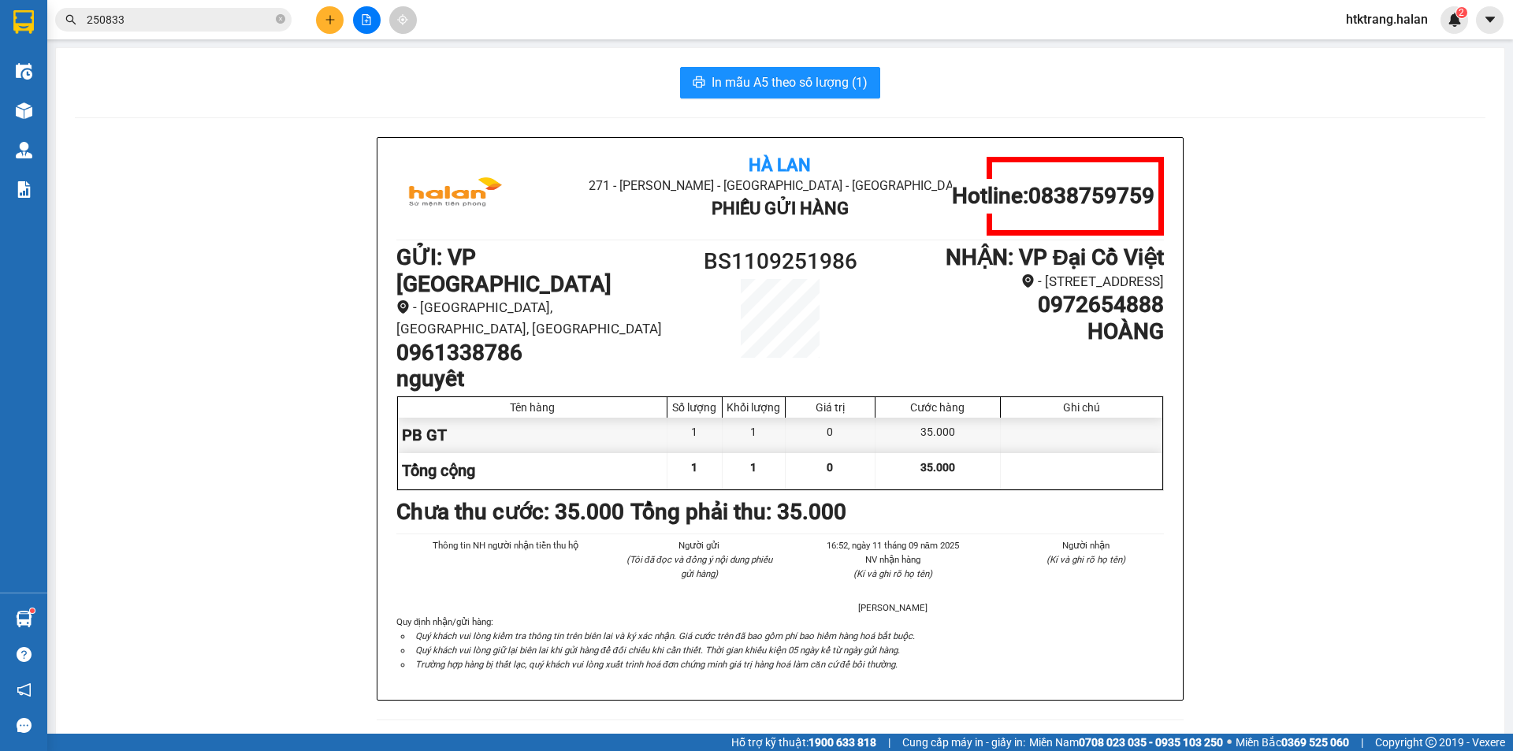
click at [318, 19] on button at bounding box center [330, 20] width 28 height 28
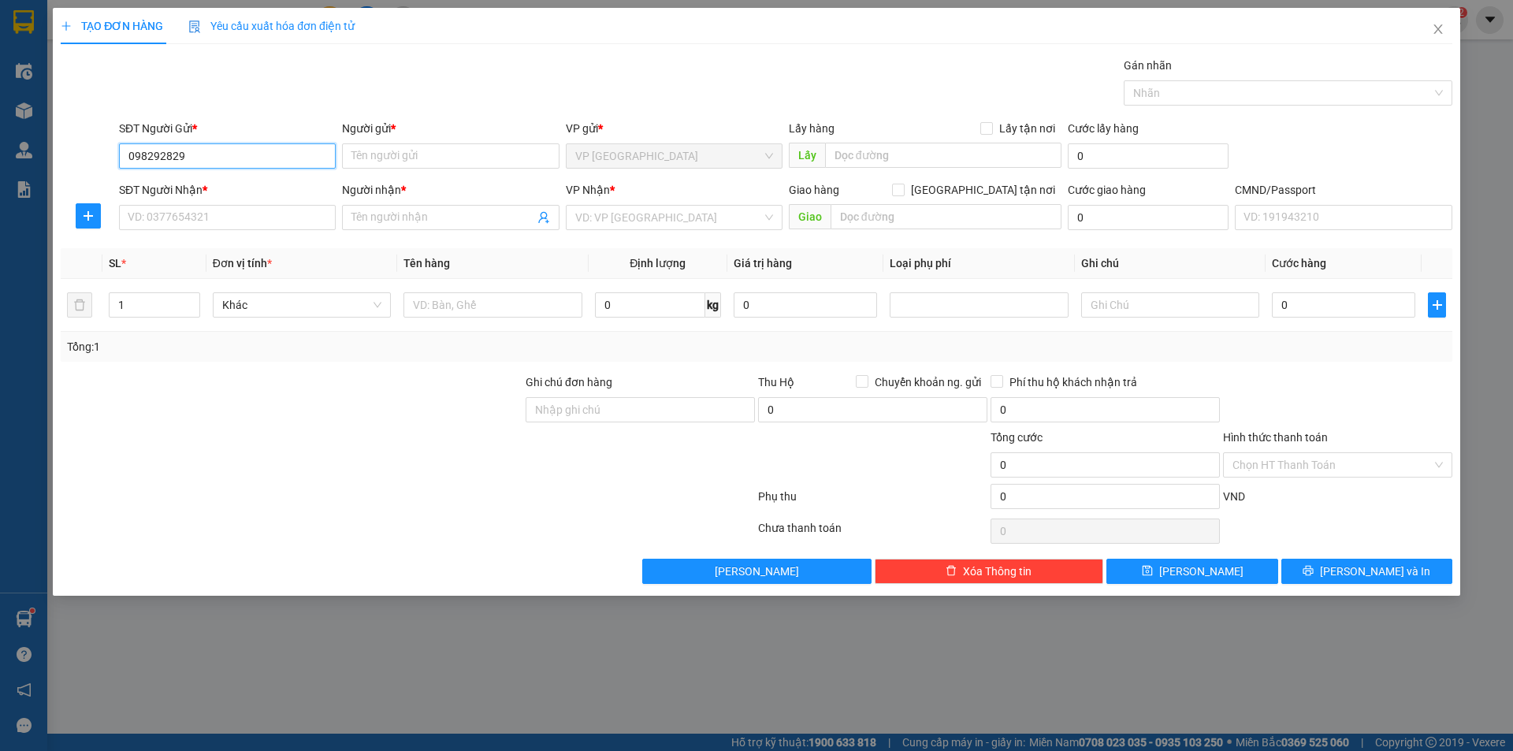
type input "0982928298"
click at [206, 180] on div "0982928298 - THOA" at bounding box center [227, 187] width 198 height 17
type input "THOA"
type input "0982928298"
click at [217, 220] on input "SĐT Người Nhận *" at bounding box center [227, 217] width 217 height 25
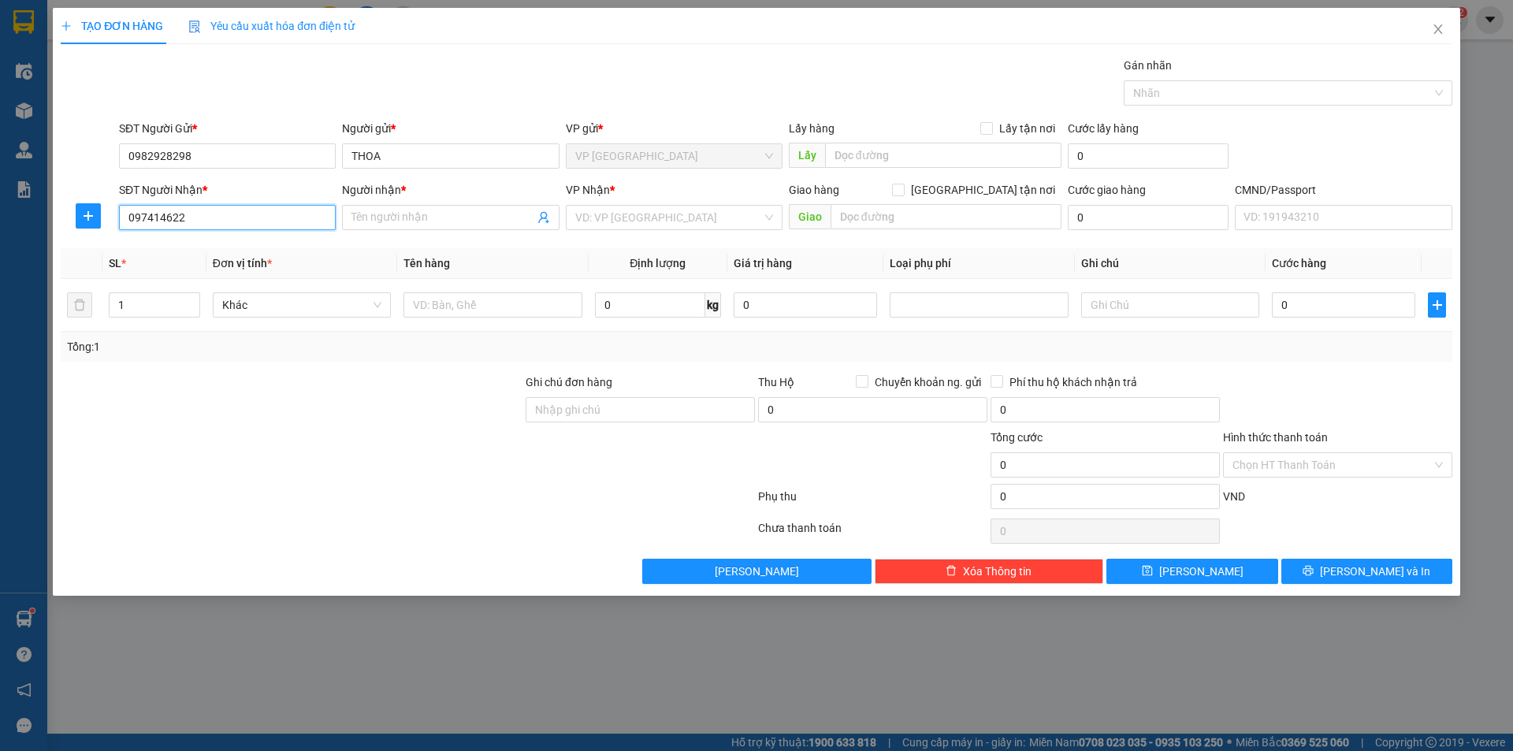
type input "0974146226"
click at [262, 256] on div "0974146226 - TUẤN" at bounding box center [227, 248] width 198 height 17
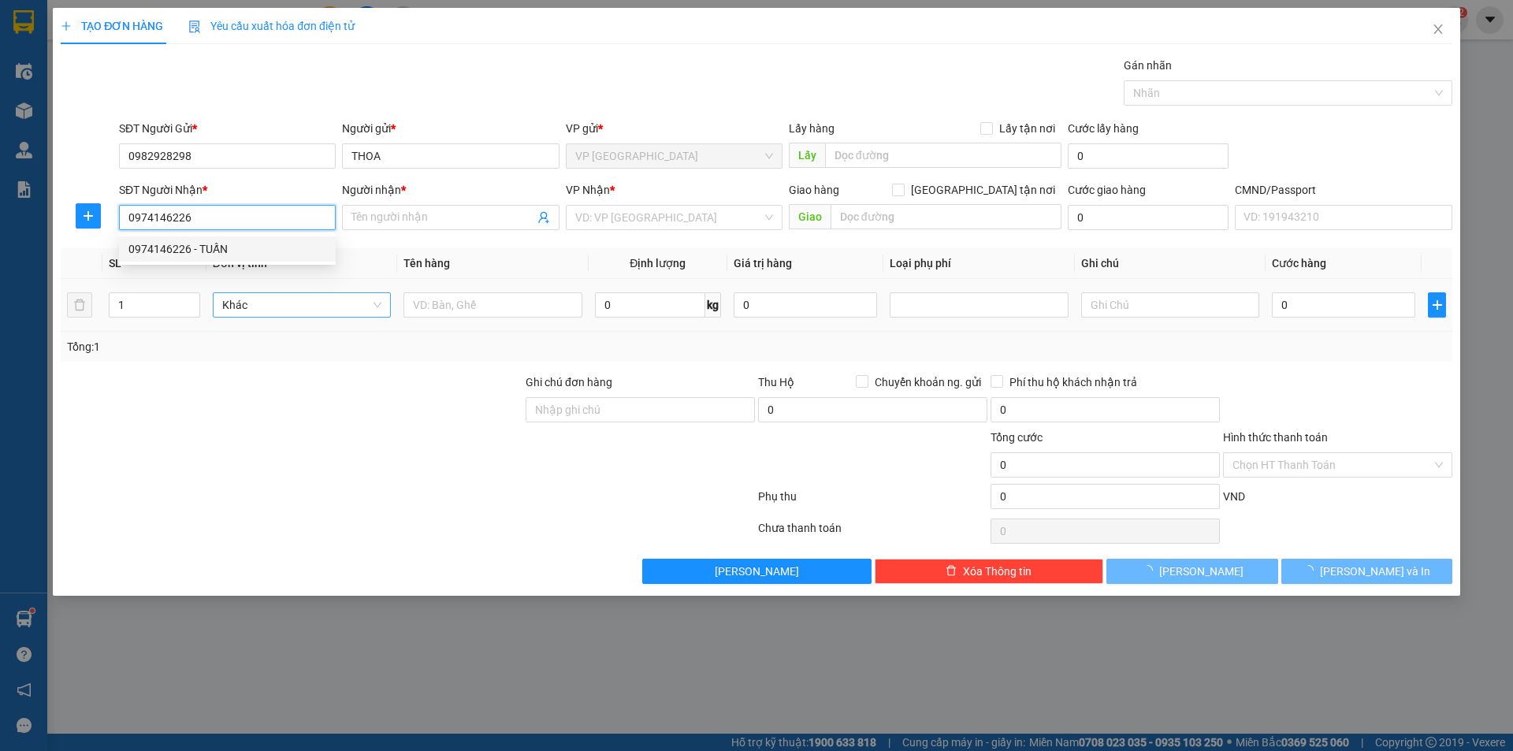
type input "TUẤN"
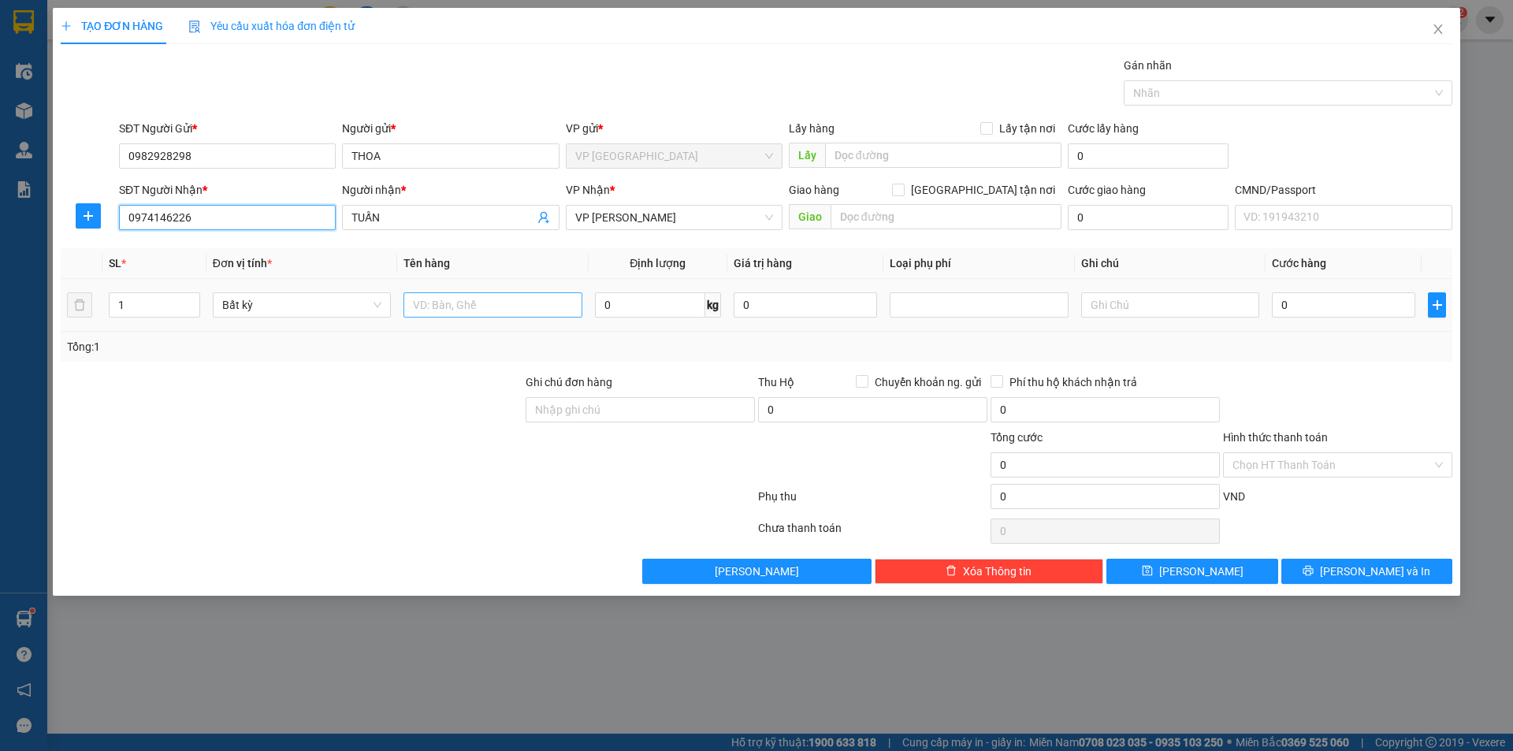
type input "0974146226"
click at [496, 308] on input "text" at bounding box center [492, 304] width 178 height 25
type input "HỘP CHÈ"
click at [663, 303] on input "0" at bounding box center [650, 304] width 110 height 25
type input "2.5"
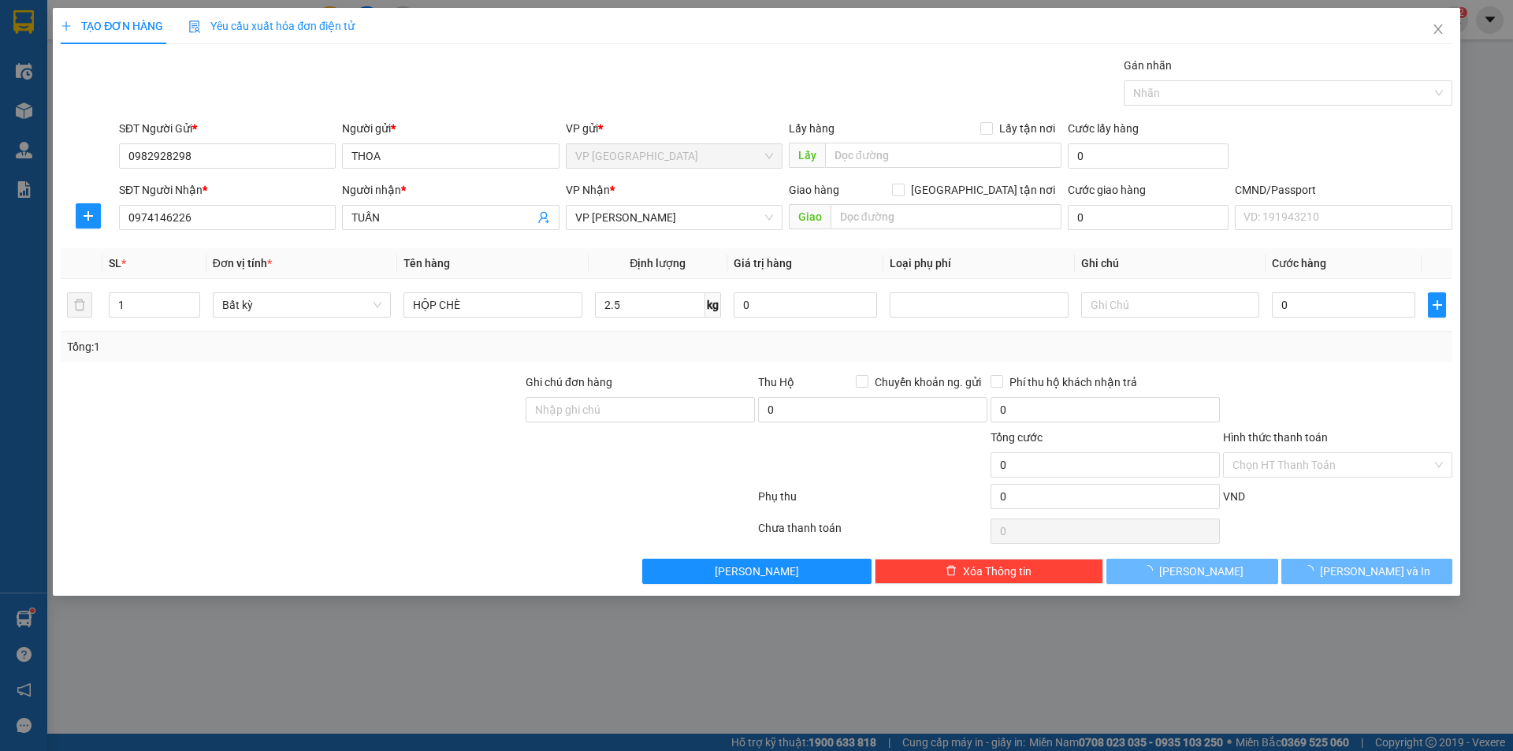
click at [660, 338] on div "Tổng: 1" at bounding box center [756, 346] width 1379 height 17
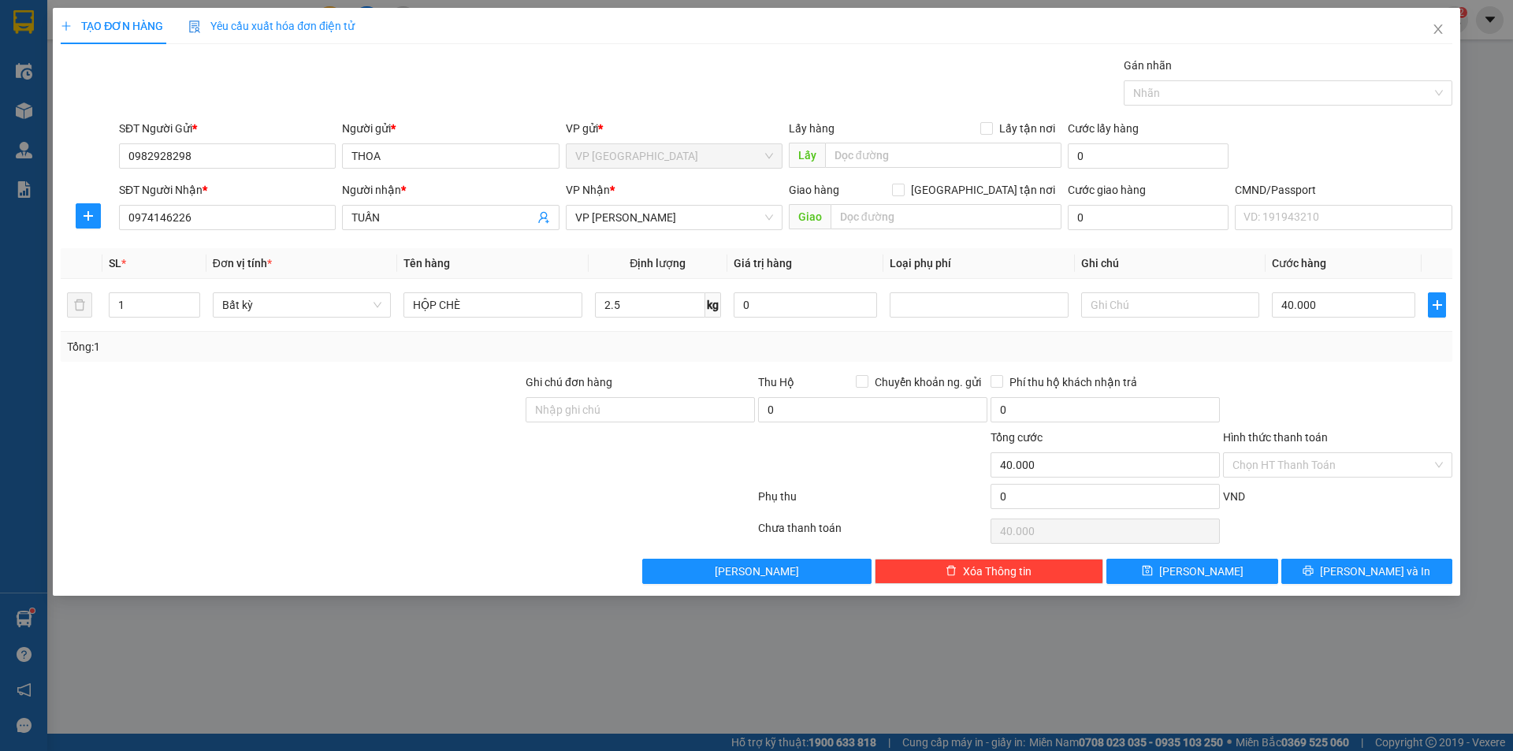
type input "40.000"
click at [1295, 474] on input "Hình thức thanh toán" at bounding box center [1331, 465] width 199 height 24
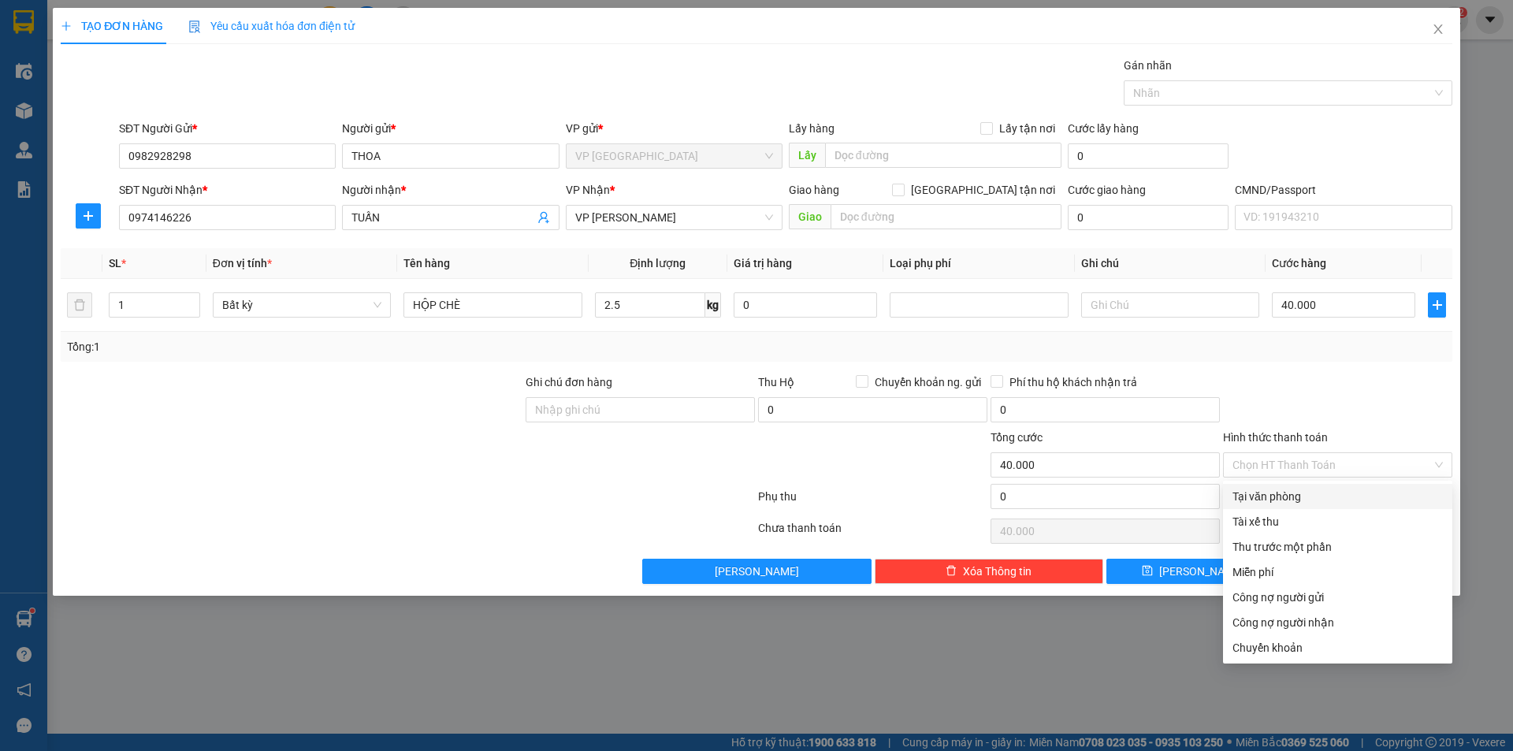
drag, startPoint x: 1325, startPoint y: 405, endPoint x: 1329, endPoint y: 448, distance: 43.5
click at [1325, 407] on div at bounding box center [1337, 401] width 232 height 55
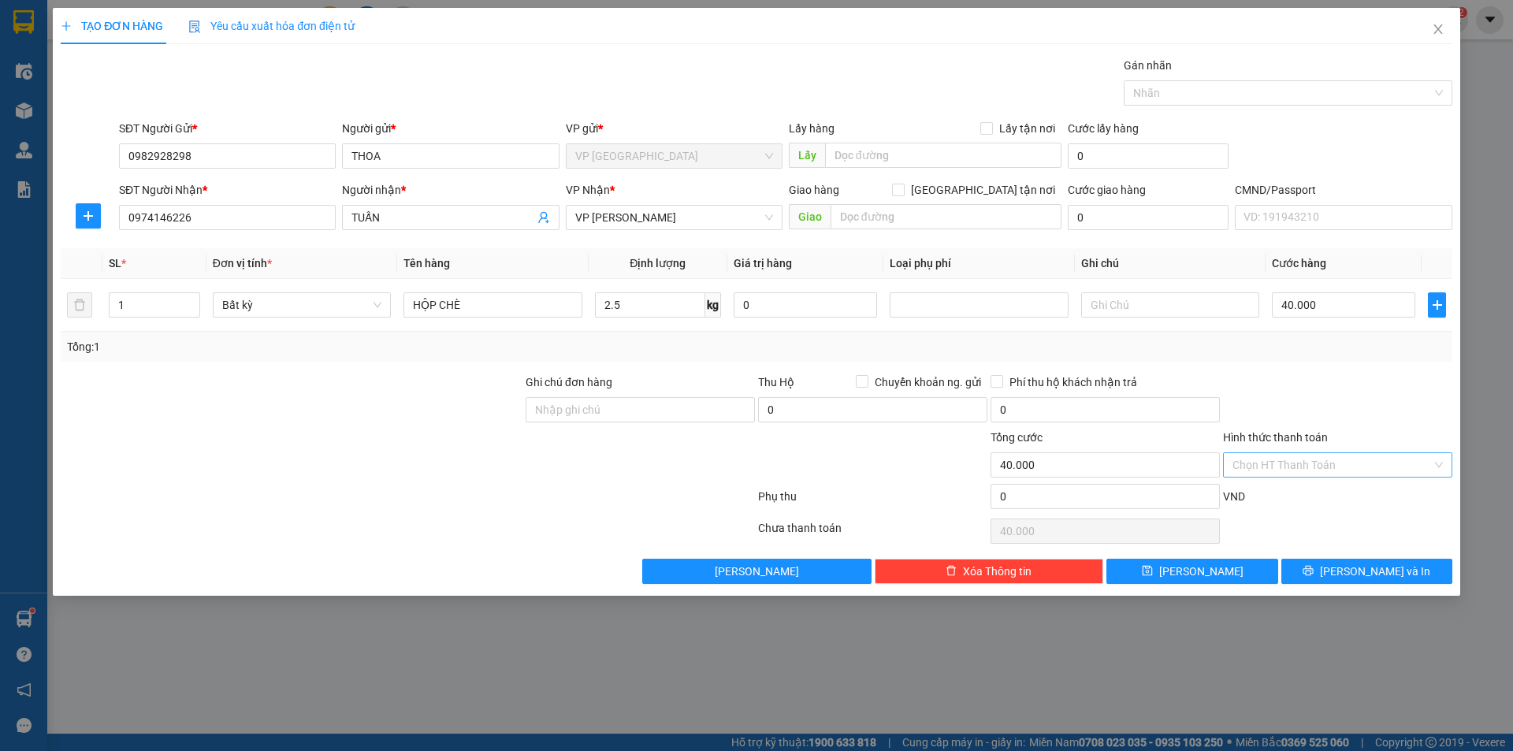
click at [1295, 463] on input "Hình thức thanh toán" at bounding box center [1331, 465] width 199 height 24
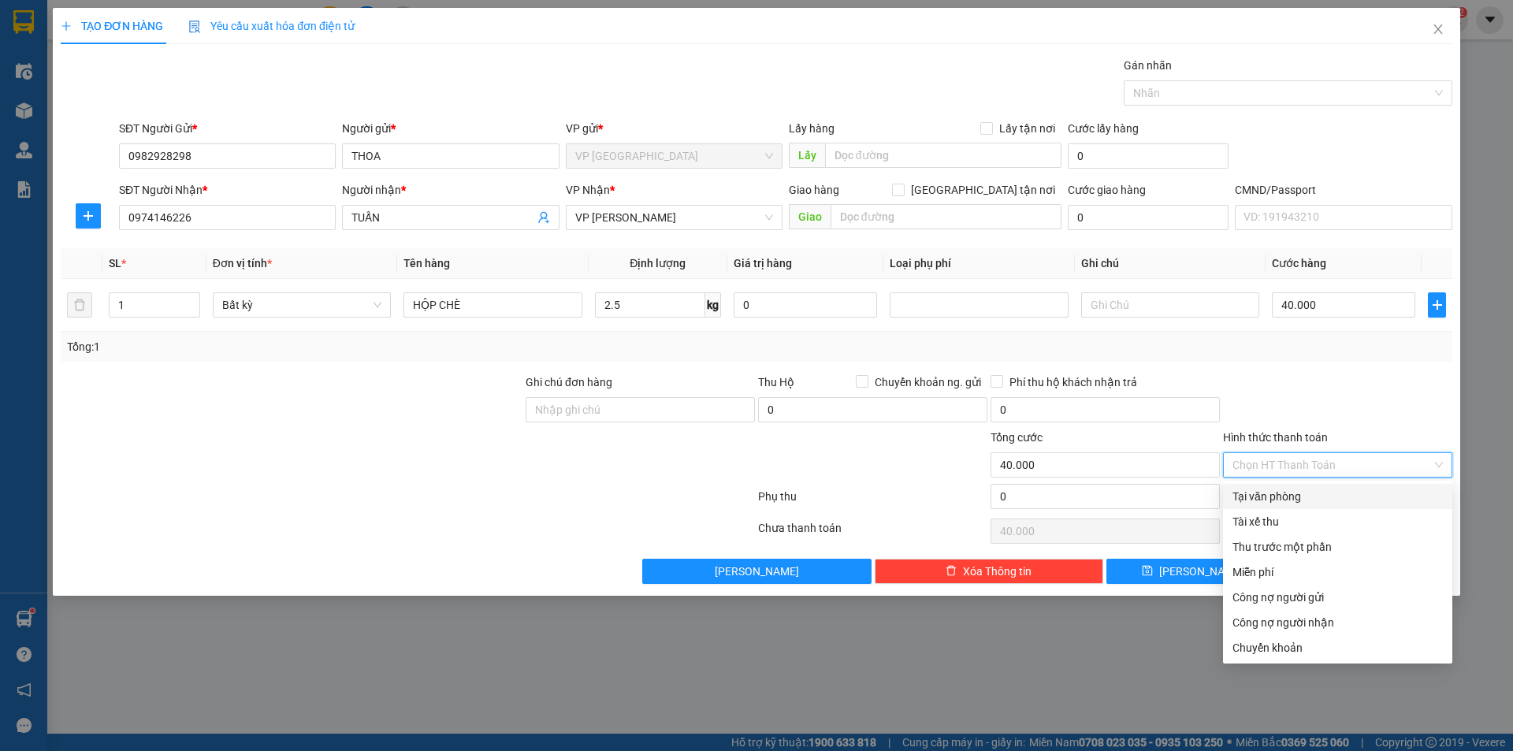
click at [1295, 495] on div "Tại văn phòng" at bounding box center [1337, 496] width 210 height 17
type input "0"
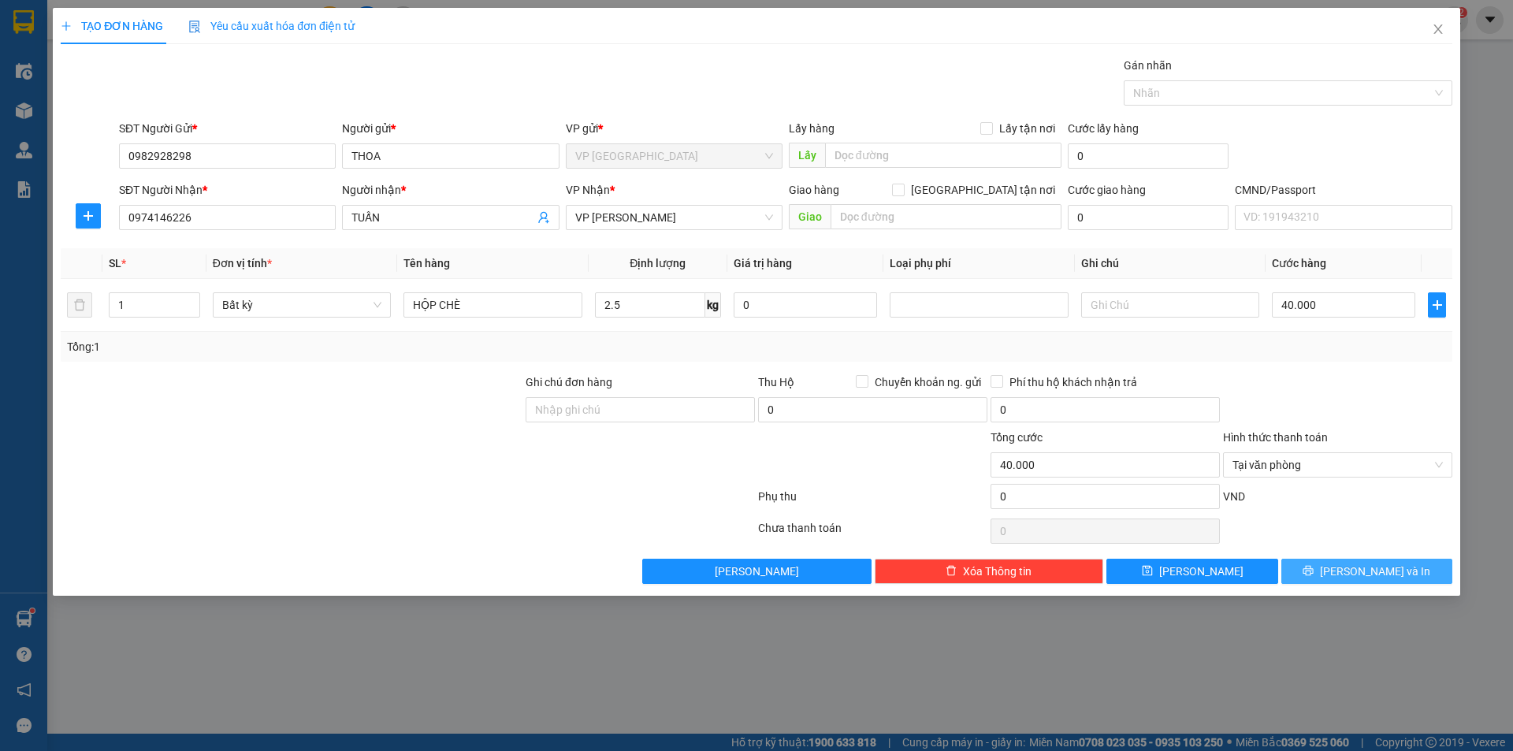
click at [1362, 571] on span "[PERSON_NAME] và In" at bounding box center [1375, 571] width 110 height 17
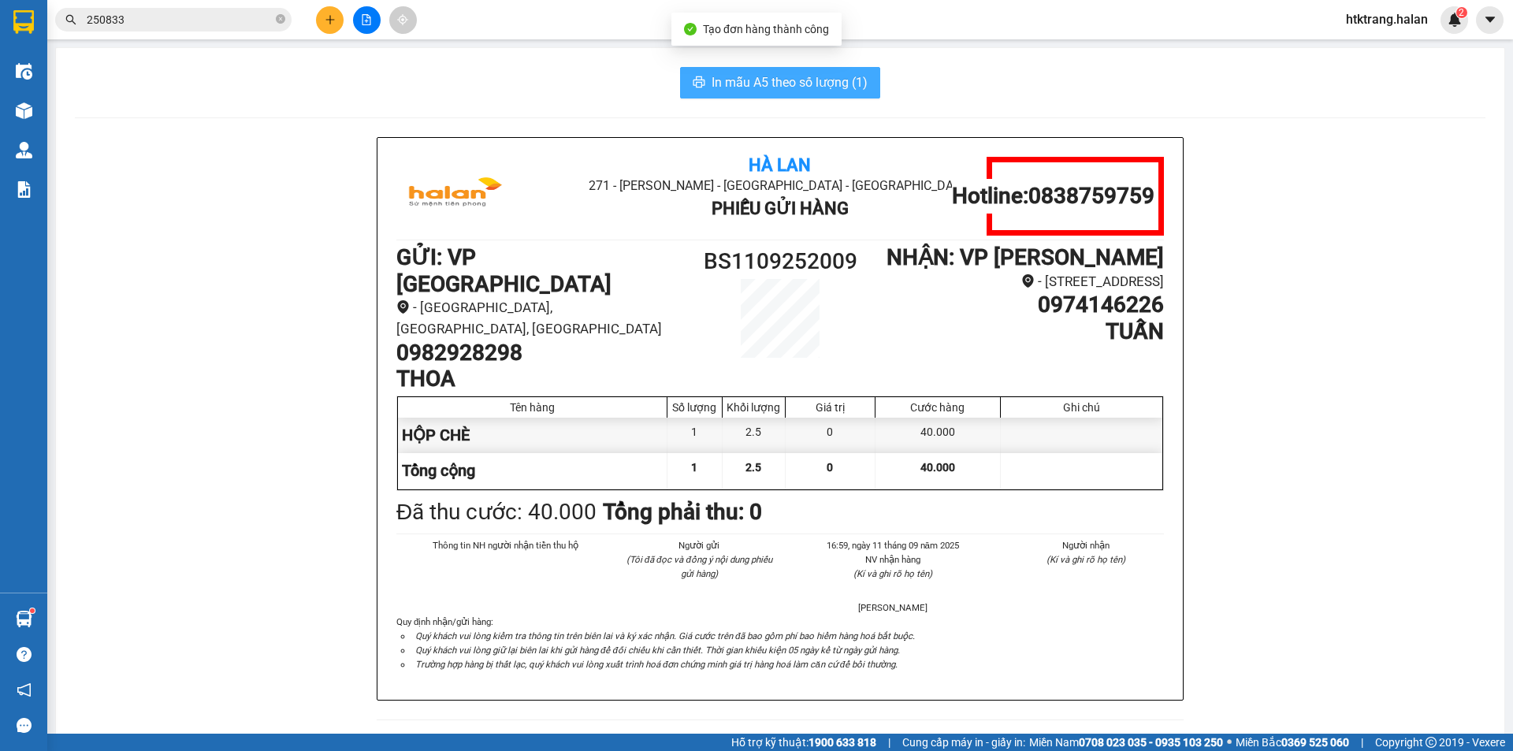
click at [816, 90] on span "In mẫu A5 theo số lượng (1)" at bounding box center [790, 82] width 156 height 20
click at [323, 17] on button at bounding box center [330, 20] width 28 height 28
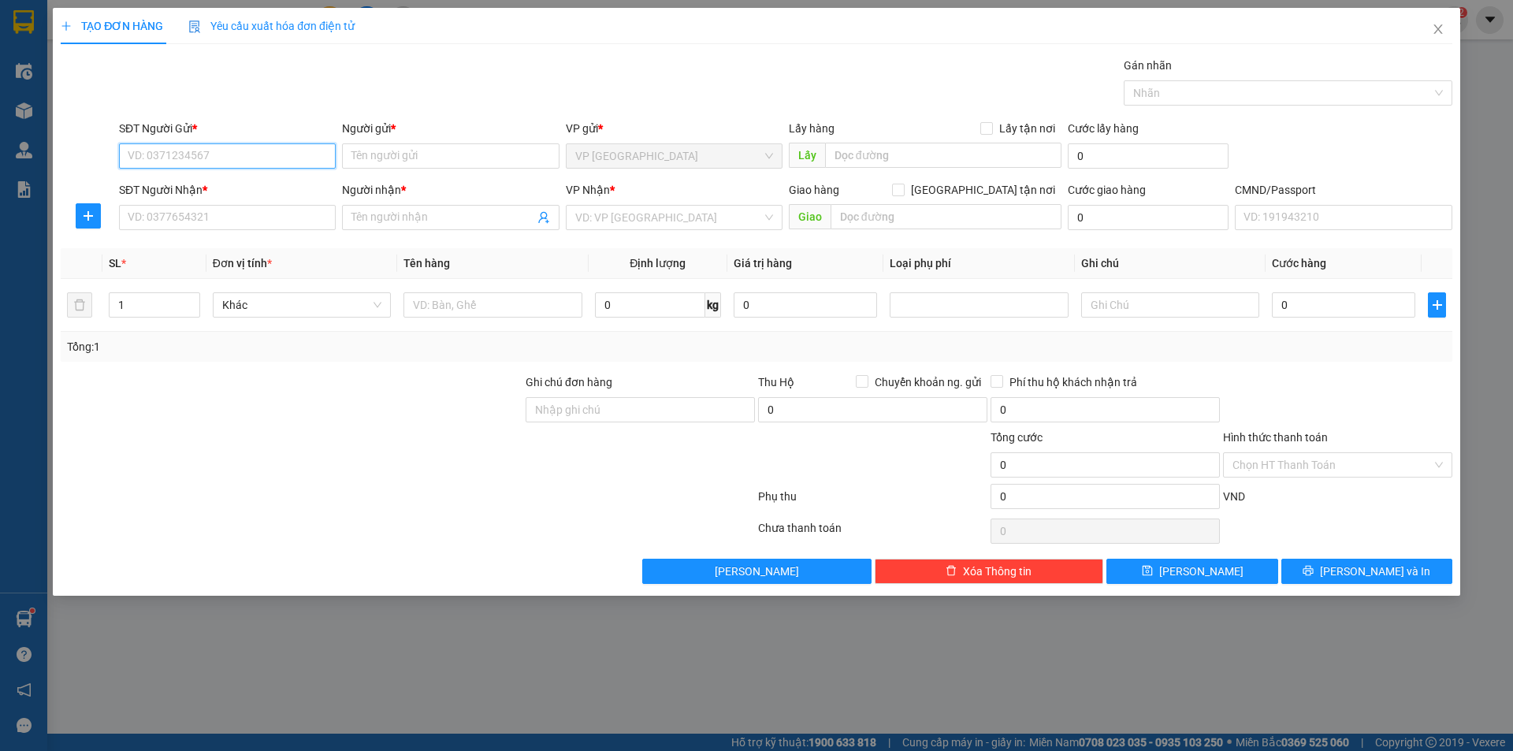
click at [152, 151] on input "SĐT Người Gửi *" at bounding box center [227, 155] width 217 height 25
click at [173, 222] on input "SĐT Người Nhận *" at bounding box center [227, 217] width 217 height 25
type input "0778958888"
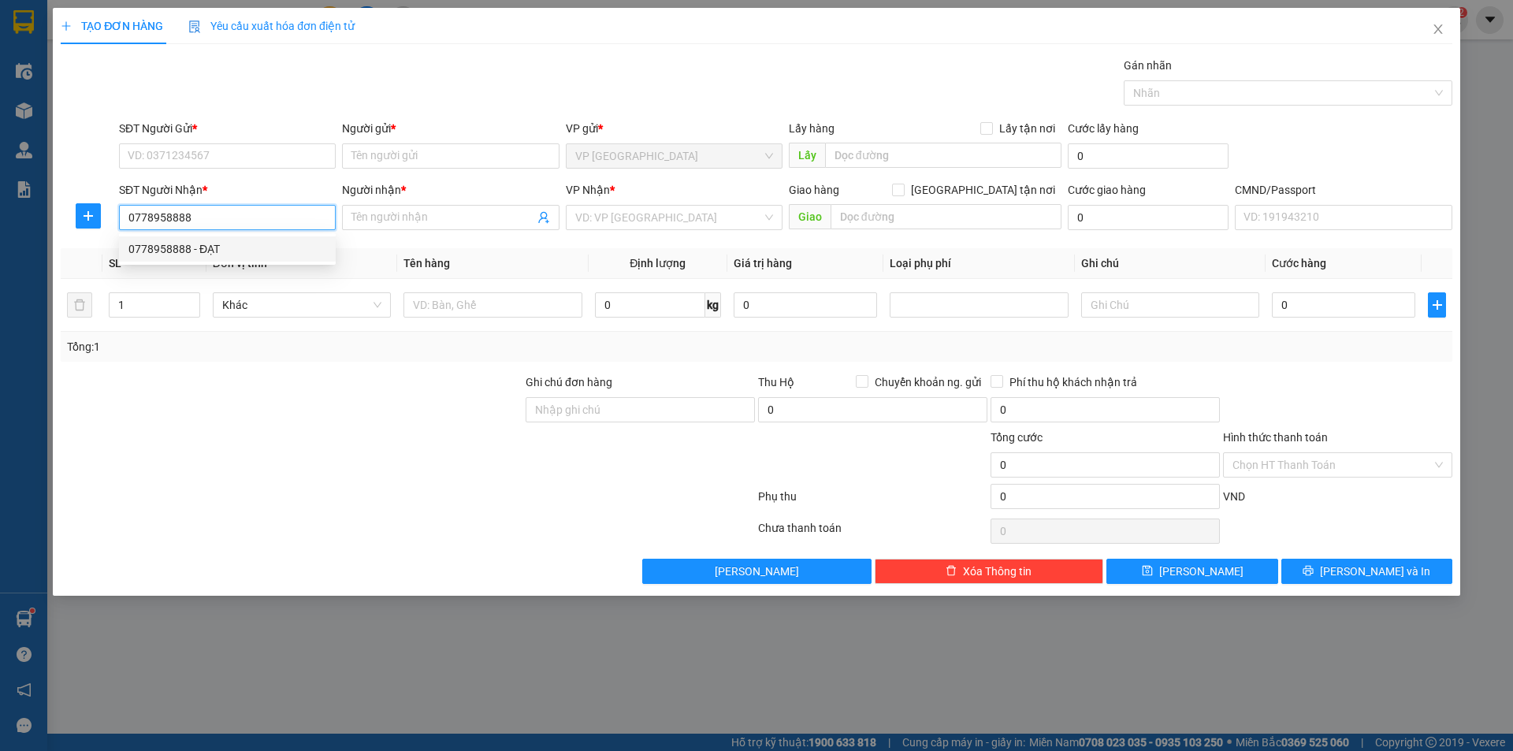
click at [199, 250] on div "0778958888 - ĐẠT" at bounding box center [227, 248] width 198 height 17
type input "ĐẠT"
type input "0778958888"
click at [712, 207] on span "VP Trung Kính" at bounding box center [674, 218] width 198 height 24
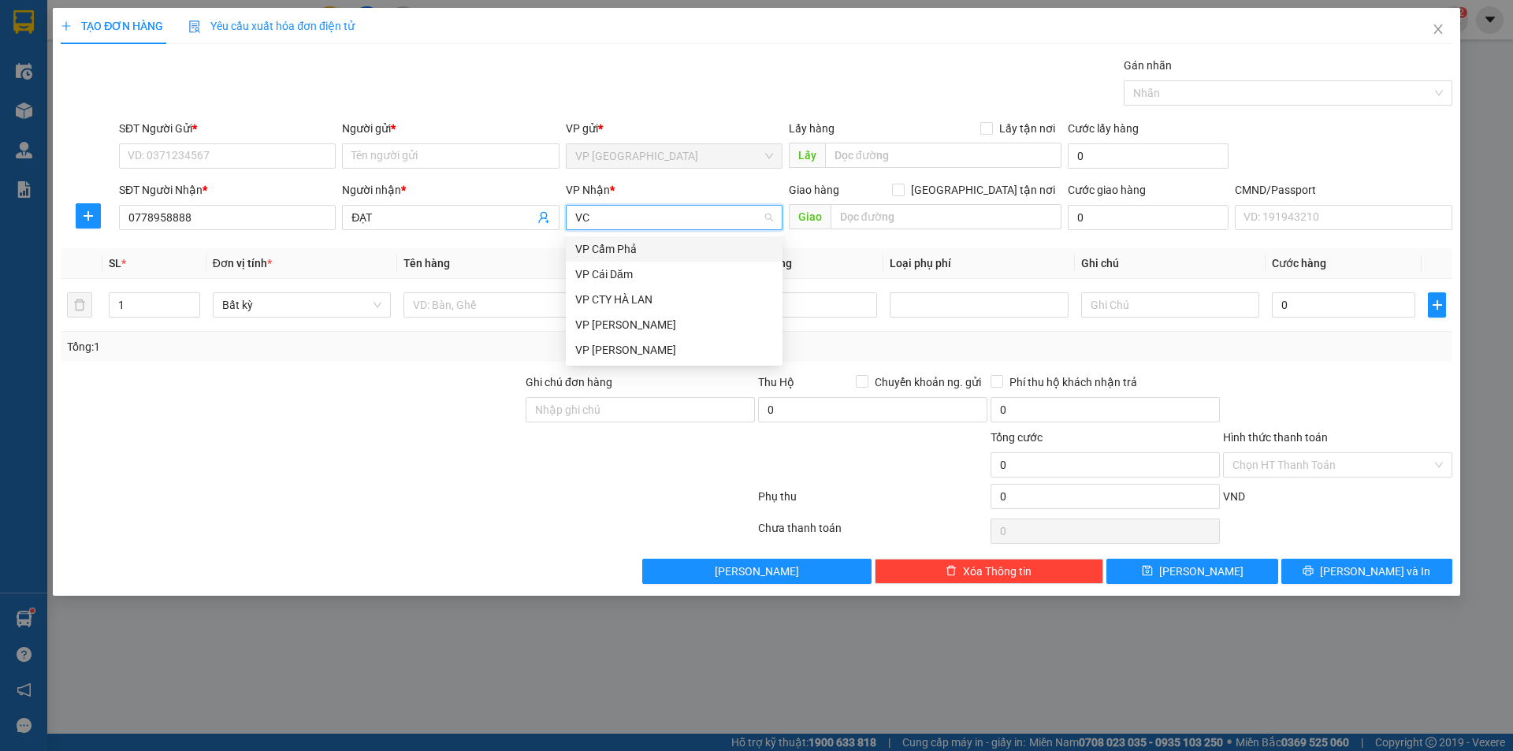
type input "VCC"
click at [680, 237] on div "VP [PERSON_NAME]" at bounding box center [674, 248] width 217 height 25
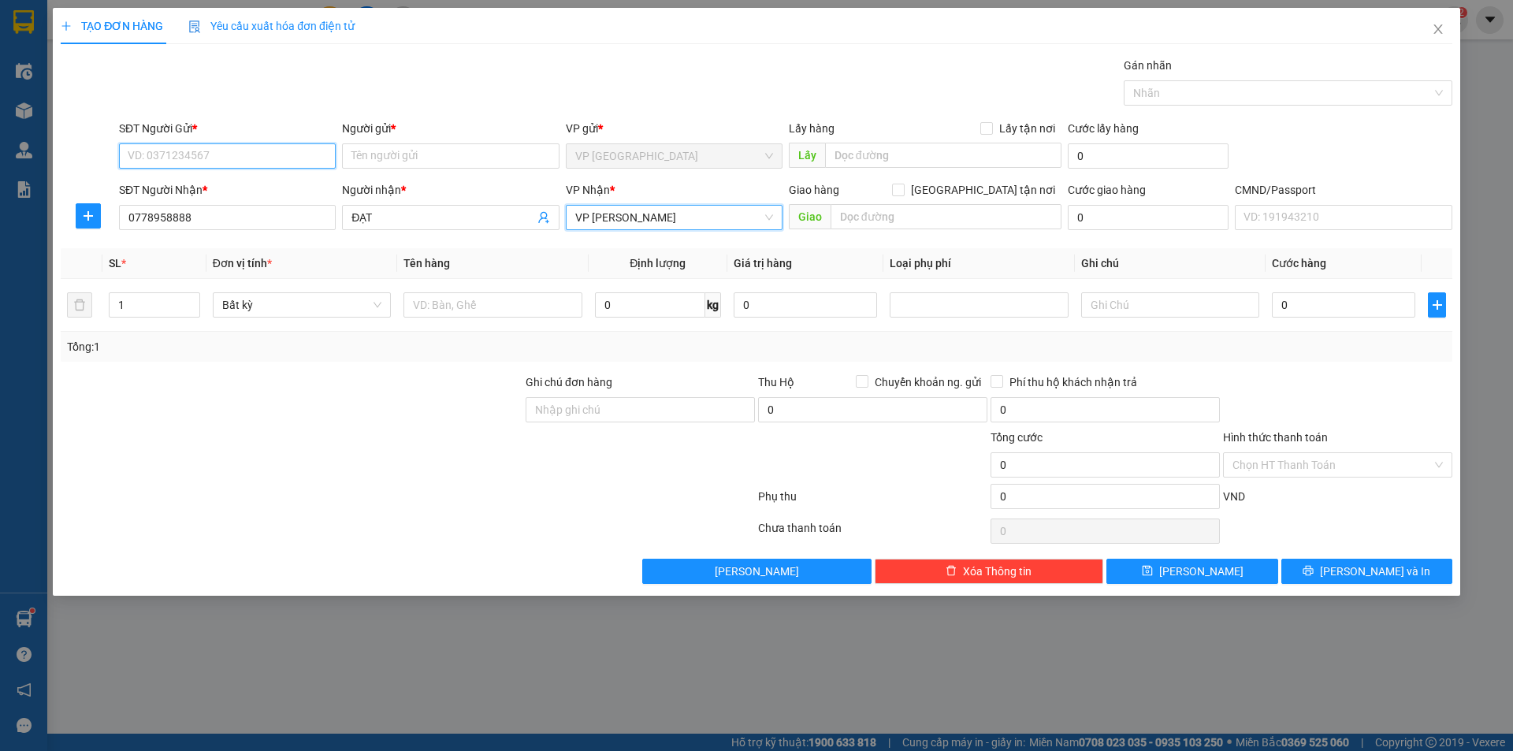
click at [251, 158] on input "SĐT Người Gửi *" at bounding box center [227, 155] width 217 height 25
type input "0982170111"
click at [255, 192] on div "0982170111 - HUY" at bounding box center [227, 187] width 198 height 17
type input "HUY"
type input "0982170111"
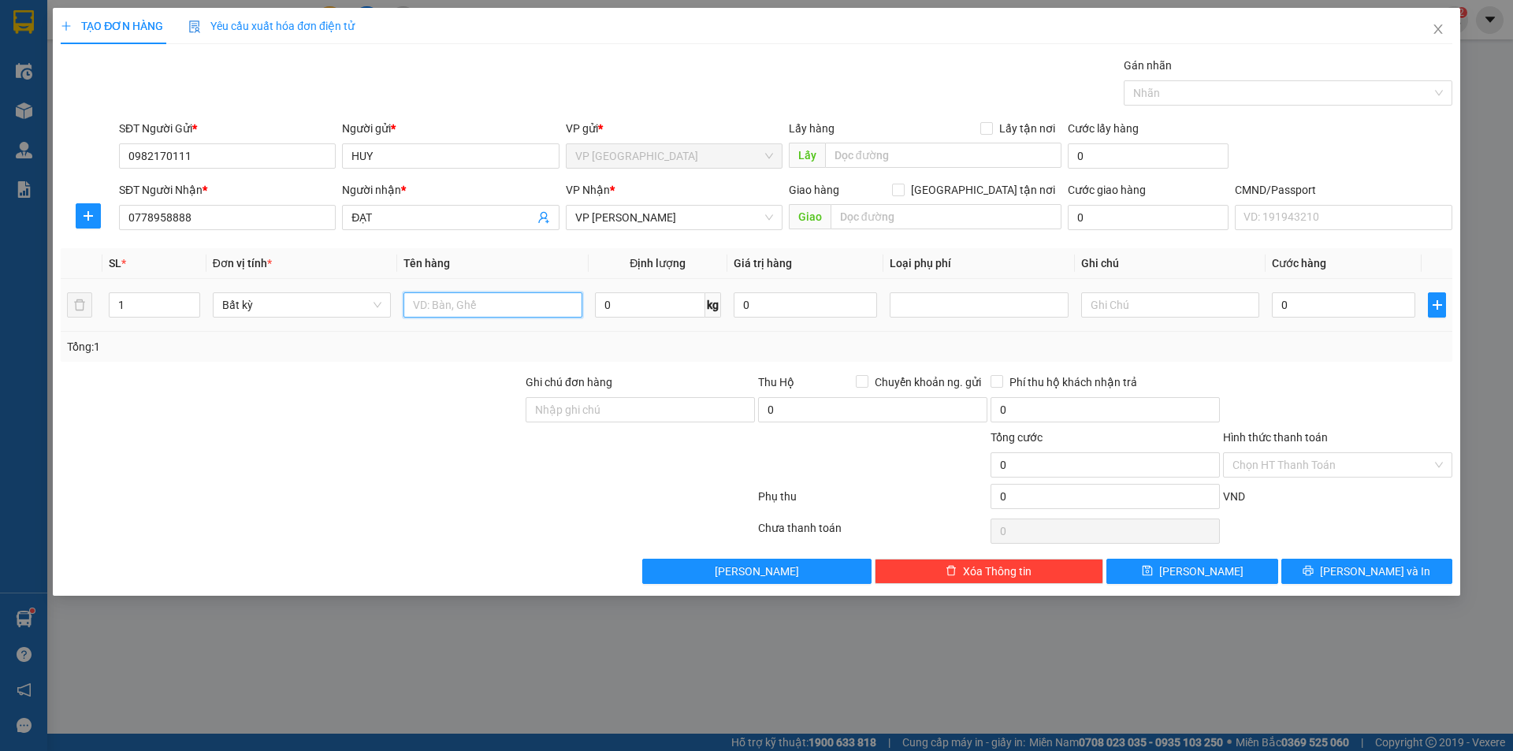
click at [463, 297] on input "text" at bounding box center [492, 304] width 178 height 25
type input "PHONG BAO HỒ SƠ"
type input "1"
click at [686, 357] on div "Tổng: 1" at bounding box center [757, 347] width 1392 height 30
drag, startPoint x: 1331, startPoint y: 459, endPoint x: 1324, endPoint y: 437, distance: 23.9
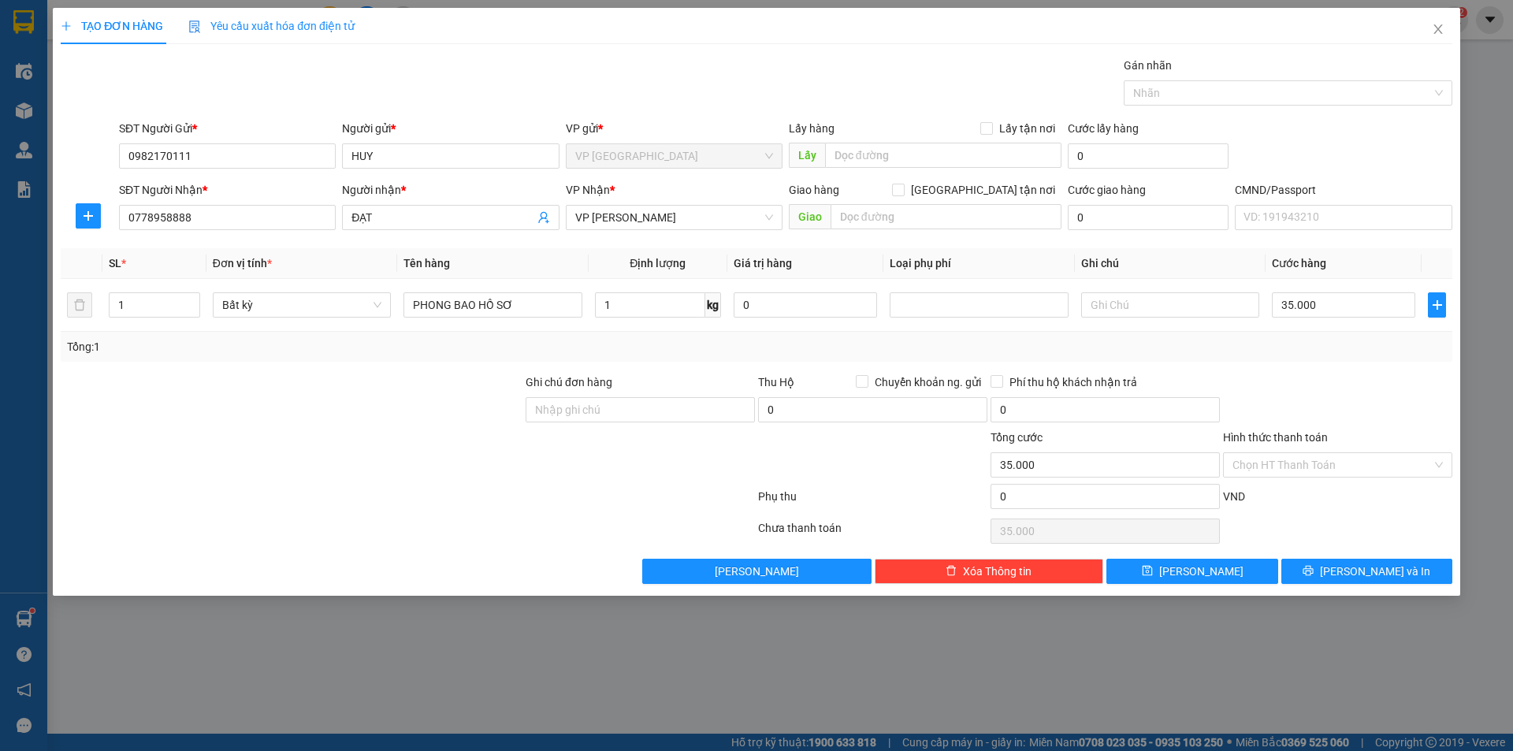
click at [1330, 459] on input "Hình thức thanh toán" at bounding box center [1331, 465] width 199 height 24
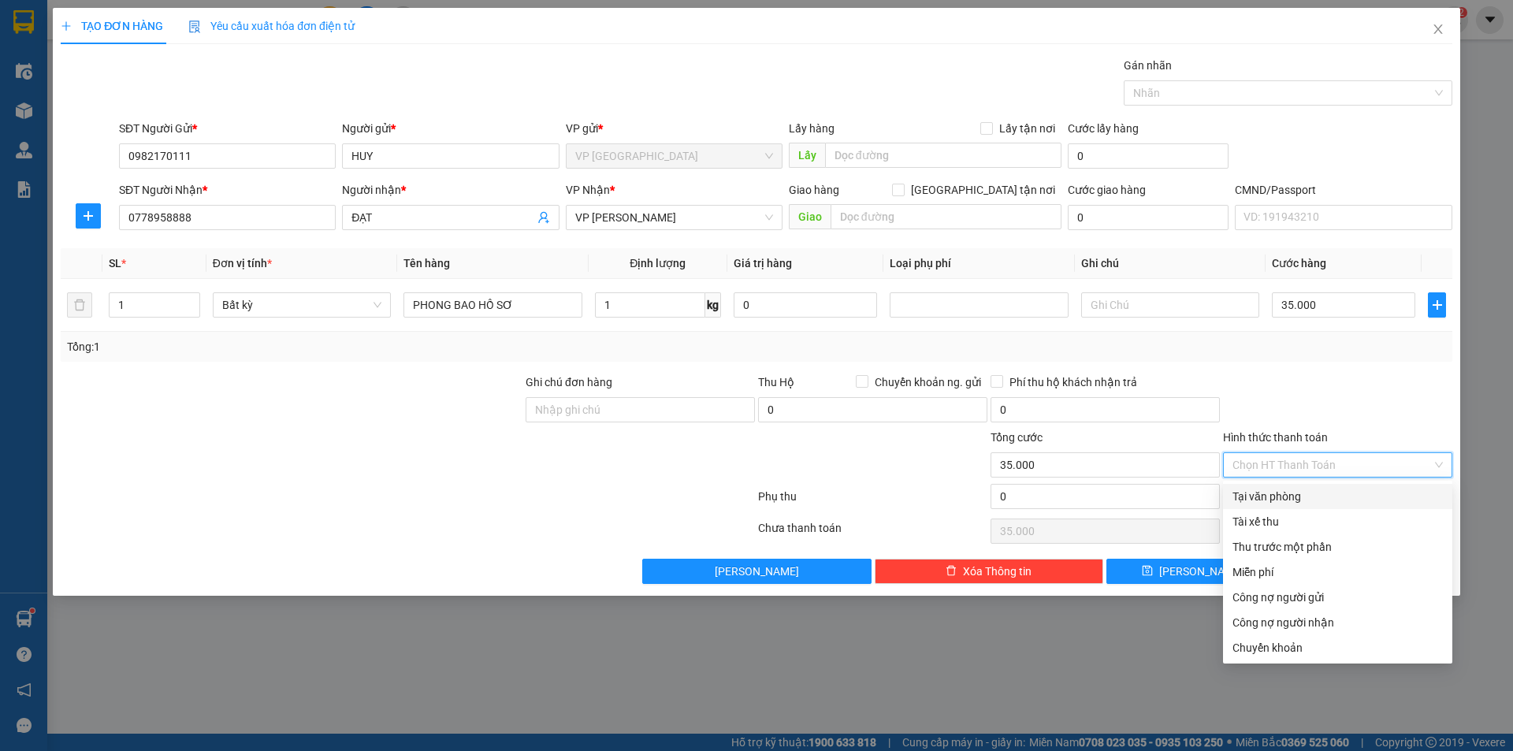
click at [1310, 504] on div "Tại văn phòng" at bounding box center [1337, 496] width 210 height 17
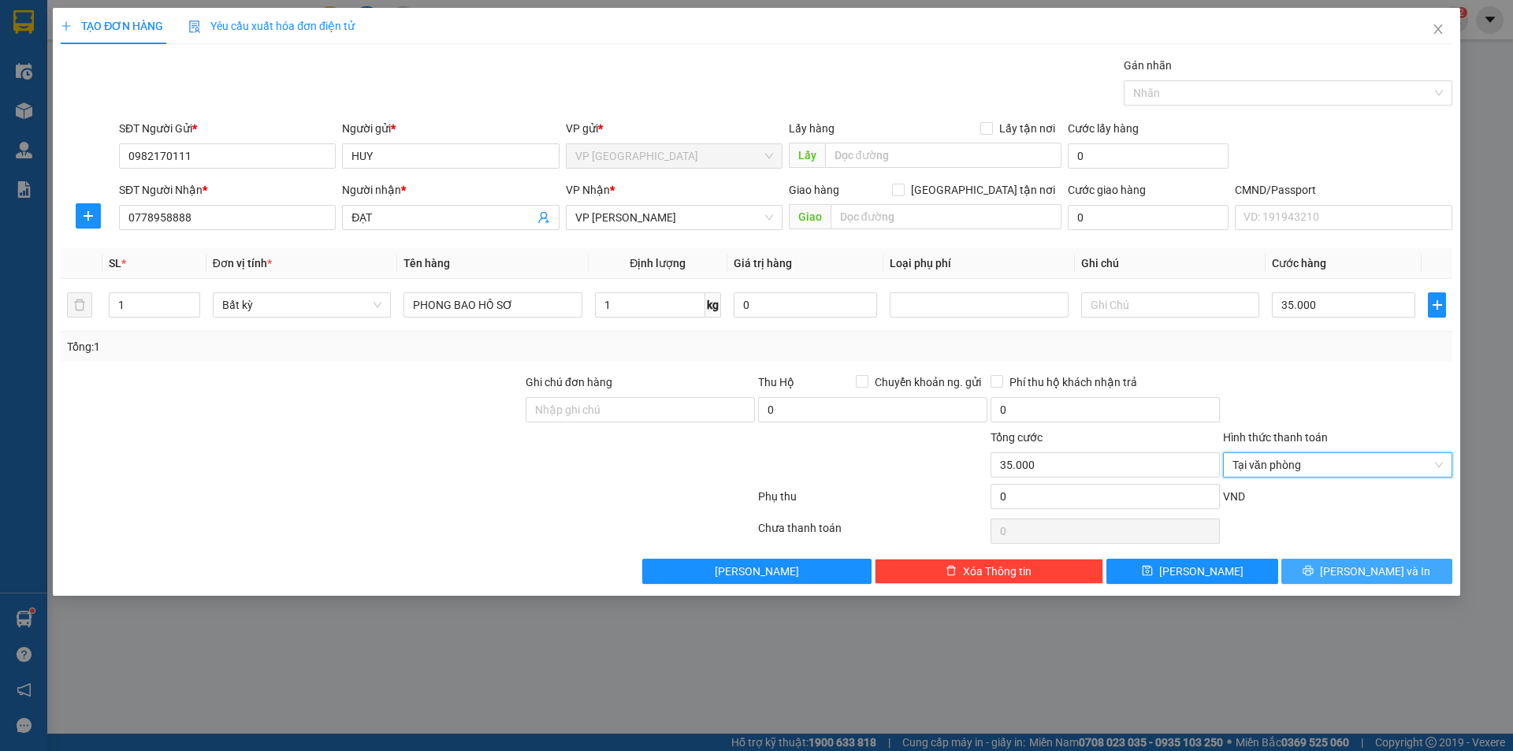
click at [1373, 567] on span "[PERSON_NAME] và In" at bounding box center [1375, 571] width 110 height 17
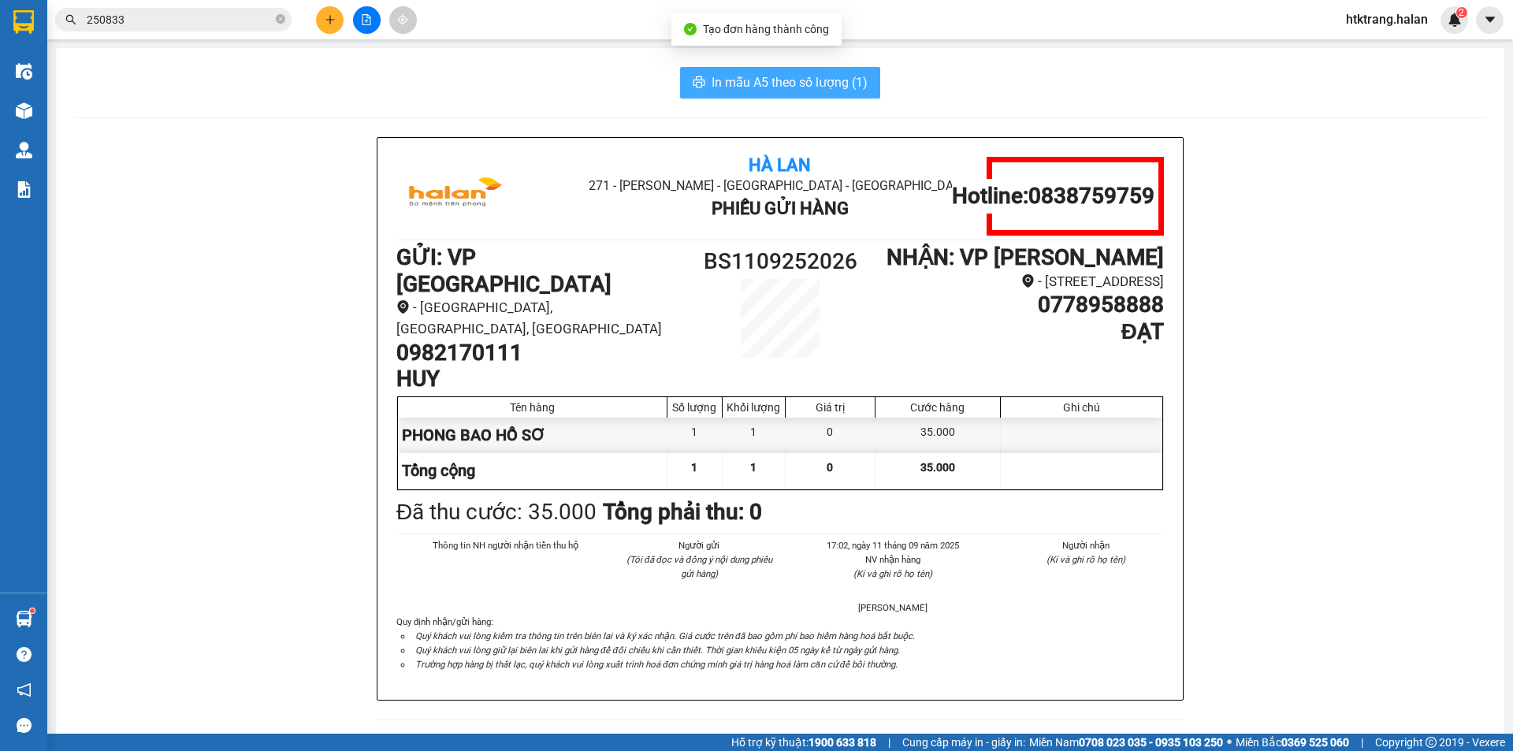
click at [795, 81] on span "In mẫu A5 theo số lượng (1)" at bounding box center [790, 82] width 156 height 20
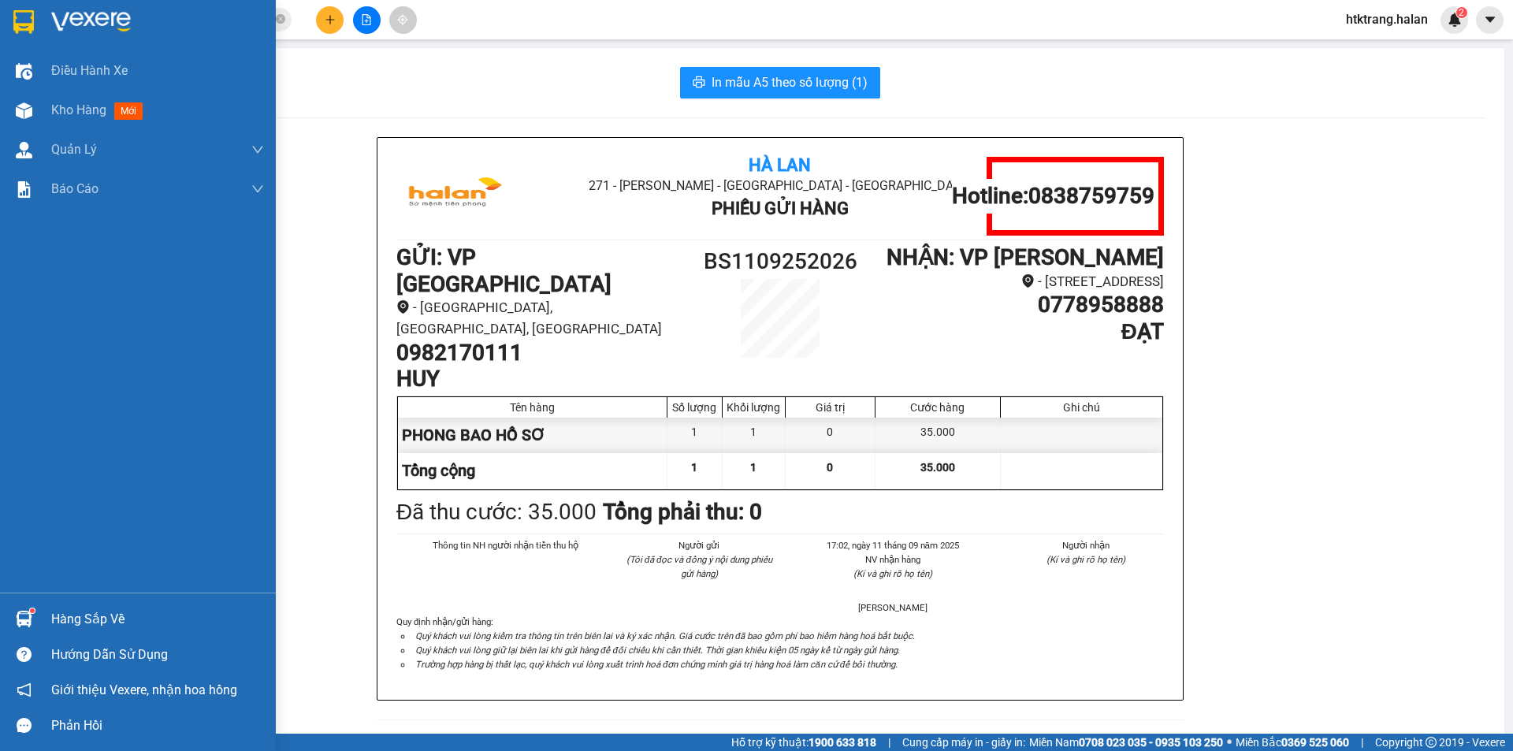
click at [65, 619] on div "Hàng sắp về" at bounding box center [157, 620] width 213 height 24
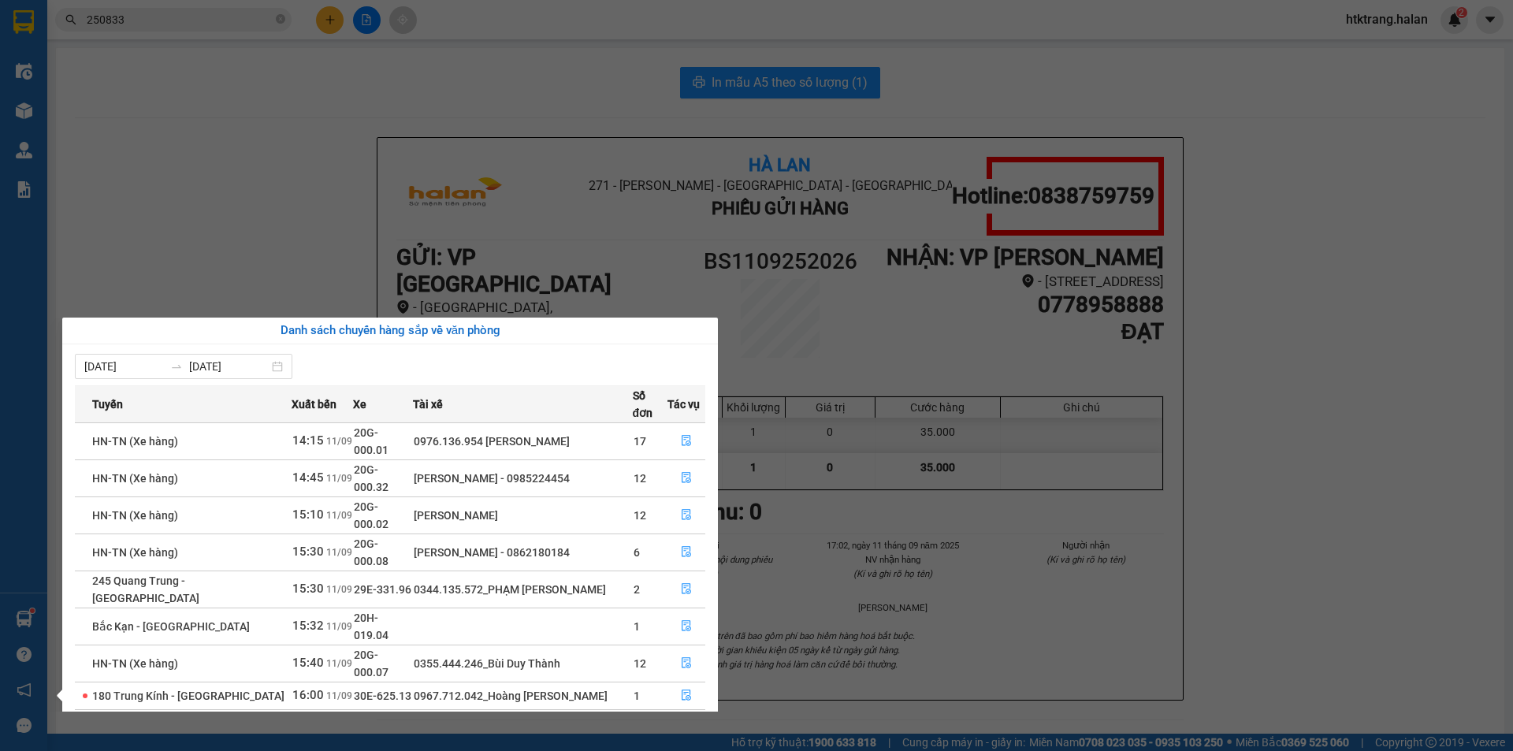
drag, startPoint x: 873, startPoint y: 356, endPoint x: 820, endPoint y: 359, distance: 53.6
click at [864, 358] on section "Kết quả tìm kiếm ( 242 ) Bộ lọc Mã ĐH Trạng thái Món hàng Thu hộ Tổng cước Chưa…" at bounding box center [756, 375] width 1513 height 751
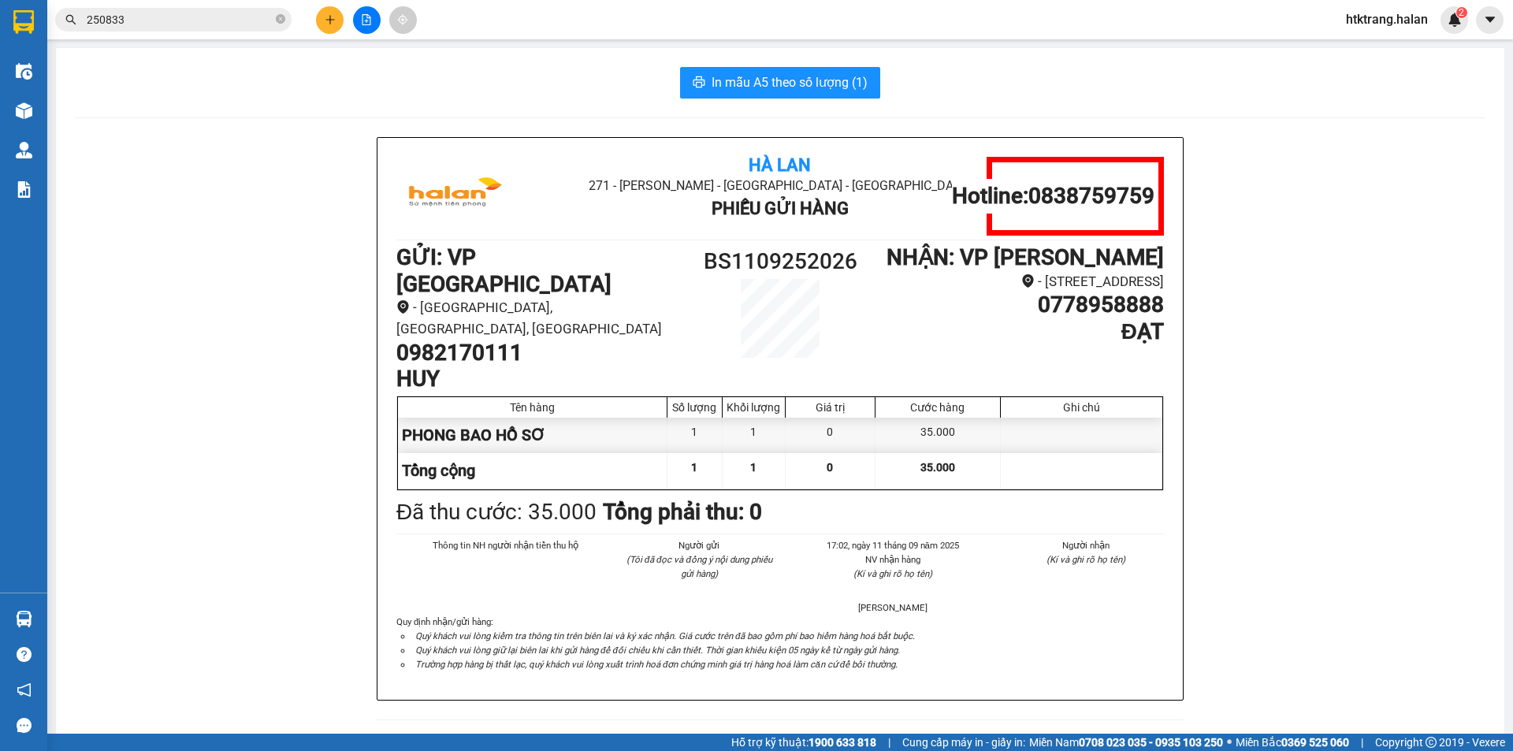
click at [241, 28] on span "250833" at bounding box center [173, 20] width 236 height 24
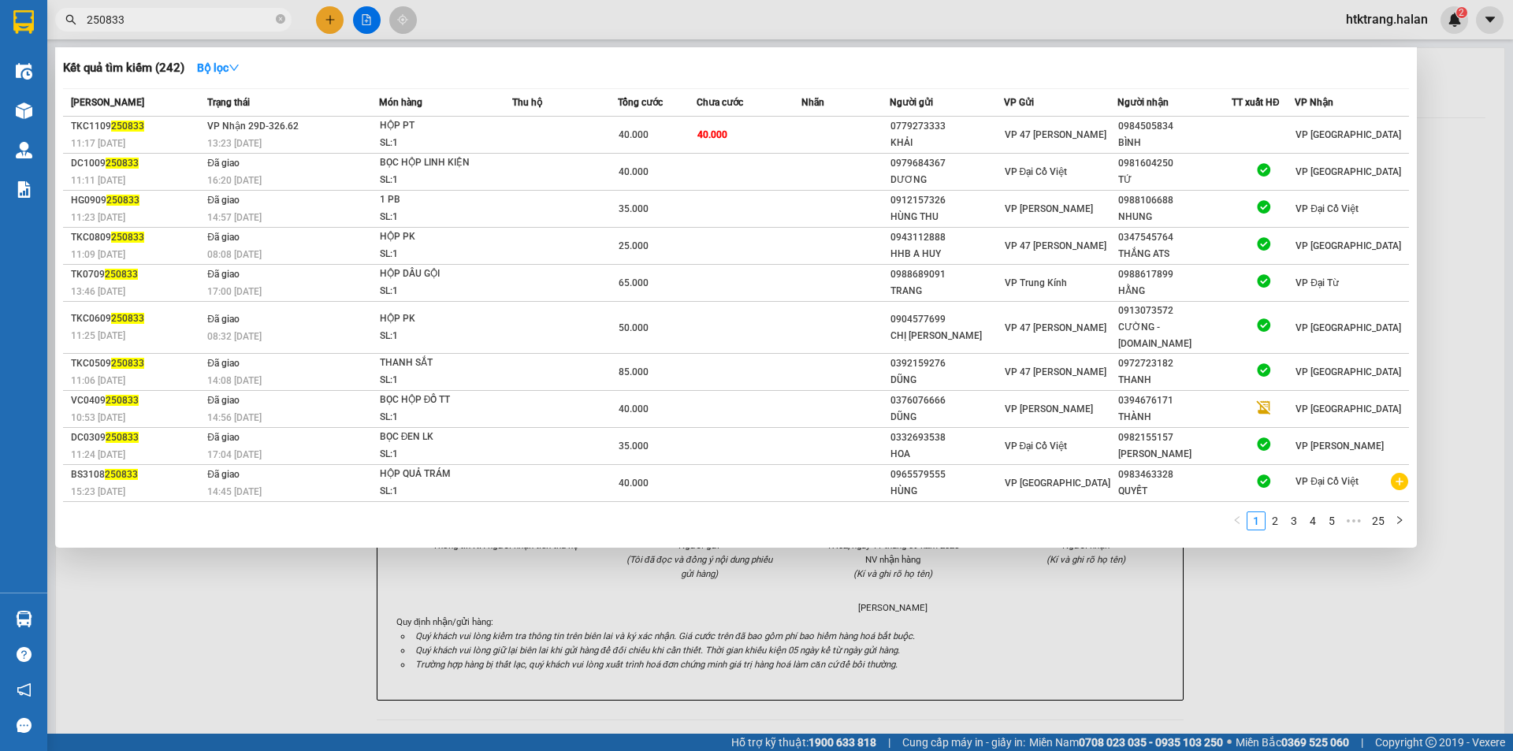
click at [225, 17] on input "250833" at bounding box center [180, 19] width 186 height 17
click at [336, 20] on div at bounding box center [756, 375] width 1513 height 751
click at [336, 20] on button at bounding box center [330, 20] width 28 height 28
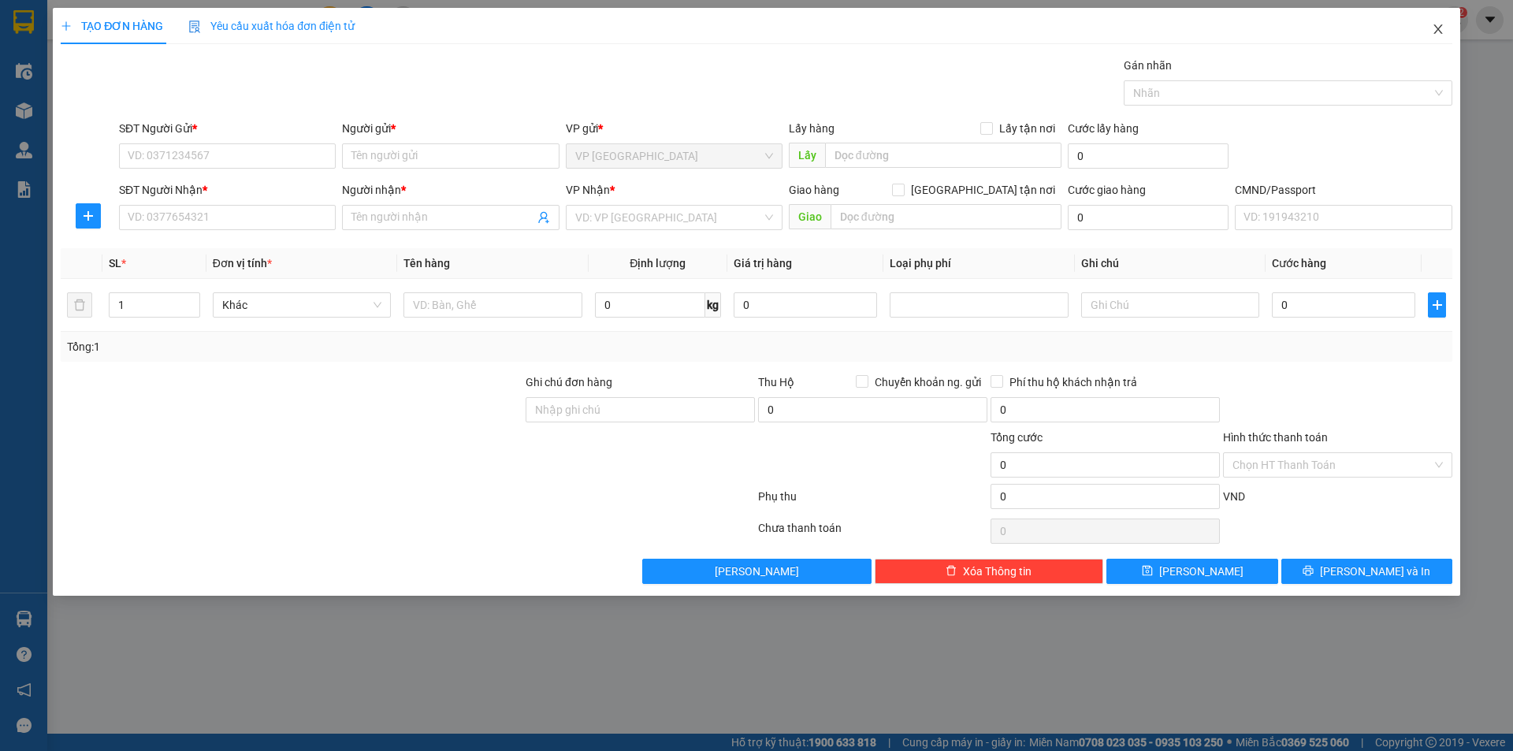
click at [1433, 35] on icon "close" at bounding box center [1438, 29] width 13 height 13
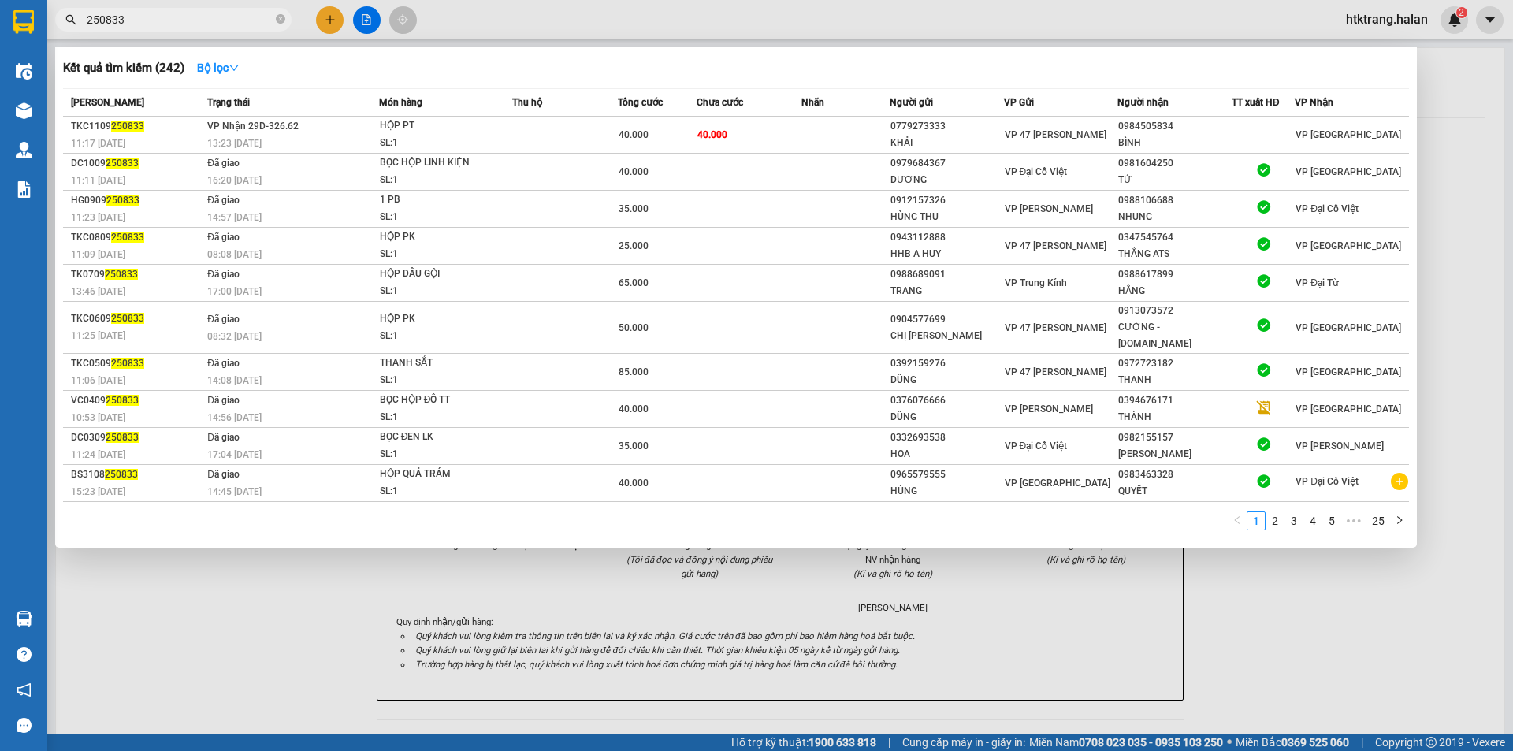
click at [196, 13] on input "250833" at bounding box center [180, 19] width 186 height 17
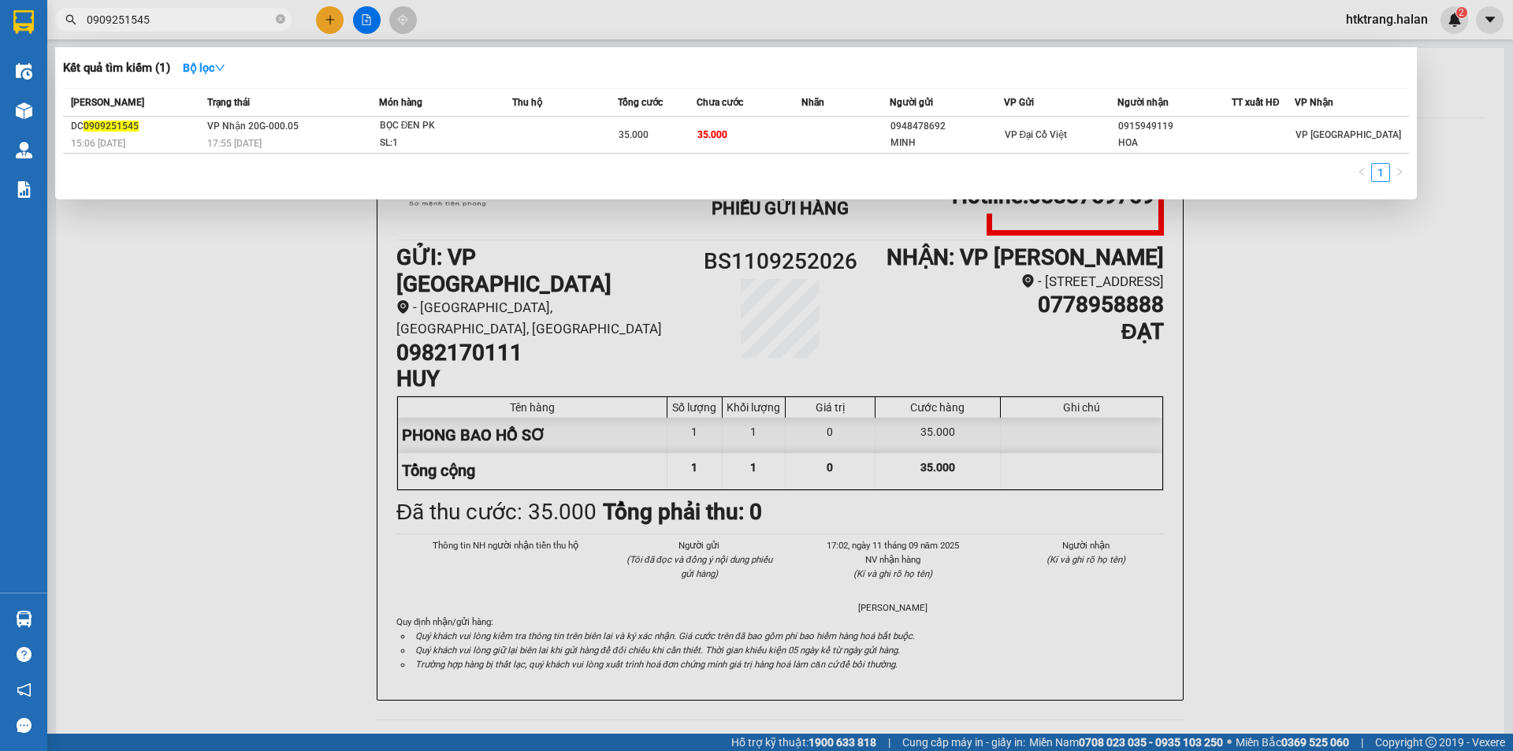
click at [205, 24] on input "0909251545" at bounding box center [180, 19] width 186 height 17
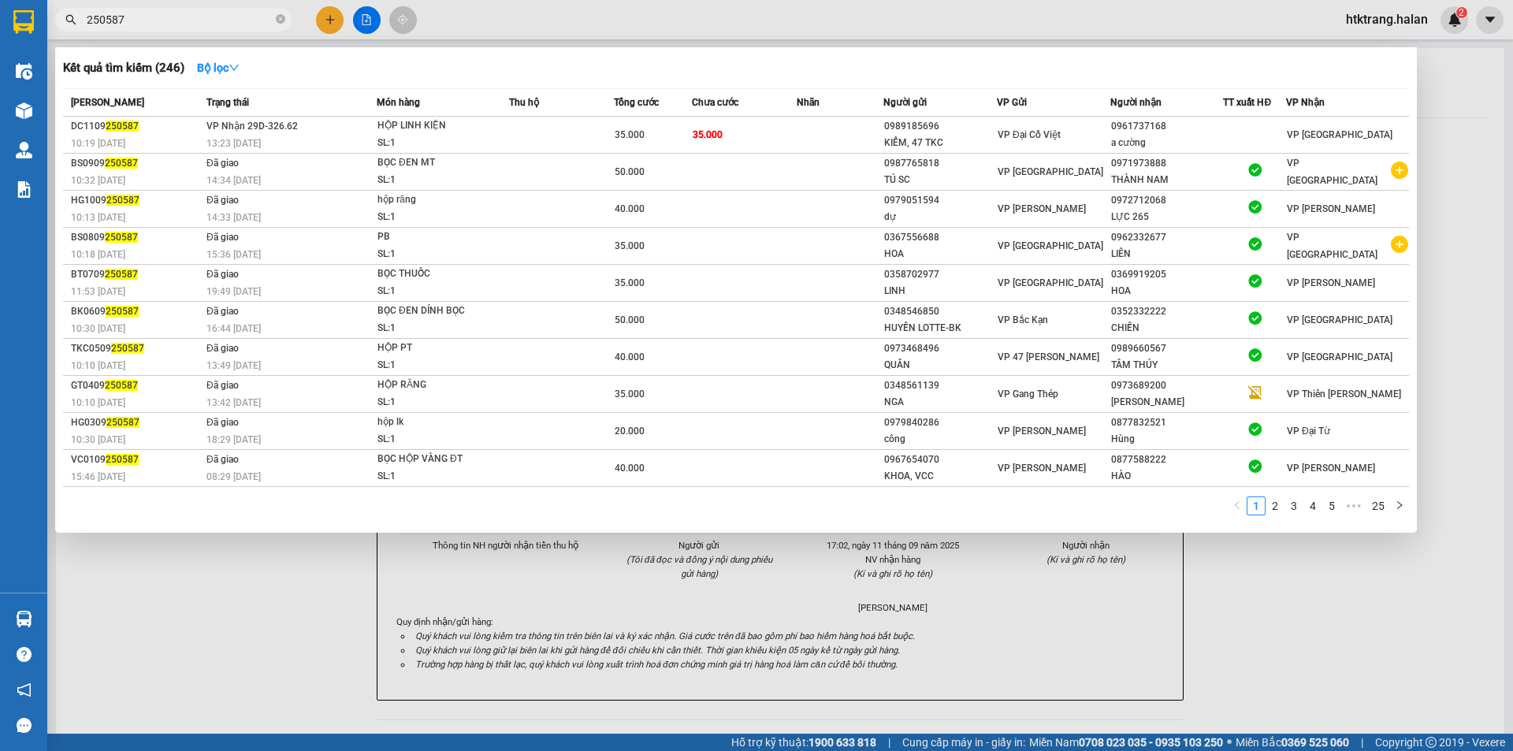
click at [148, 26] on input "250587" at bounding box center [180, 19] width 186 height 17
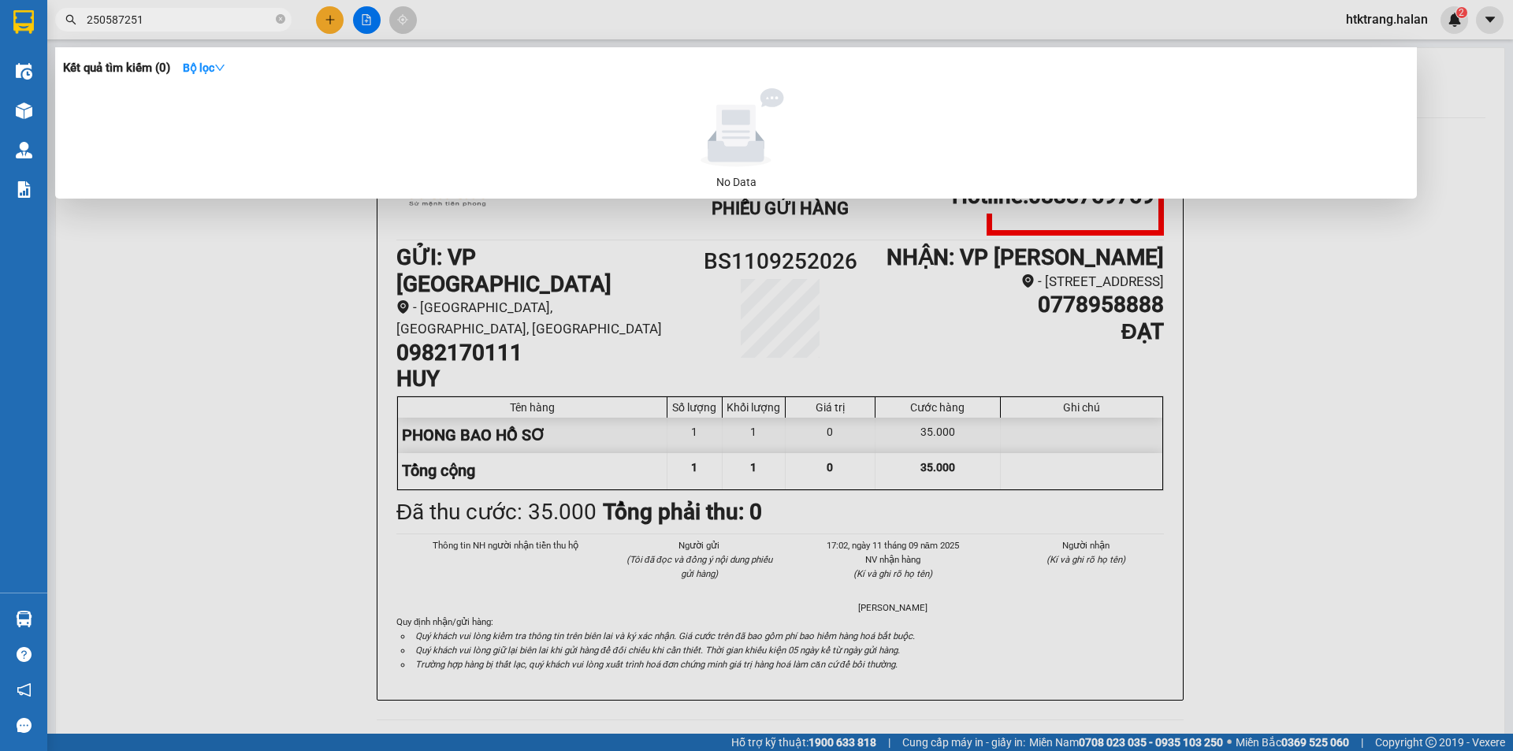
click at [148, 26] on input "250587251" at bounding box center [180, 19] width 186 height 17
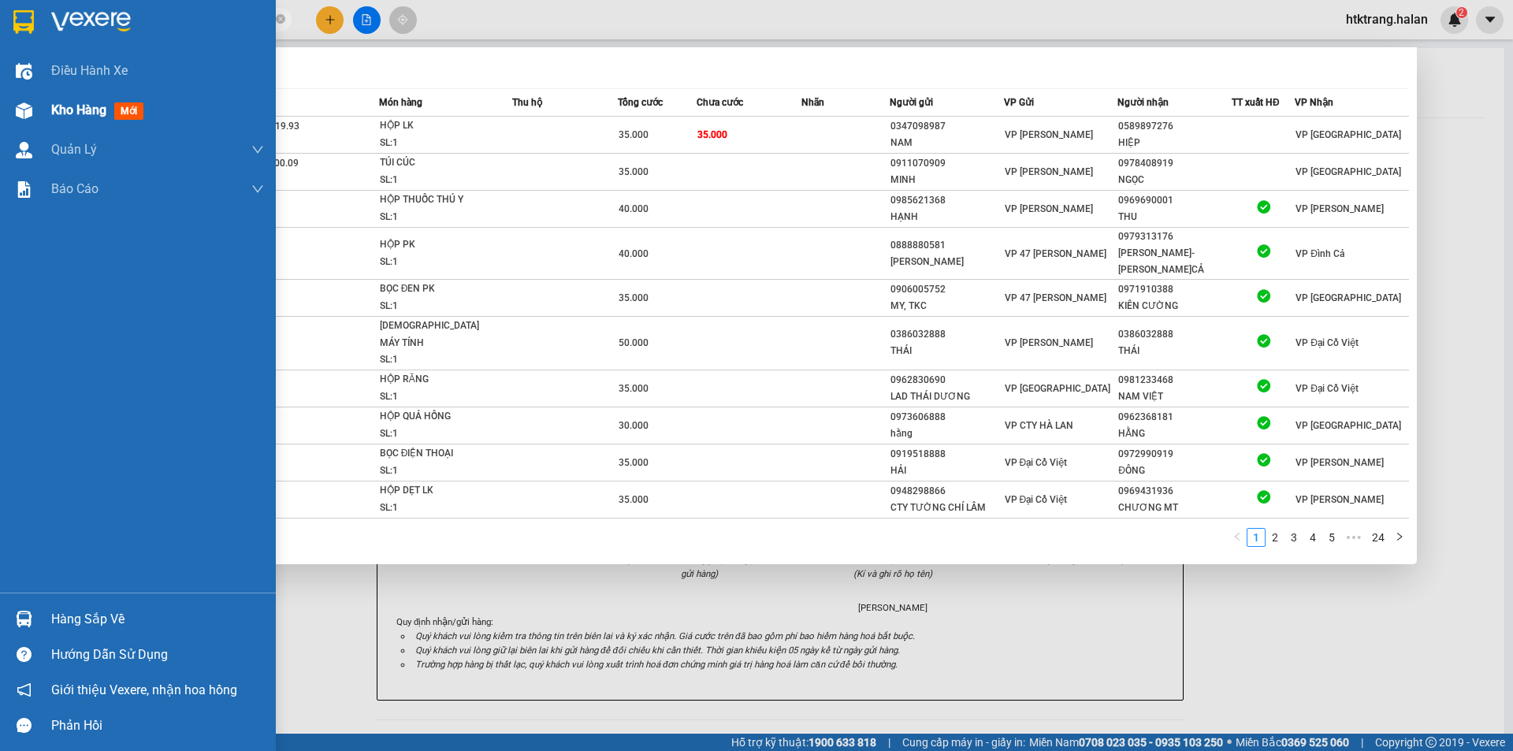
type input "251151"
click at [24, 101] on div at bounding box center [24, 111] width 28 height 28
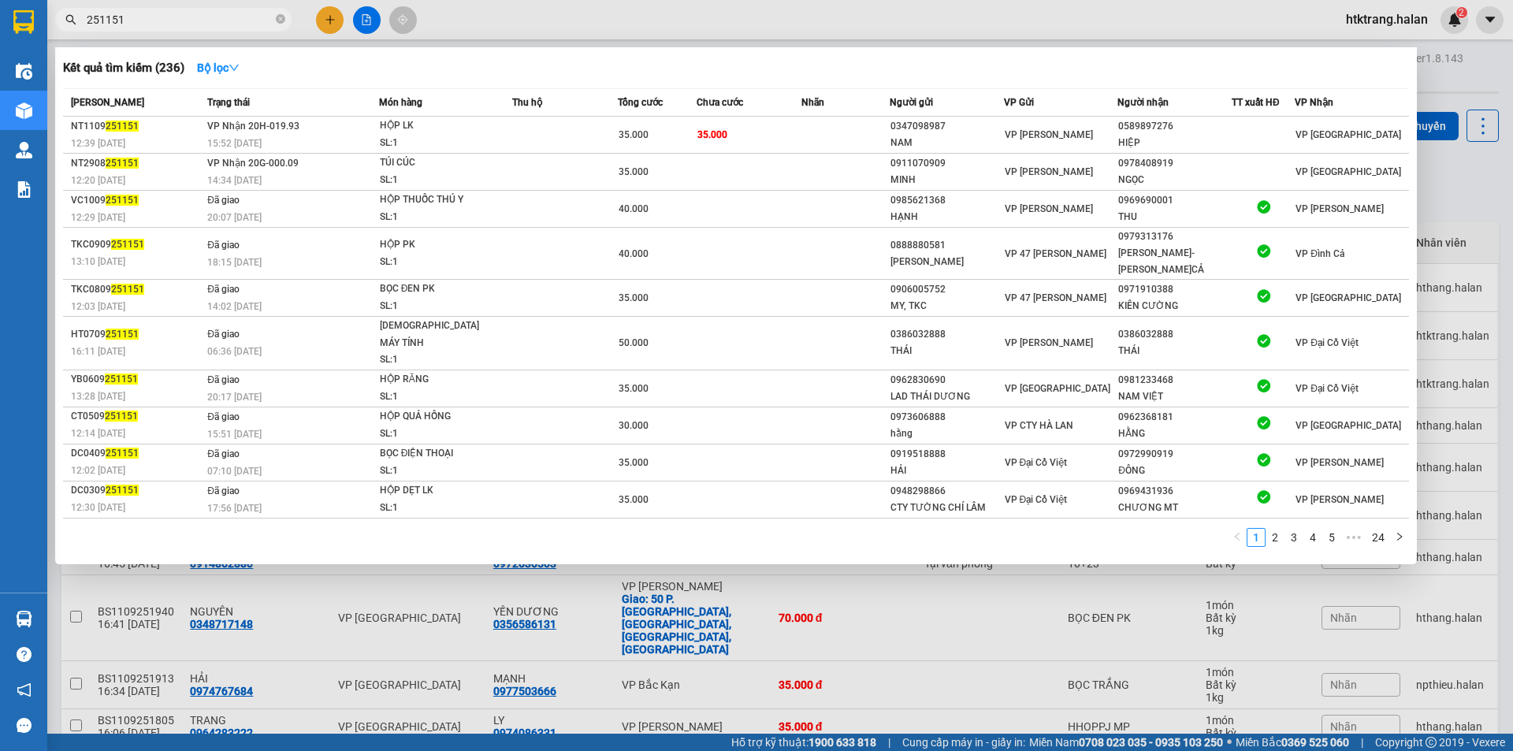
click at [627, 602] on div at bounding box center [756, 375] width 1513 height 751
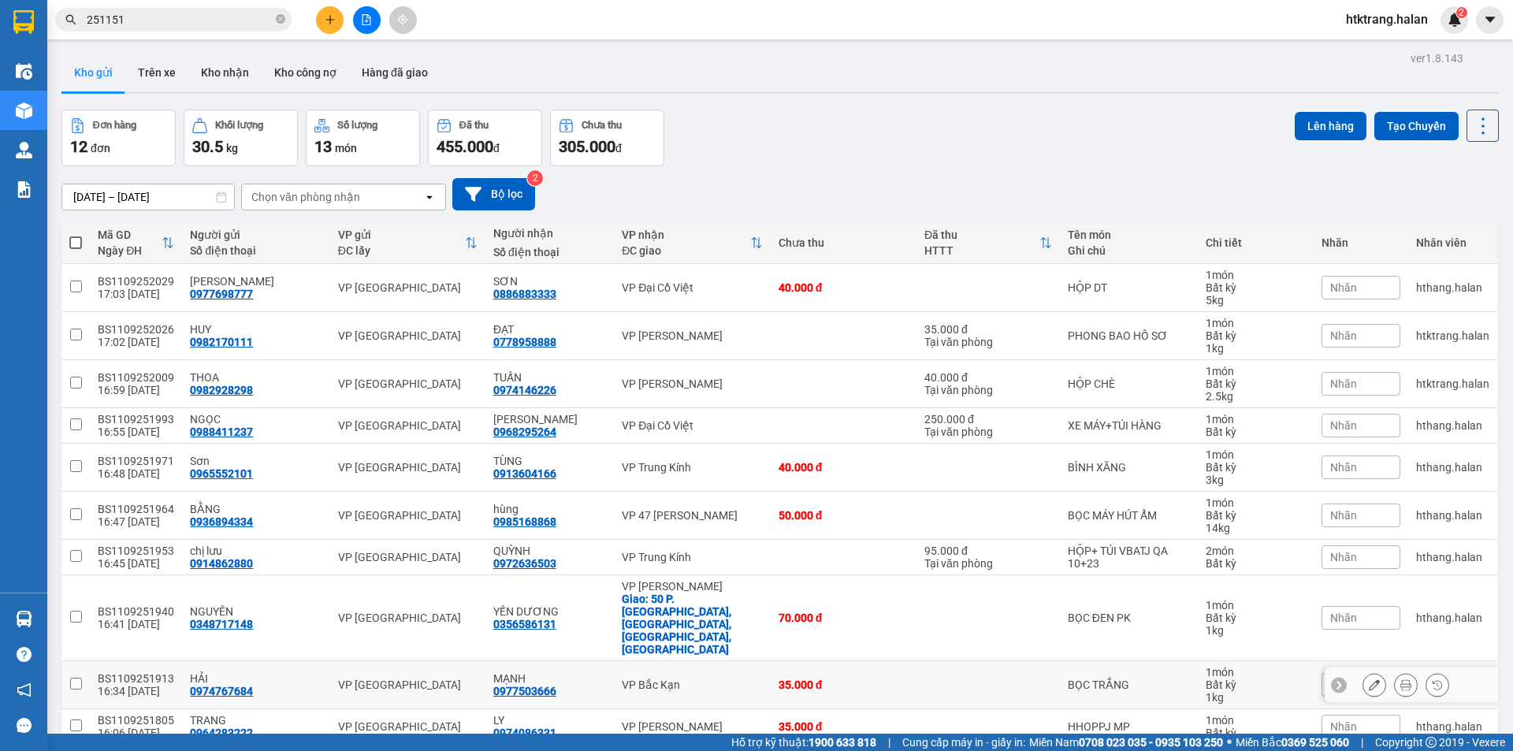
click at [694, 661] on td "VP Bắc Kạn" at bounding box center [692, 685] width 156 height 48
checkbox input "true"
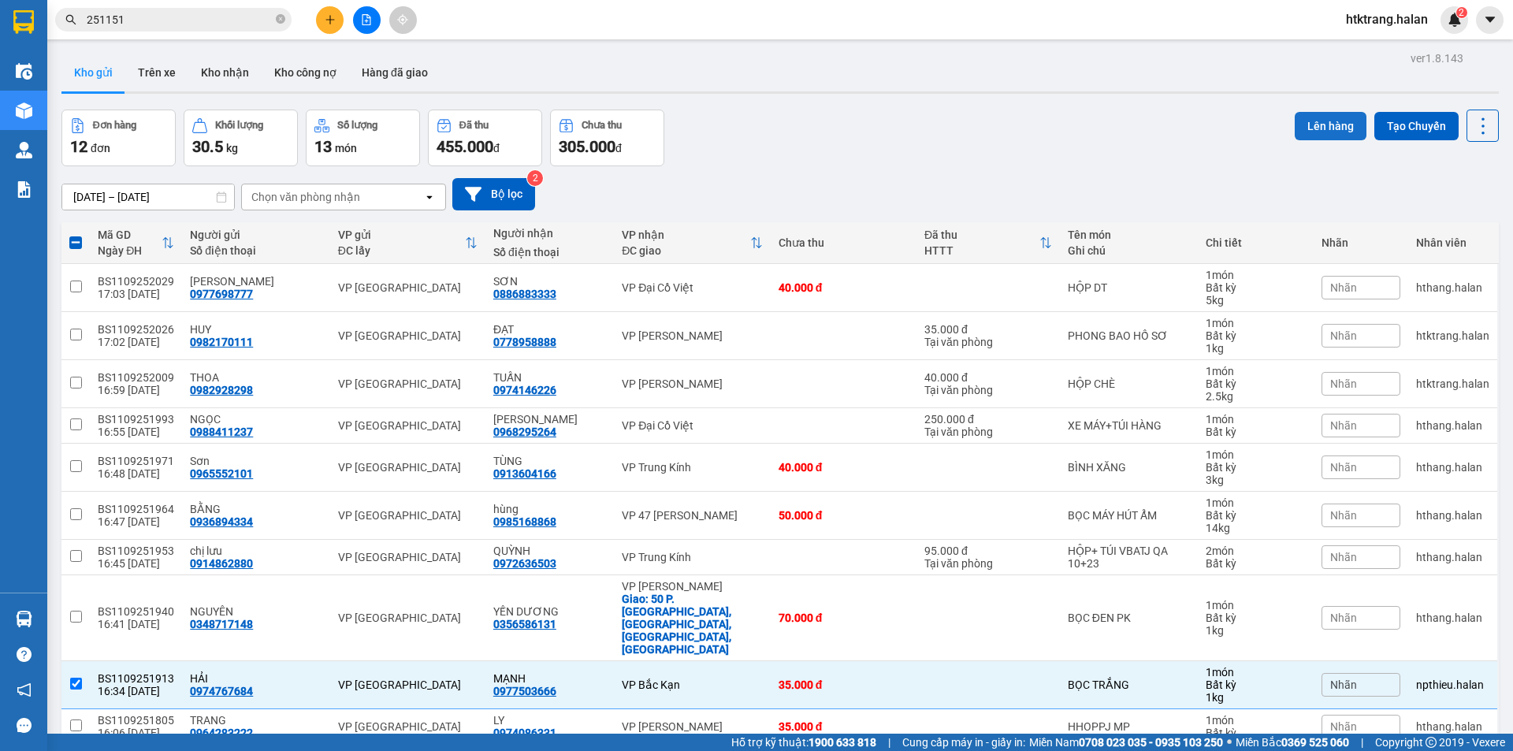
click at [1299, 117] on button "Lên hàng" at bounding box center [1331, 126] width 72 height 28
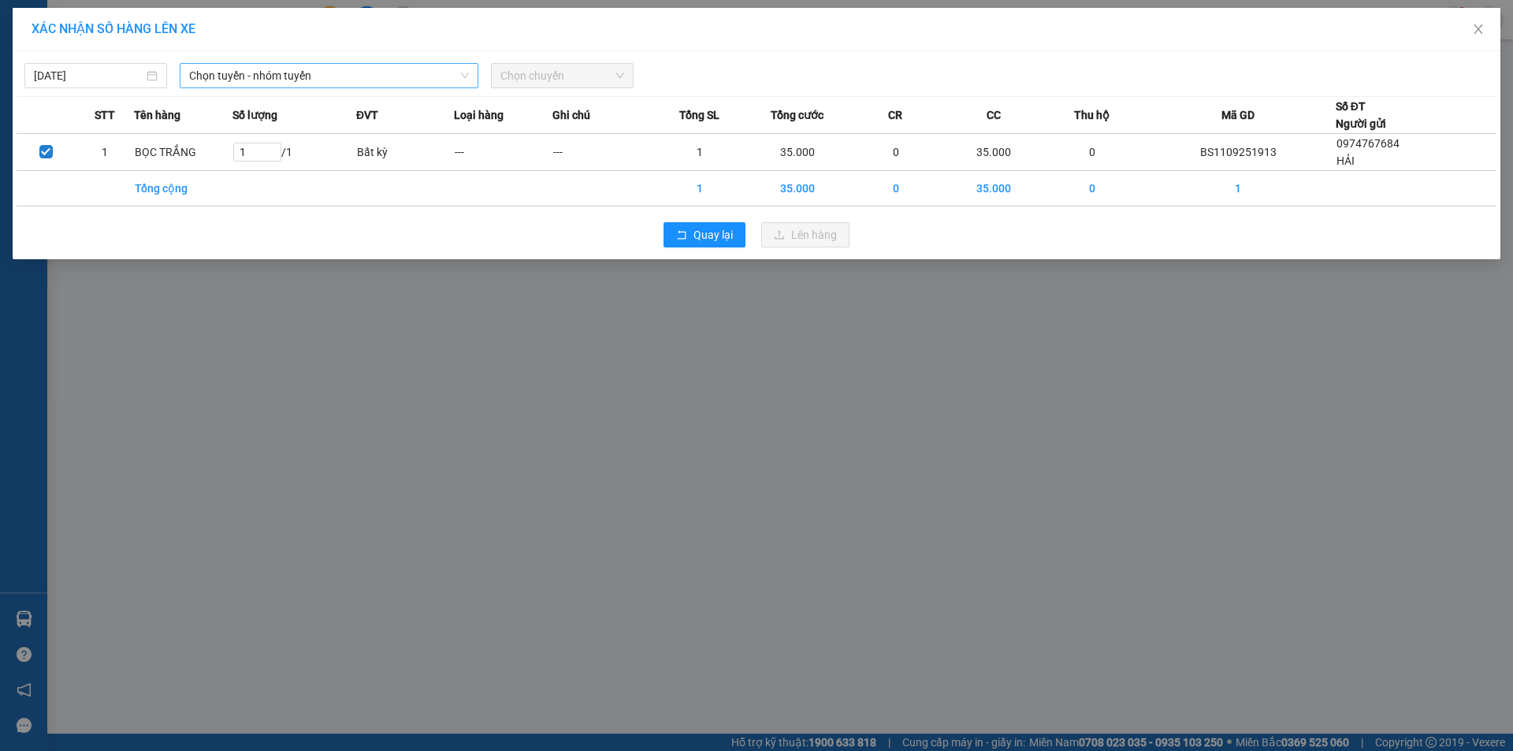
click at [253, 70] on span "Chọn tuyến - nhóm tuyến" at bounding box center [329, 76] width 280 height 24
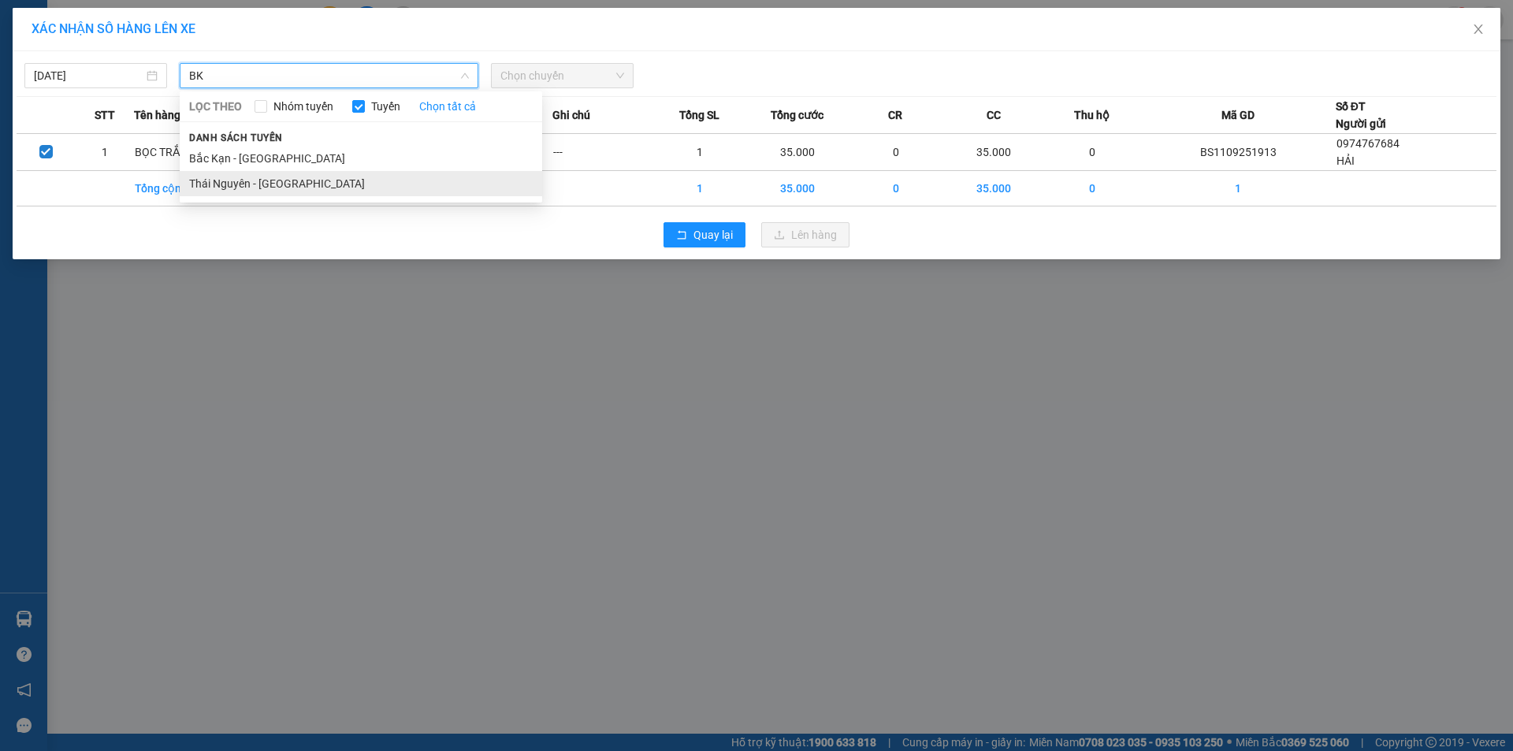
type input "BK"
click at [293, 180] on li "Thái Nguyên - [GEOGRAPHIC_DATA]" at bounding box center [361, 183] width 362 height 25
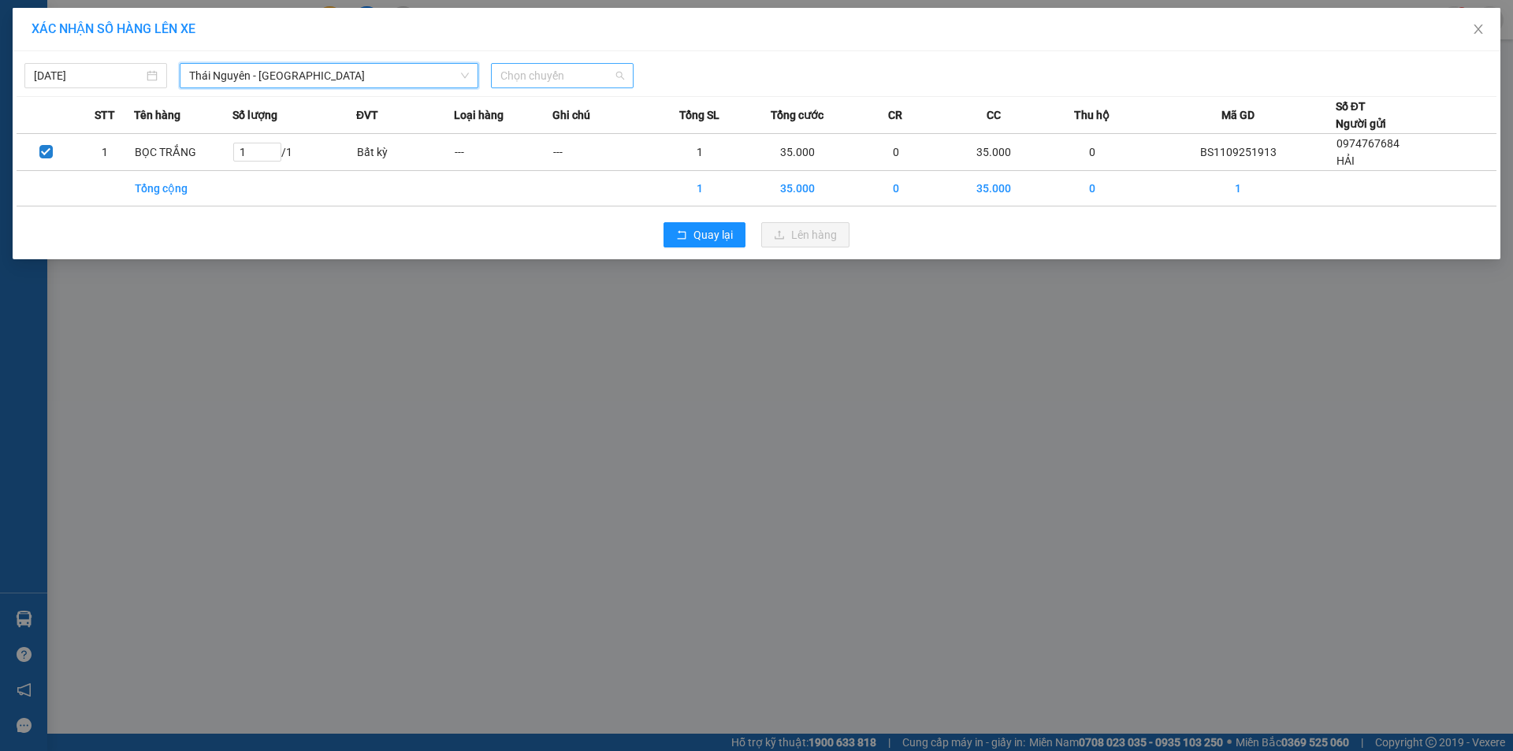
click at [570, 84] on span "Chọn chuyến" at bounding box center [562, 76] width 124 height 24
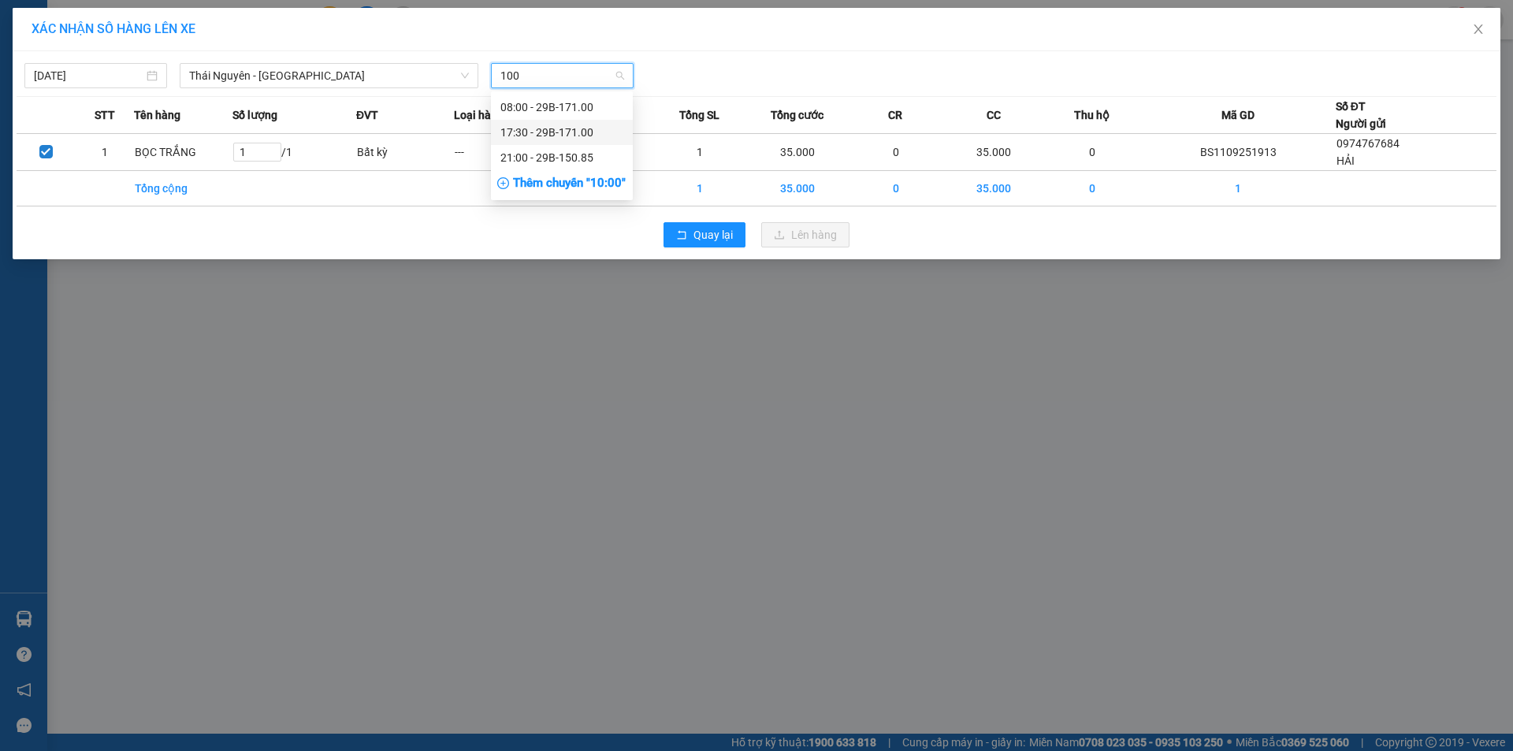
click at [589, 131] on div "17:30 - 29B-171.00" at bounding box center [561, 132] width 123 height 17
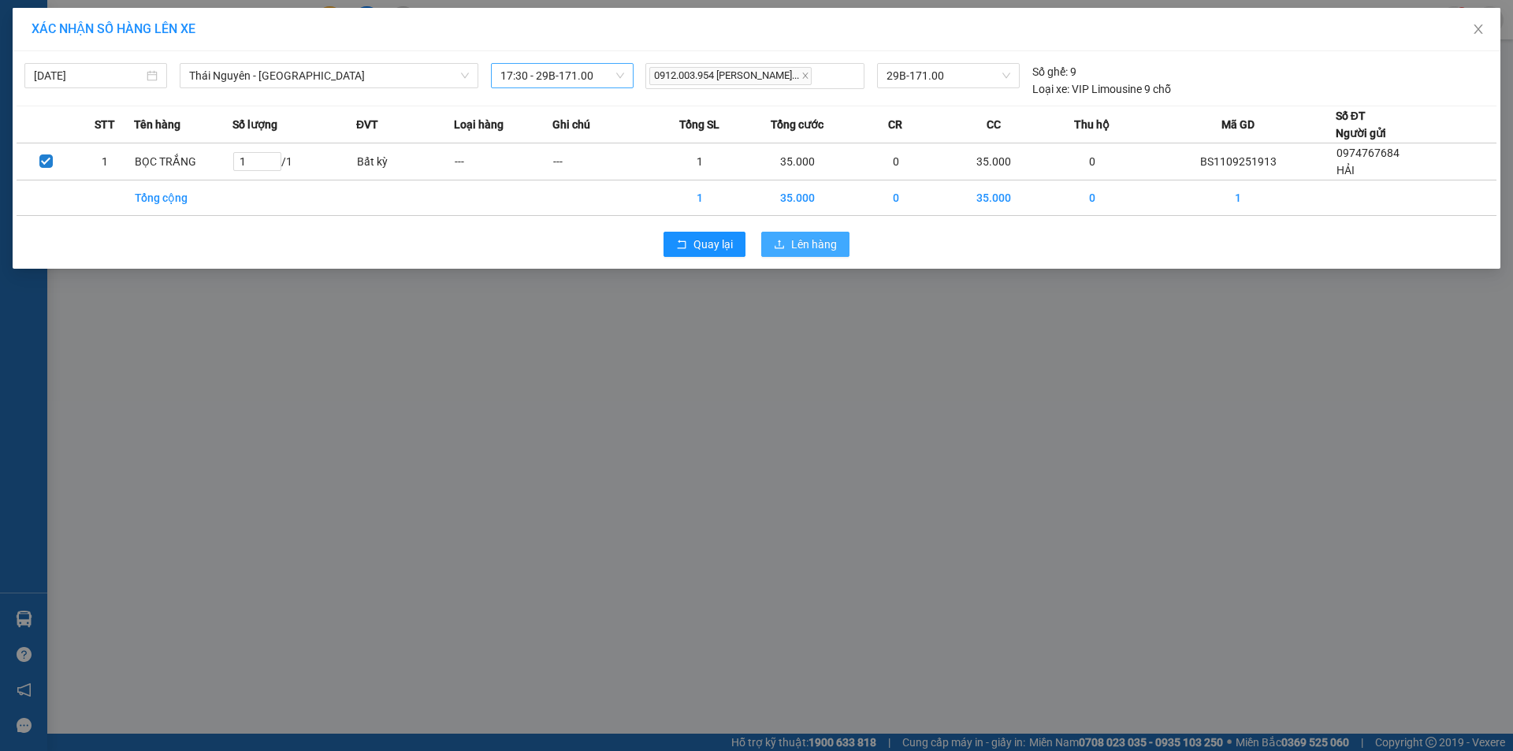
click at [801, 241] on span "Lên hàng" at bounding box center [814, 244] width 46 height 17
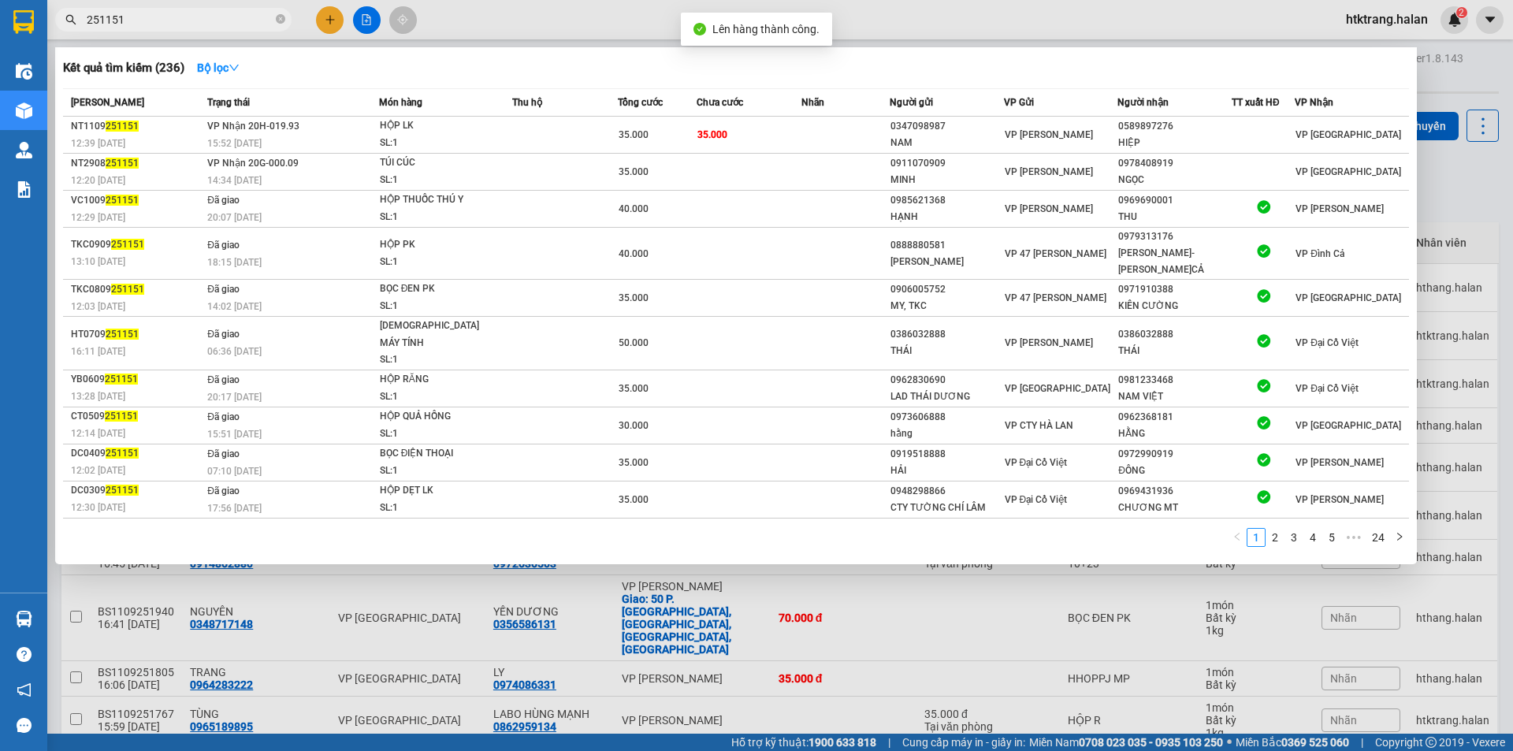
click at [205, 18] on input "251151" at bounding box center [180, 19] width 186 height 17
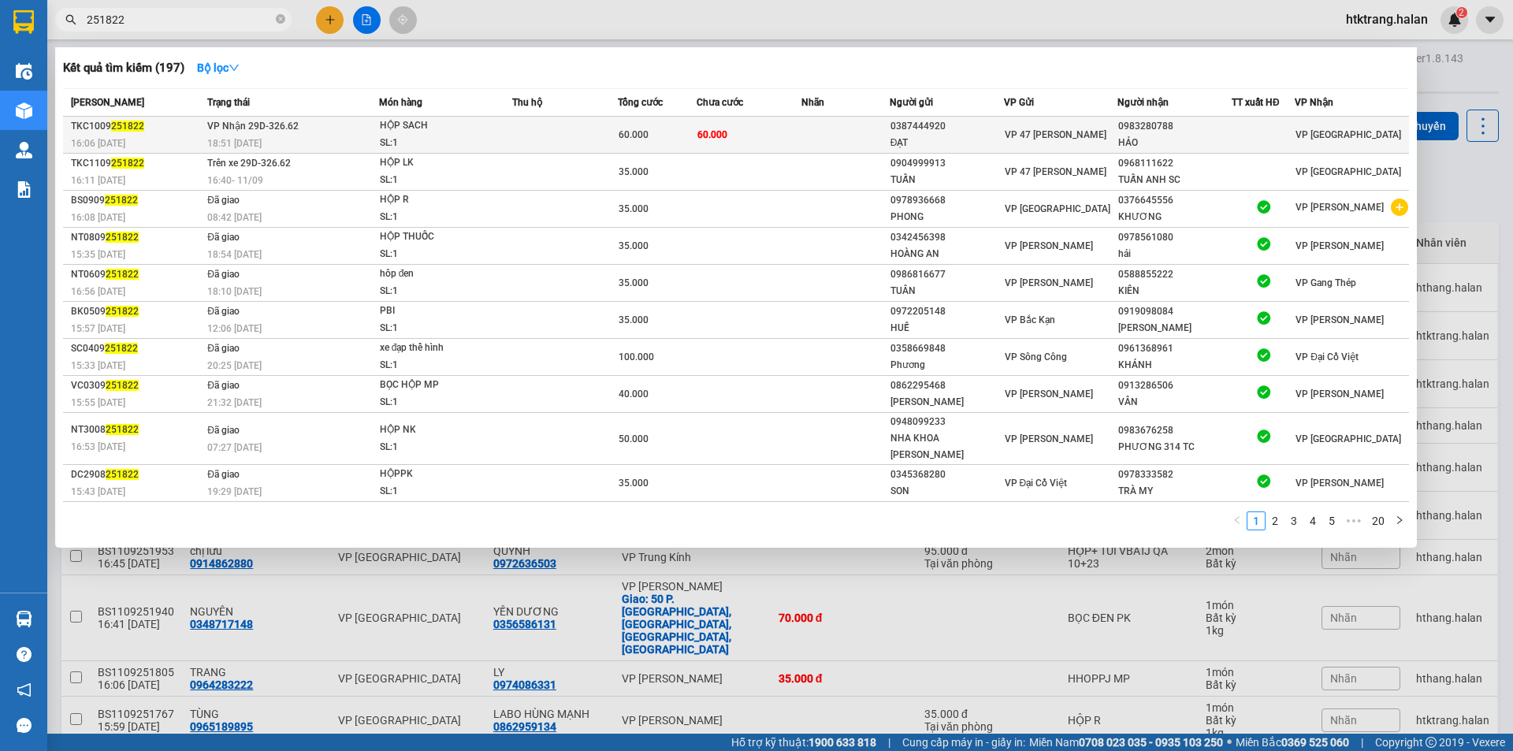
type input "251822"
click at [350, 123] on td "VP Nhận 29D-326.62 18:51 [DATE]" at bounding box center [291, 135] width 176 height 37
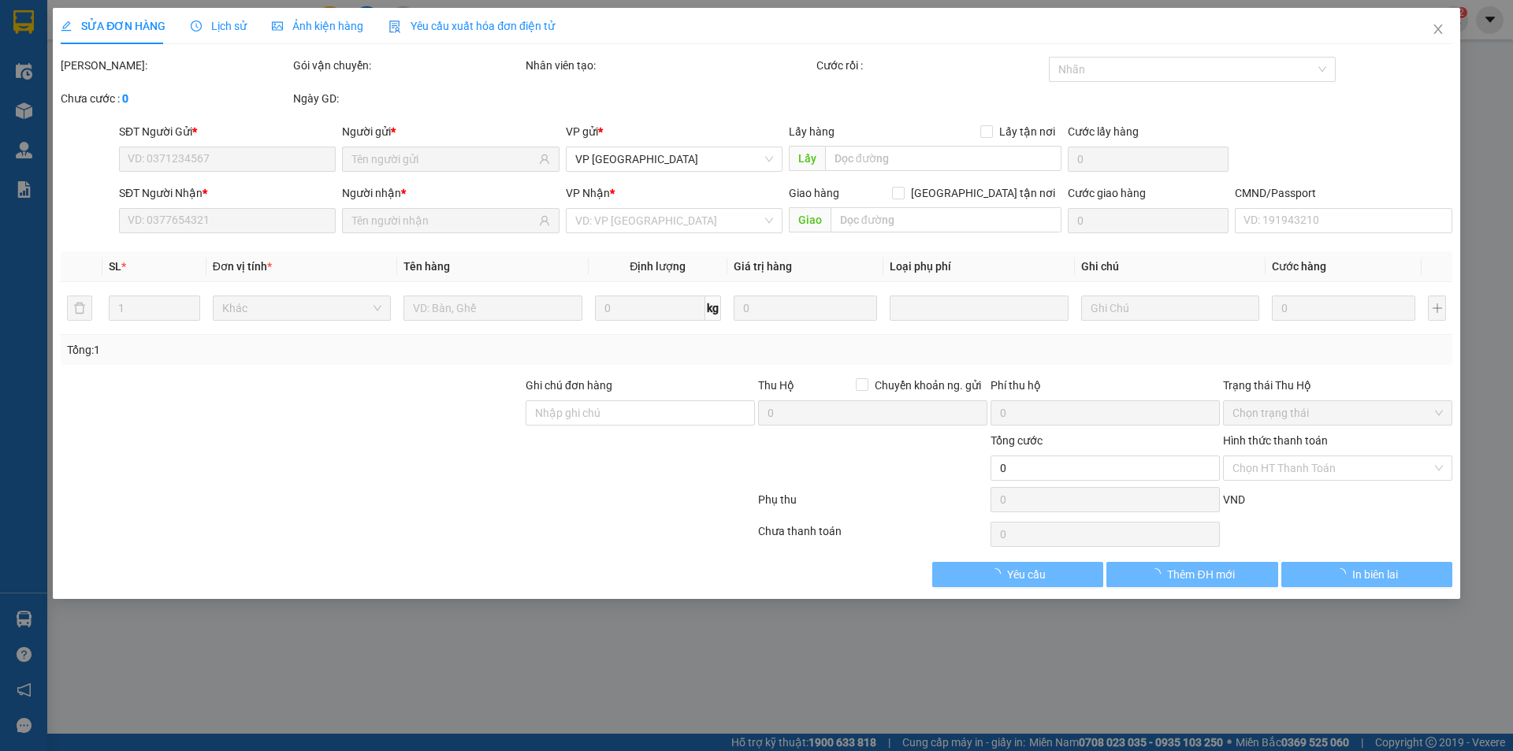
type input "0387444920"
type input "ĐẠT"
type input "0983280788"
type input "HẢO"
type input "60.000"
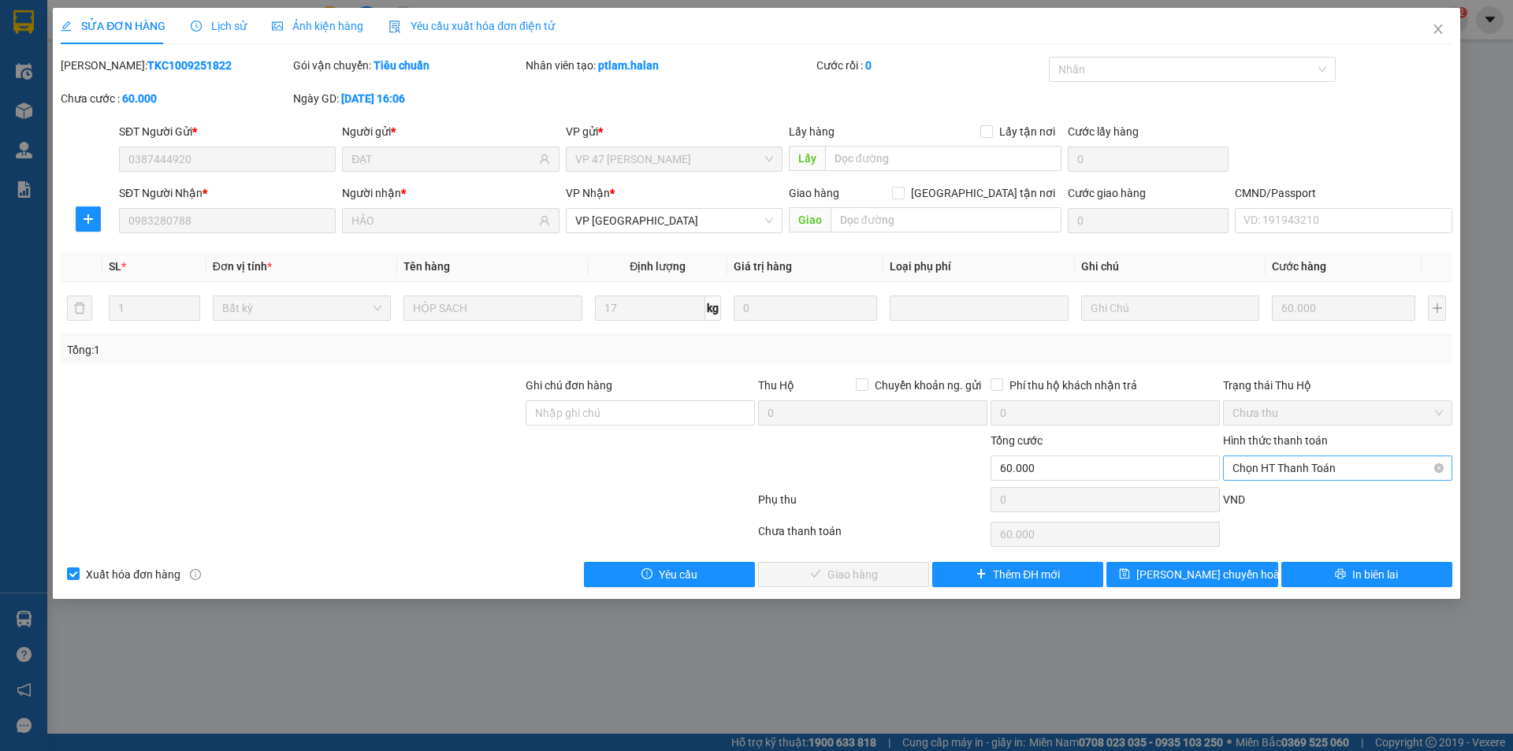
click at [1274, 476] on span "Chọn HT Thanh Toán" at bounding box center [1337, 468] width 210 height 24
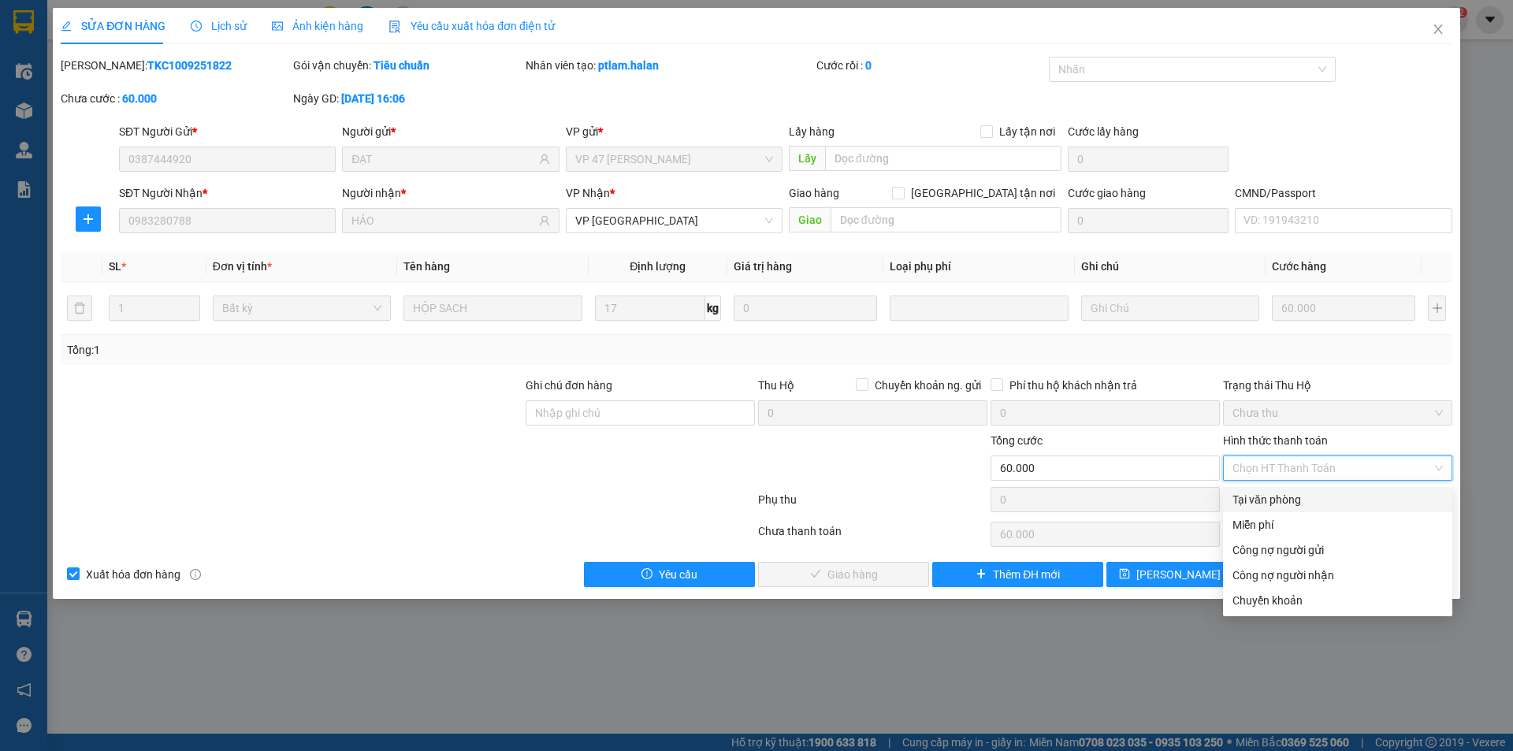
click at [1284, 498] on div "Tại văn phòng" at bounding box center [1337, 499] width 210 height 17
type input "0"
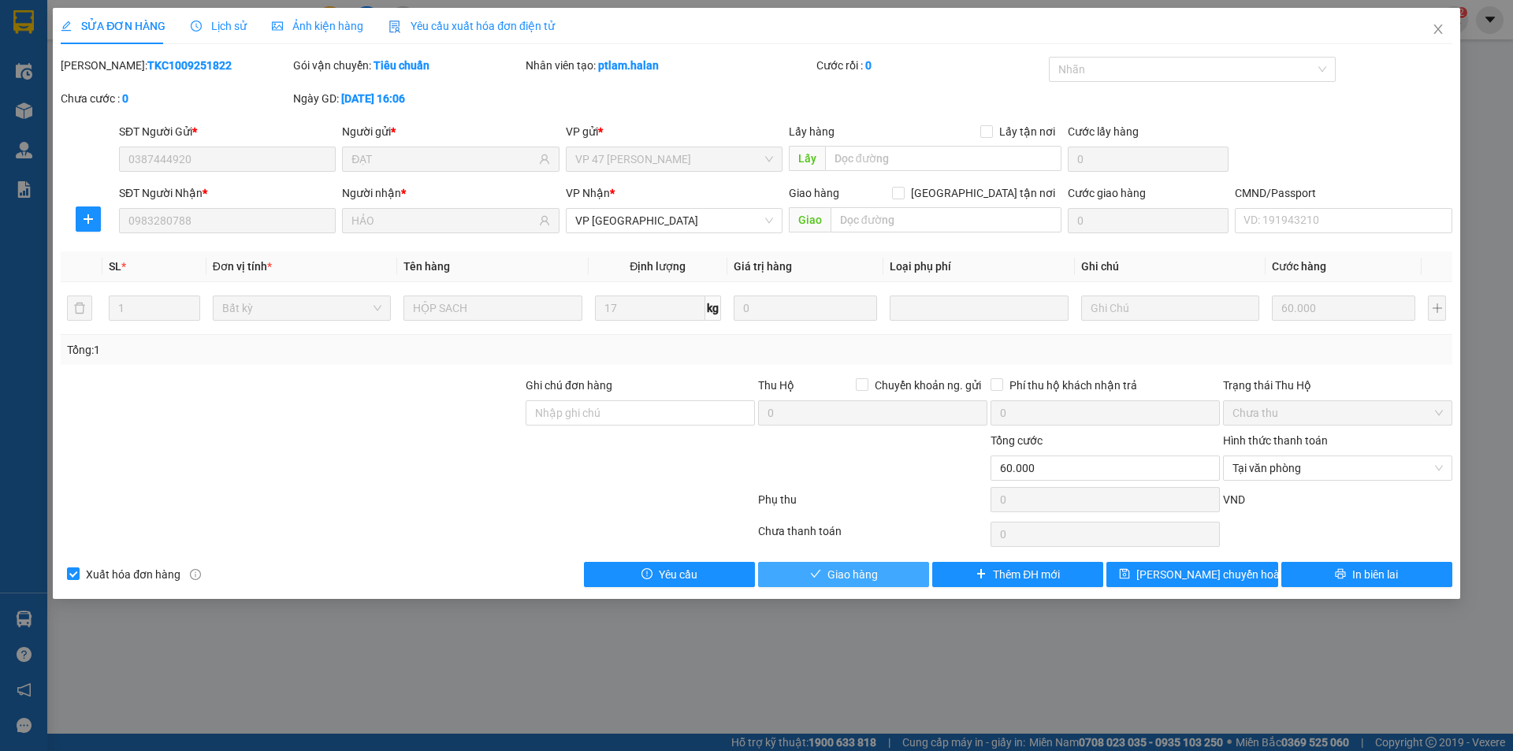
click at [846, 578] on span "Giao hàng" at bounding box center [852, 574] width 50 height 17
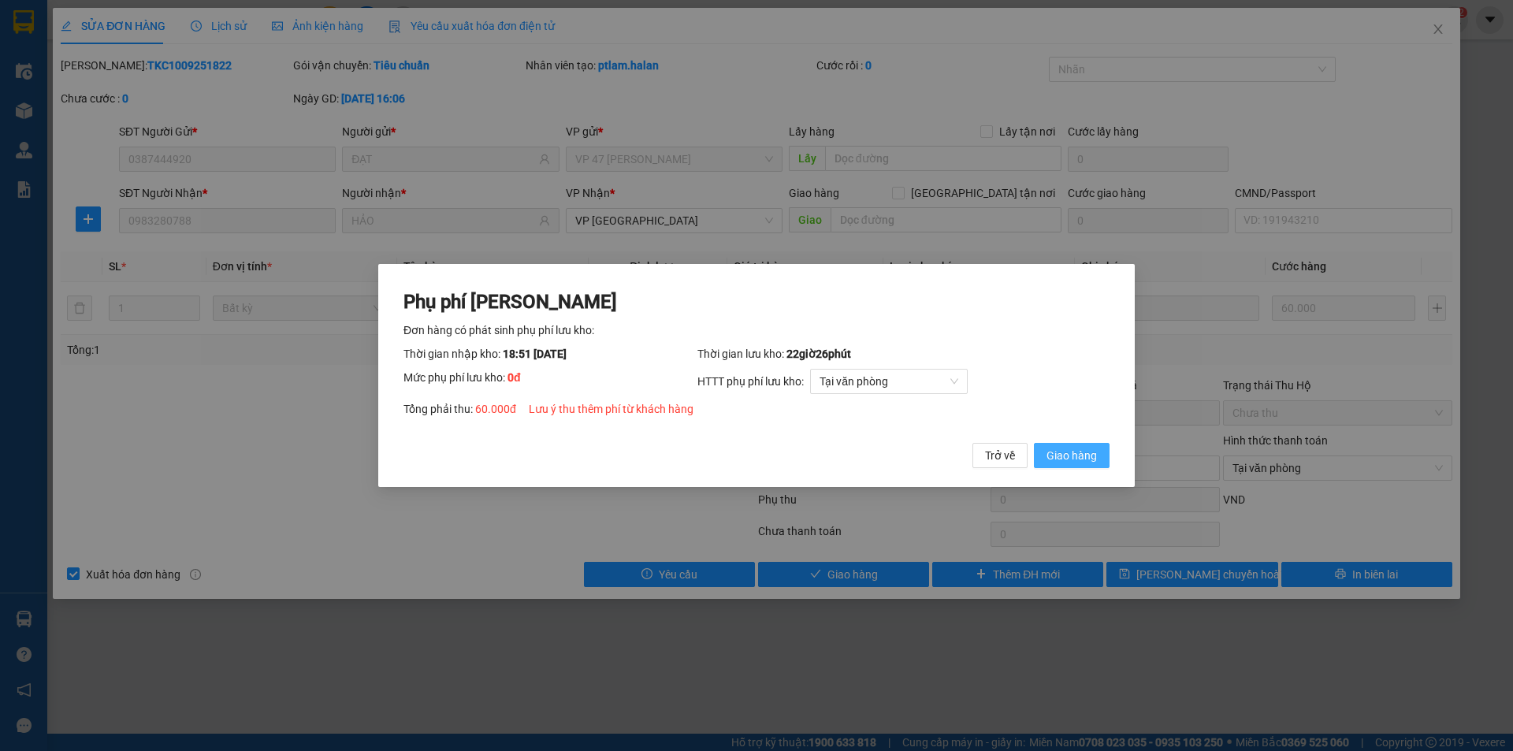
drag, startPoint x: 1078, startPoint y: 454, endPoint x: 1061, endPoint y: 485, distance: 35.3
click at [1079, 453] on span "Giao hàng" at bounding box center [1071, 455] width 50 height 17
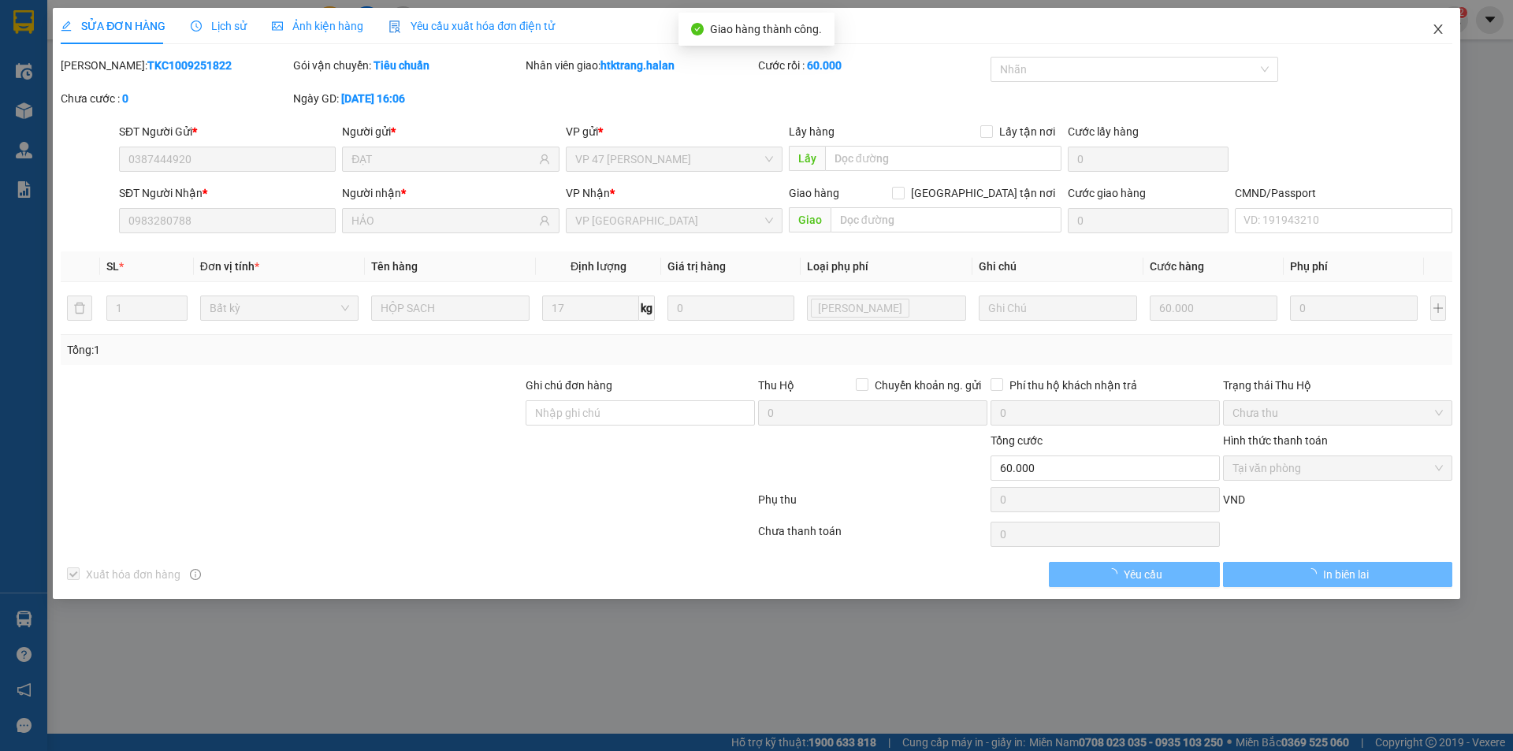
click at [1437, 36] on span "Close" at bounding box center [1438, 30] width 44 height 44
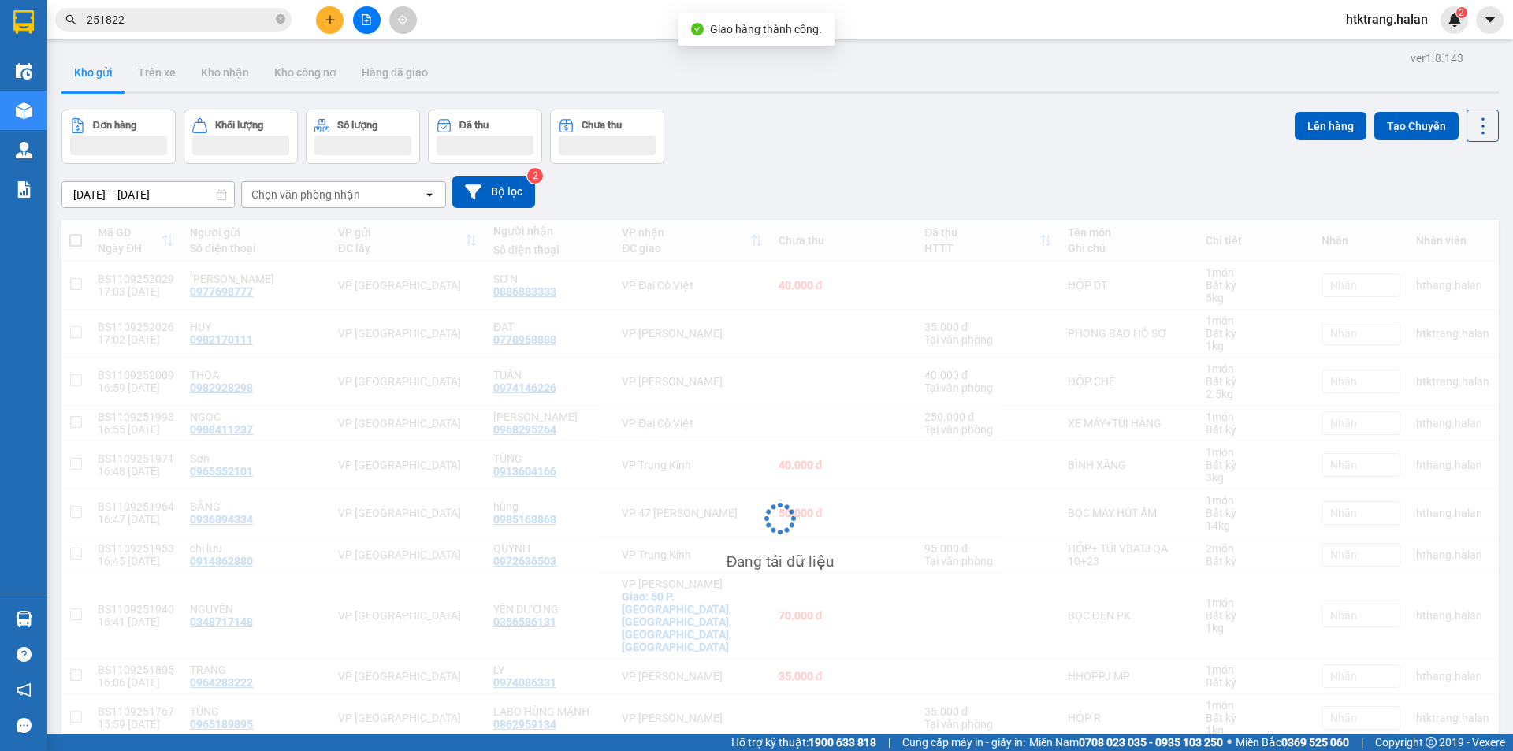
click at [233, 20] on input "251822" at bounding box center [180, 19] width 186 height 17
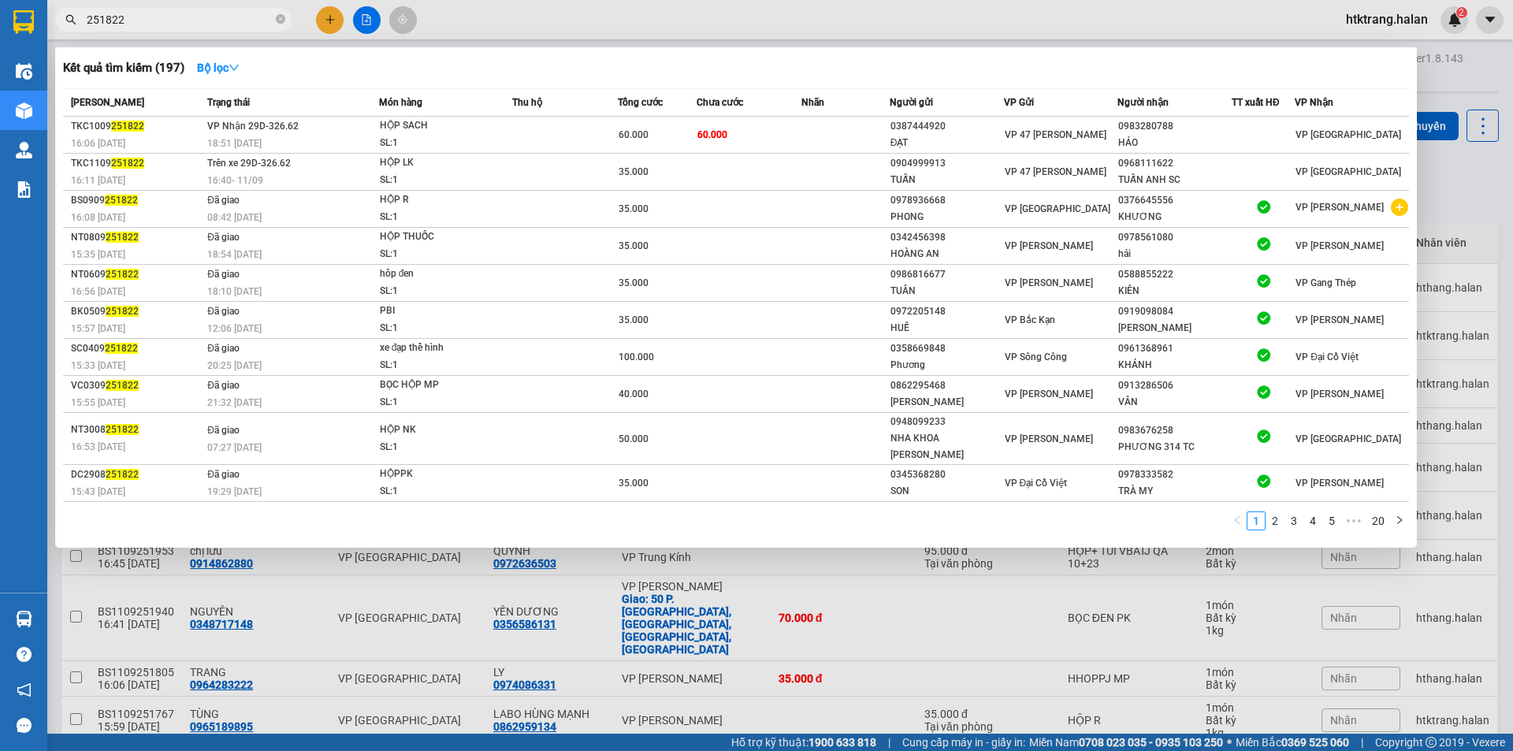
click at [336, 19] on div at bounding box center [756, 375] width 1513 height 751
click at [336, 19] on button at bounding box center [330, 20] width 28 height 28
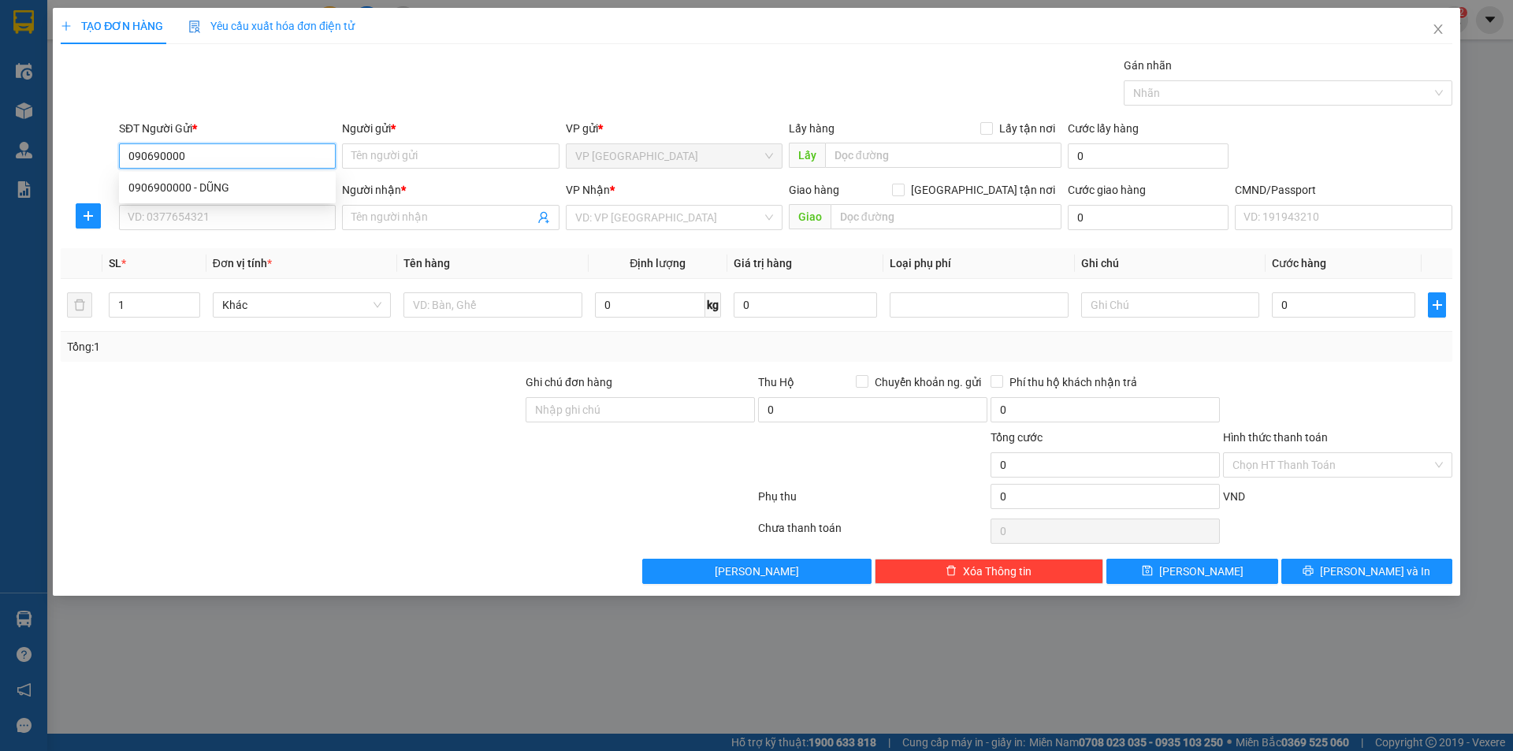
type input "0906900000"
click at [266, 185] on div "0906900000 - DŨNG" at bounding box center [227, 187] width 198 height 17
type input "DŨNG"
type input "0906900000"
click at [236, 223] on input "SĐT Người Nhận *" at bounding box center [227, 217] width 217 height 25
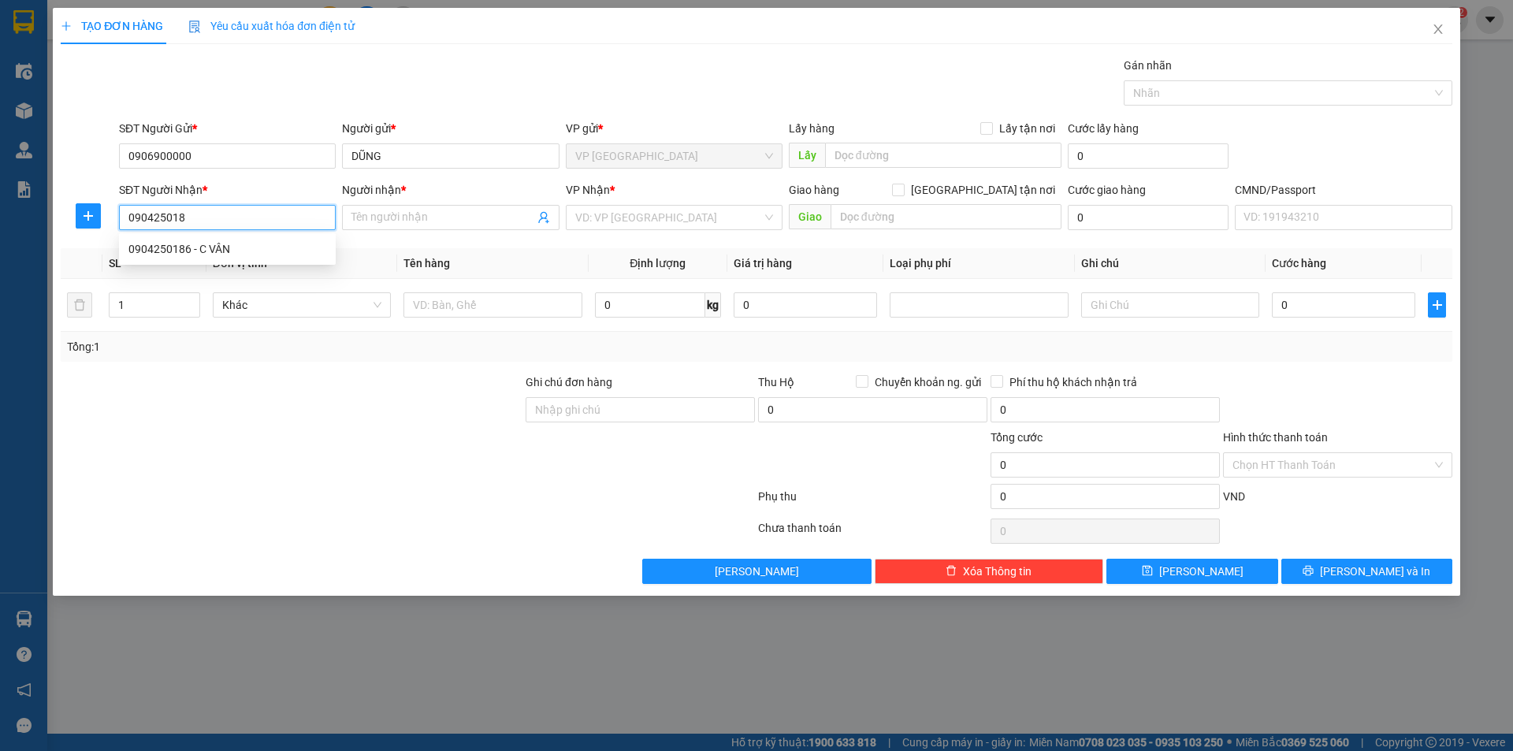
type input "0904250186"
click at [226, 254] on div "0904250186 - C VÂN" at bounding box center [227, 248] width 198 height 17
type input "[PERSON_NAME]"
checkbox input "true"
type input "tập thể hoá chất ngõ 26 P. [GEOGRAPHIC_DATA], [GEOGRAPHIC_DATA], [GEOGRAPHIC_DA…"
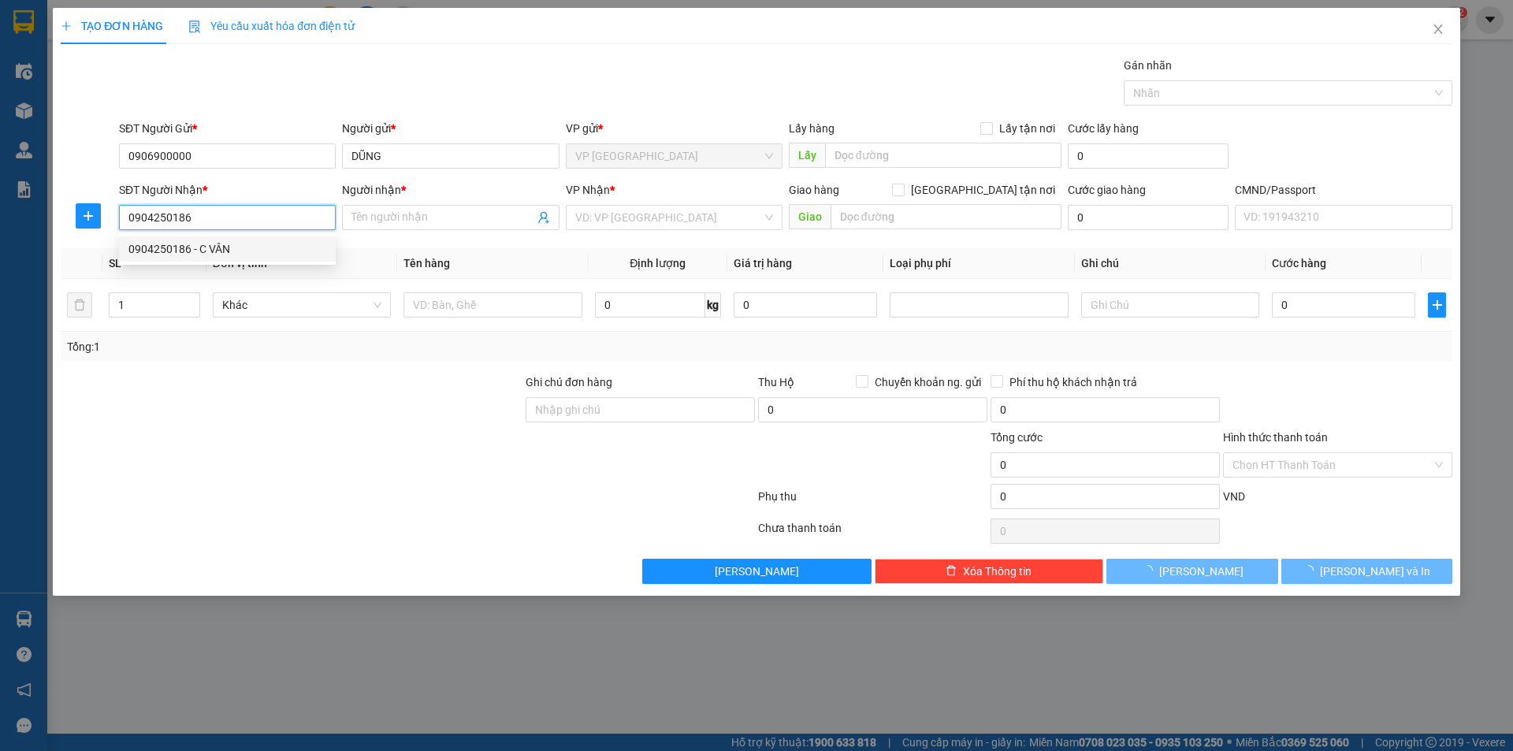
type input "30.000"
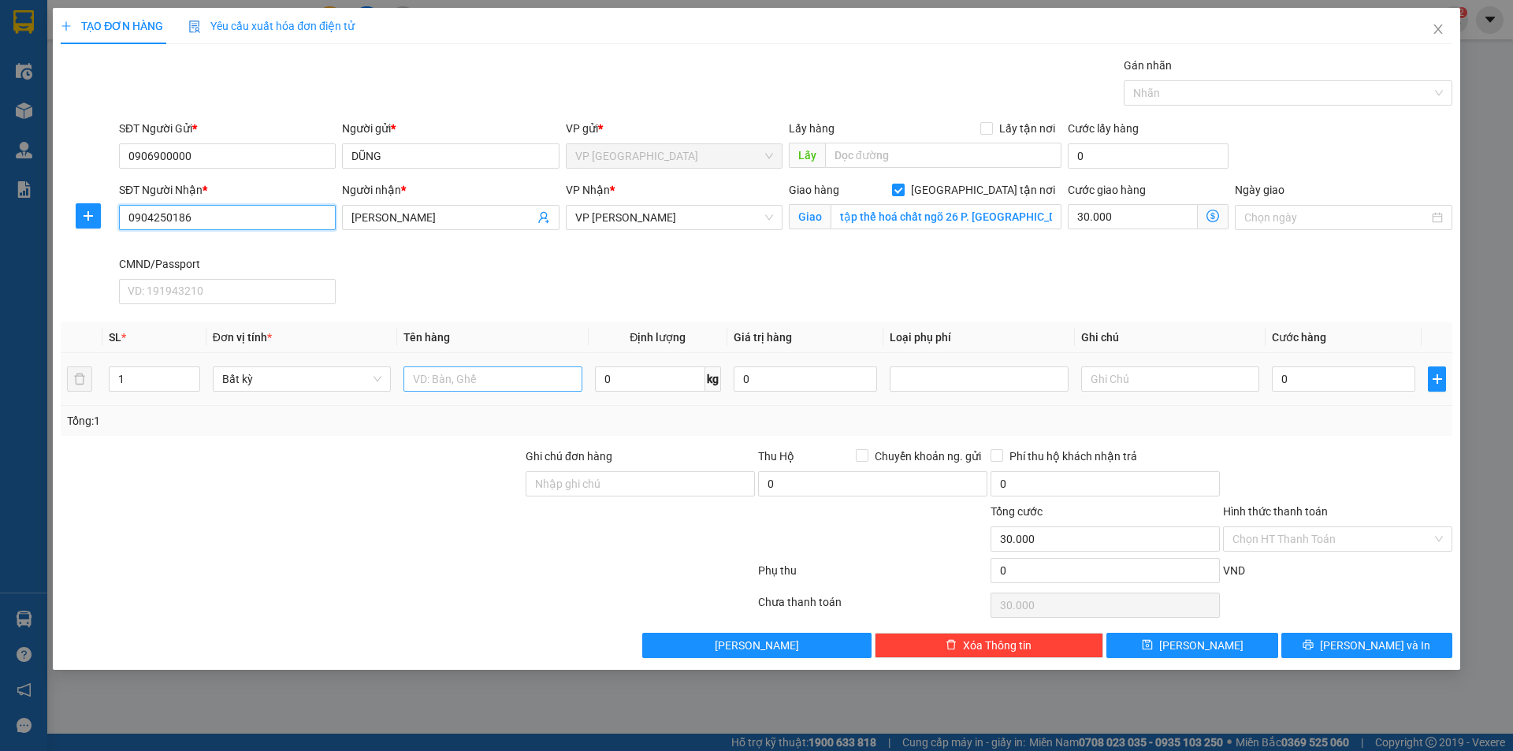
type input "0904250186"
click at [511, 378] on input "text" at bounding box center [492, 378] width 178 height 25
click at [903, 192] on input "[GEOGRAPHIC_DATA] tận nơi" at bounding box center [897, 189] width 11 height 11
checkbox input "false"
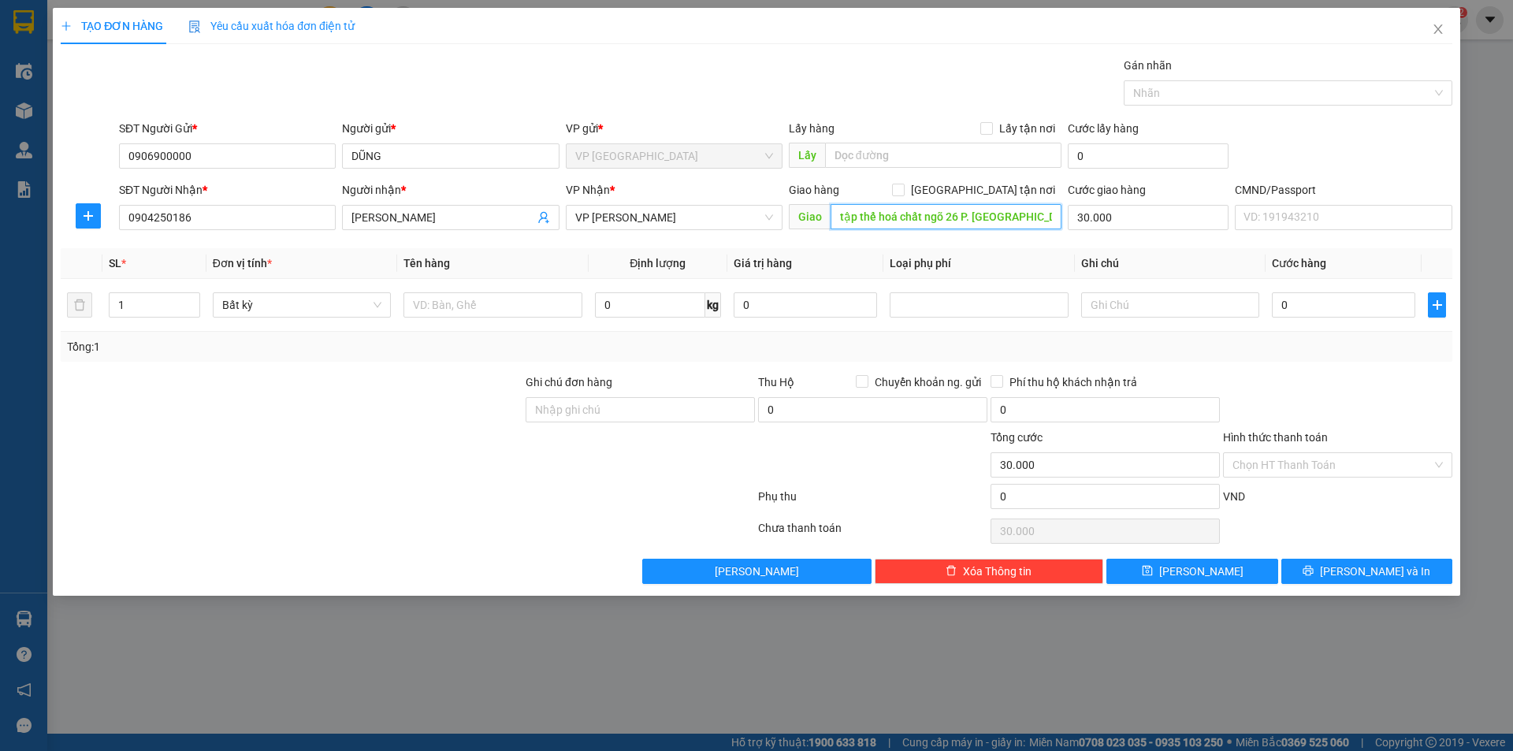
click at [968, 217] on input "tập thể hoá chất ngõ 26 P. [GEOGRAPHIC_DATA], [GEOGRAPHIC_DATA], [GEOGRAPHIC_DA…" at bounding box center [946, 216] width 231 height 25
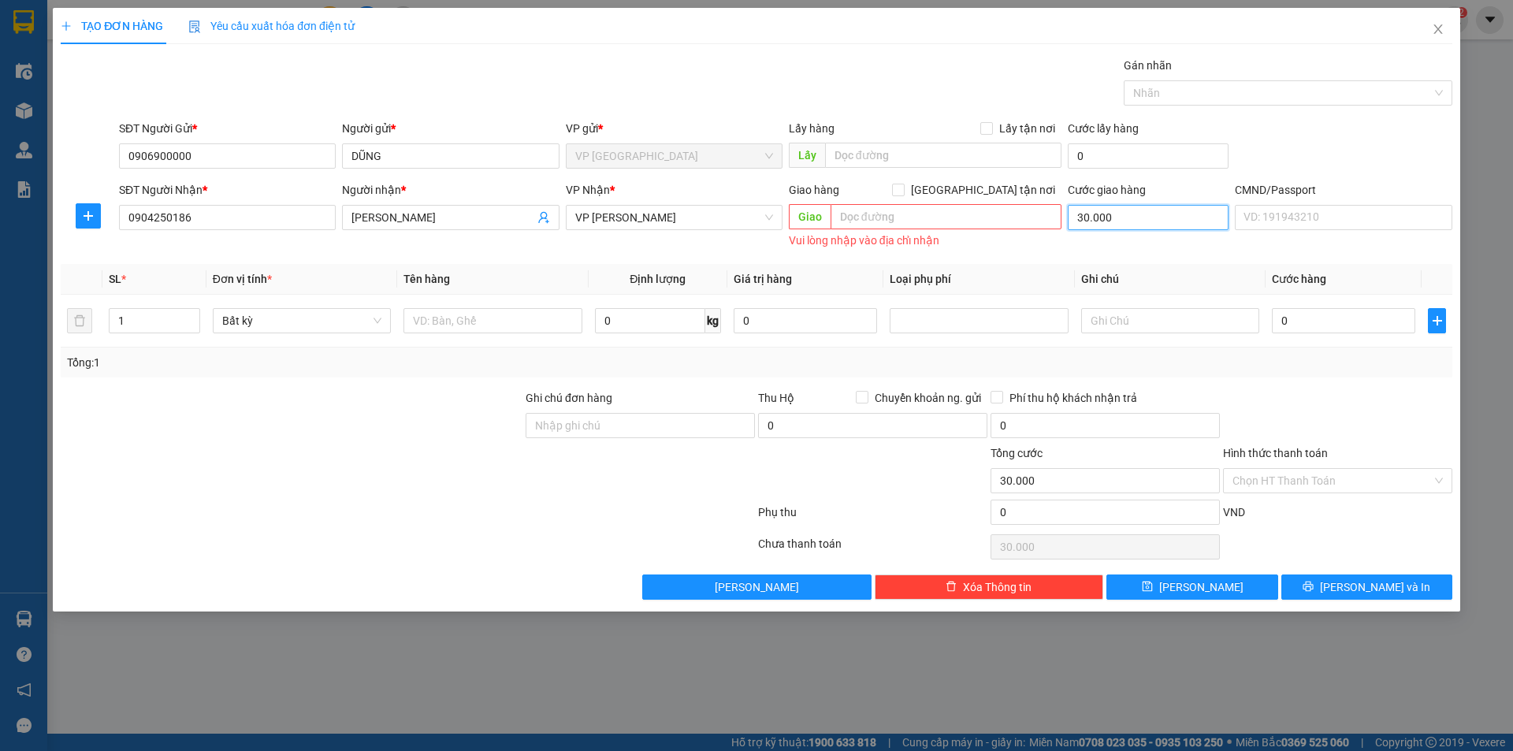
drag, startPoint x: 1150, startPoint y: 225, endPoint x: 1152, endPoint y: 240, distance: 15.2
click at [1150, 225] on input "30.000" at bounding box center [1148, 217] width 161 height 25
type input "0"
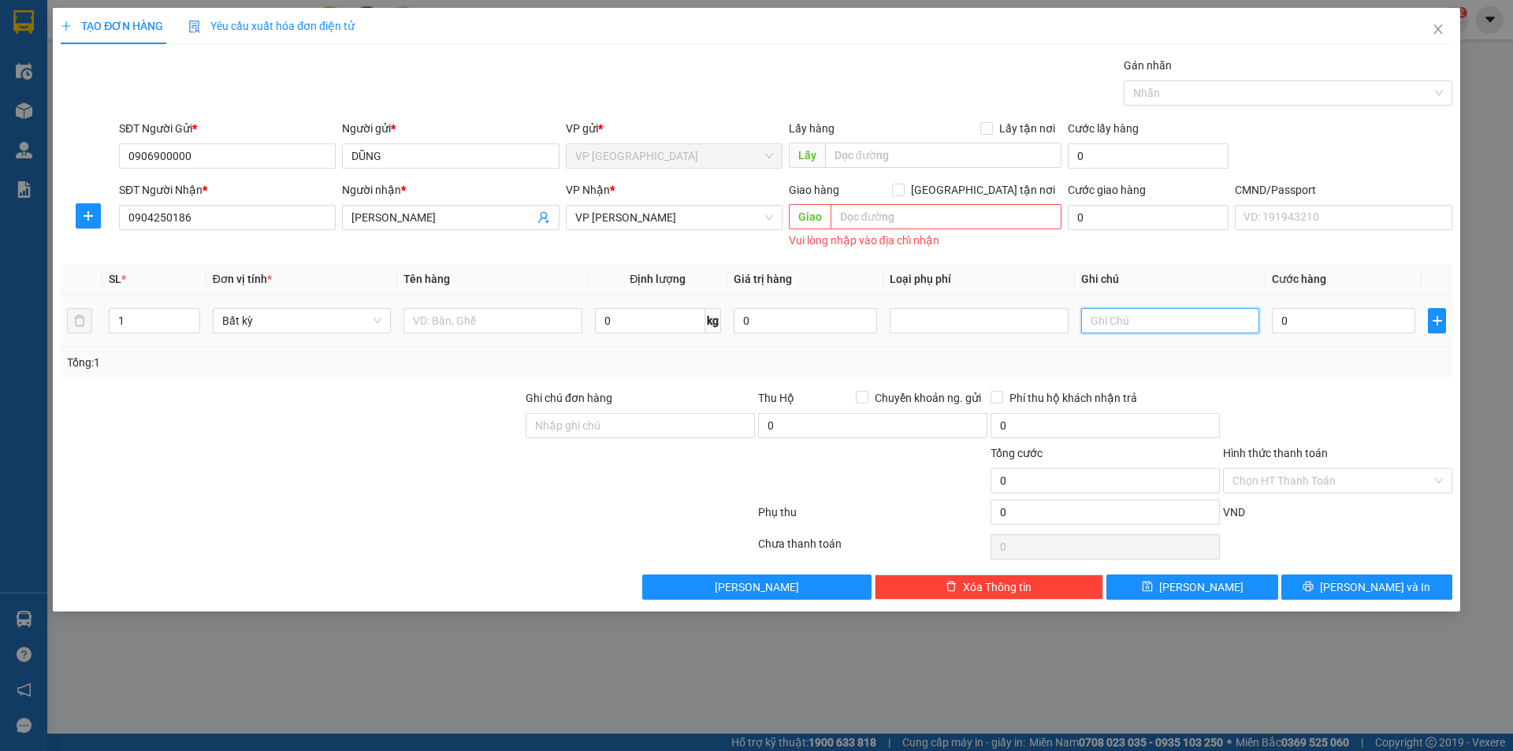
click at [1174, 322] on input "text" at bounding box center [1170, 320] width 178 height 25
type input "NG CHỈ YC VCC"
type input "2"
click at [190, 316] on icon "up" at bounding box center [191, 317] width 6 height 6
click at [499, 314] on input "text" at bounding box center [492, 320] width 178 height 25
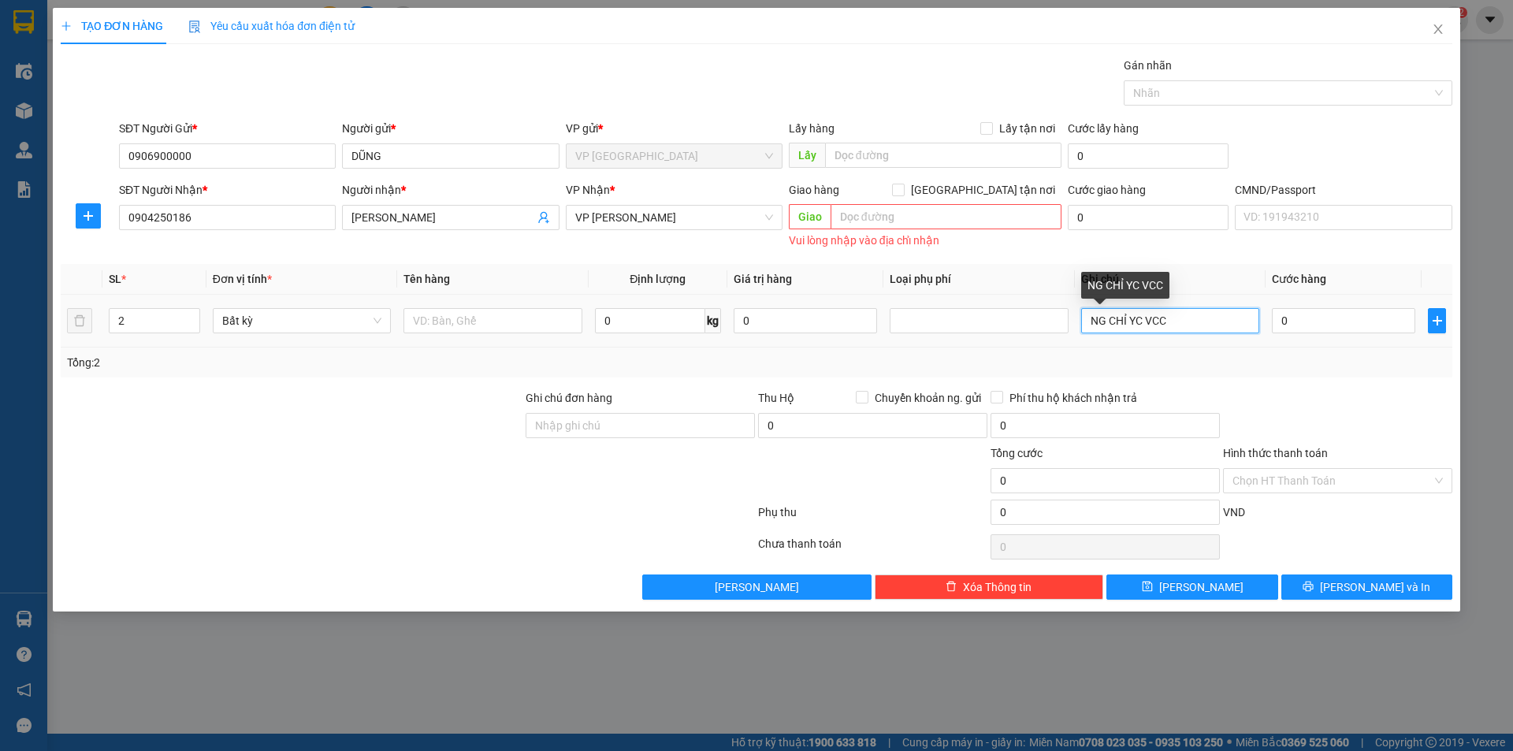
click at [1086, 322] on input "NG CHỈ YC VCC" at bounding box center [1170, 320] width 178 height 25
type input "14+ 2 NG CHỈ YC VCC"
click at [486, 321] on input "text" at bounding box center [492, 320] width 178 height 25
type input "XỐP + HỘP CHÈ"
click at [645, 315] on input "0" at bounding box center [650, 320] width 110 height 25
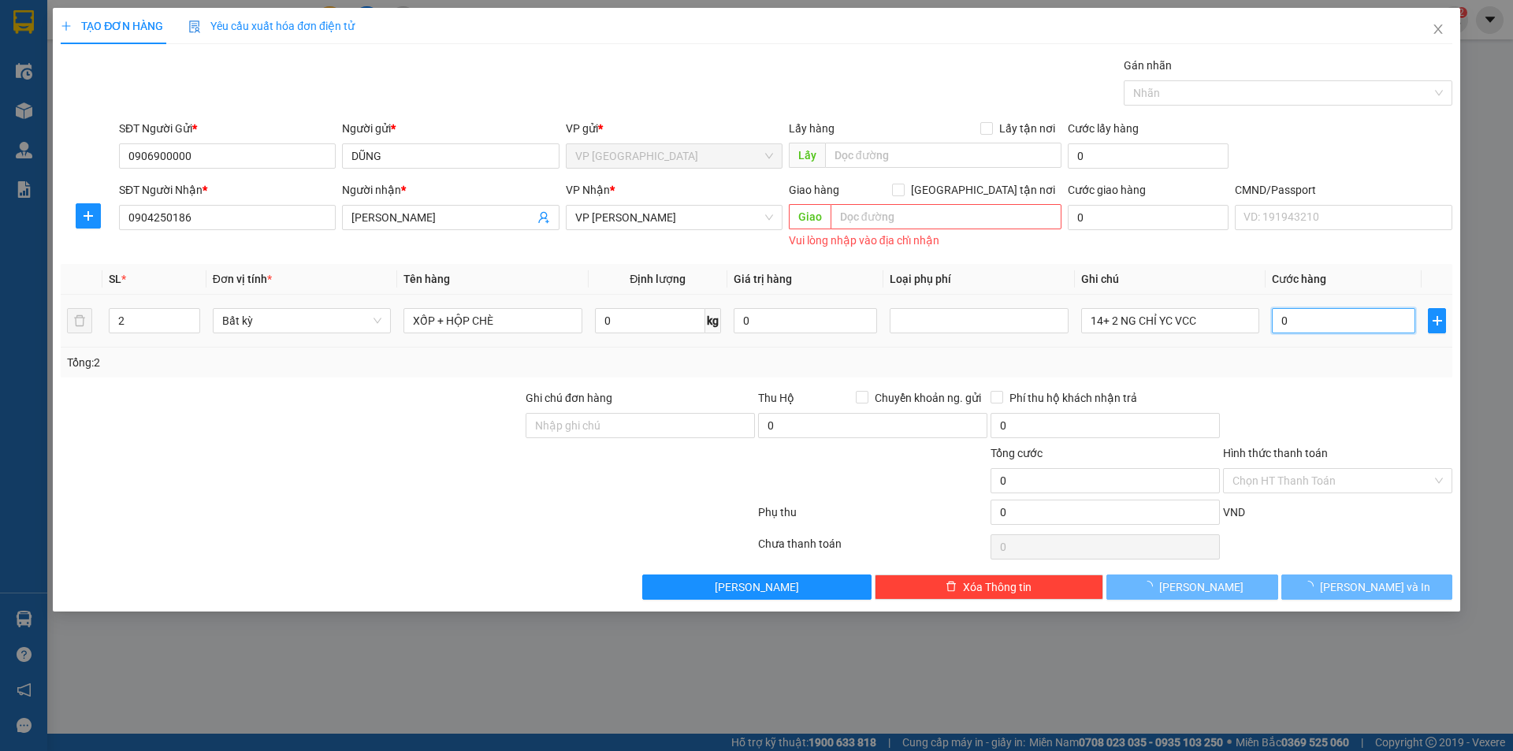
click at [1295, 319] on input "0" at bounding box center [1343, 320] width 143 height 25
type input "75"
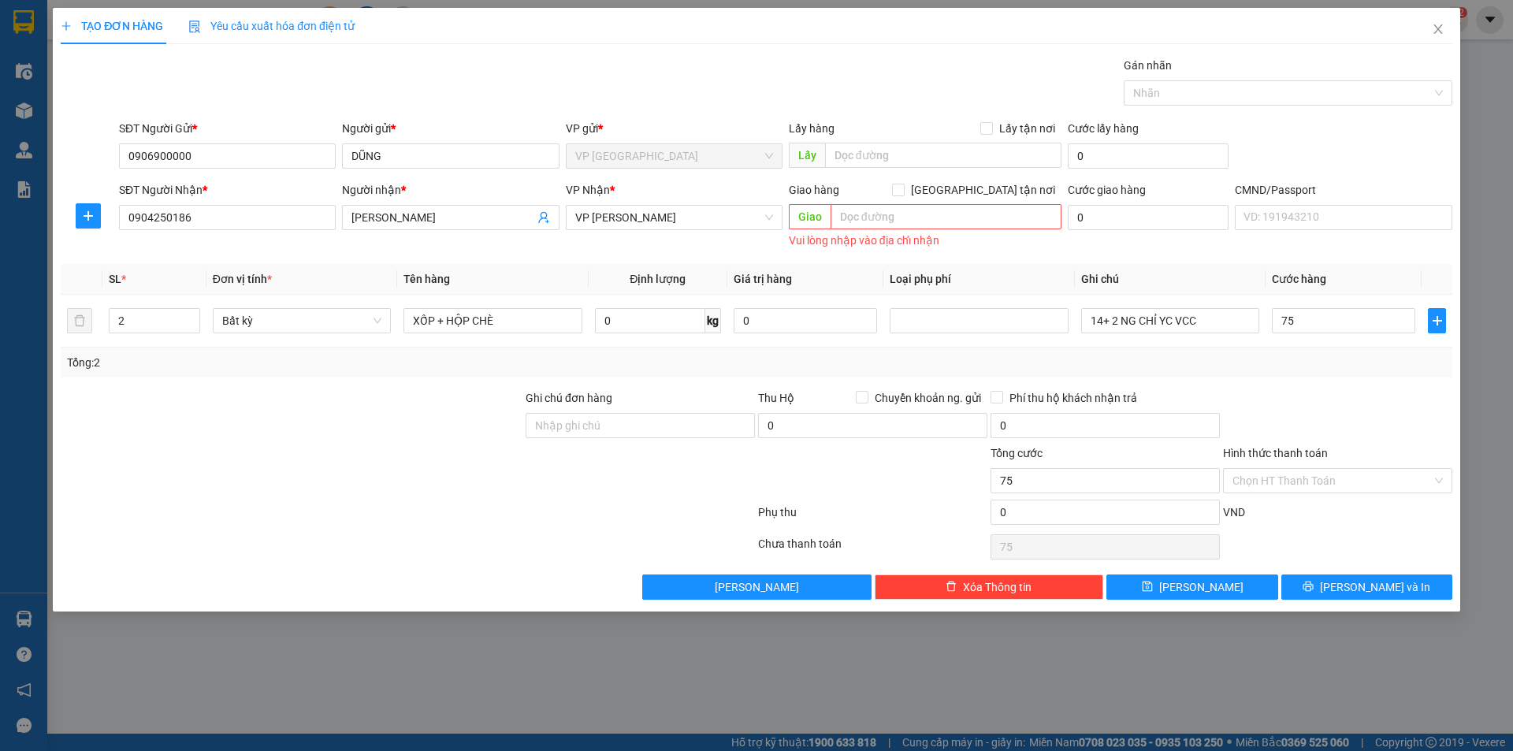
type input "75.000"
click at [1297, 393] on div at bounding box center [1337, 416] width 232 height 55
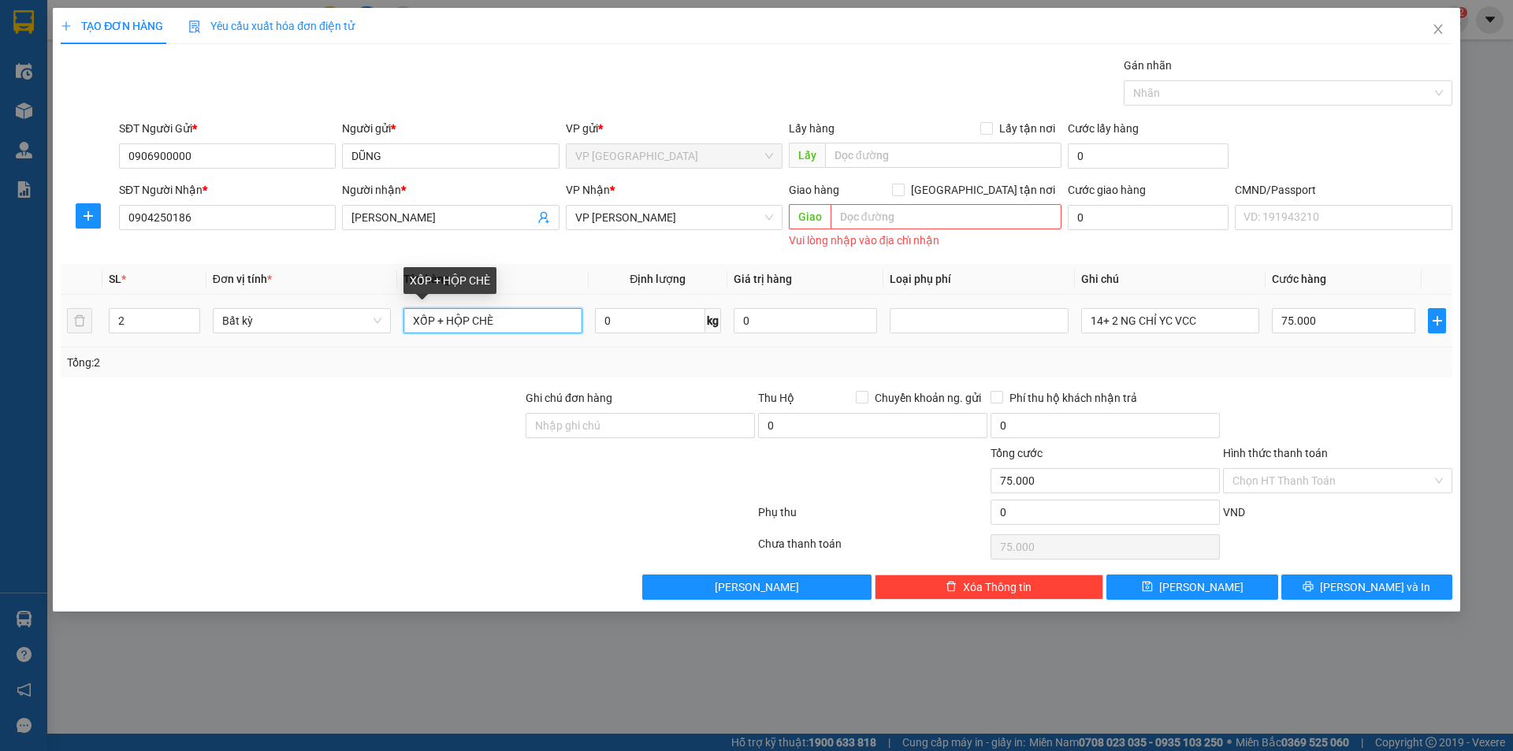
drag, startPoint x: 522, startPoint y: 324, endPoint x: 414, endPoint y: 321, distance: 108.8
click at [414, 321] on input "XỐP + HỘP CHÈ" at bounding box center [492, 320] width 178 height 25
type input "HỘP CHÈ"
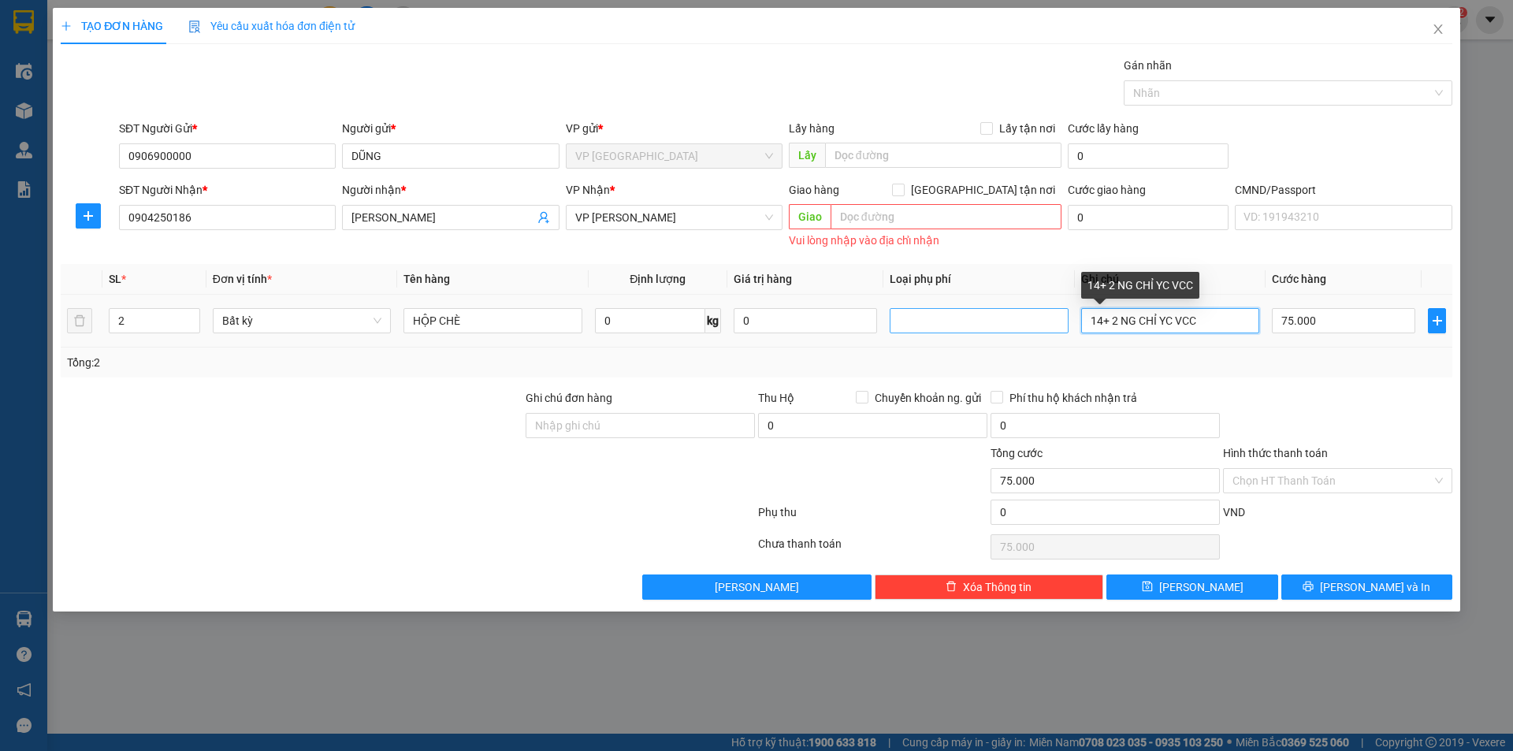
drag, startPoint x: 1220, startPoint y: 329, endPoint x: 1066, endPoint y: 324, distance: 153.8
click at [1066, 324] on tr "2 Bất kỳ HỘP CHÈ 0 kg 0 14+ 2 NG CHỈ YC VCC 75.000" at bounding box center [757, 321] width 1392 height 53
click at [1318, 316] on input "75.000" at bounding box center [1343, 320] width 143 height 25
type input "3"
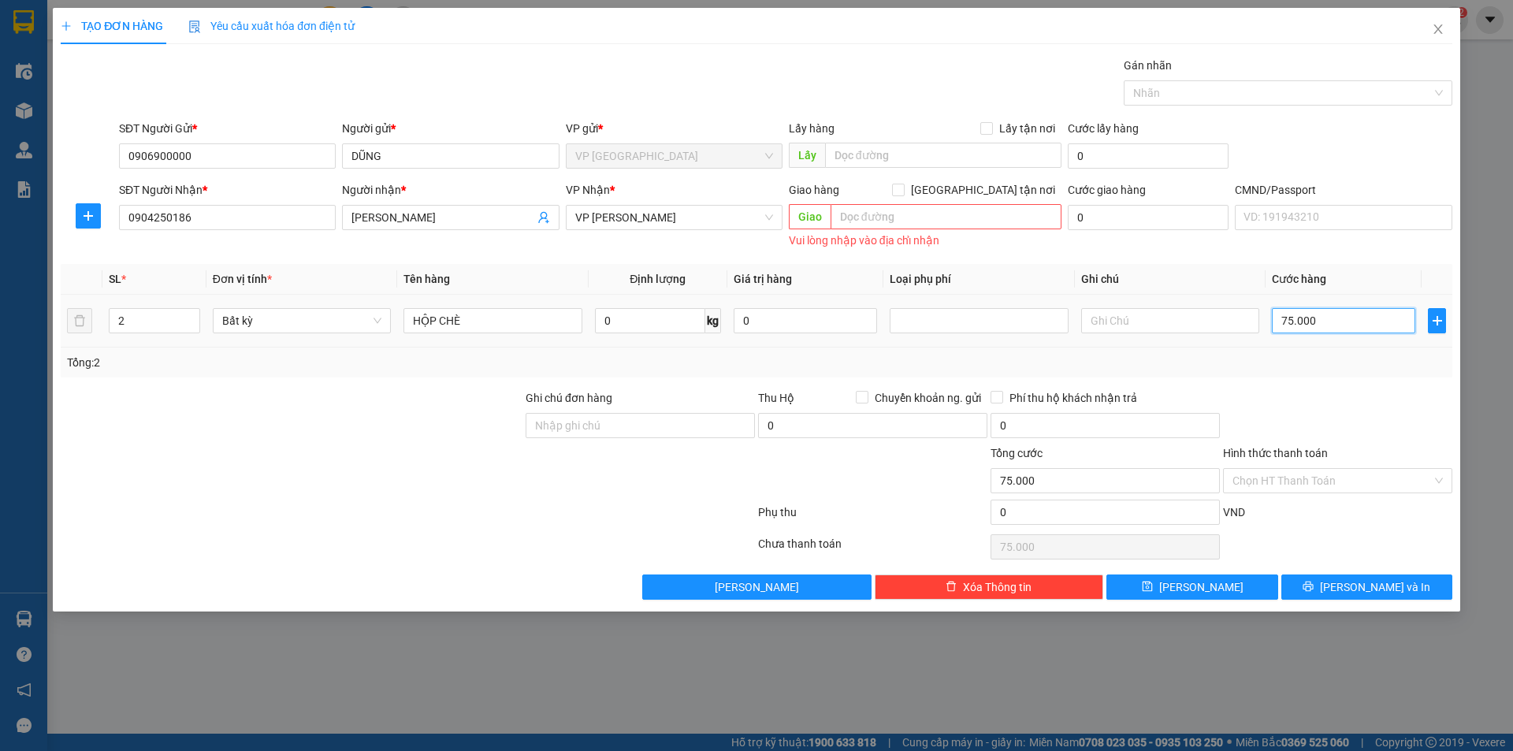
type input "3"
type input "35"
type input "35.000"
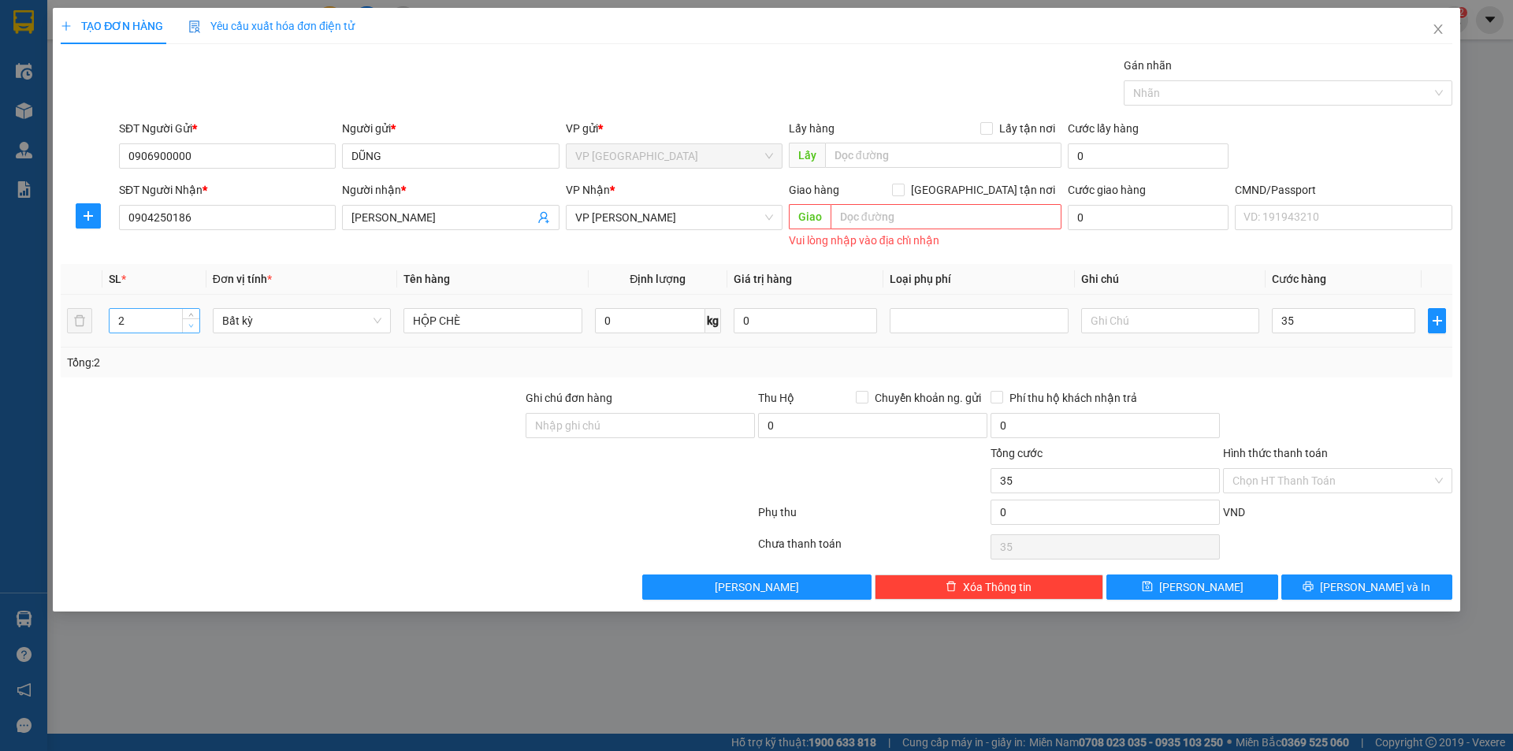
type input "35.000"
click at [191, 327] on icon "down" at bounding box center [191, 326] width 6 height 6
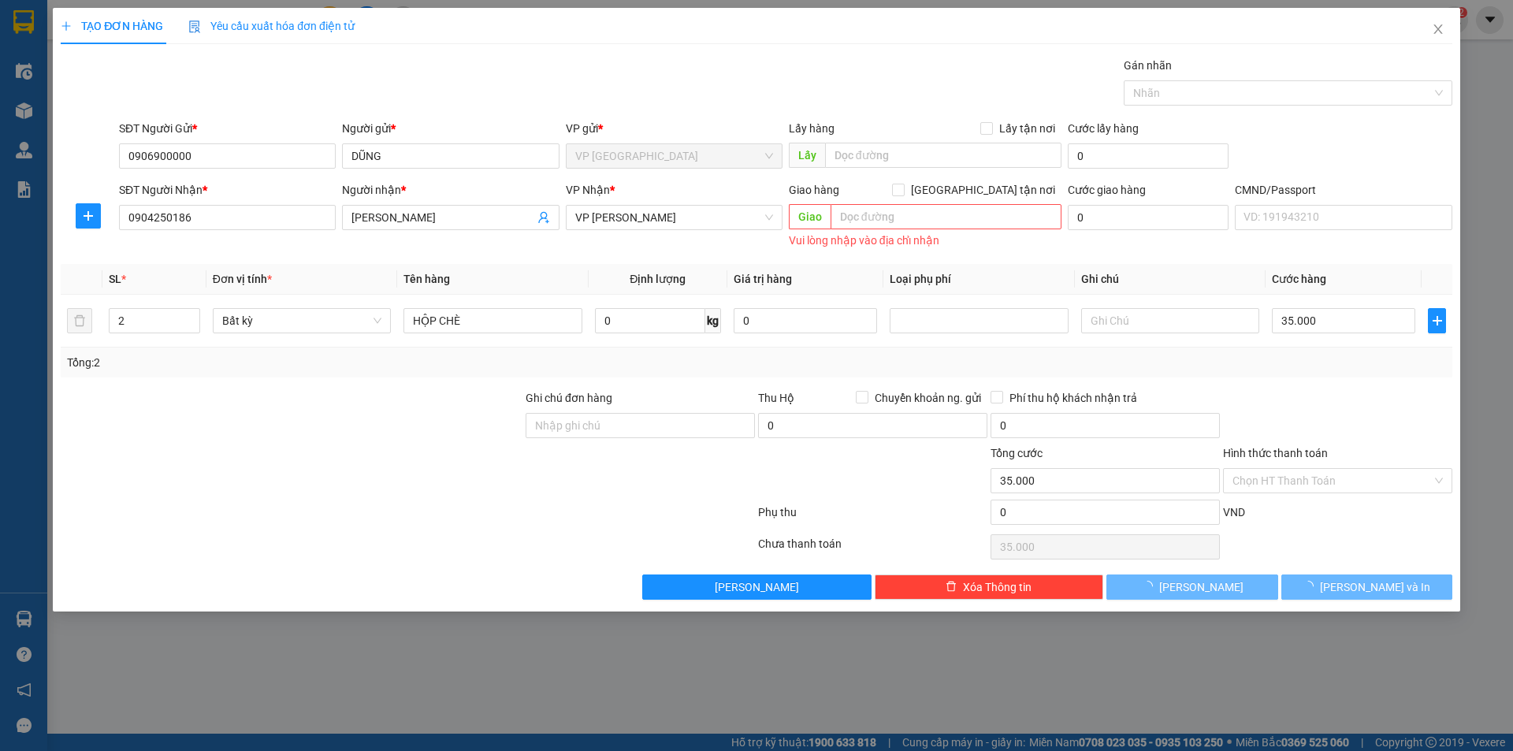
click at [284, 390] on div at bounding box center [291, 416] width 465 height 55
type input "0"
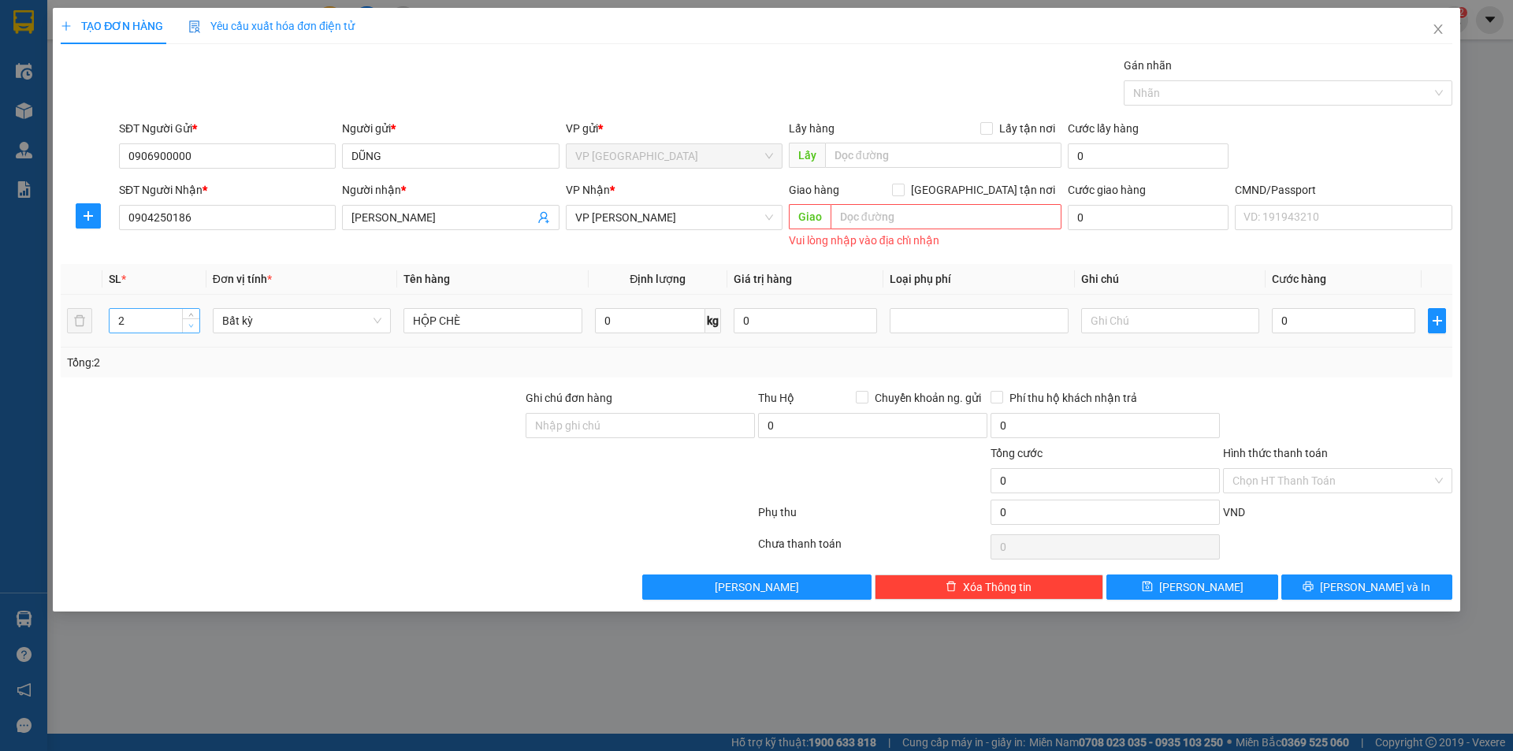
type input "1"
click at [195, 327] on span "down" at bounding box center [191, 325] width 9 height 9
click at [338, 397] on div at bounding box center [291, 416] width 465 height 55
drag, startPoint x: 338, startPoint y: 397, endPoint x: 718, endPoint y: 396, distance: 379.8
click at [338, 398] on div at bounding box center [291, 416] width 465 height 55
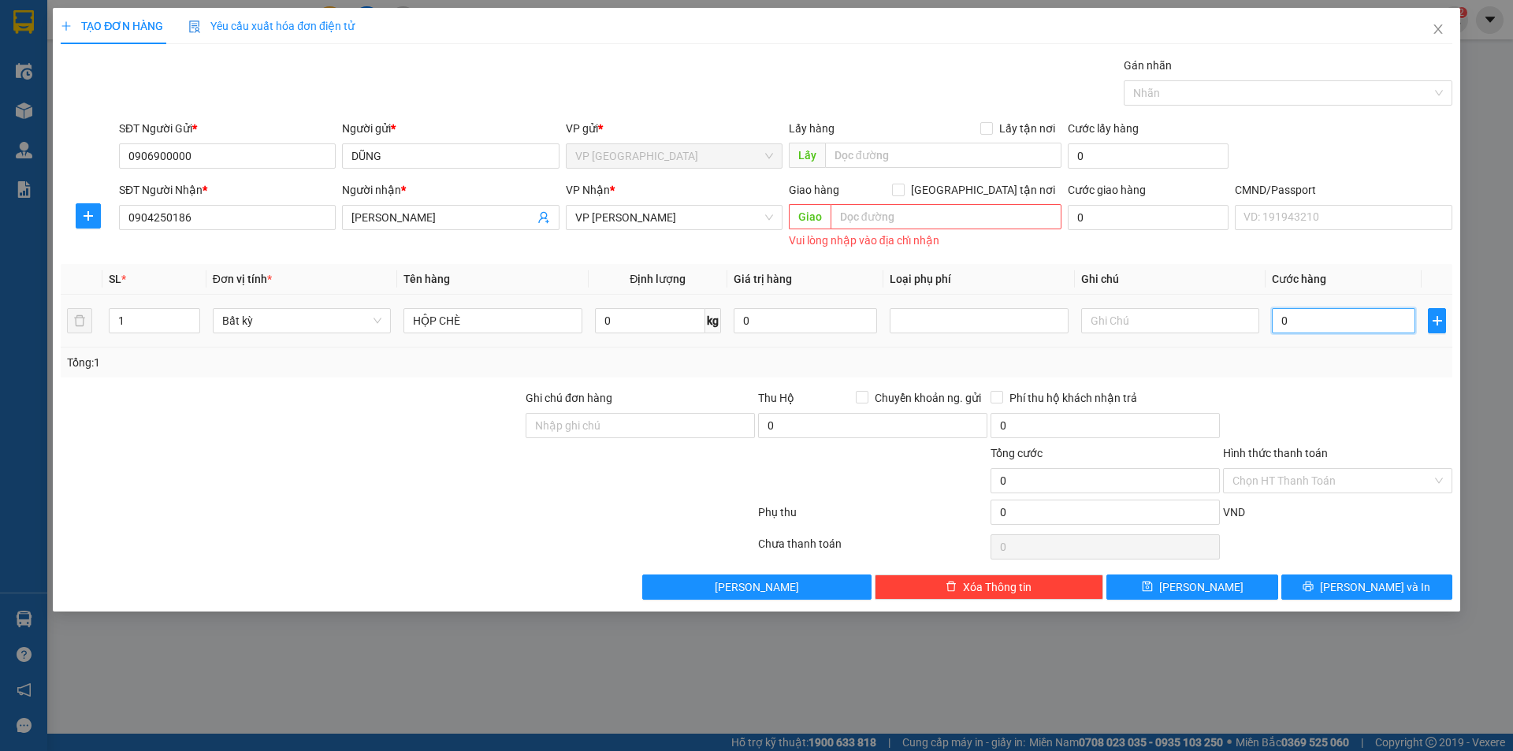
click at [1355, 332] on input "0" at bounding box center [1343, 320] width 143 height 25
type input "3"
type input "35"
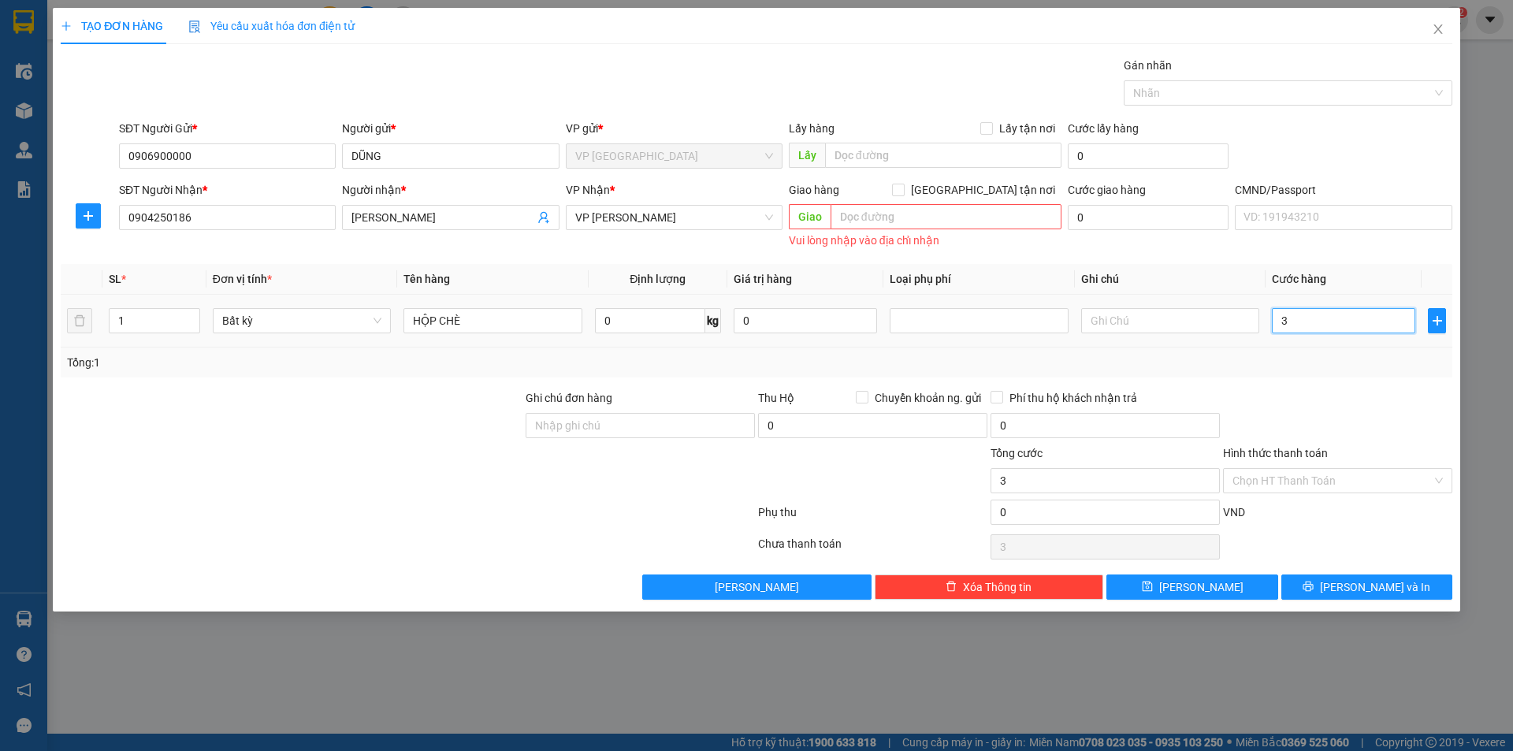
type input "35"
type input "35.000"
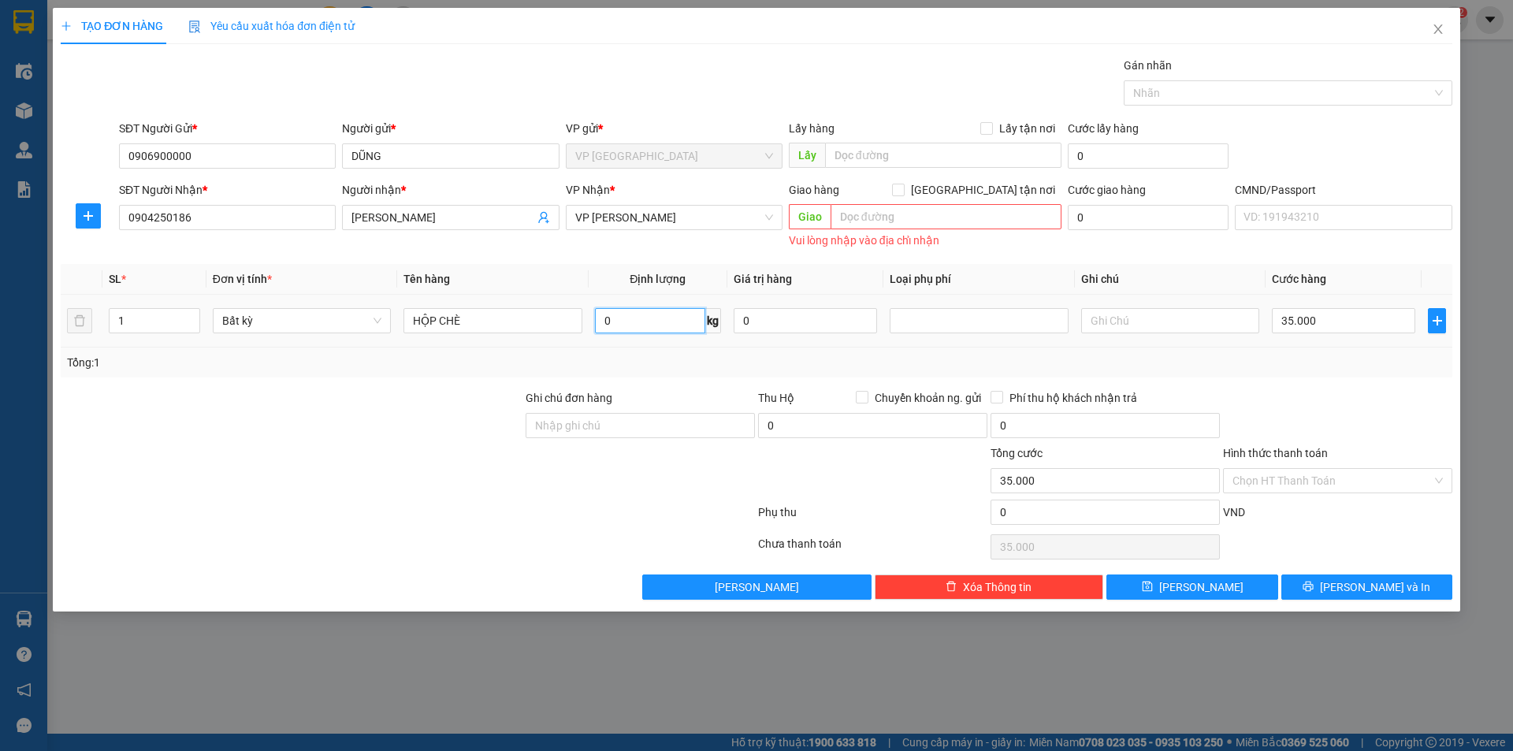
click at [643, 329] on input "0" at bounding box center [650, 320] width 110 height 25
type input "1"
click at [728, 363] on div "Tổng: 1" at bounding box center [756, 362] width 1379 height 17
click at [1347, 482] on input "Hình thức thanh toán" at bounding box center [1331, 481] width 199 height 24
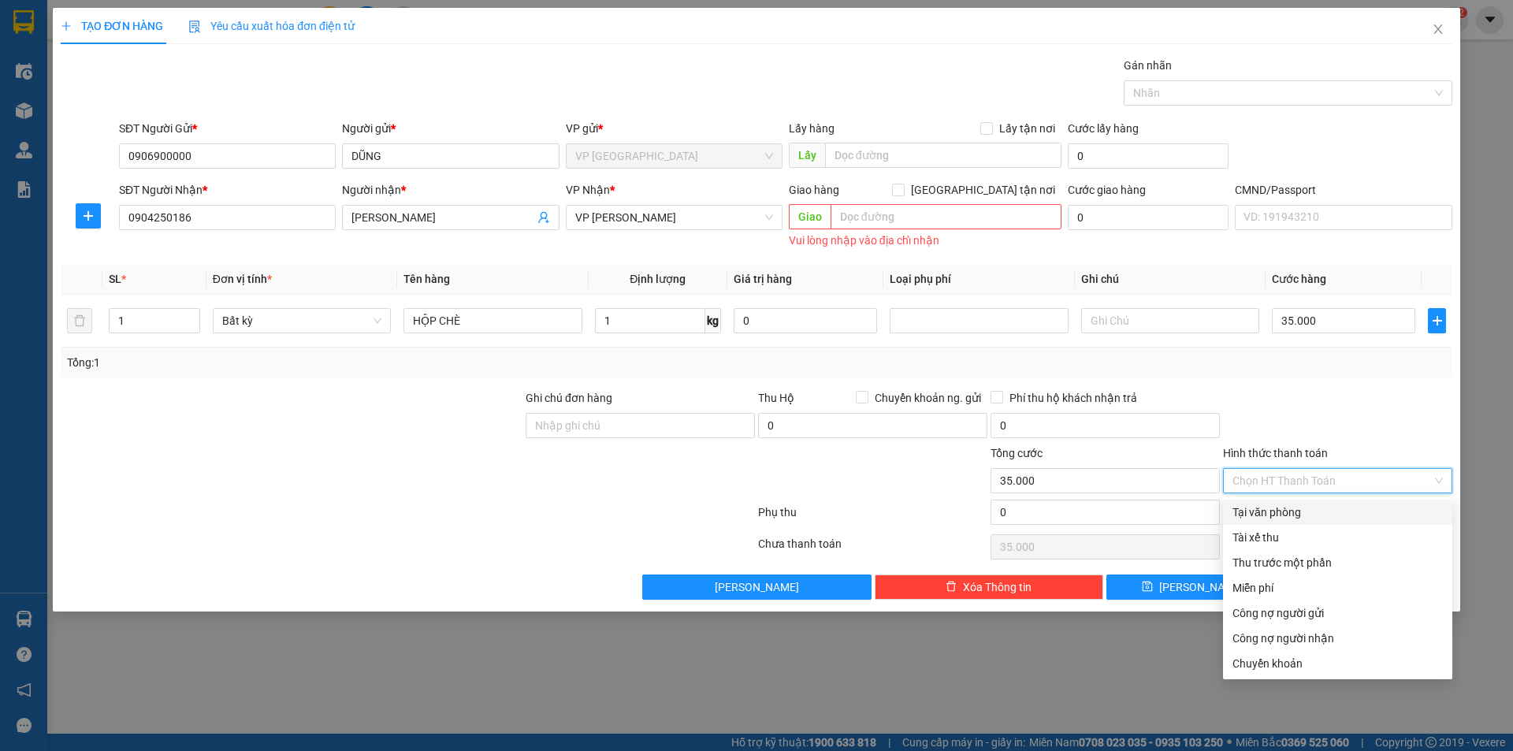
click at [1295, 515] on div "Tại văn phòng" at bounding box center [1337, 512] width 210 height 17
type input "0"
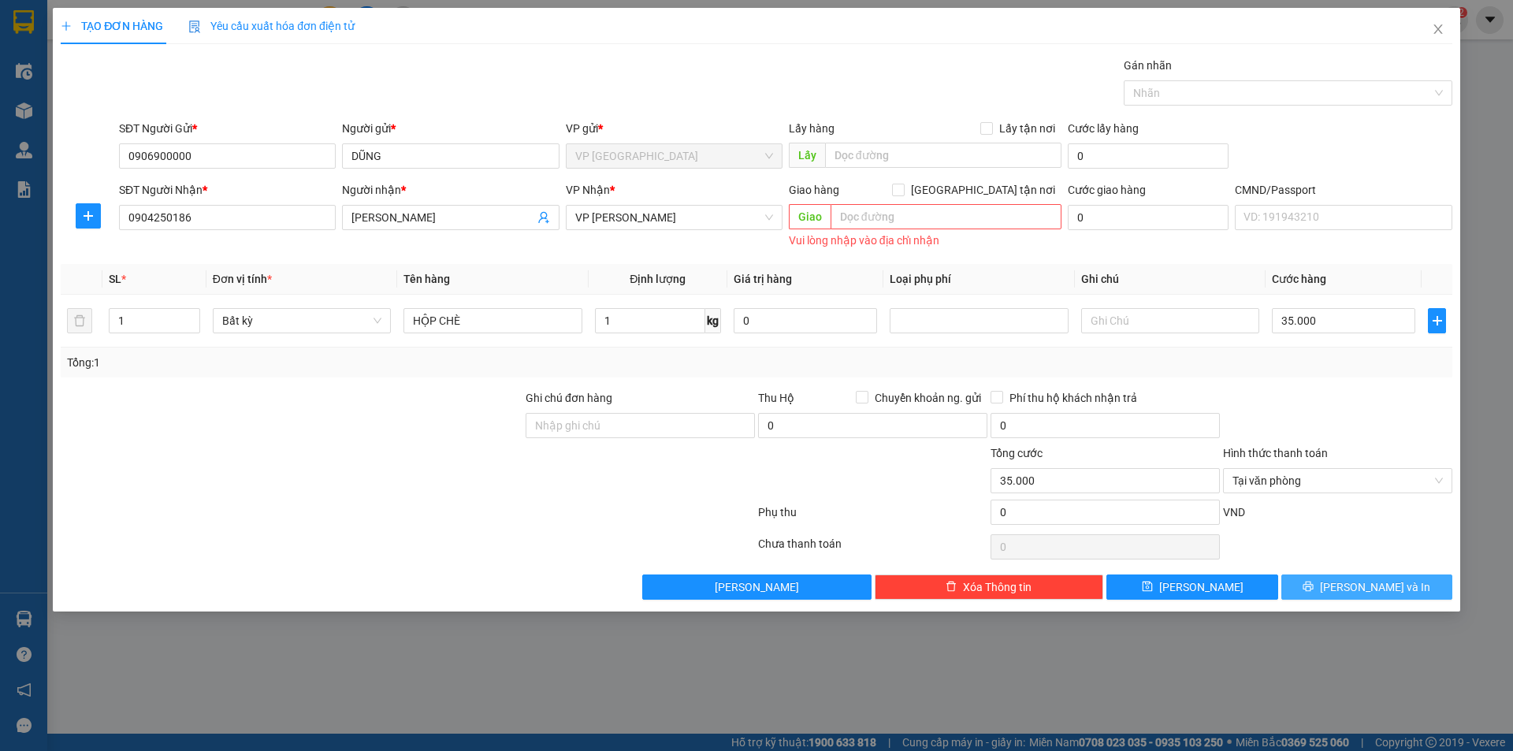
click at [1378, 599] on button "[PERSON_NAME] và In" at bounding box center [1366, 586] width 171 height 25
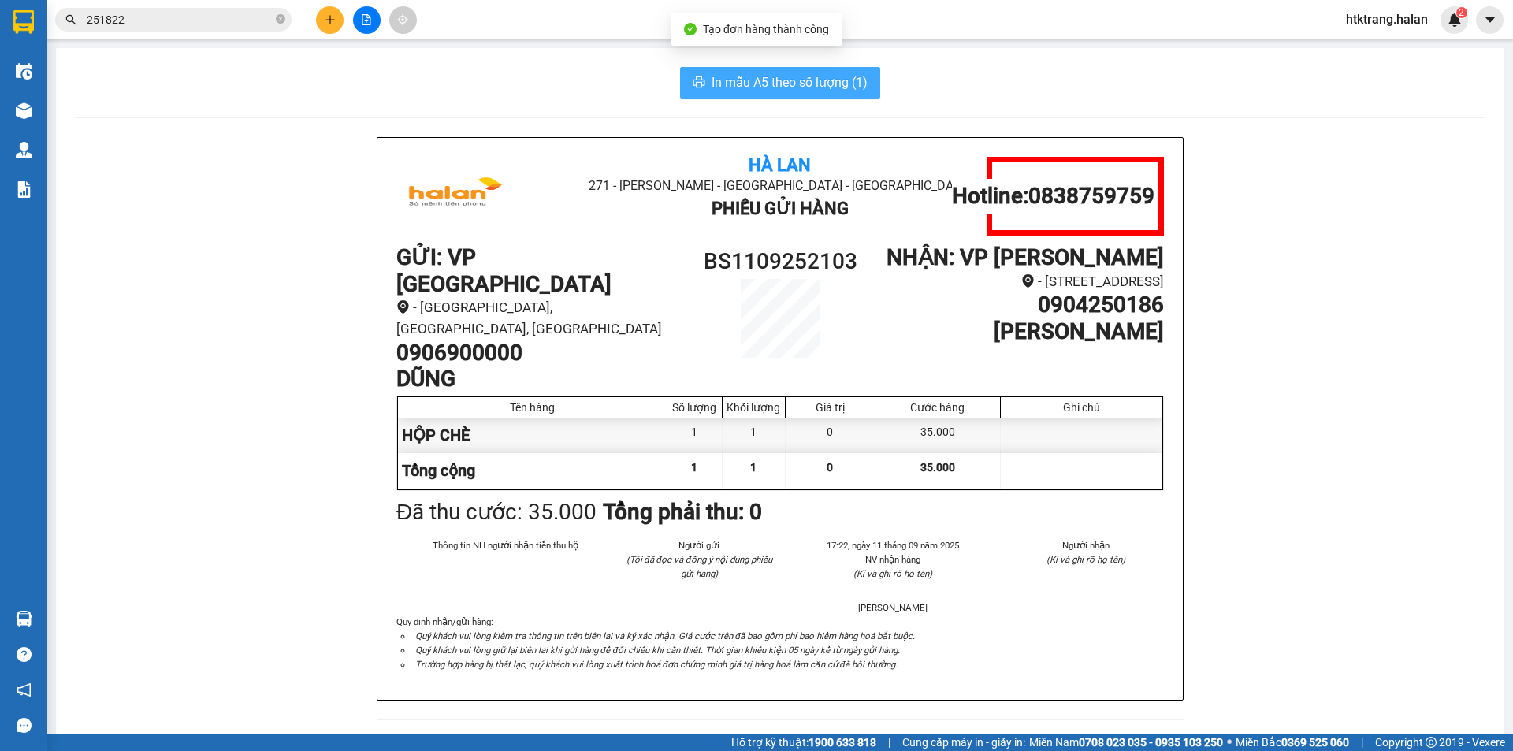
click at [777, 84] on span "In mẫu A5 theo số lượng (1)" at bounding box center [790, 82] width 156 height 20
click at [430, 340] on h1 "0906900000" at bounding box center [540, 353] width 288 height 27
click at [321, 19] on button at bounding box center [330, 20] width 28 height 28
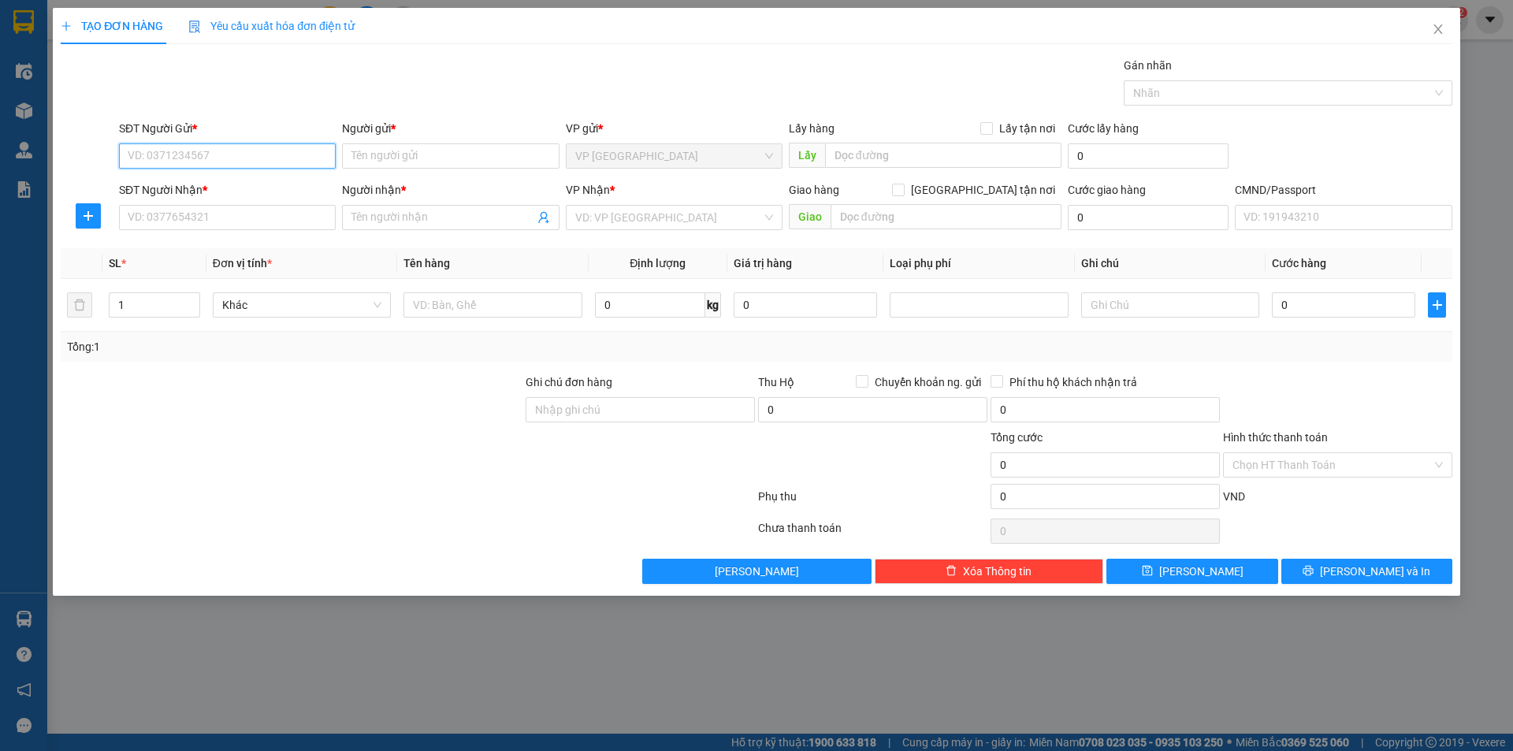
click at [243, 158] on input "SĐT Người Gửi *" at bounding box center [227, 155] width 217 height 25
paste input "0906900000"
type input "0906900000"
click at [245, 191] on div "0906900000 - DŨNG" at bounding box center [227, 187] width 198 height 17
type input "DŨNG"
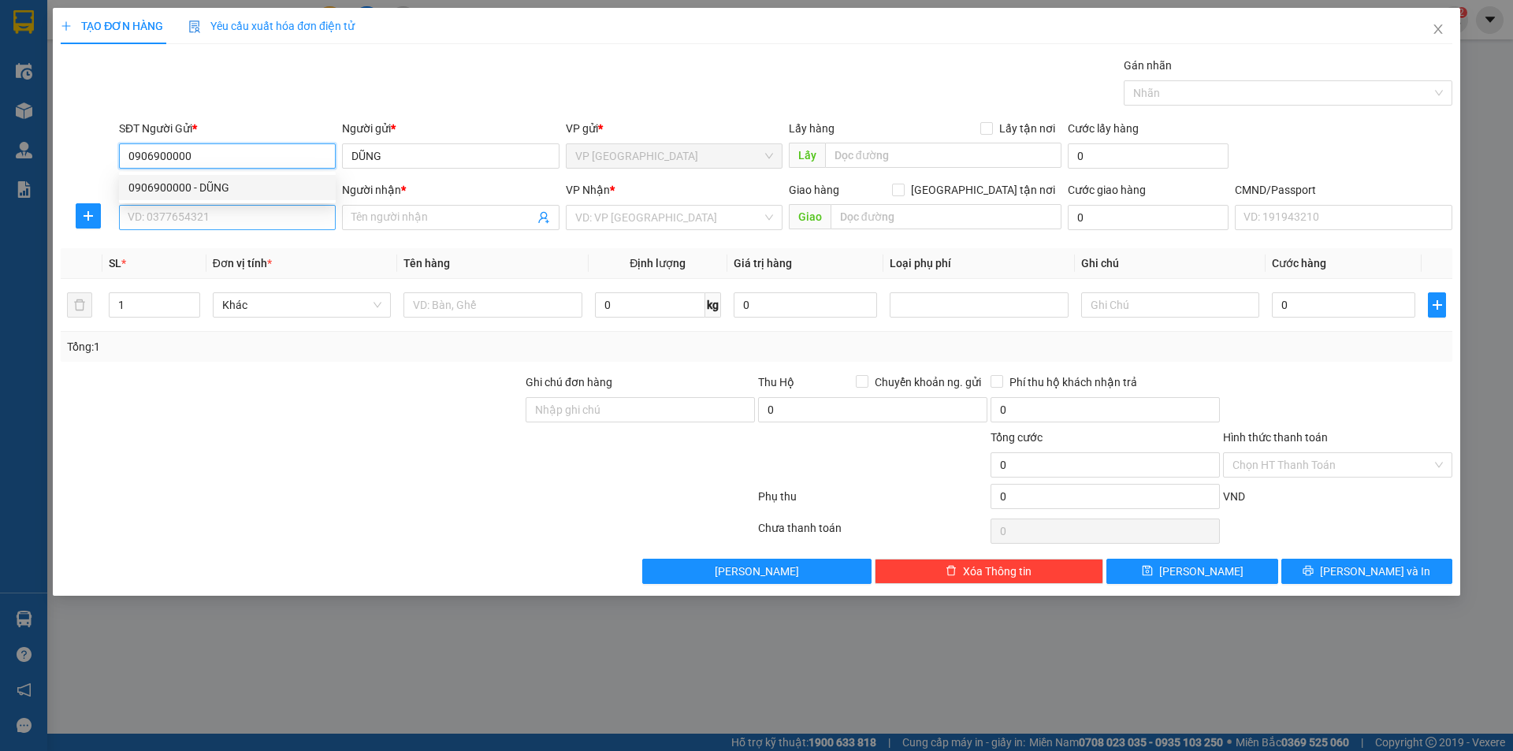
type input "0906900000"
click at [241, 224] on input "SĐT Người Nhận *" at bounding box center [227, 217] width 217 height 25
type input "0967761066"
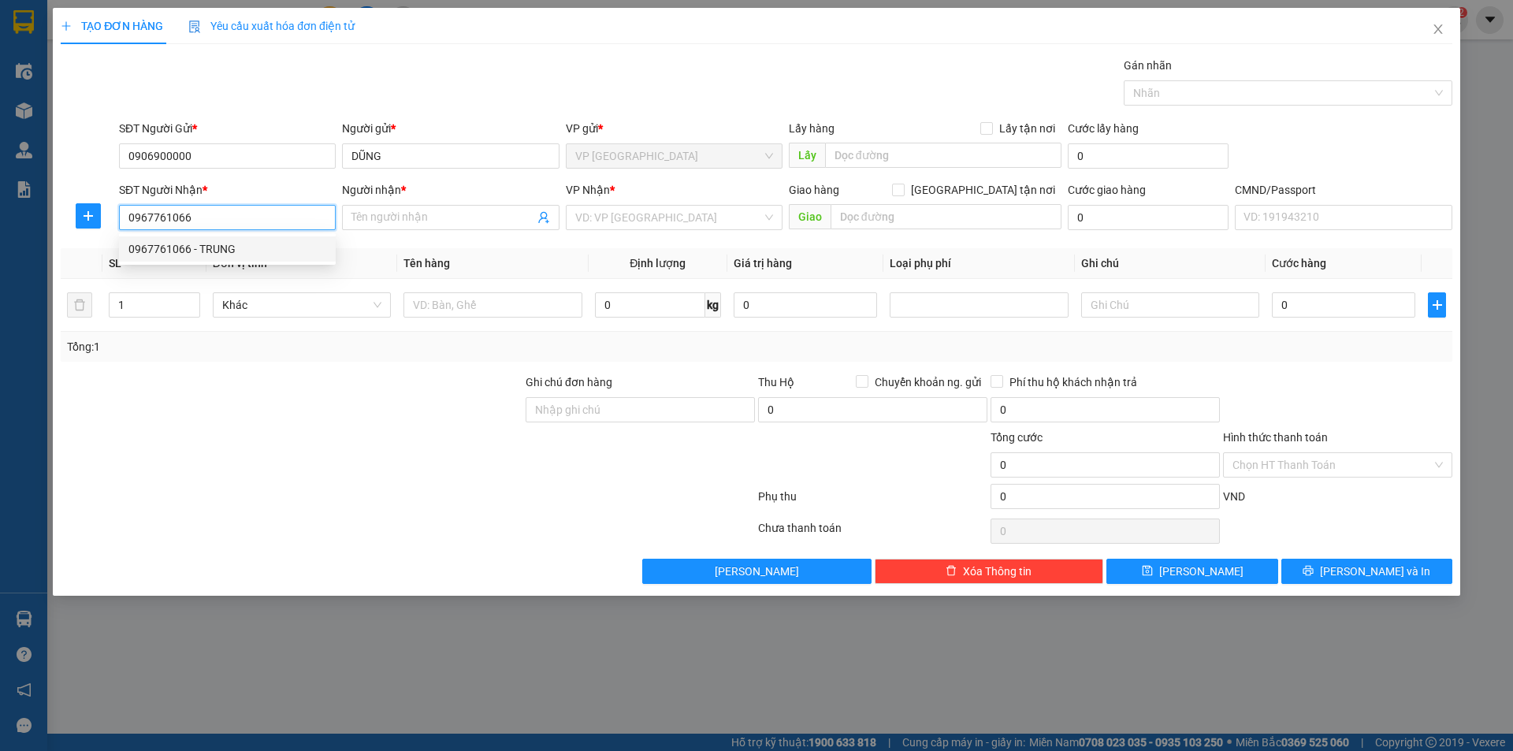
click at [241, 249] on div "0967761066 - TRUNG" at bounding box center [227, 248] width 198 height 17
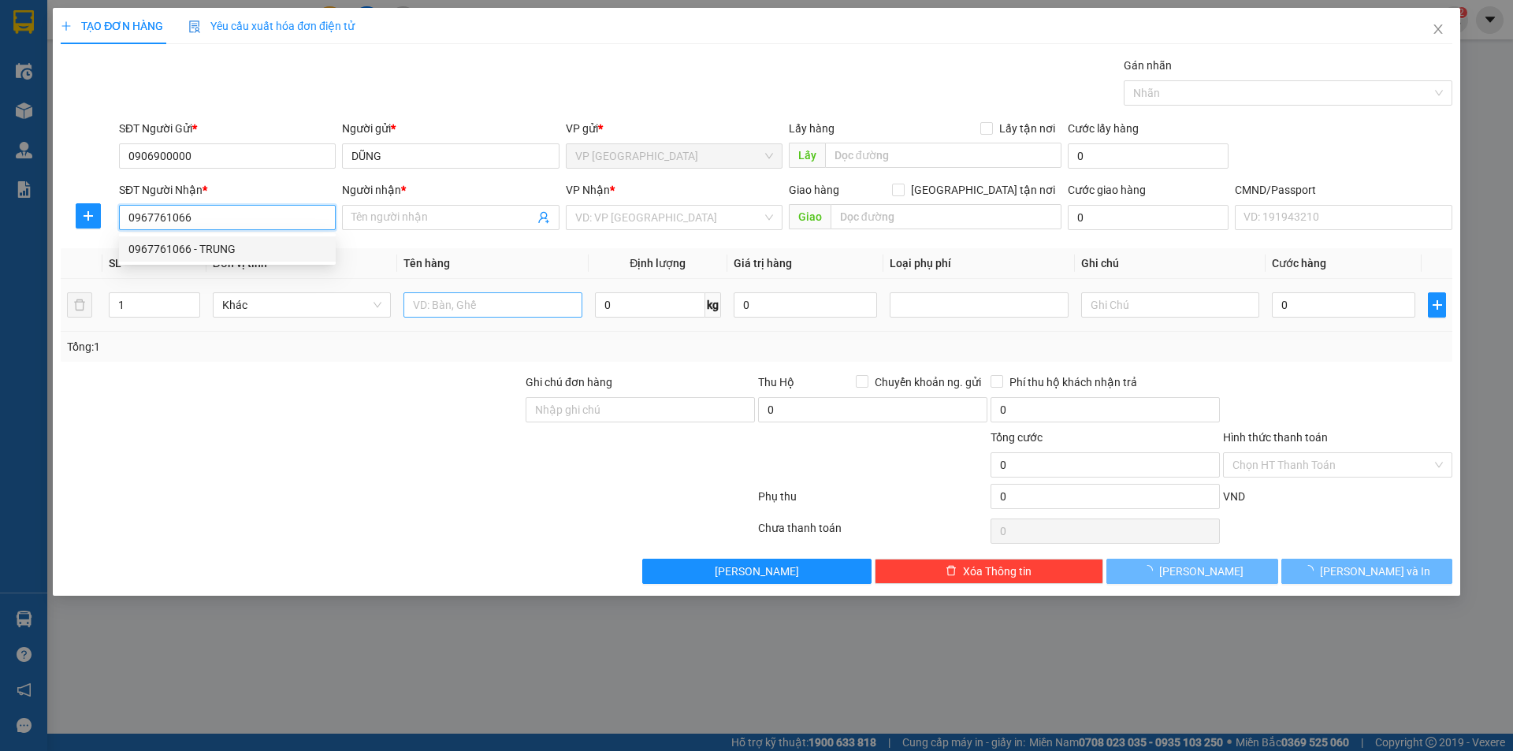
type input "TRUNG"
type input "0967761066"
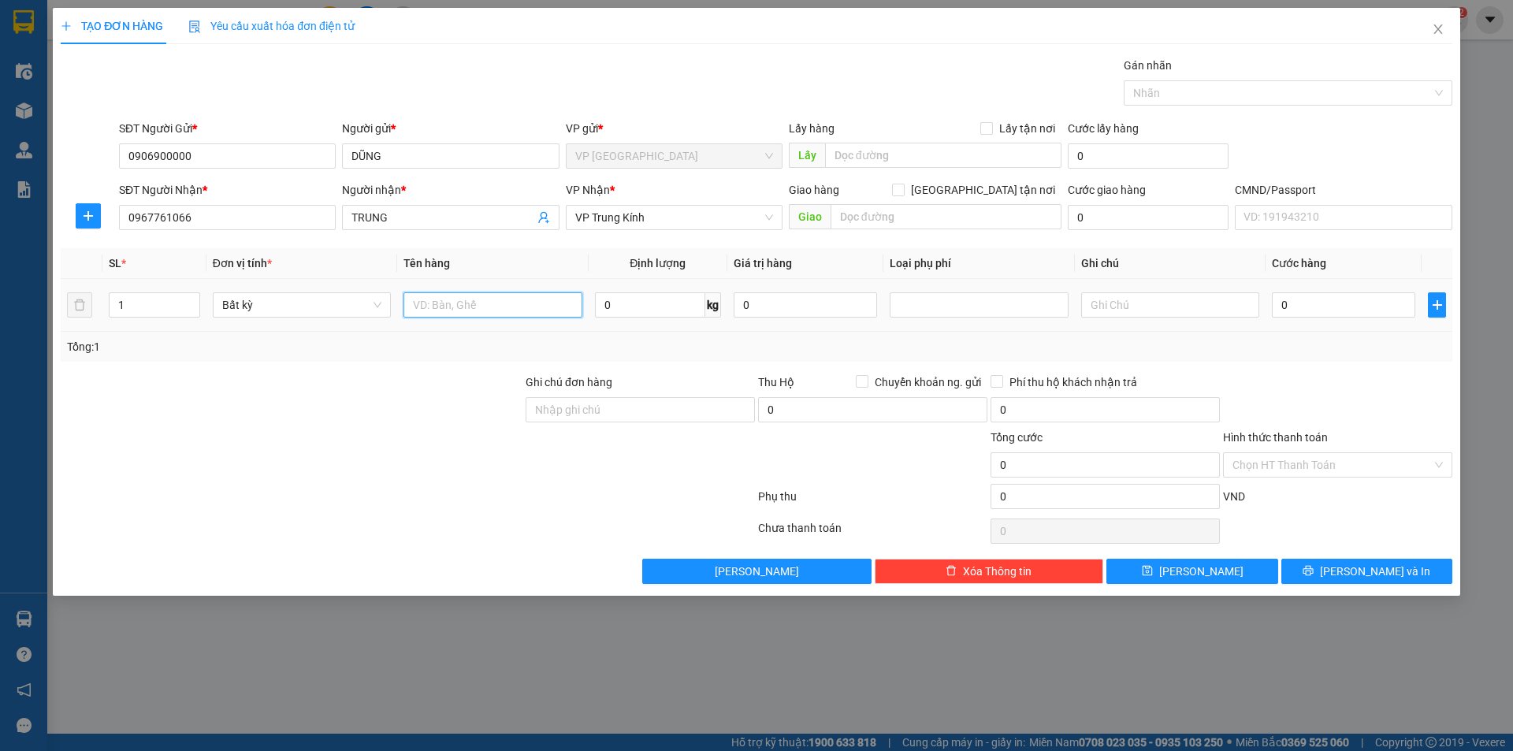
click at [459, 305] on input "text" at bounding box center [492, 304] width 178 height 25
type input "XỐP CHÈ"
click at [682, 307] on input "0" at bounding box center [650, 304] width 110 height 25
type input "14"
click at [718, 245] on div "Transit Pickup Surcharge Ids Transit Deliver Surcharge Ids Transit Deliver Surc…" at bounding box center [757, 320] width 1392 height 527
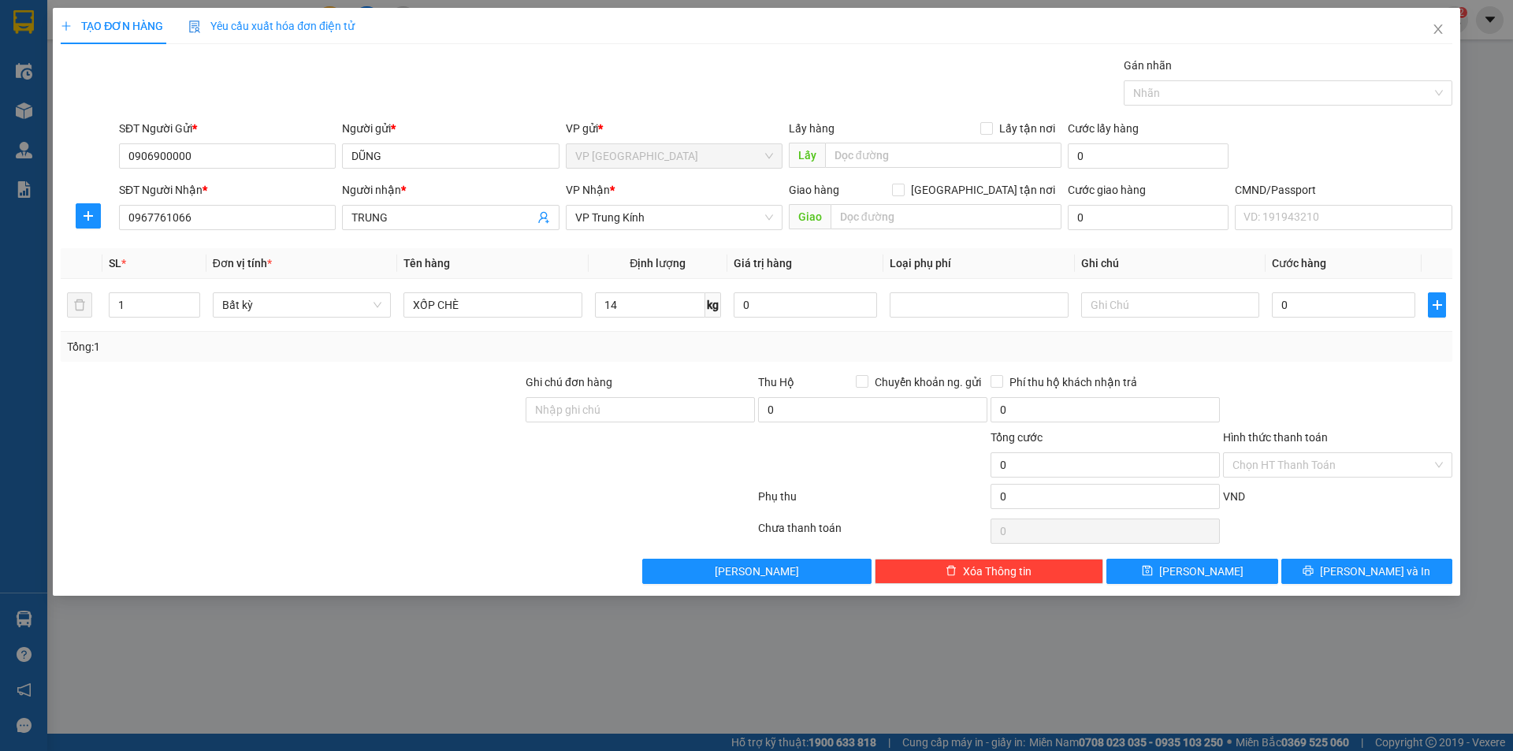
click at [718, 245] on div "Transit Pickup Surcharge Ids Transit Deliver Surcharge Ids Transit Deliver Surc…" at bounding box center [757, 320] width 1392 height 527
type input "50.000"
click at [662, 221] on span "VP Trung Kính" at bounding box center [674, 218] width 198 height 24
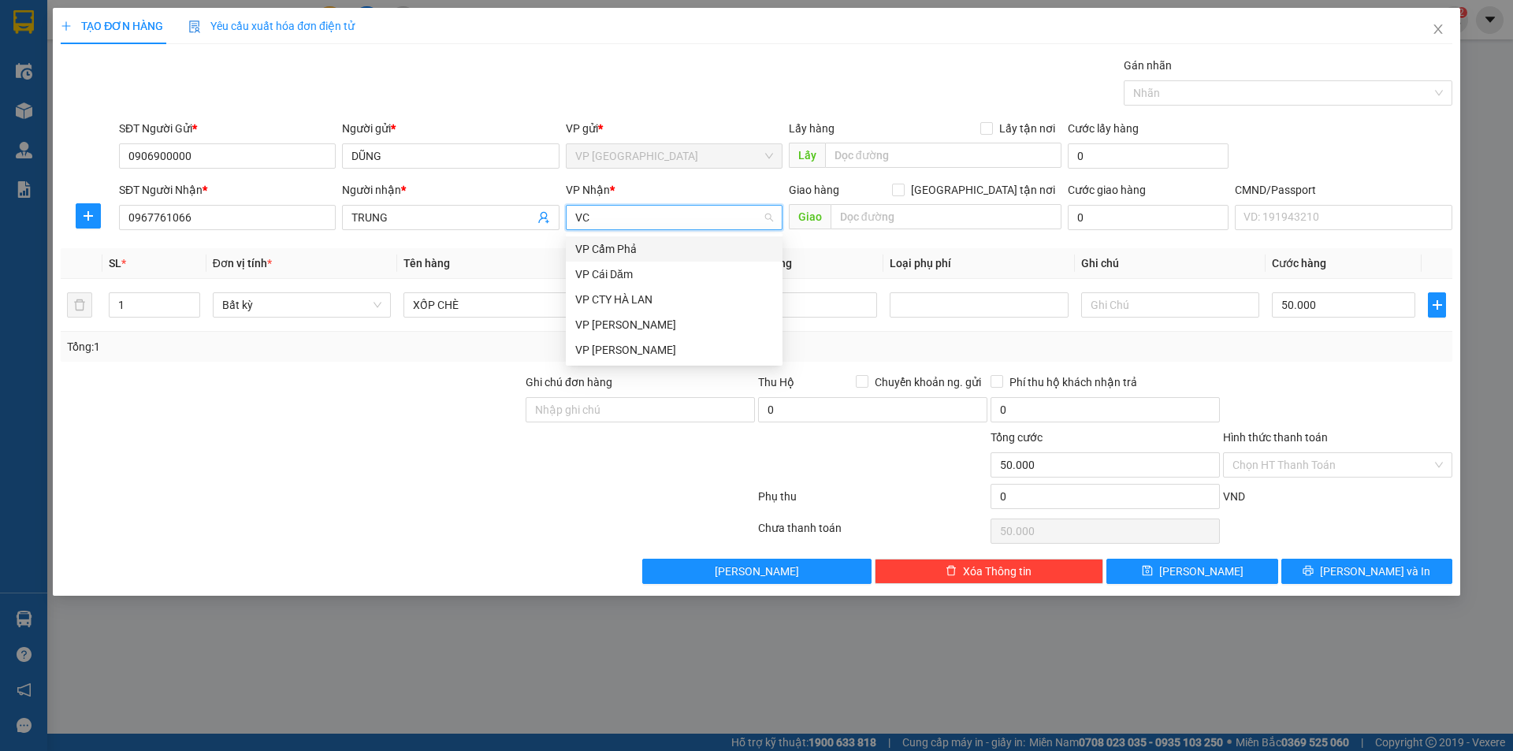
type input "VCC"
click at [649, 253] on div "VP [PERSON_NAME]" at bounding box center [674, 248] width 198 height 17
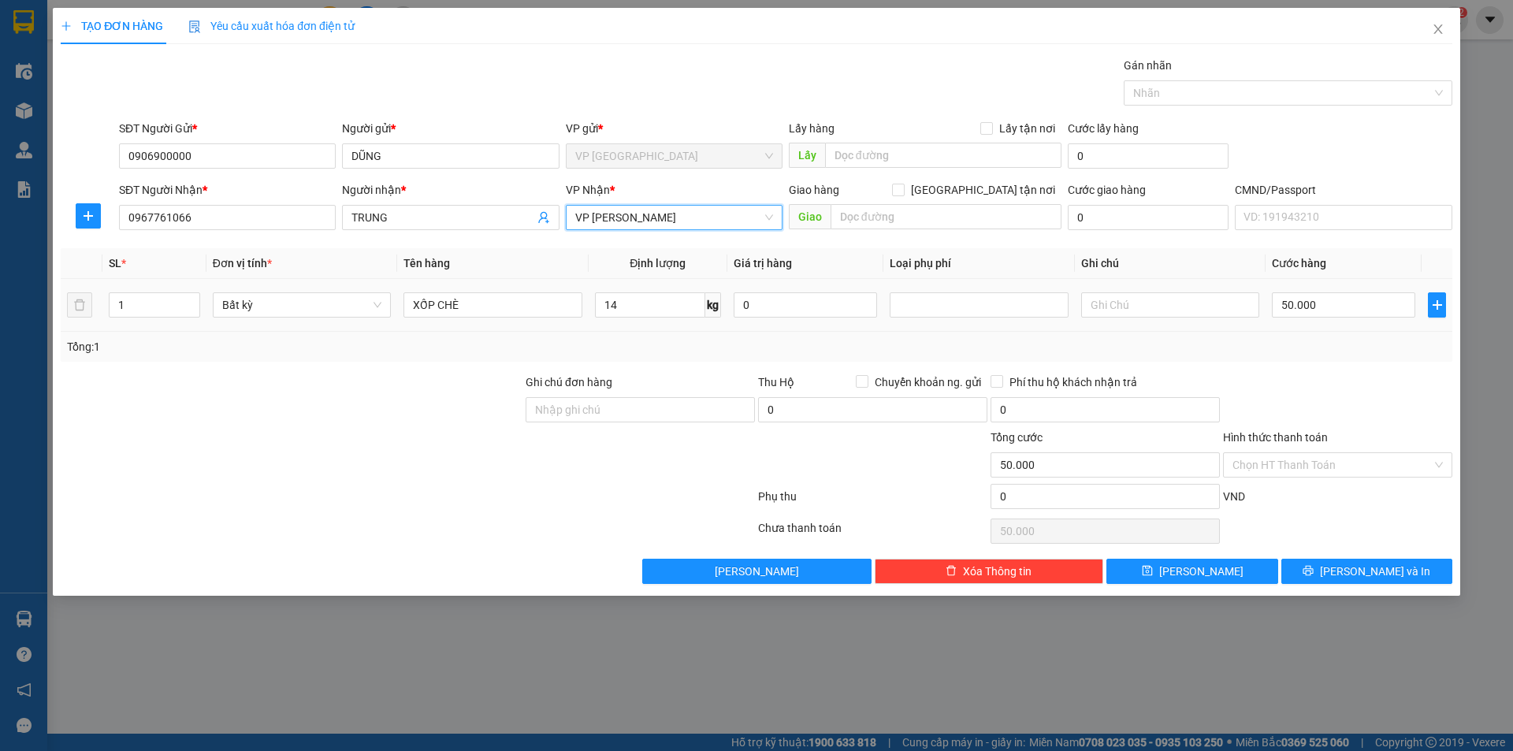
click at [1194, 321] on td at bounding box center [1170, 305] width 191 height 53
click at [1191, 311] on input "text" at bounding box center [1170, 304] width 178 height 25
type input "NG YC VCC"
click at [1289, 362] on div "Transit Pickup Surcharge Ids Transit Deliver Surcharge Ids Transit Deliver Surc…" at bounding box center [757, 320] width 1392 height 527
click at [1315, 458] on input "Hình thức thanh toán" at bounding box center [1331, 465] width 199 height 24
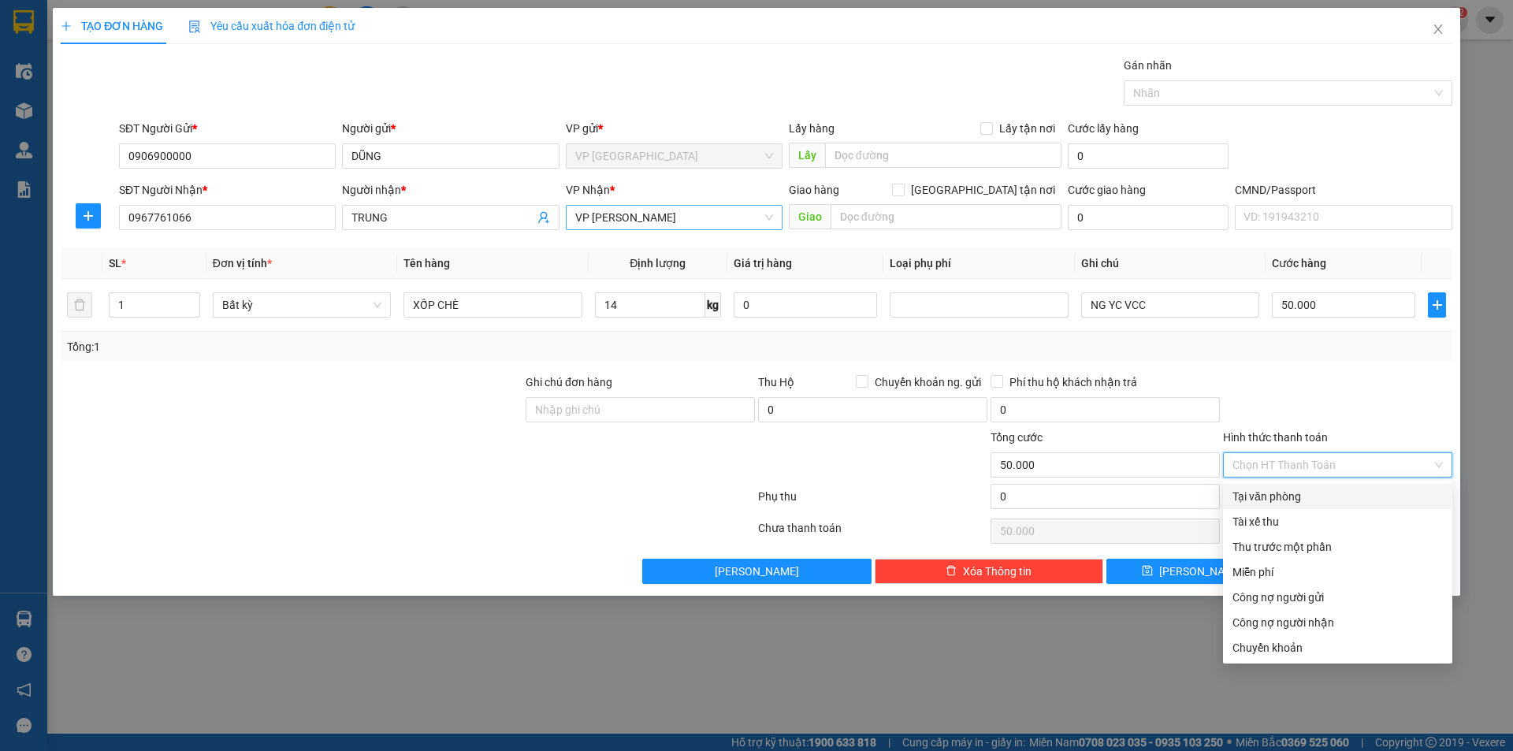
click at [1301, 499] on div "Tại văn phòng" at bounding box center [1337, 496] width 210 height 17
type input "0"
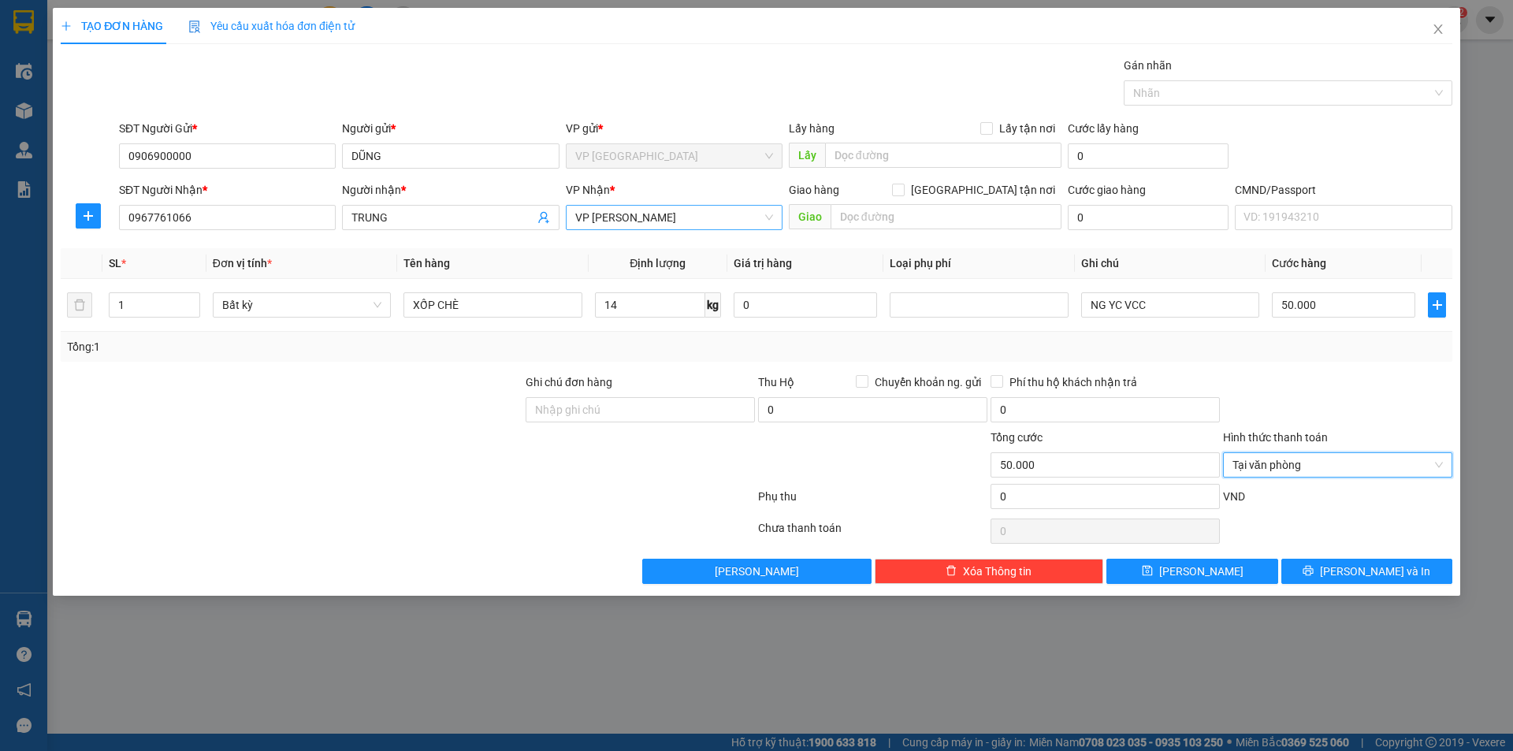
click at [1322, 508] on div "VND" at bounding box center [1337, 502] width 232 height 28
click at [1364, 566] on span "[PERSON_NAME] và In" at bounding box center [1375, 571] width 110 height 17
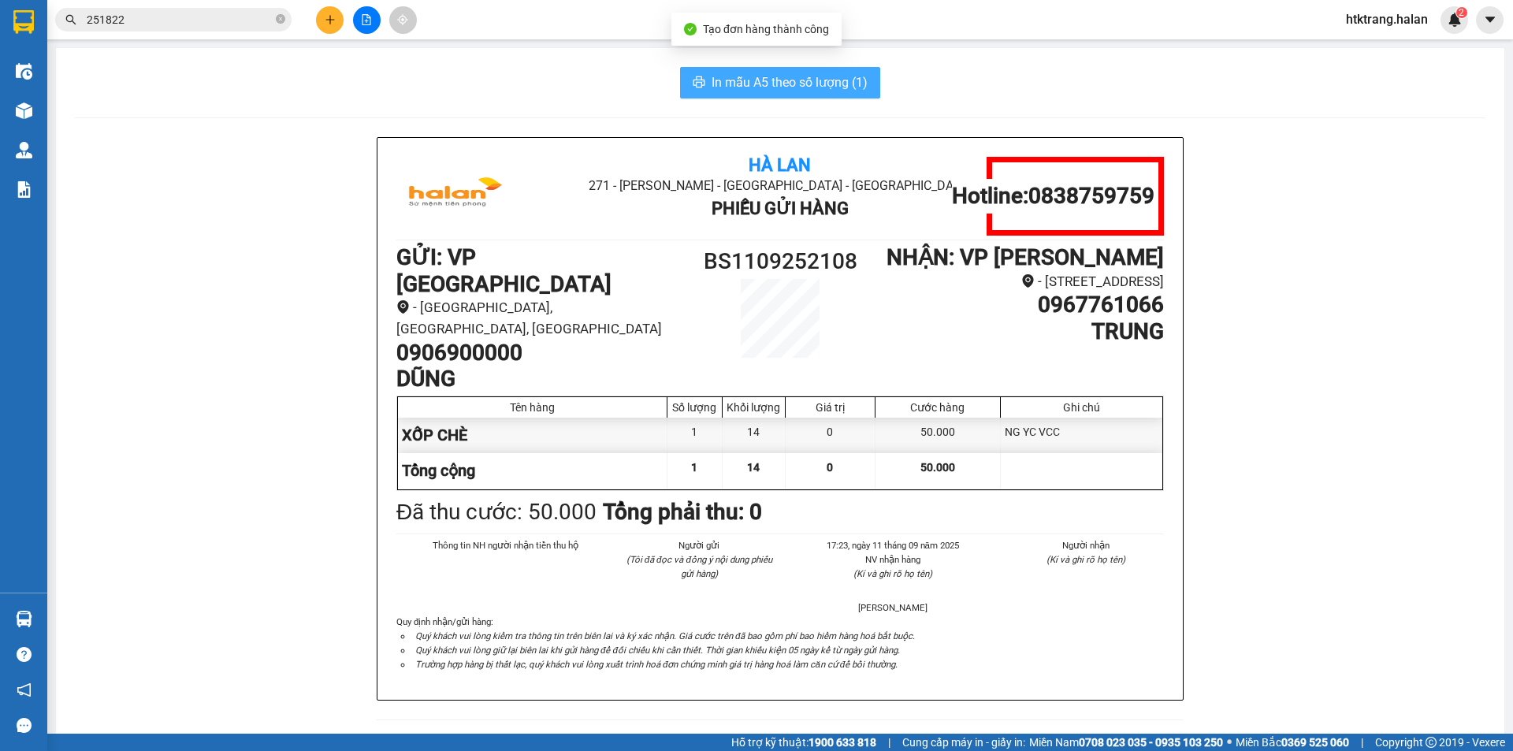
click at [820, 69] on button "In mẫu A5 theo số lượng (1)" at bounding box center [780, 83] width 200 height 32
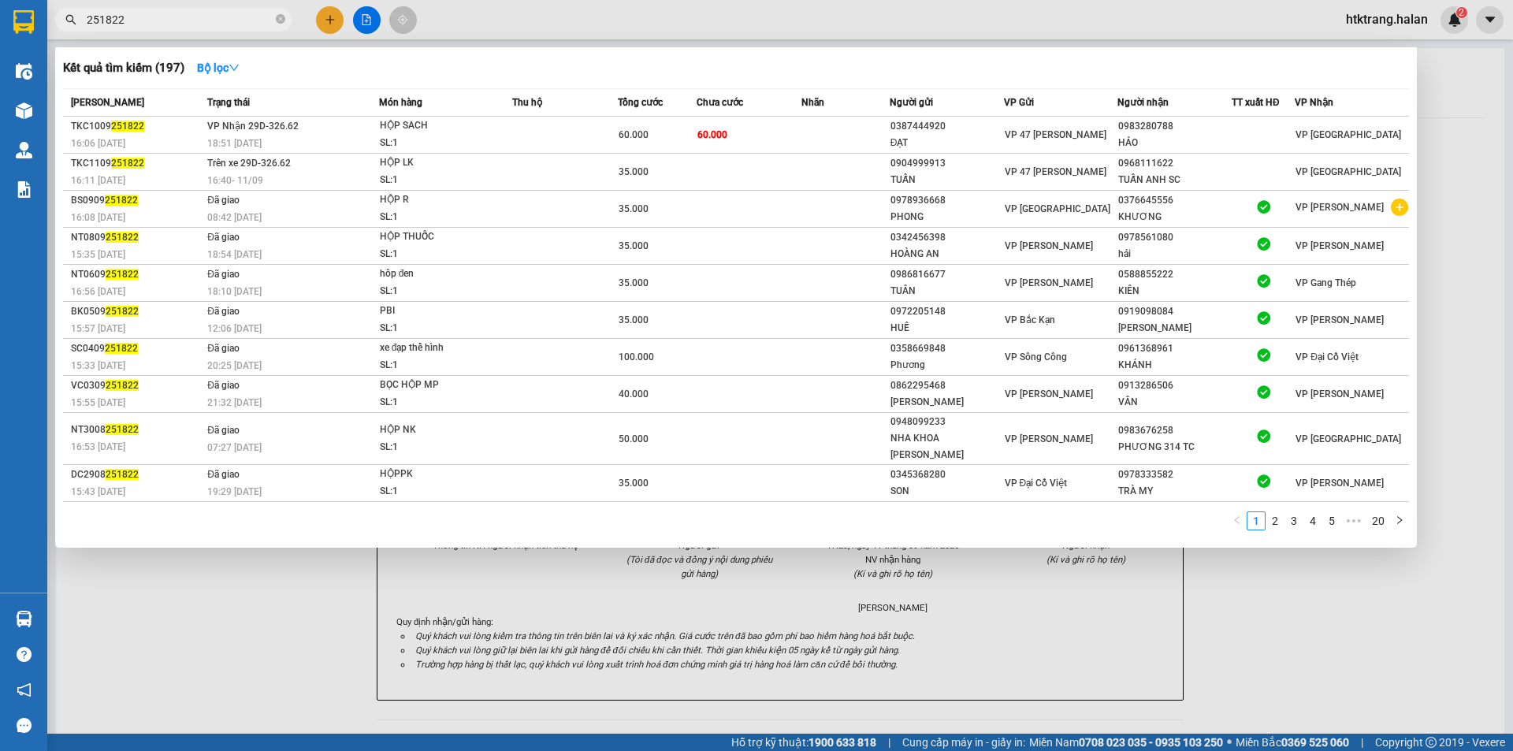
click at [212, 14] on input "251822" at bounding box center [180, 19] width 186 height 17
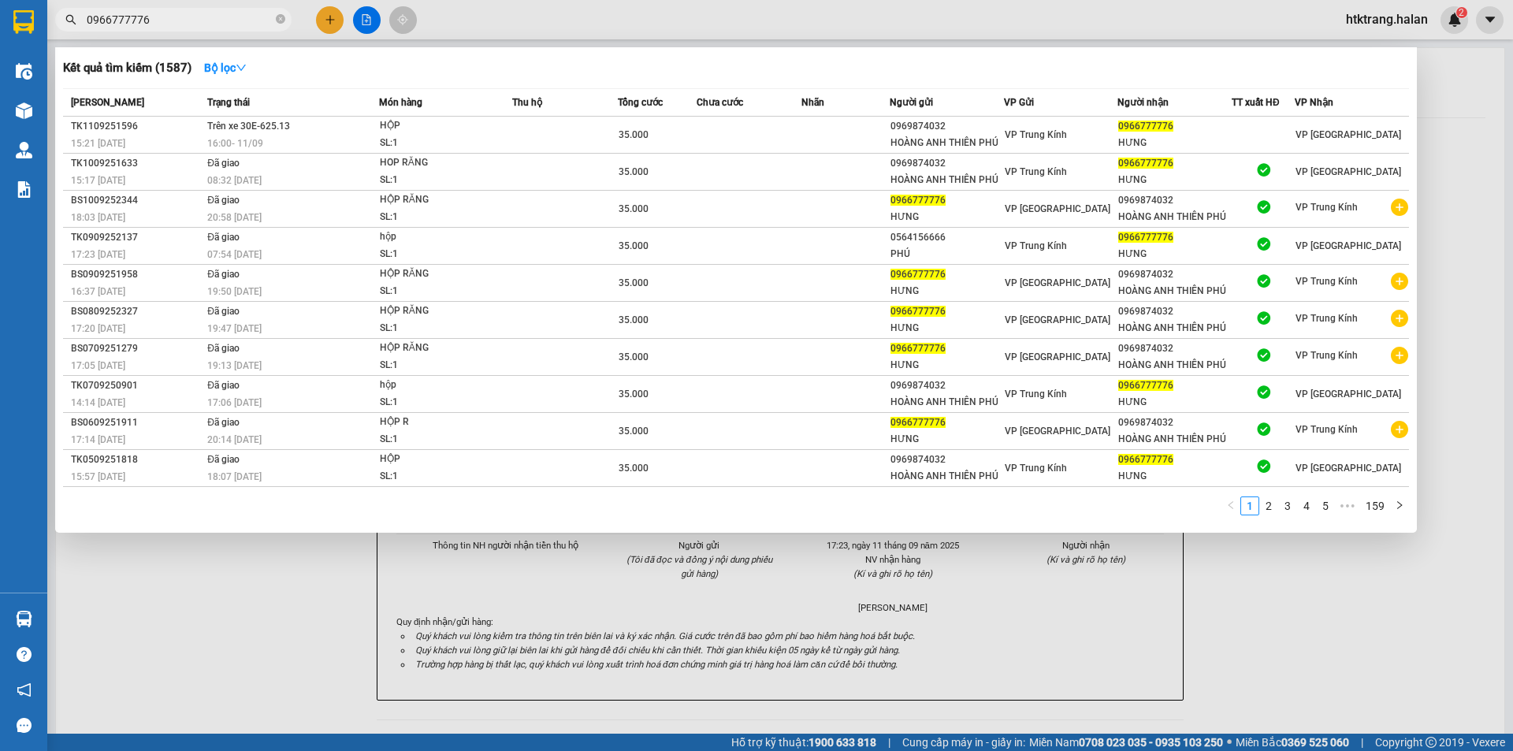
type input "0966777776"
click at [1050, 619] on div at bounding box center [756, 375] width 1513 height 751
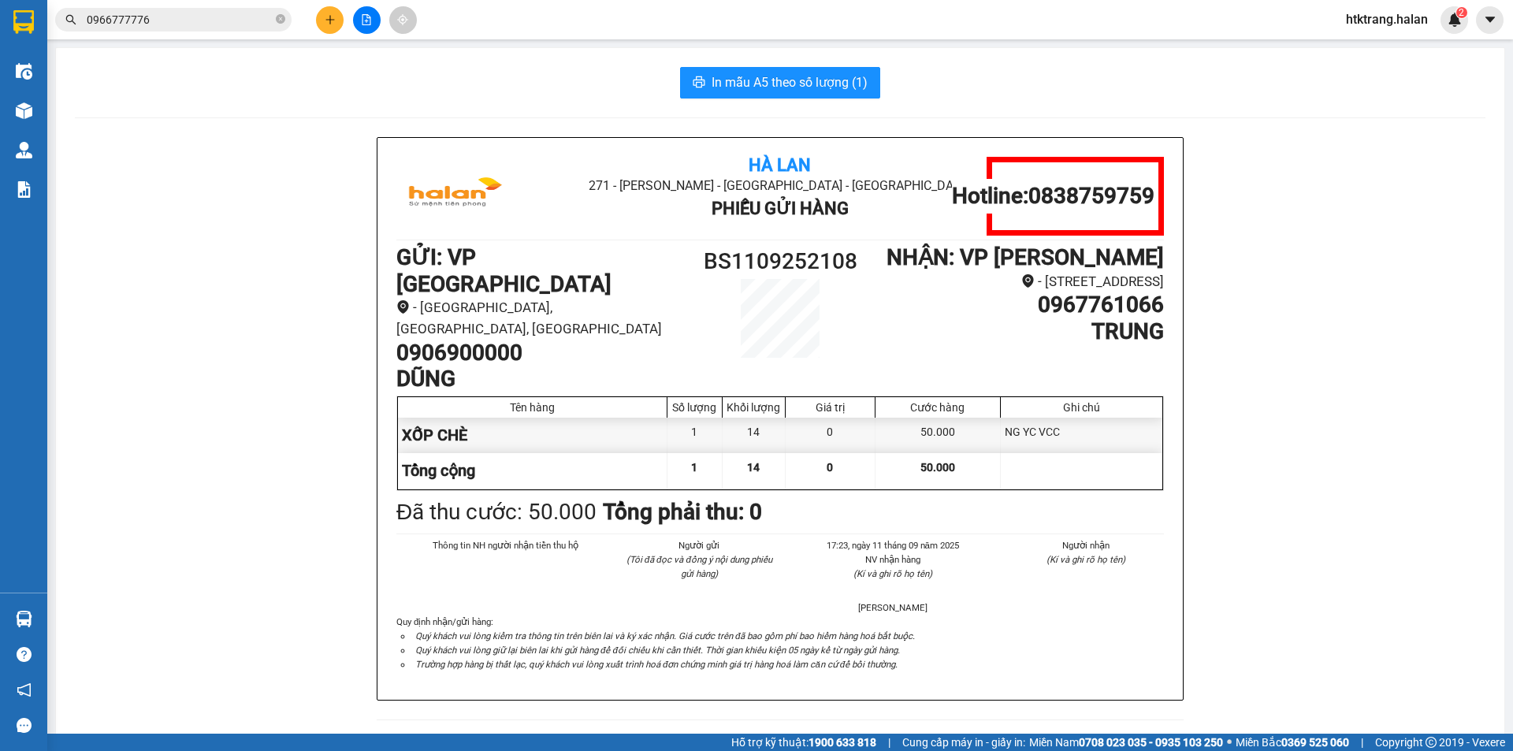
click at [1050, 643] on li "Quý khách vui lòng giữ lại biên lai khi gửi hàng để đối chiếu khi cần thiết. Th…" at bounding box center [788, 650] width 752 height 14
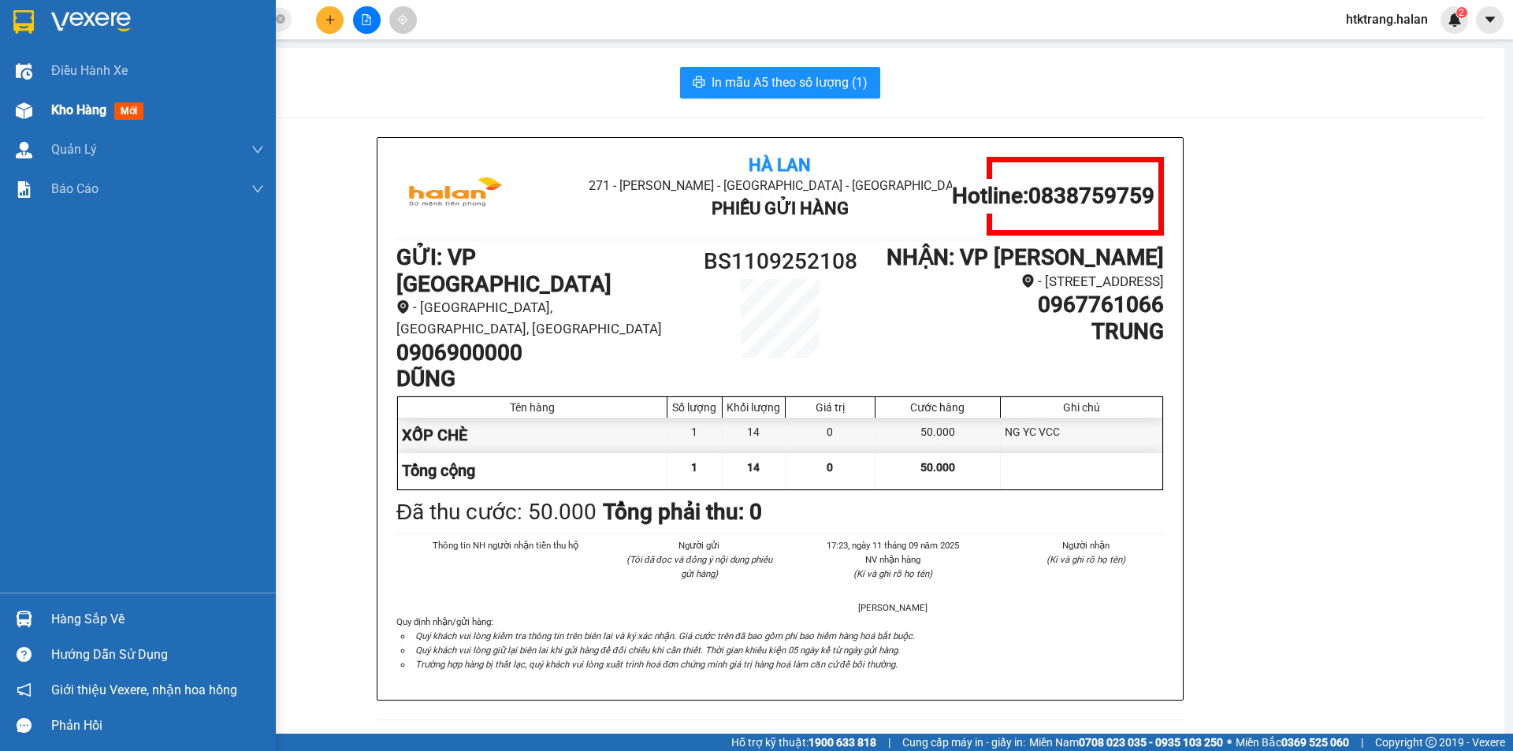
click at [56, 106] on span "Kho hàng" at bounding box center [78, 109] width 55 height 15
